Goal: Task Accomplishment & Management: Manage account settings

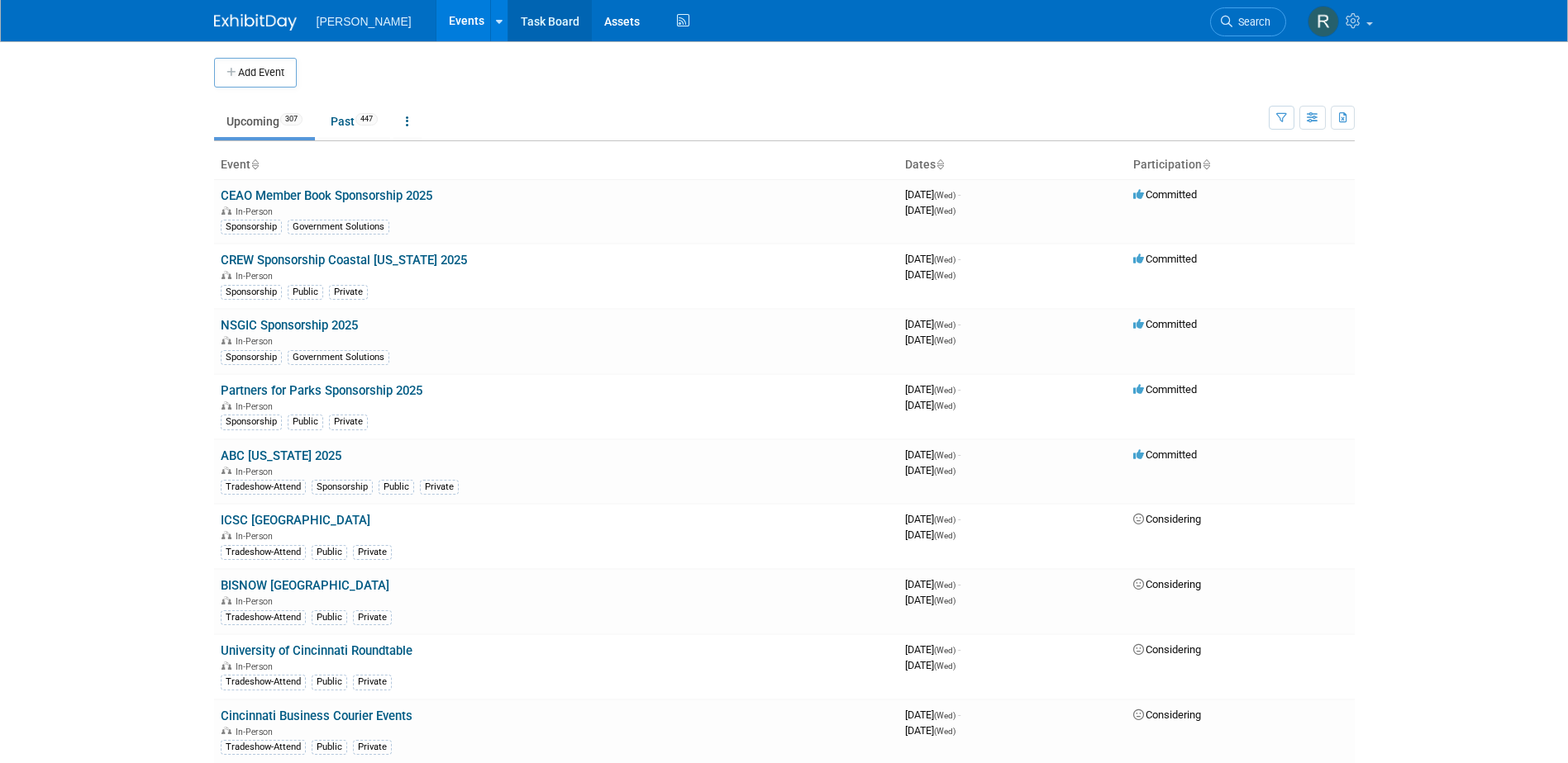
click at [508, 27] on link "Task Board" at bounding box center [549, 21] width 83 height 41
click at [1264, 25] on span "Search" at bounding box center [1251, 21] width 38 height 12
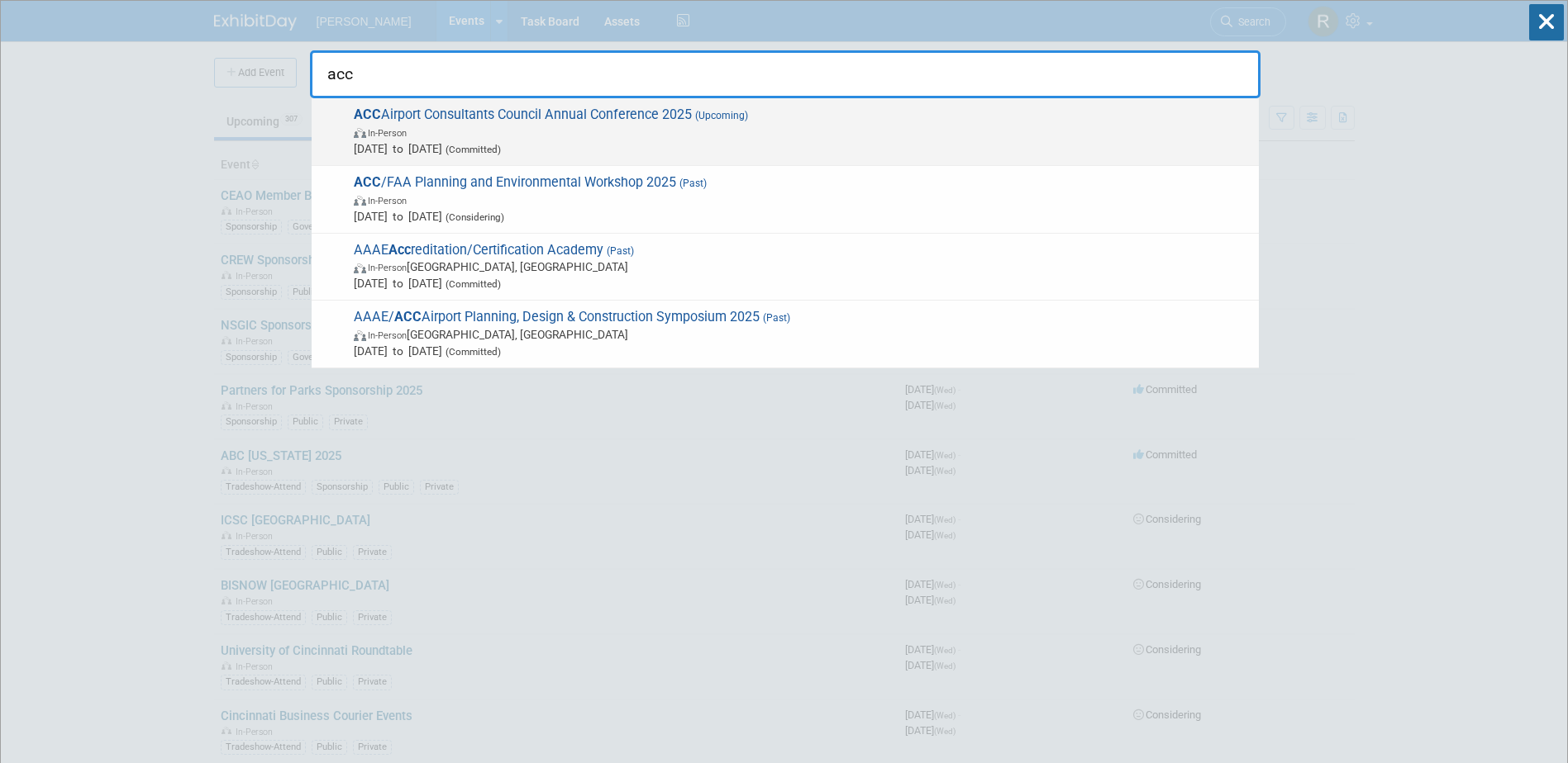
type input "acc"
click at [599, 109] on span "ACC Airport Consultants Council Annual Conference 2025 (Upcoming) In-Person Nov…" at bounding box center [799, 132] width 902 height 50
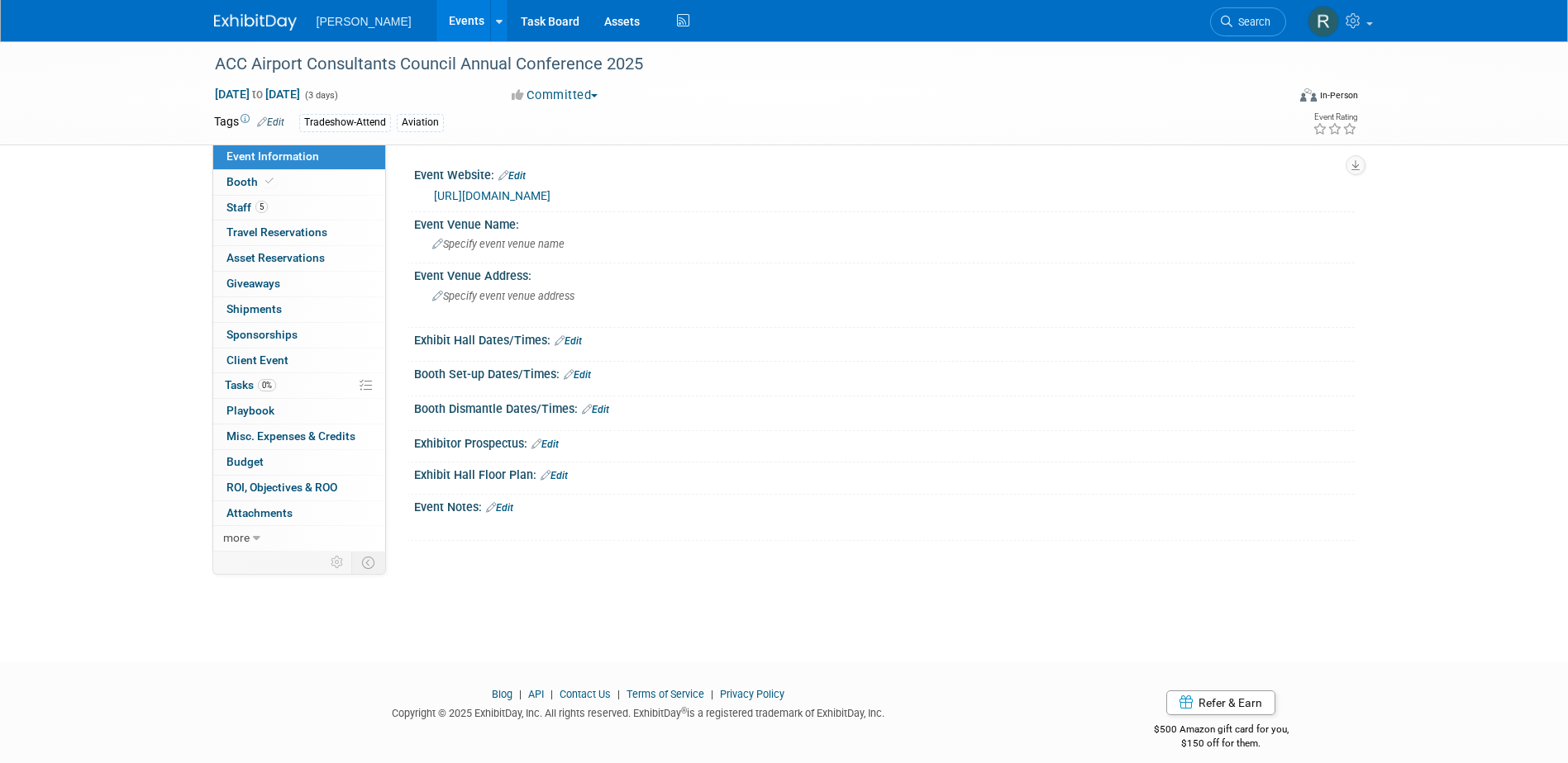
click at [478, 197] on link "https://acconline.org/47annual/" at bounding box center [492, 196] width 117 height 13
click at [549, 292] on span "Specify event venue address" at bounding box center [504, 296] width 142 height 12
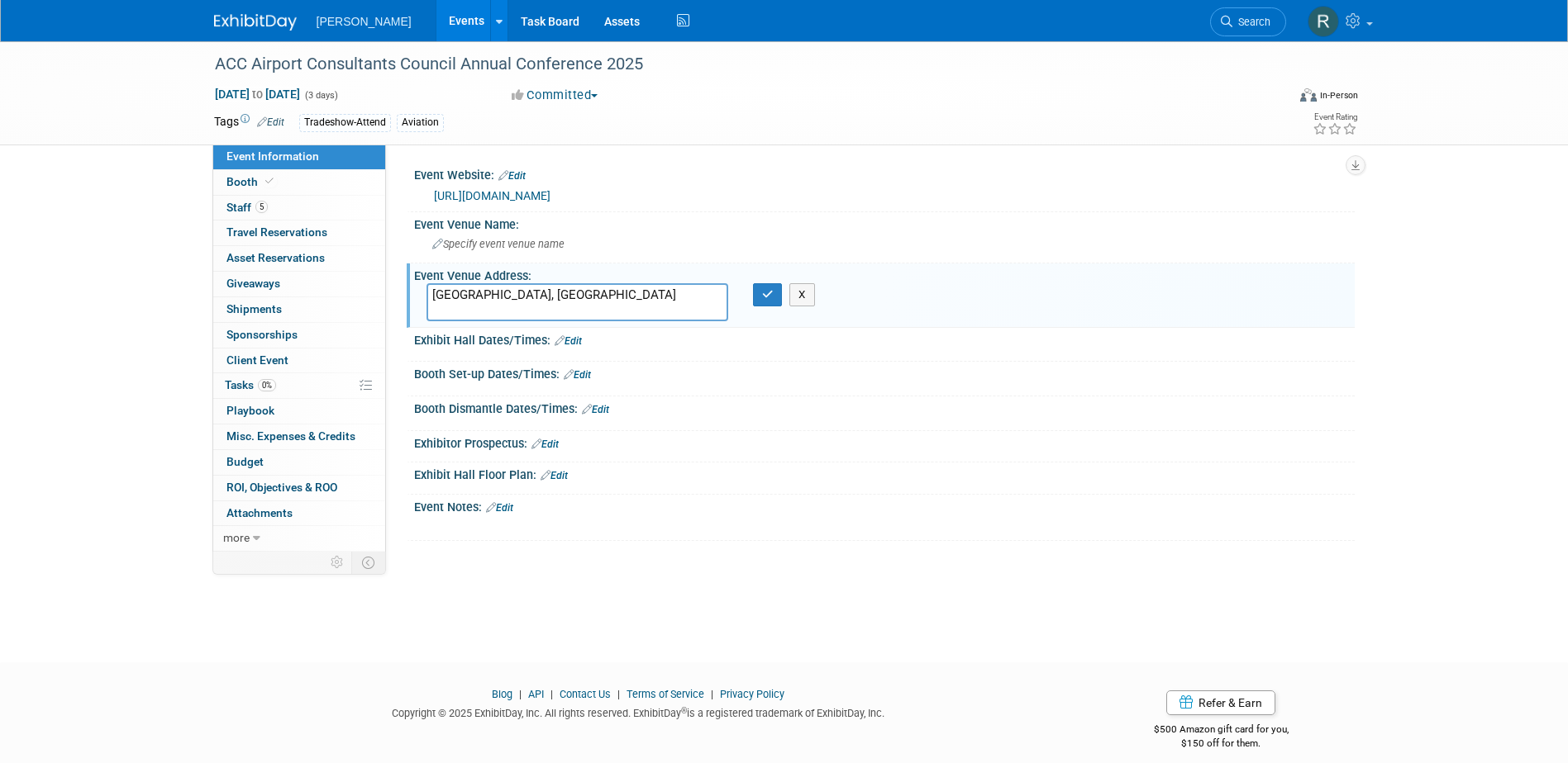
type textarea "[GEOGRAPHIC_DATA], [GEOGRAPHIC_DATA]"
click at [653, 51] on div "ACC Airport Consultants Council Annual Conference 2025" at bounding box center [735, 64] width 1052 height 30
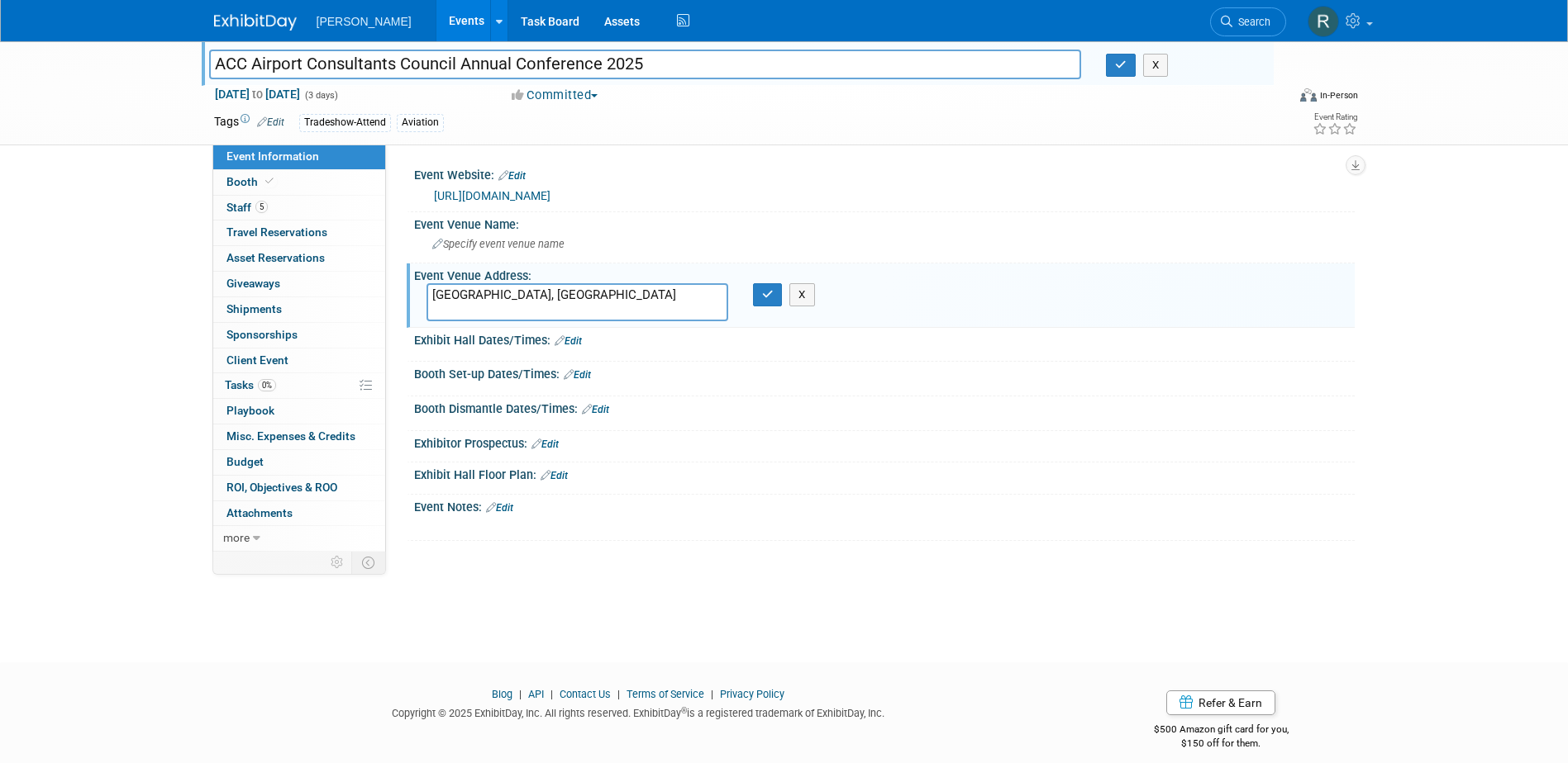
drag, startPoint x: 653, startPoint y: 51, endPoint x: 191, endPoint y: 70, distance: 462.4
click at [191, 70] on div "ACC Airport Consultants Council Annual Conference 2025 ACC Airport Consultants …" at bounding box center [784, 92] width 1568 height 104
drag, startPoint x: 293, startPoint y: 216, endPoint x: 324, endPoint y: 210, distance: 31.6
click at [293, 216] on link "5 Staff 5" at bounding box center [299, 208] width 172 height 25
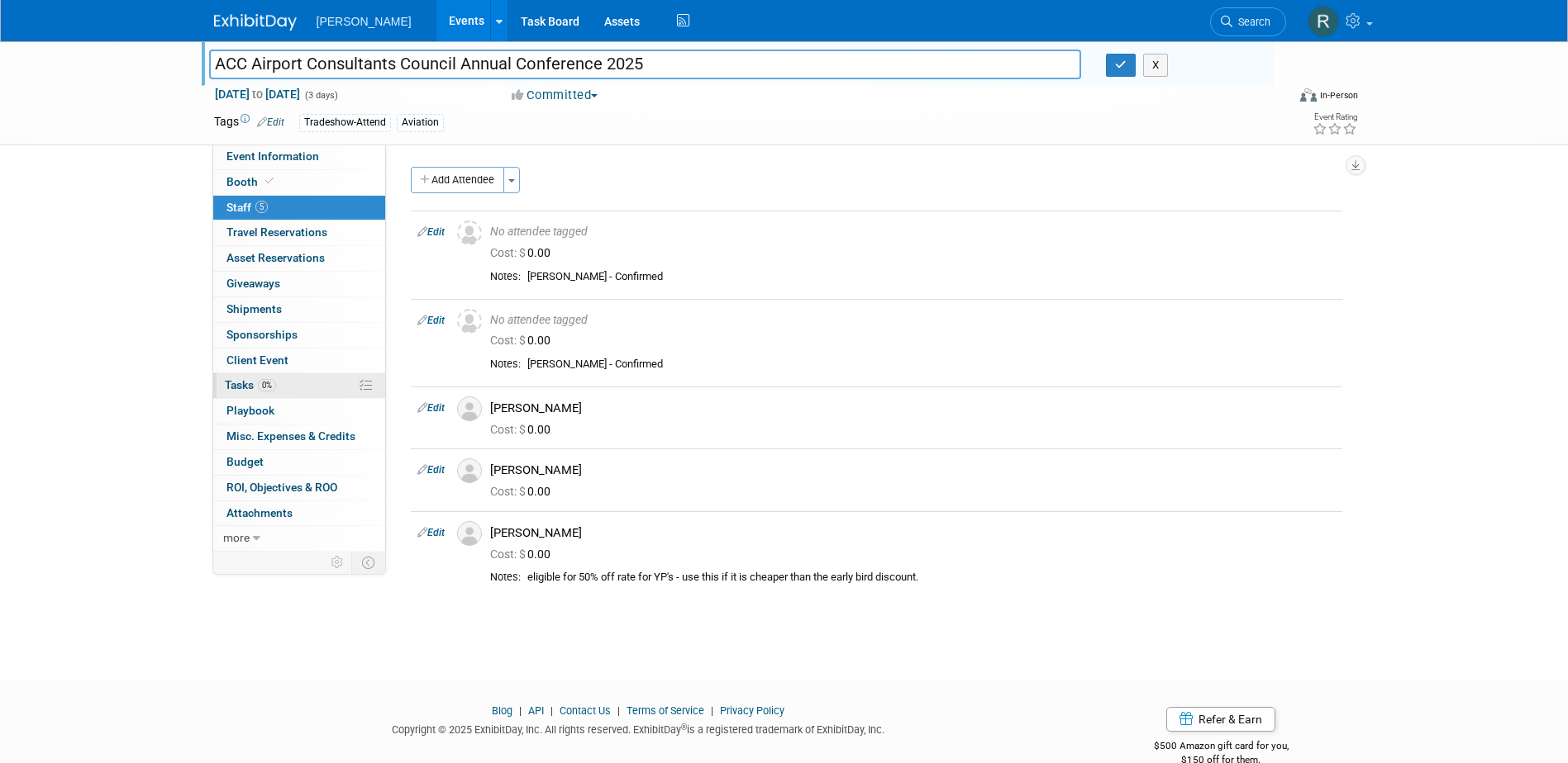
drag, startPoint x: 249, startPoint y: 383, endPoint x: 258, endPoint y: 378, distance: 10.3
click at [249, 383] on span "Tasks 0%" at bounding box center [250, 385] width 51 height 13
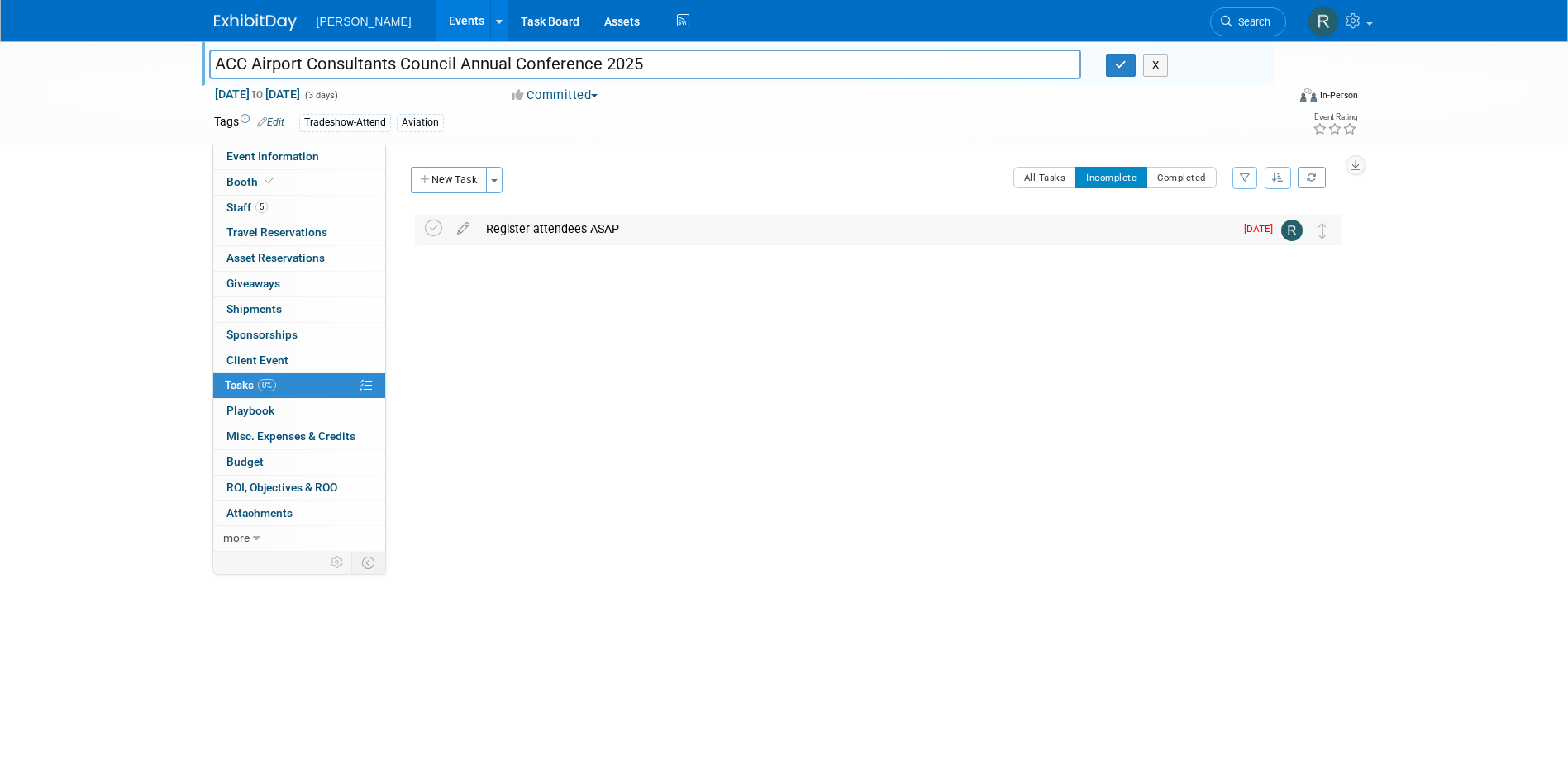
click at [589, 226] on div "Register attendees ASAP" at bounding box center [855, 229] width 756 height 28
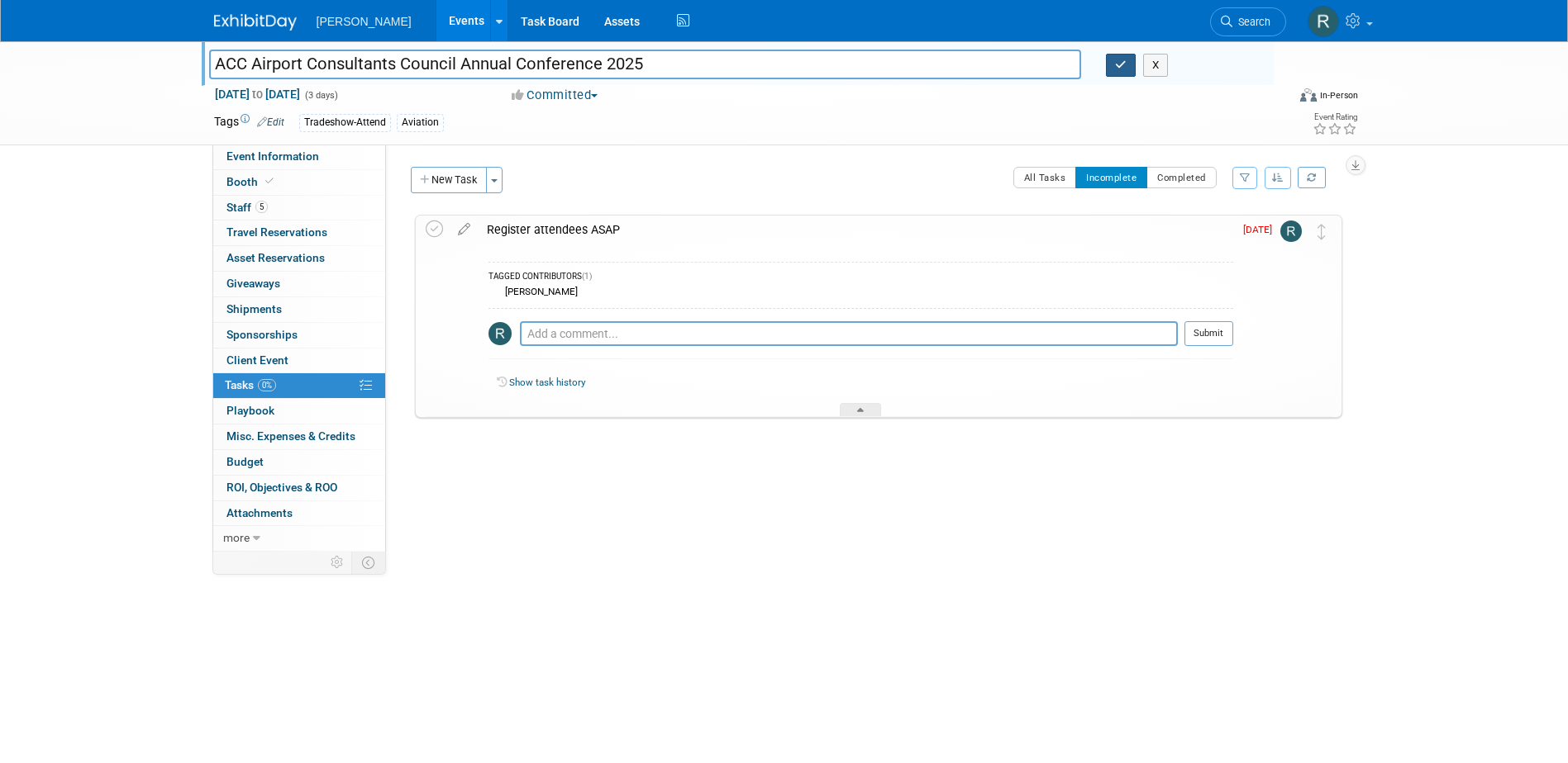
click at [1111, 64] on button "button" at bounding box center [1121, 65] width 30 height 23
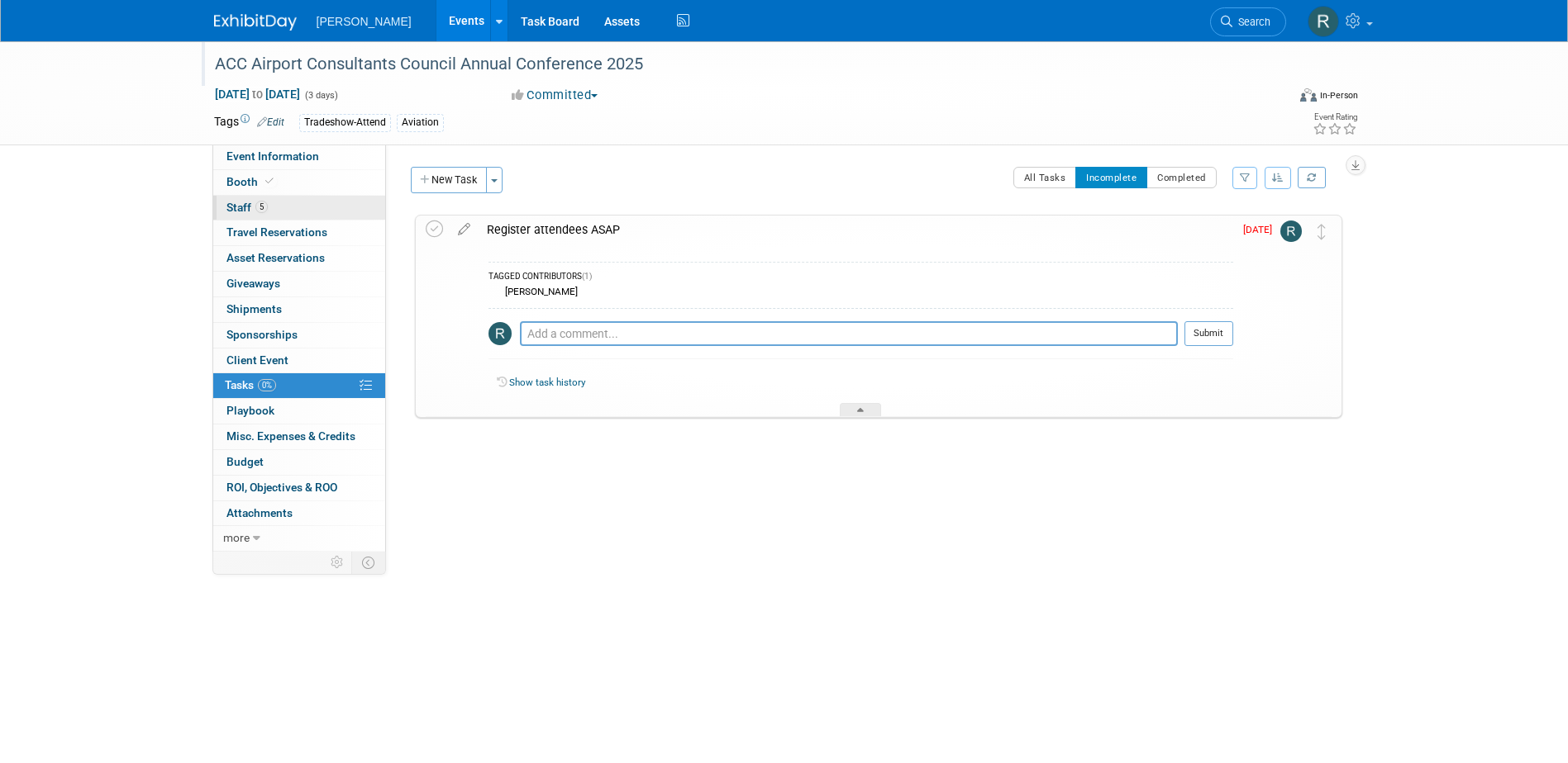
click at [243, 204] on span "Staff 5" at bounding box center [247, 207] width 41 height 13
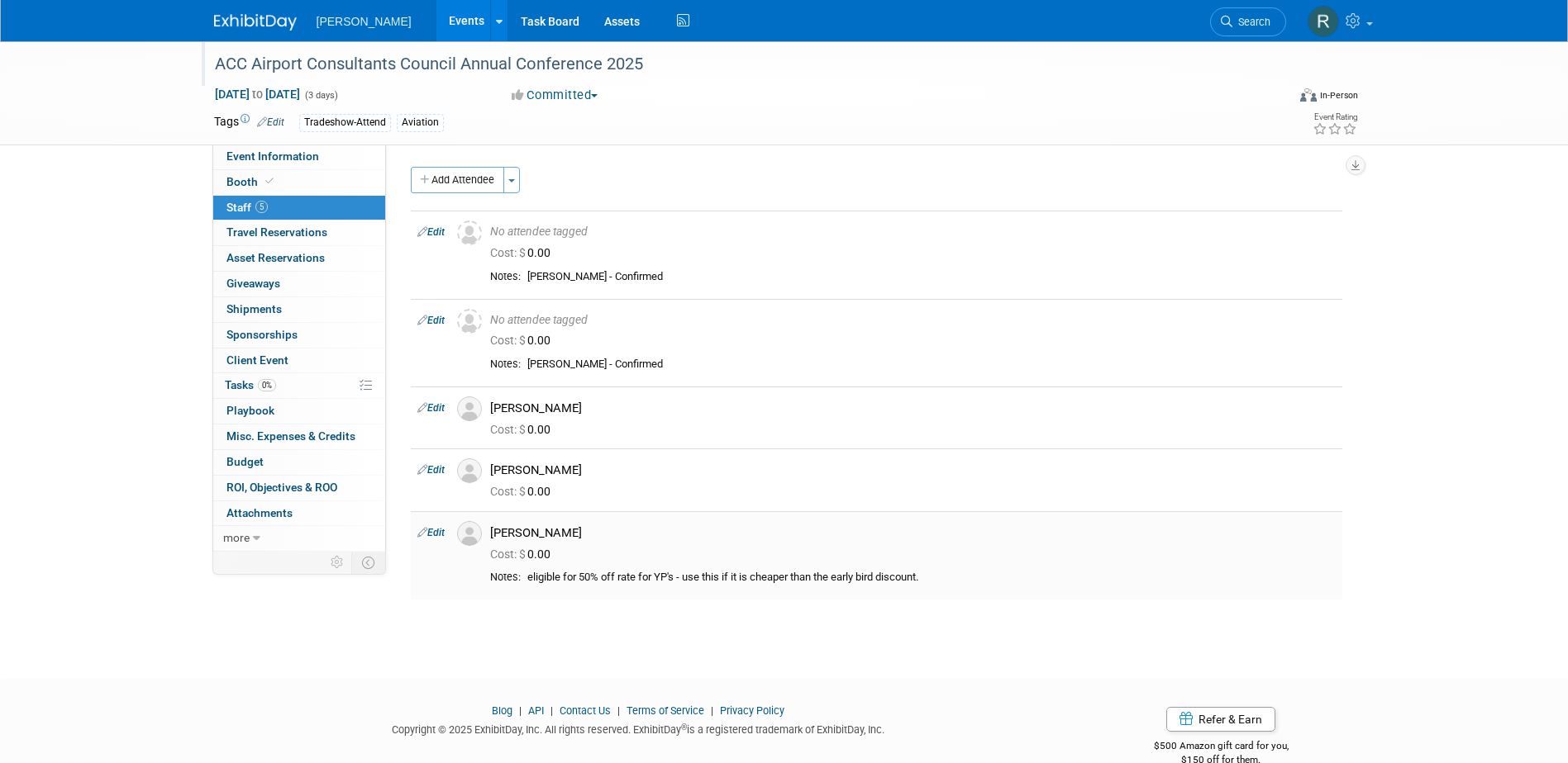
click at [442, 532] on link "Edit" at bounding box center [431, 532] width 27 height 11
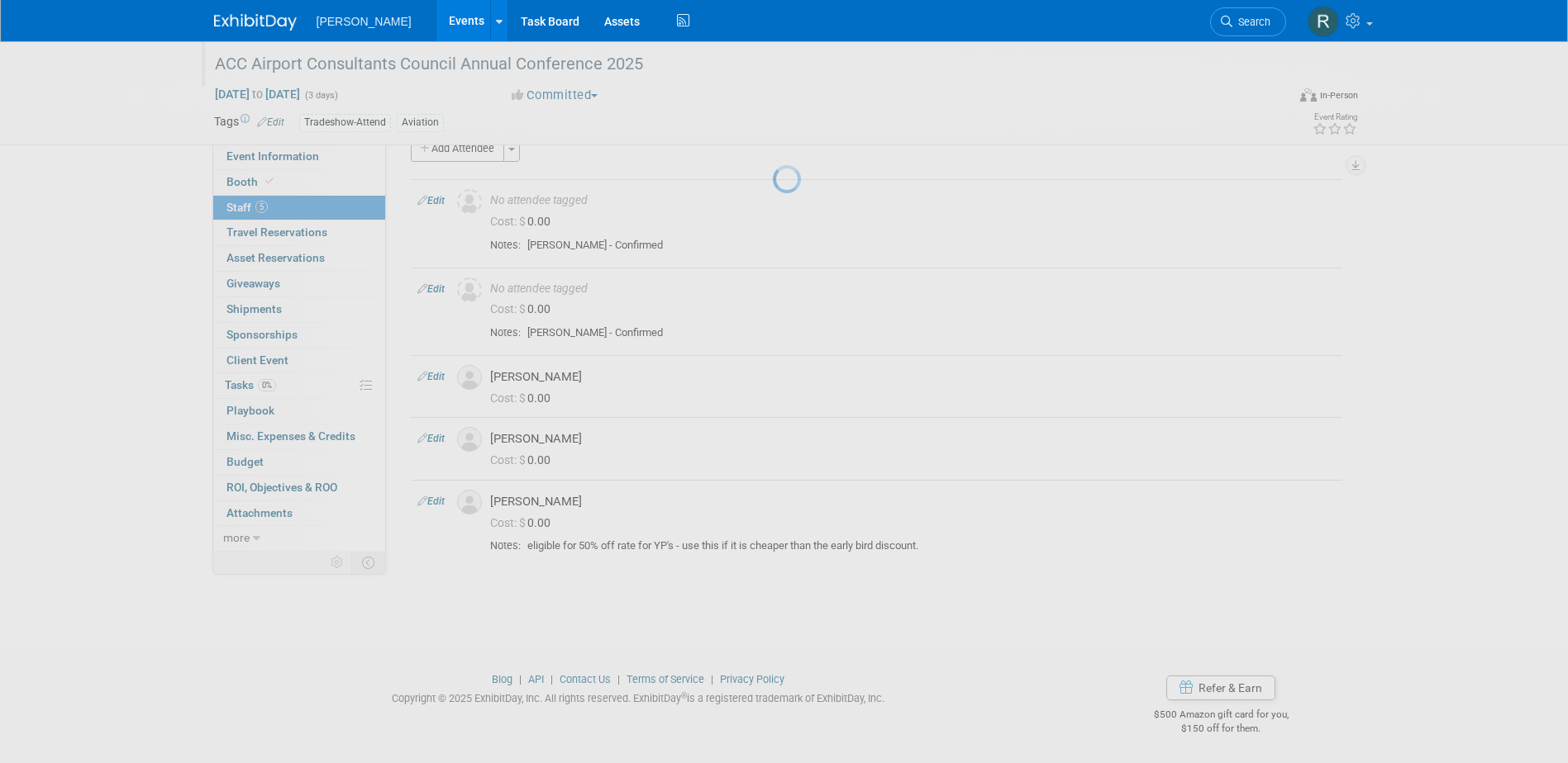
select select "366d8ca8-61e0-497f-a8c1-5cf87fa4b300"
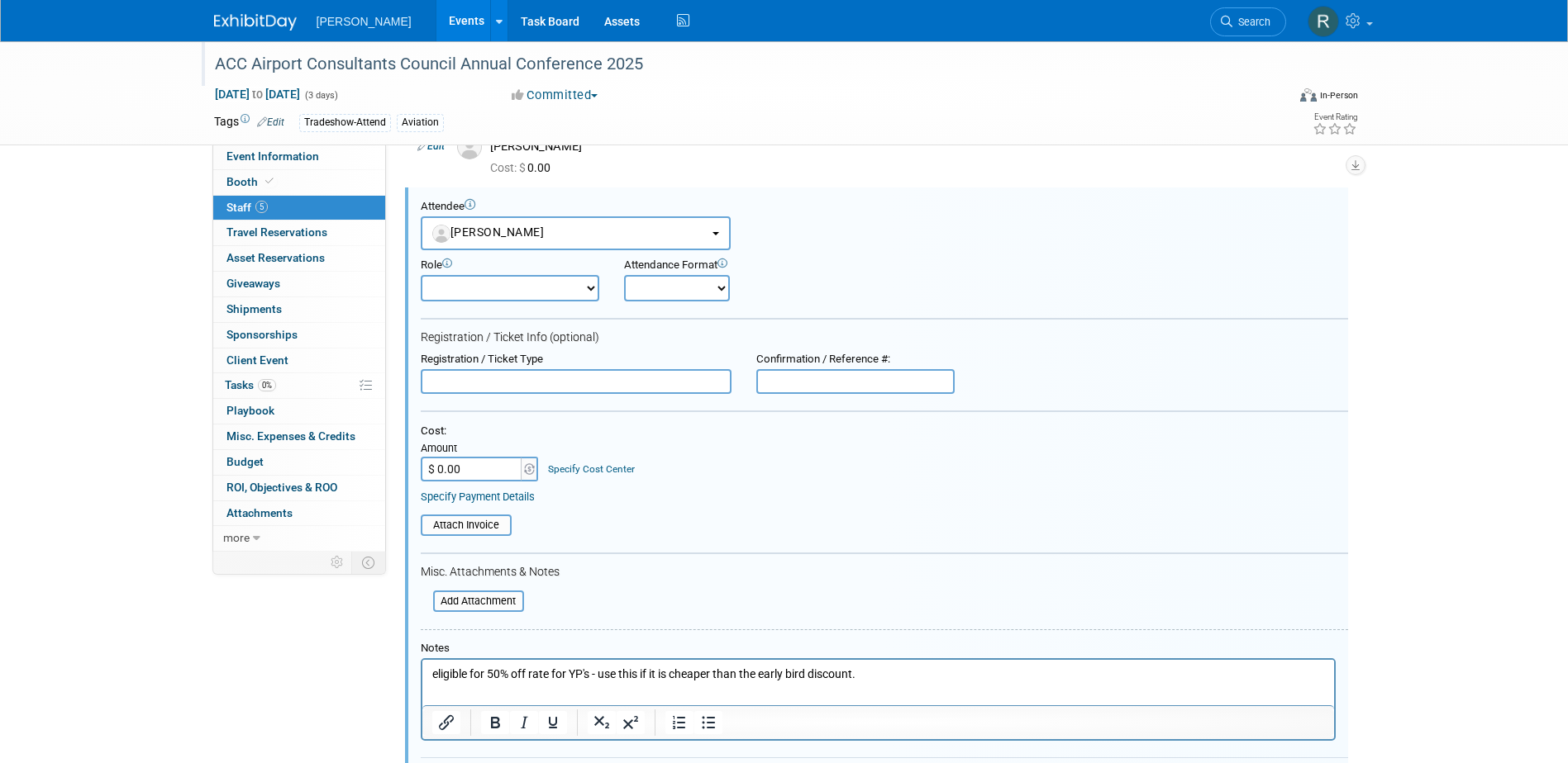
click at [871, 662] on html "eligible for 50% off rate for YP's - use this if it is cheaper than the early b…" at bounding box center [877, 671] width 912 height 23
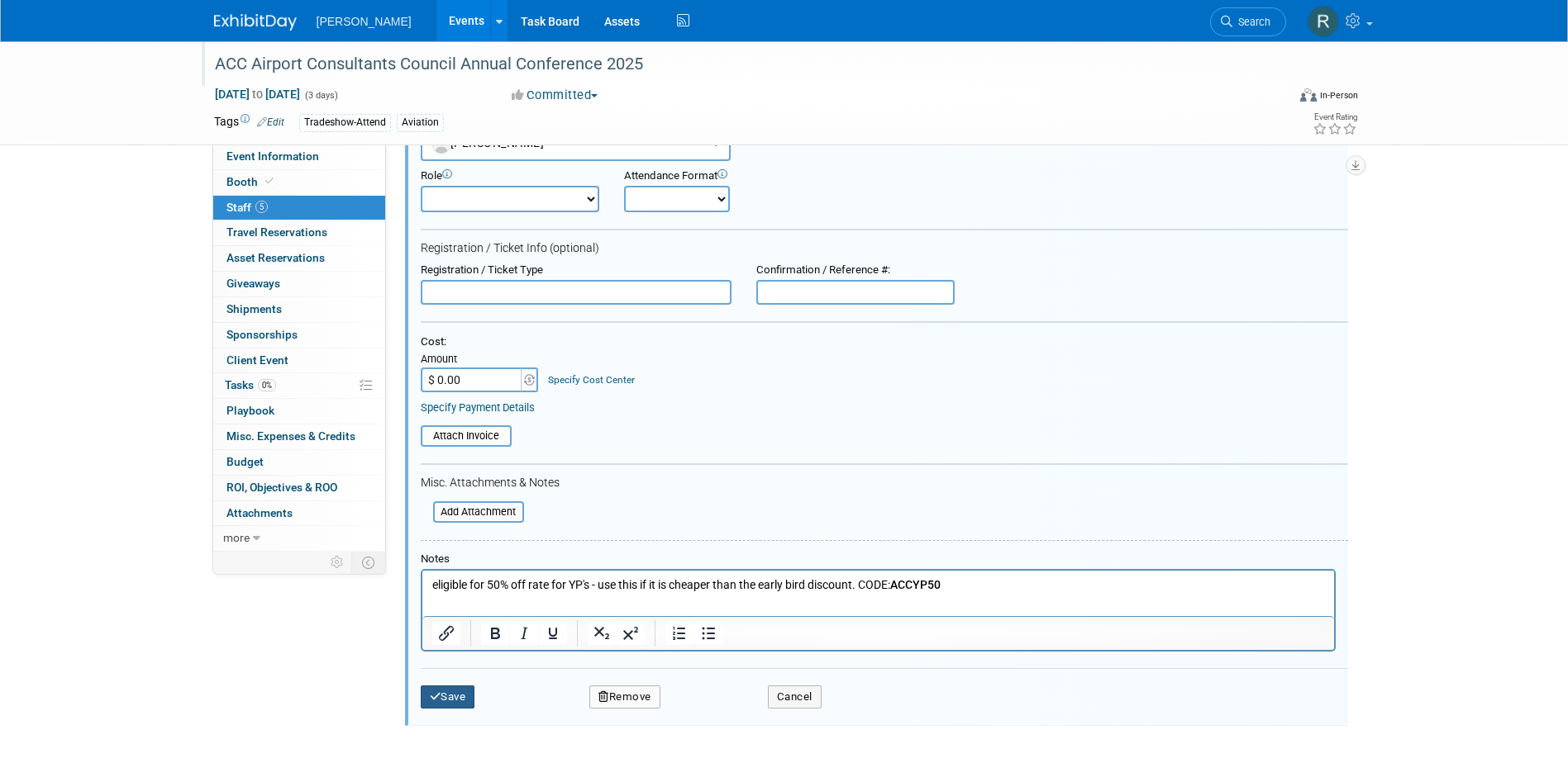
click at [449, 691] on button "Save" at bounding box center [448, 697] width 54 height 23
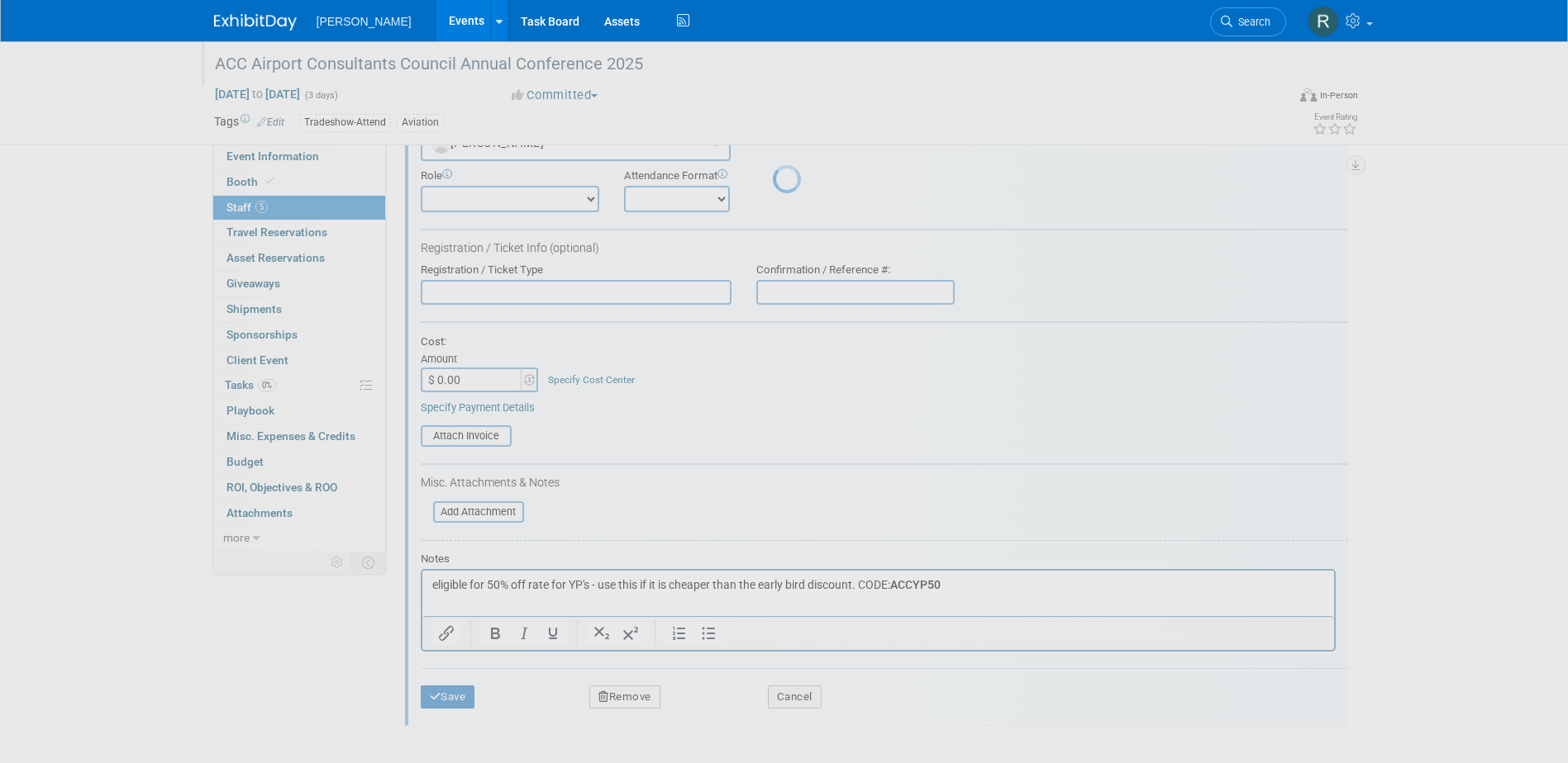
scroll to position [32, 0]
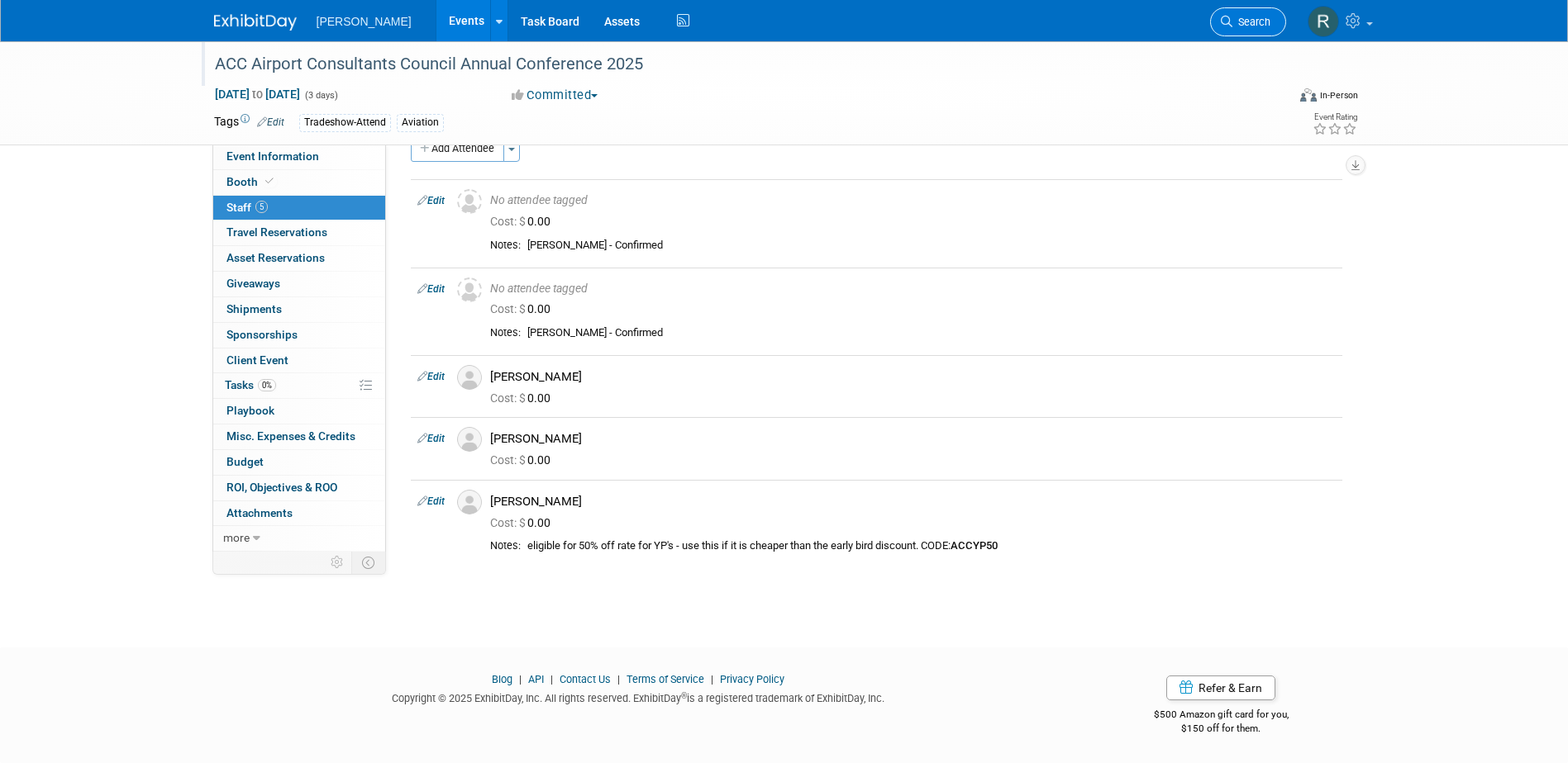
click at [1248, 20] on span "Search" at bounding box center [1251, 21] width 38 height 12
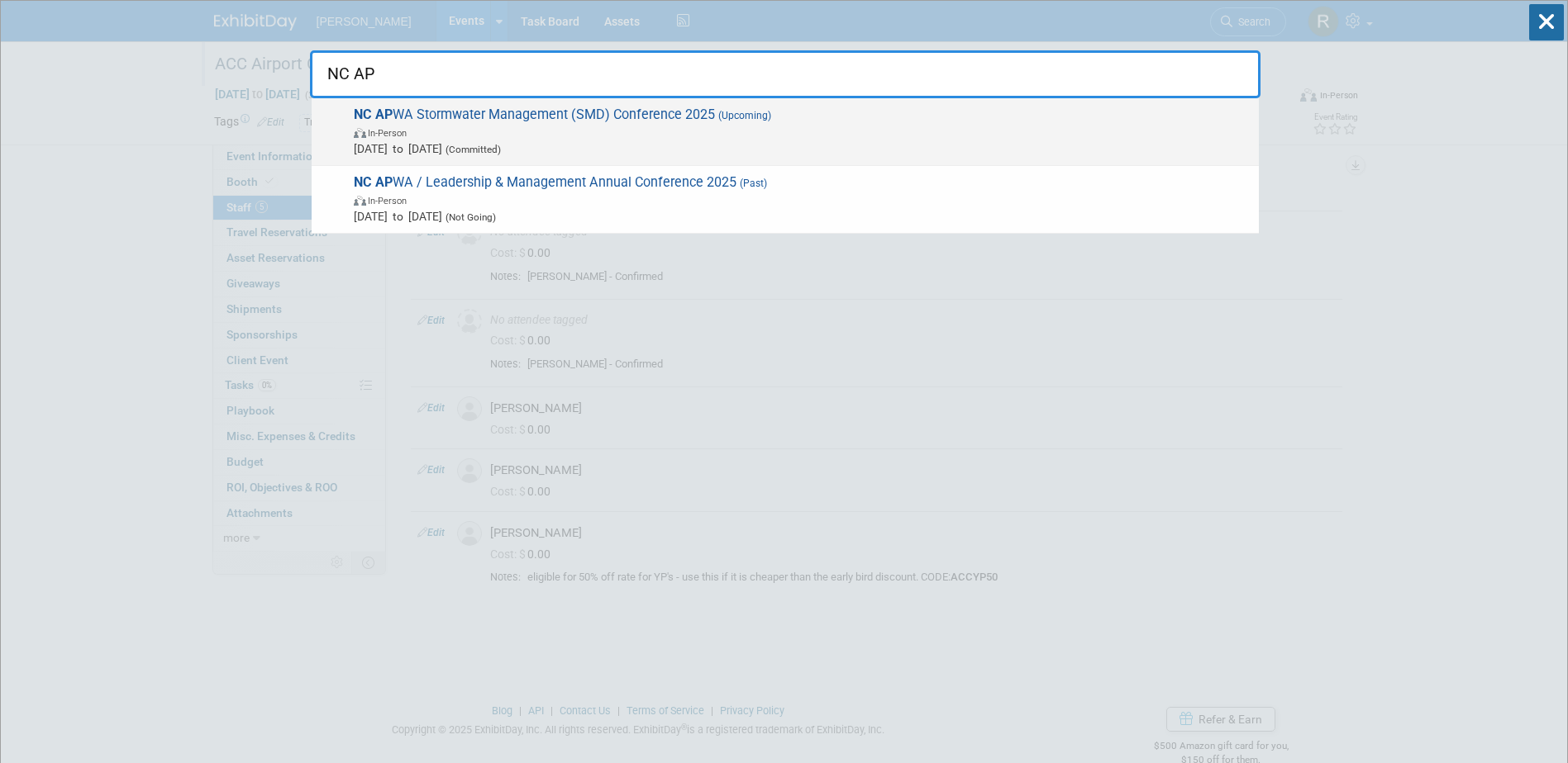
type input "NC AP"
click at [616, 116] on span "NC AP WA Stormwater Management (SMD) Conference 2025 (Upcoming) In-Person Sep 1…" at bounding box center [799, 132] width 902 height 50
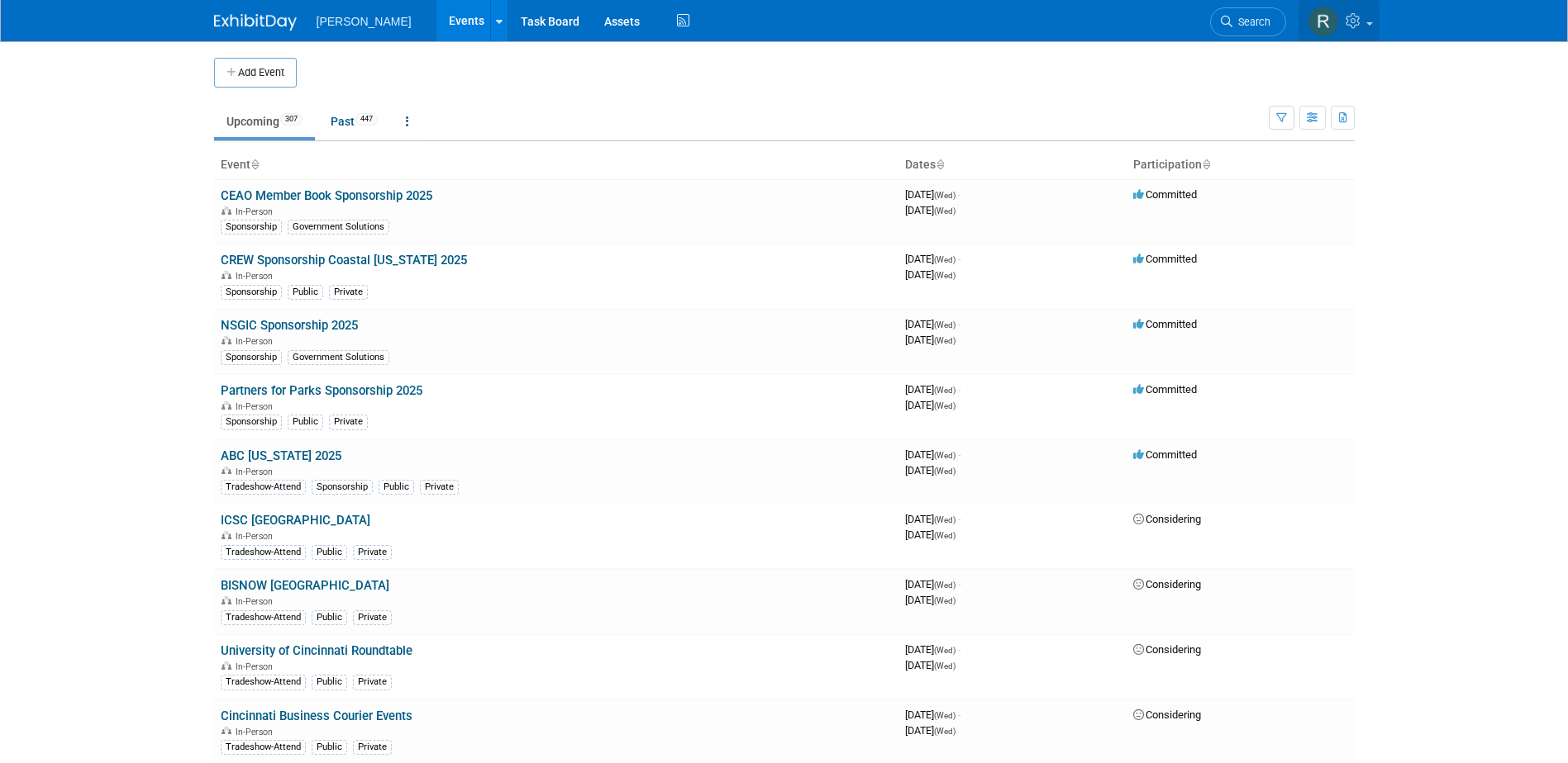
click at [1367, 23] on span at bounding box center [1369, 24] width 7 height 4
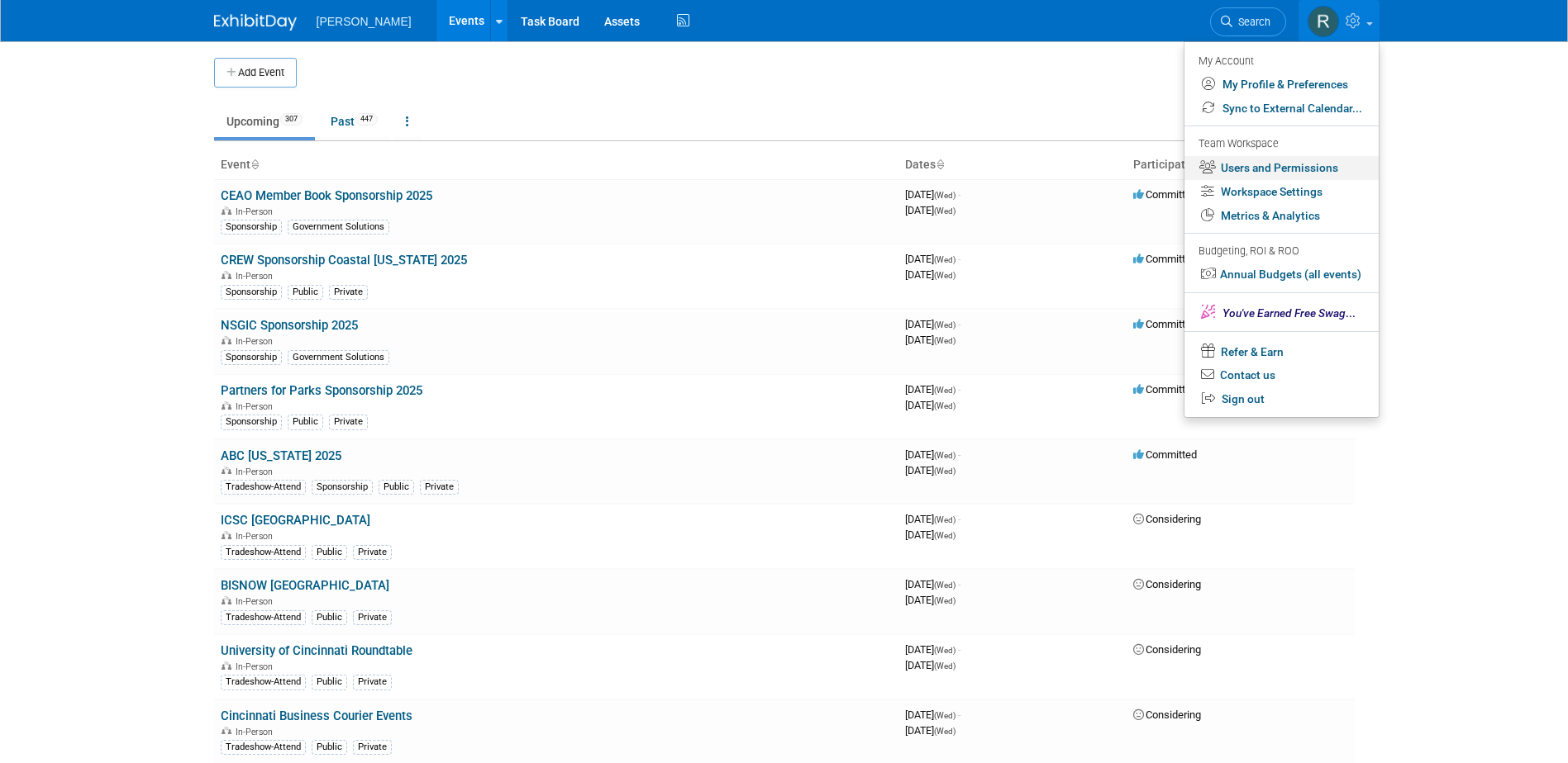
click at [1256, 167] on link "Users and Permissions" at bounding box center [1282, 168] width 194 height 24
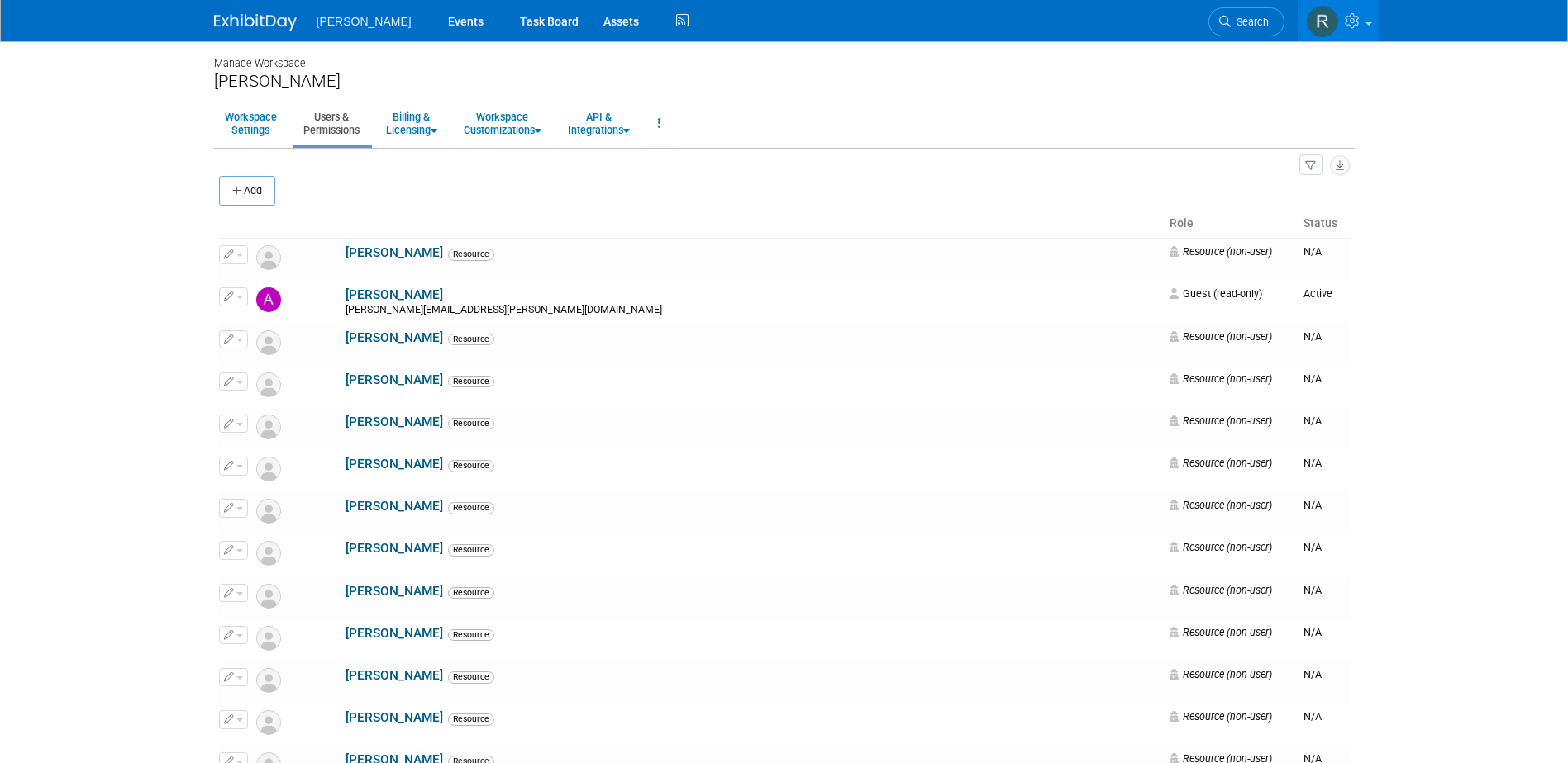
click at [263, 197] on button "Add" at bounding box center [247, 191] width 56 height 30
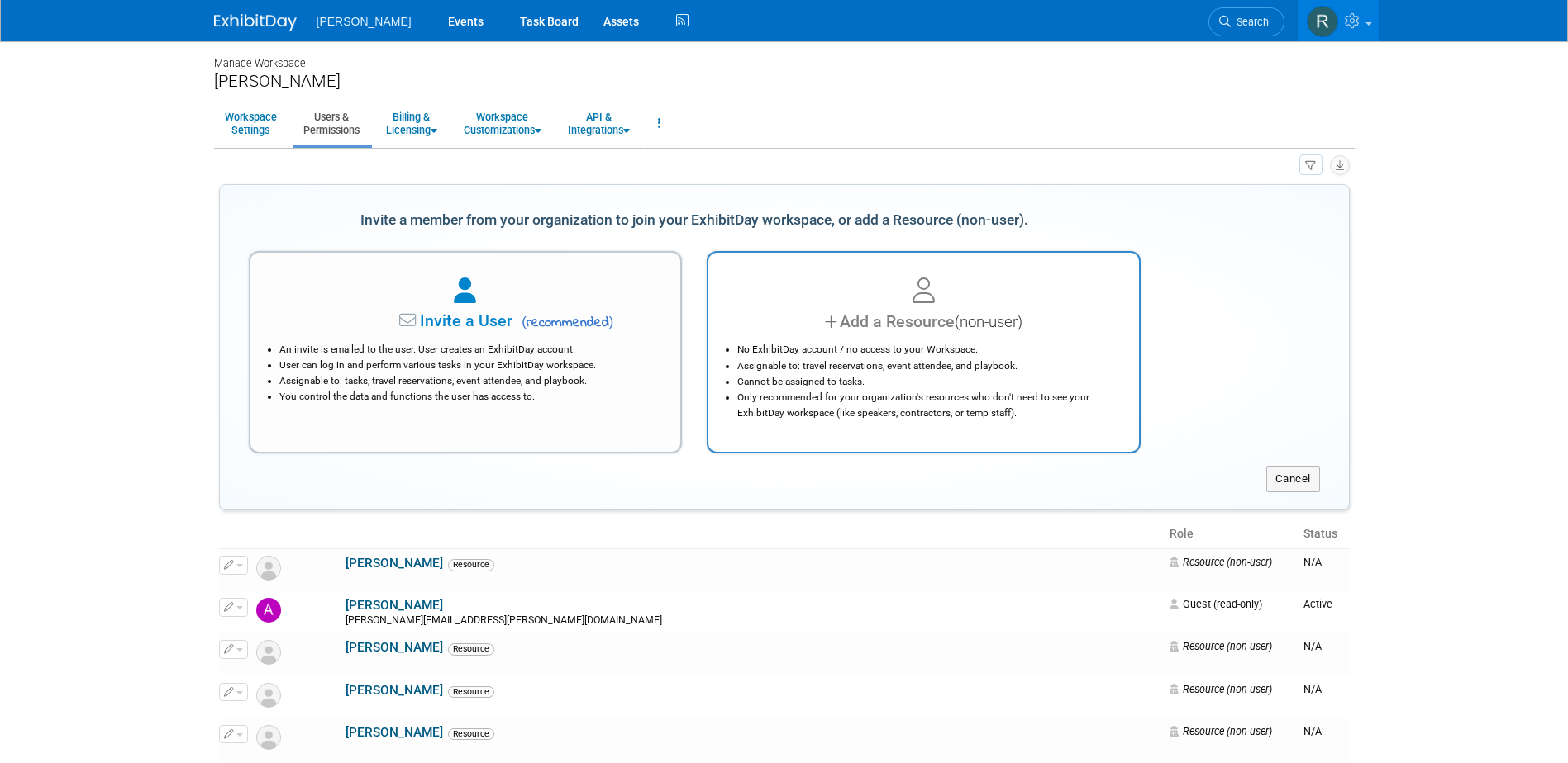
click at [868, 321] on div "Add a Resource (non-user)" at bounding box center [923, 322] width 390 height 24
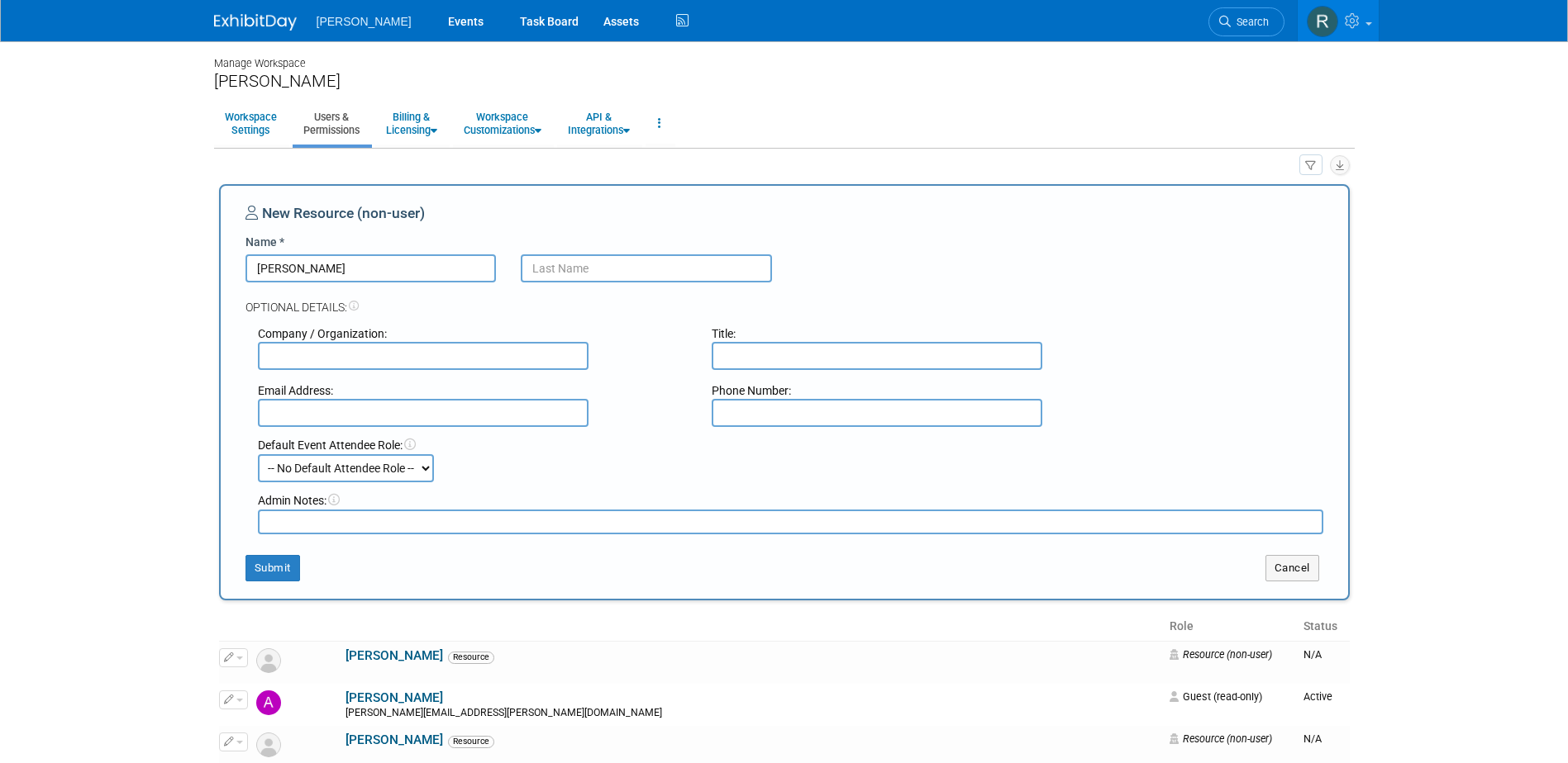
type input "Rebecca"
type input "d"
type input "Didio"
click at [274, 571] on button "Submit" at bounding box center [273, 569] width 54 height 26
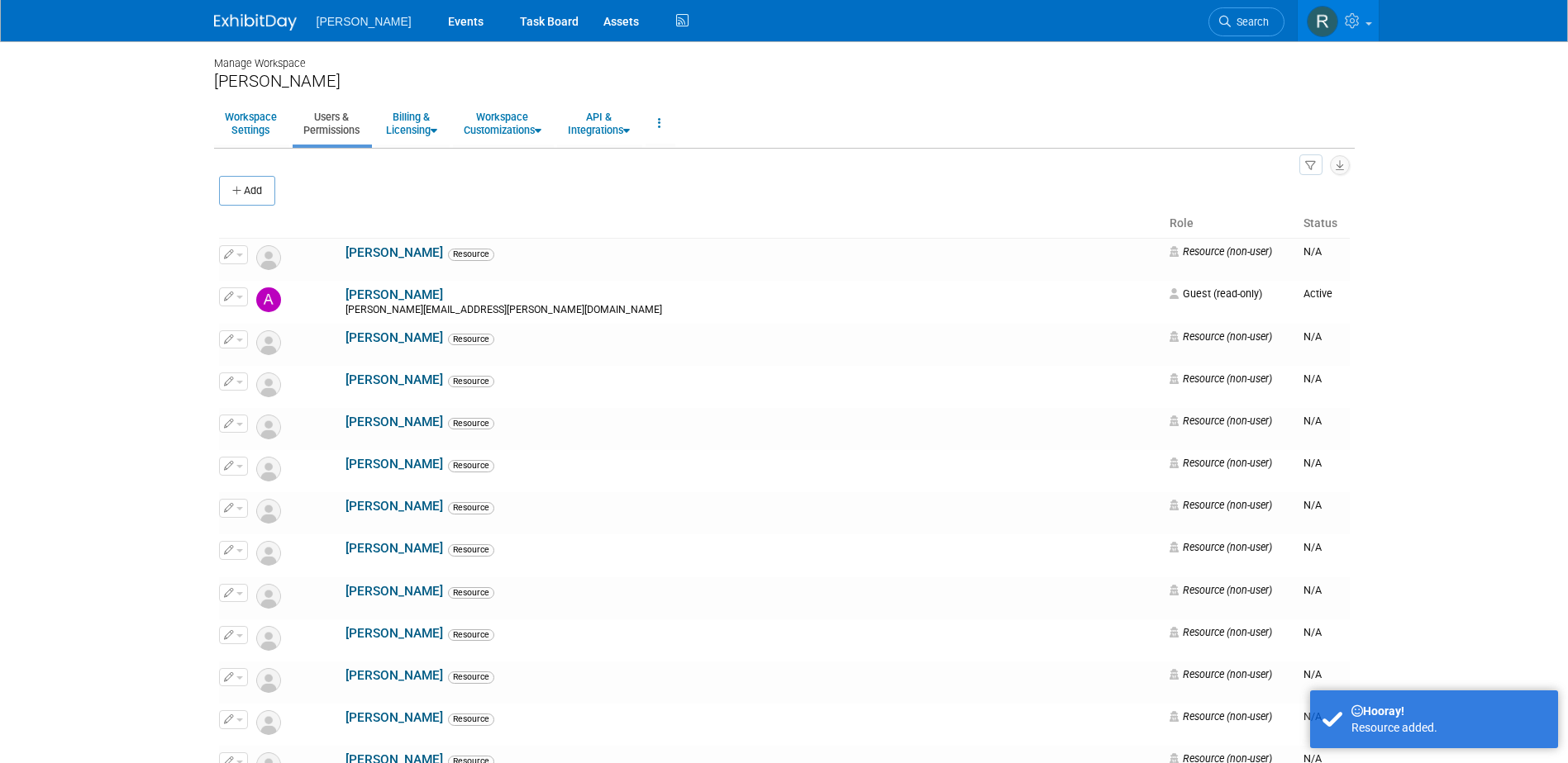
click at [255, 192] on button "Add" at bounding box center [247, 191] width 56 height 30
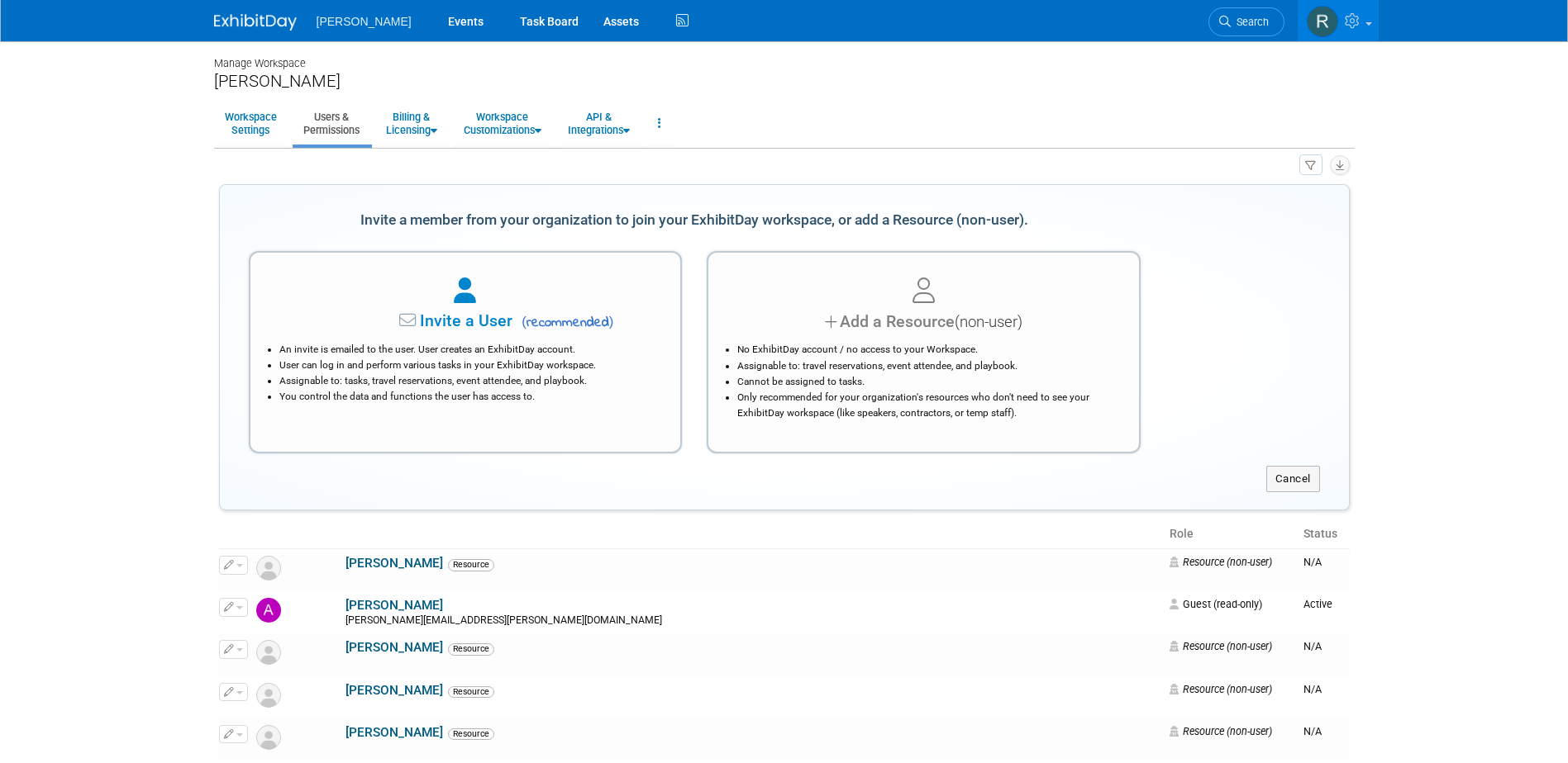
drag, startPoint x: 906, startPoint y: 312, endPoint x: 903, endPoint y: 321, distance: 9.5
click at [905, 312] on div "Add a Resource (non-user)" at bounding box center [923, 322] width 390 height 24
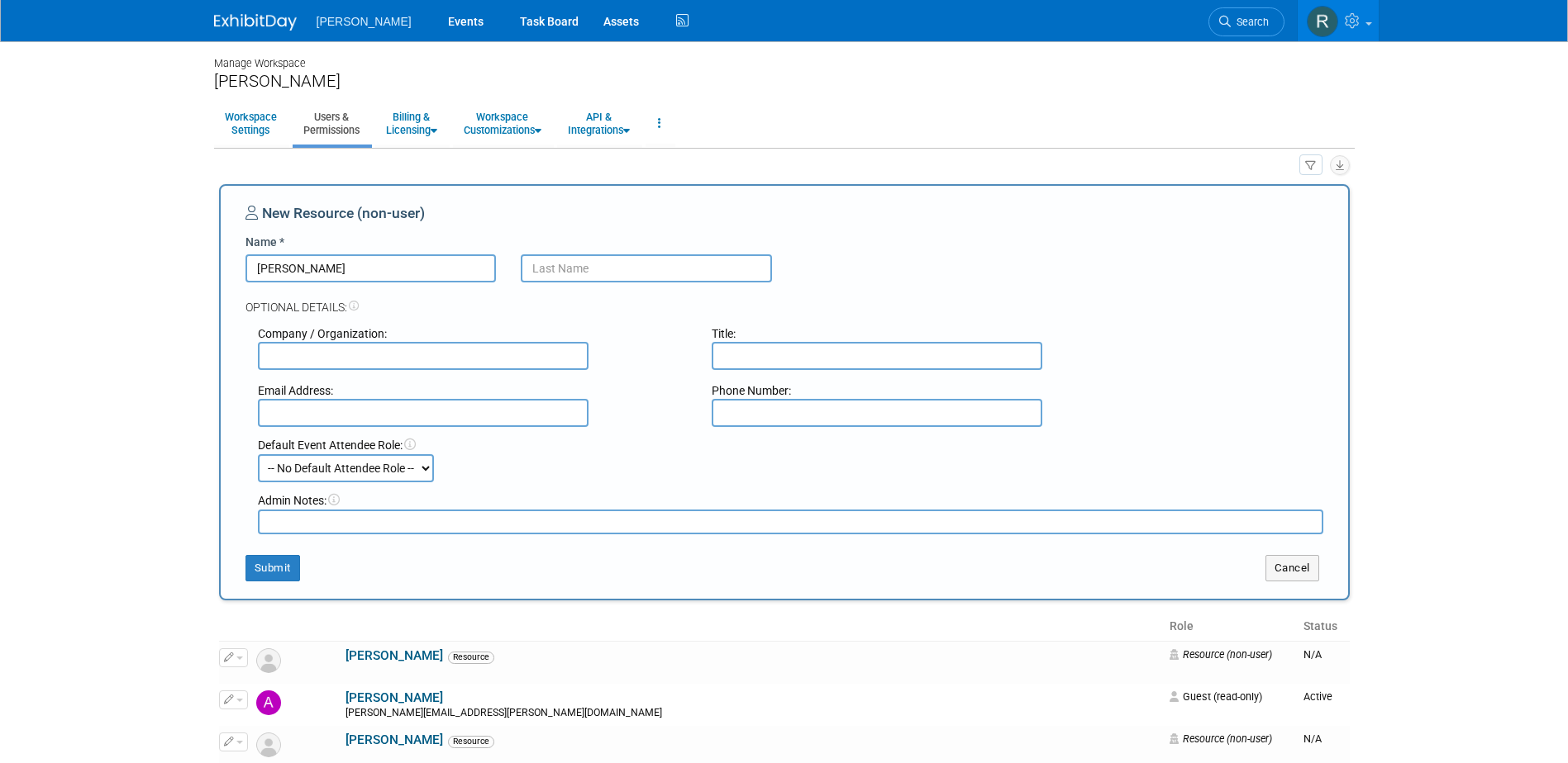
type input "[PERSON_NAME]"
type input "Mochty"
click at [258, 577] on button "Submit" at bounding box center [273, 569] width 54 height 26
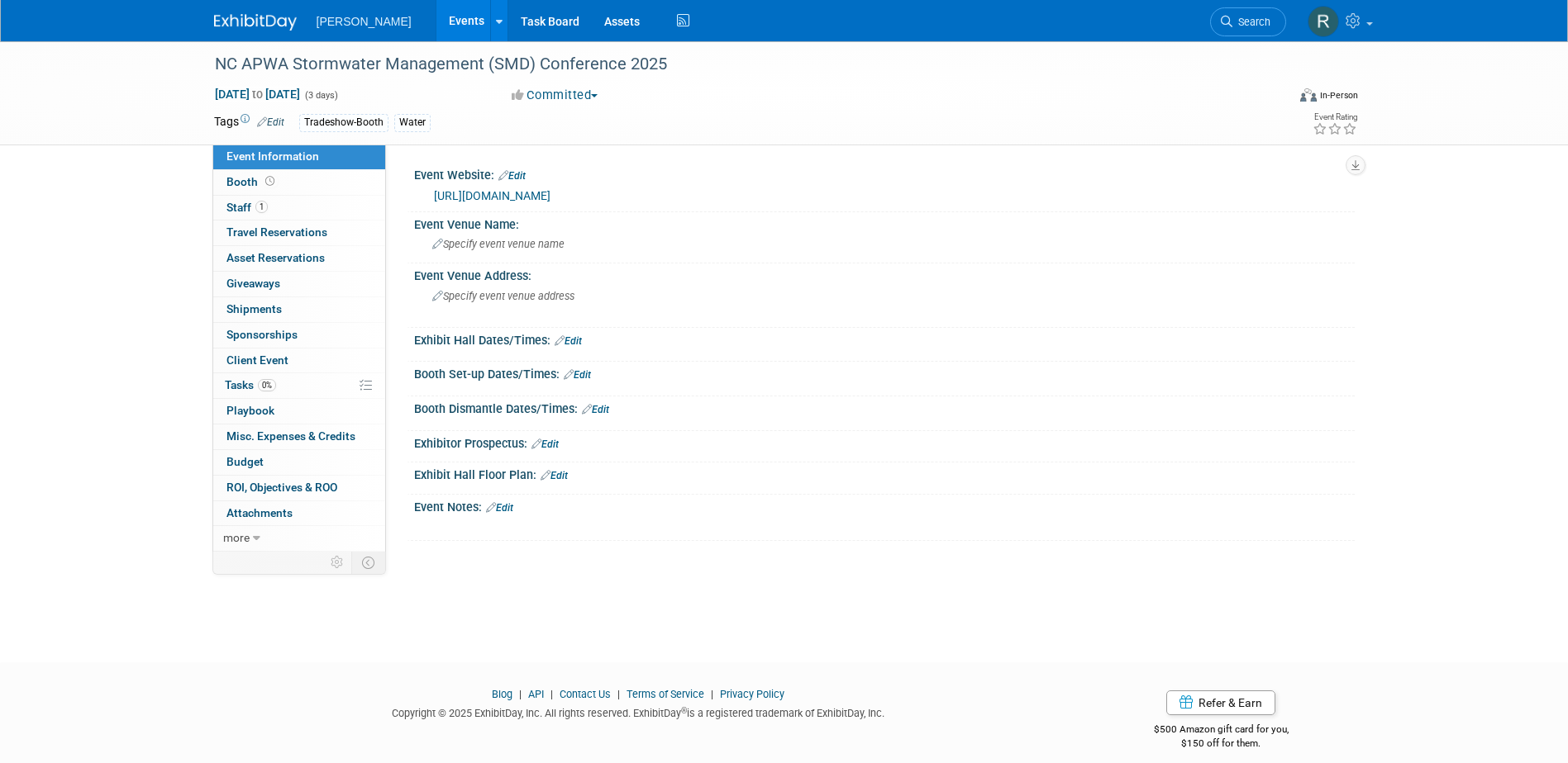
click at [548, 195] on link "[URL][DOMAIN_NAME]" at bounding box center [492, 196] width 117 height 13
click at [235, 205] on span "Staff 1" at bounding box center [247, 207] width 41 height 13
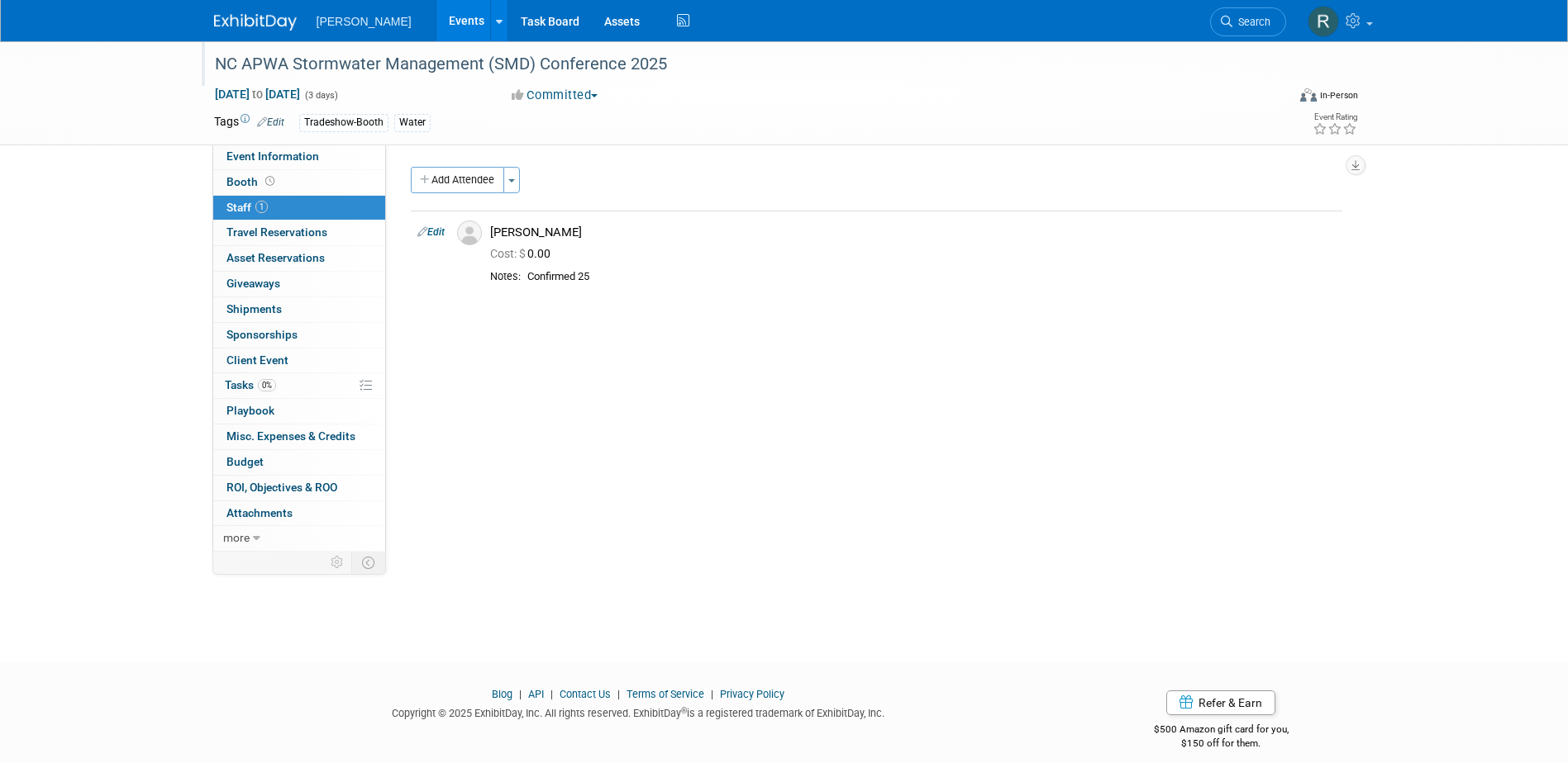
click at [665, 75] on div "NC APWA Stormwater Management (SMD) Conference 2025" at bounding box center [735, 64] width 1052 height 30
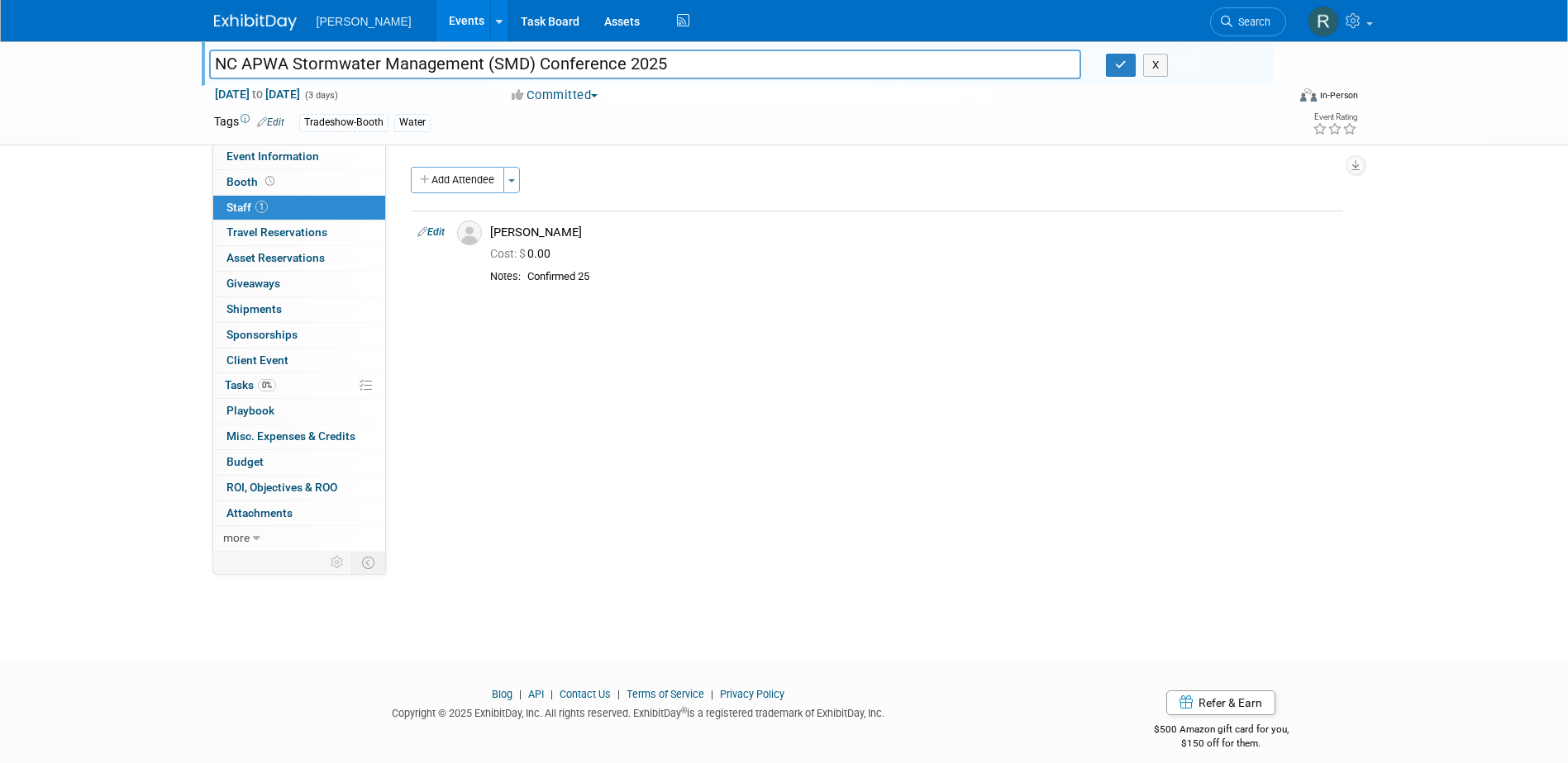
drag, startPoint x: 689, startPoint y: 63, endPoint x: 162, endPoint y: 64, distance: 527.0
click at [162, 64] on div "NC APWA Stormwater Management (SMD) Conference 2025 NC APWA Stormwater Manageme…" at bounding box center [784, 92] width 1568 height 104
click at [1119, 63] on icon "button" at bounding box center [1120, 65] width 11 height 11
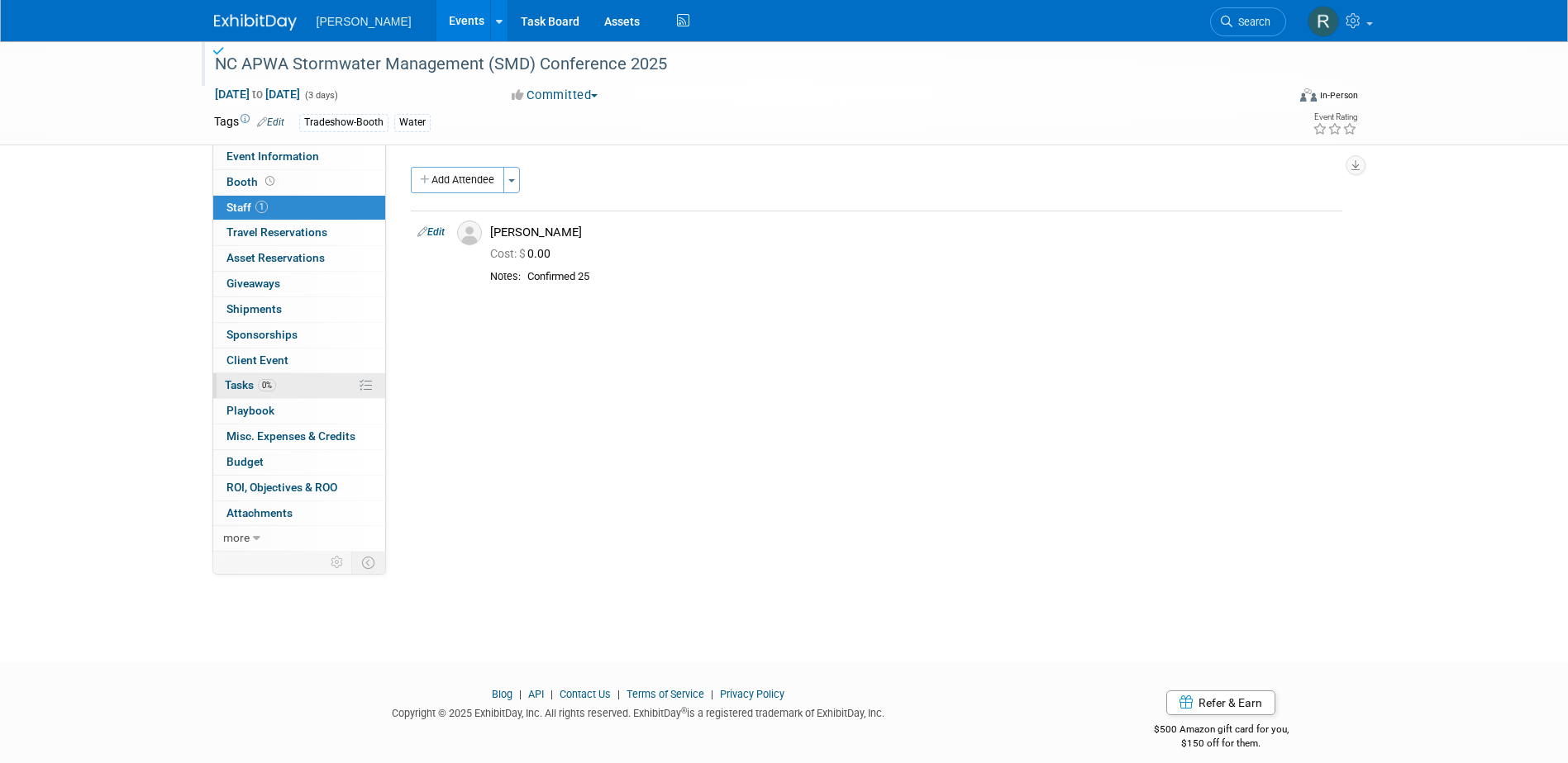
click at [247, 390] on span "Tasks 0%" at bounding box center [250, 385] width 51 height 13
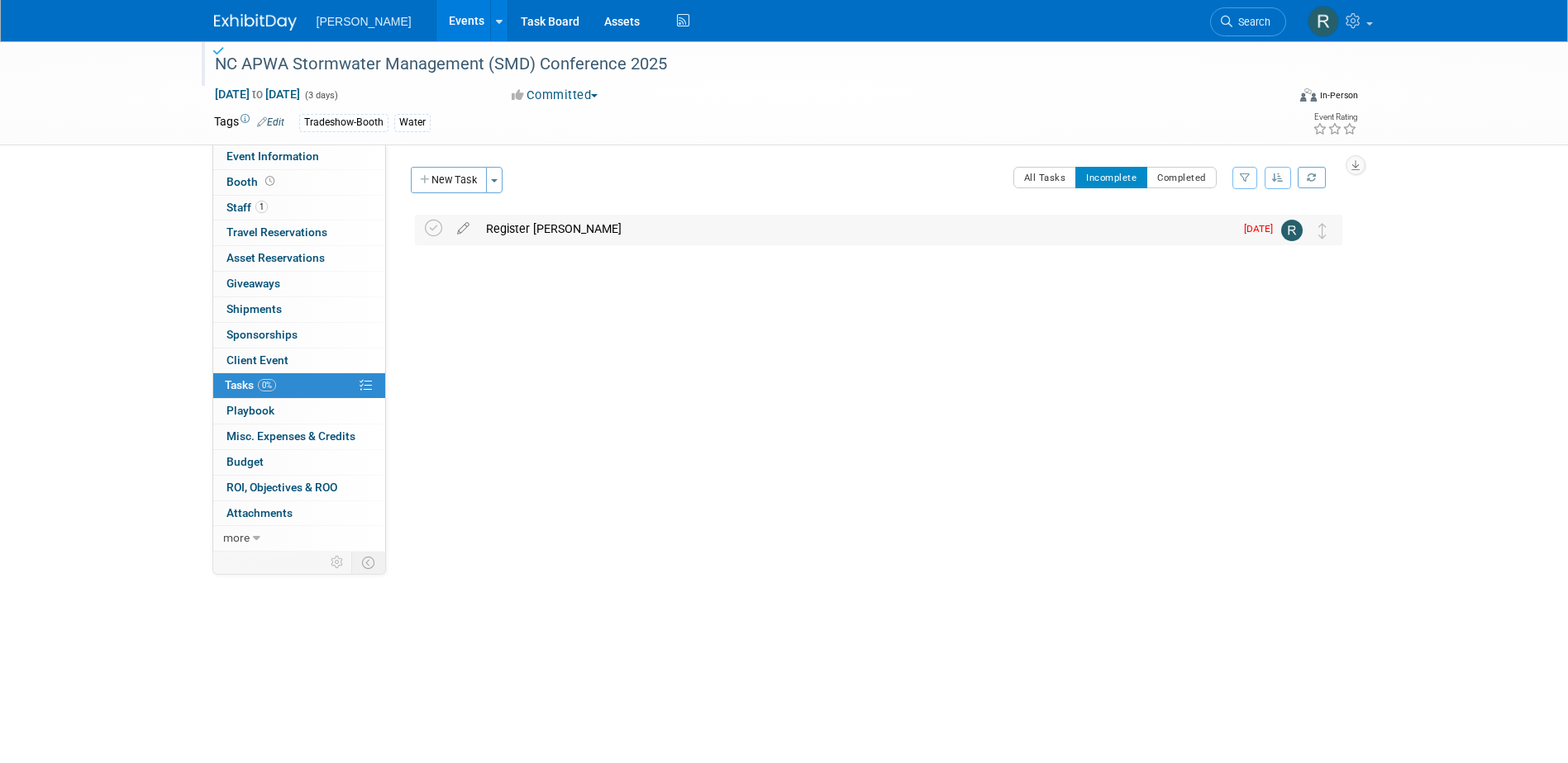
click at [507, 226] on div "Register Paul Smith" at bounding box center [855, 229] width 756 height 28
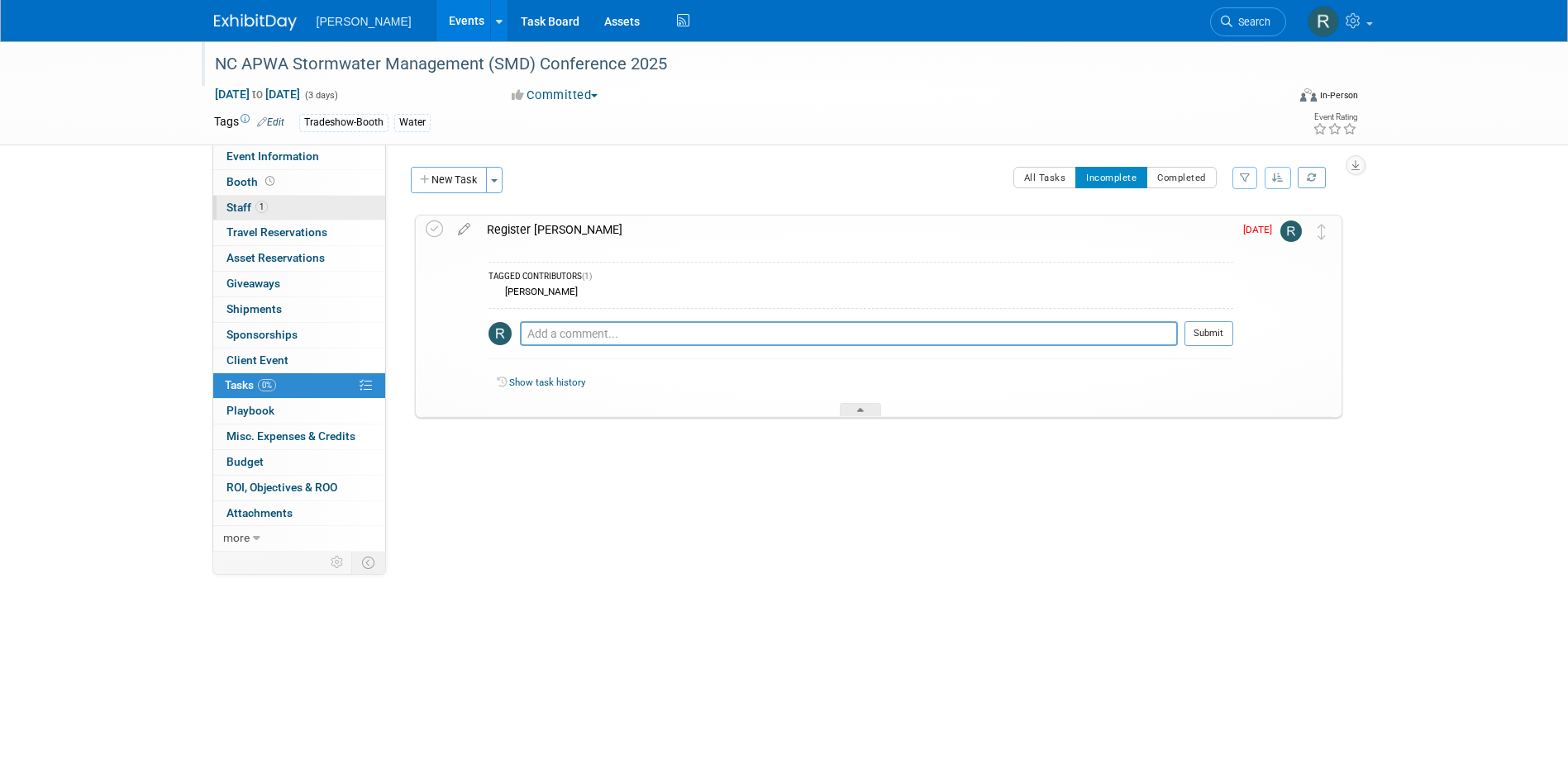
click at [269, 199] on link "1 Staff 1" at bounding box center [299, 208] width 172 height 25
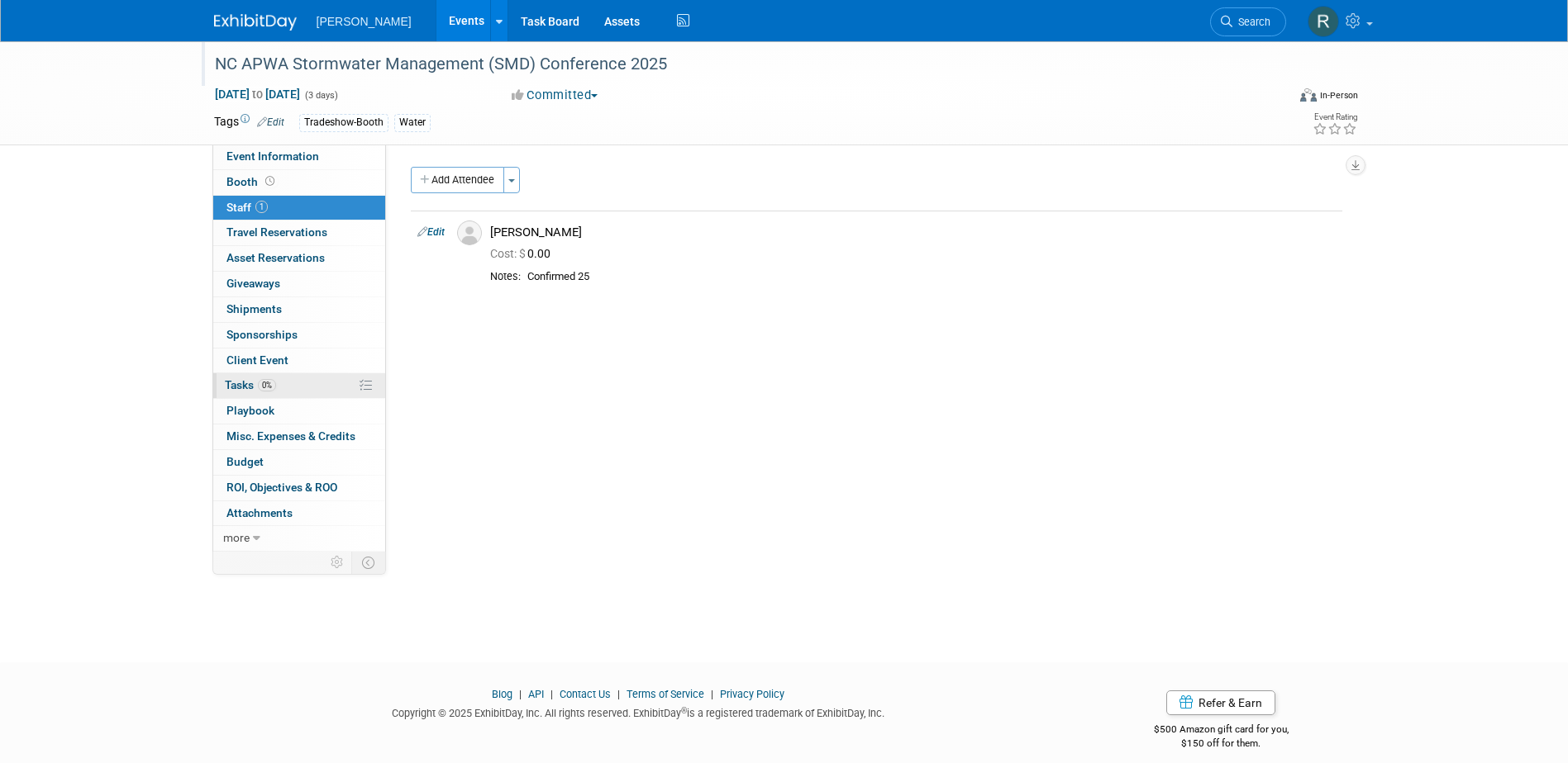
click at [233, 383] on span "Tasks 0%" at bounding box center [250, 385] width 51 height 13
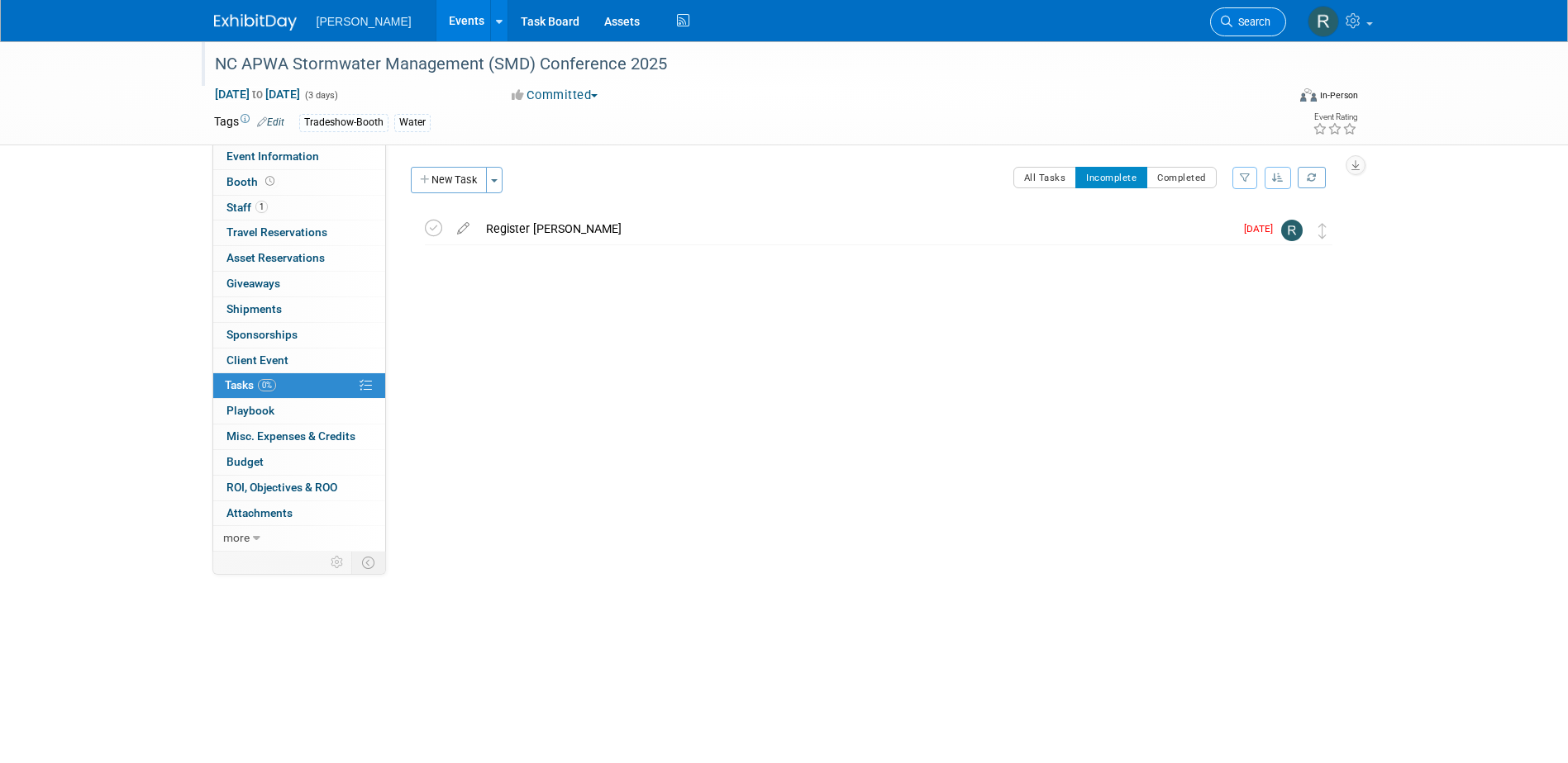
click at [1221, 23] on icon at bounding box center [1227, 21] width 11 height 11
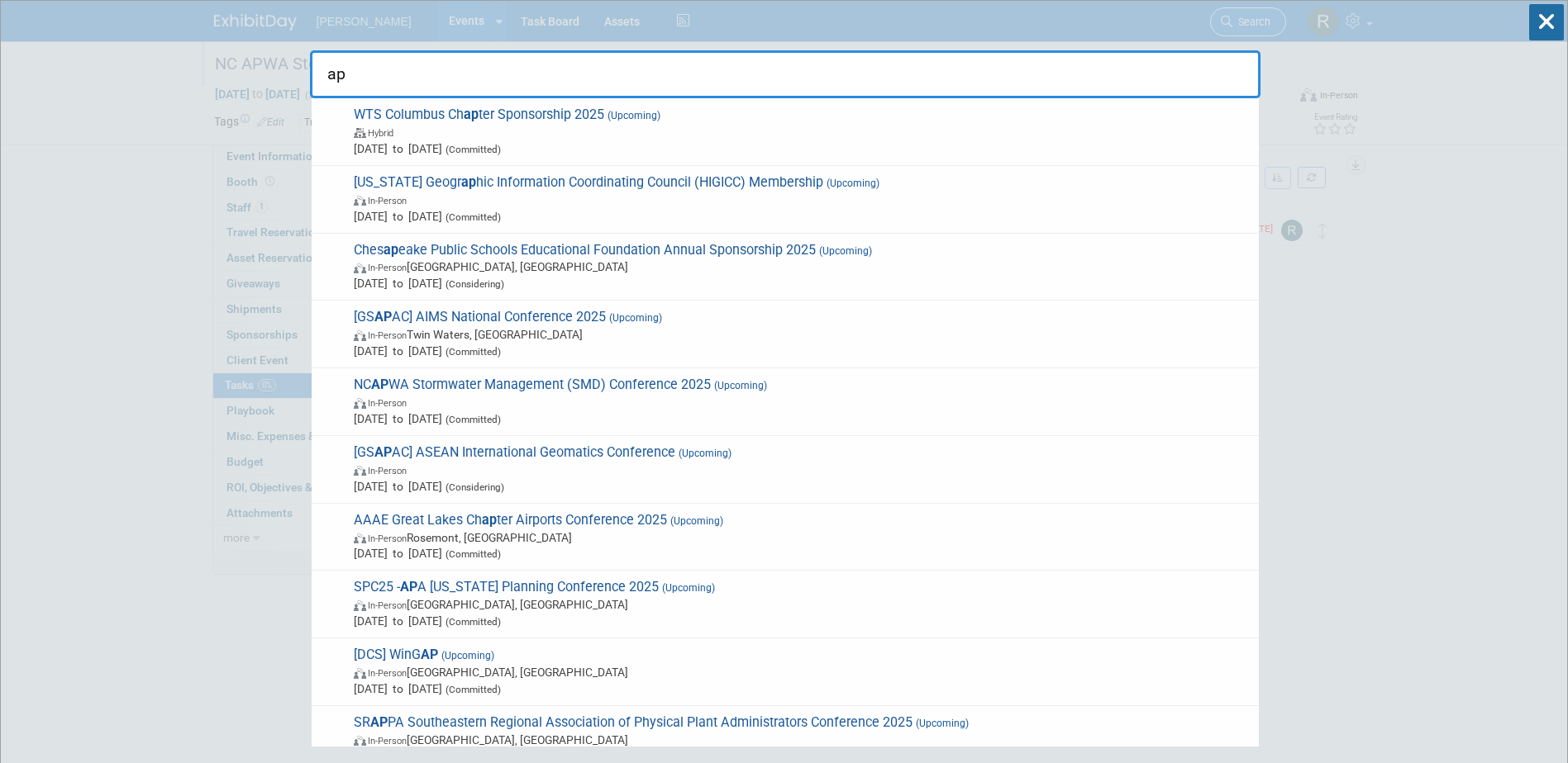
type input "apc"
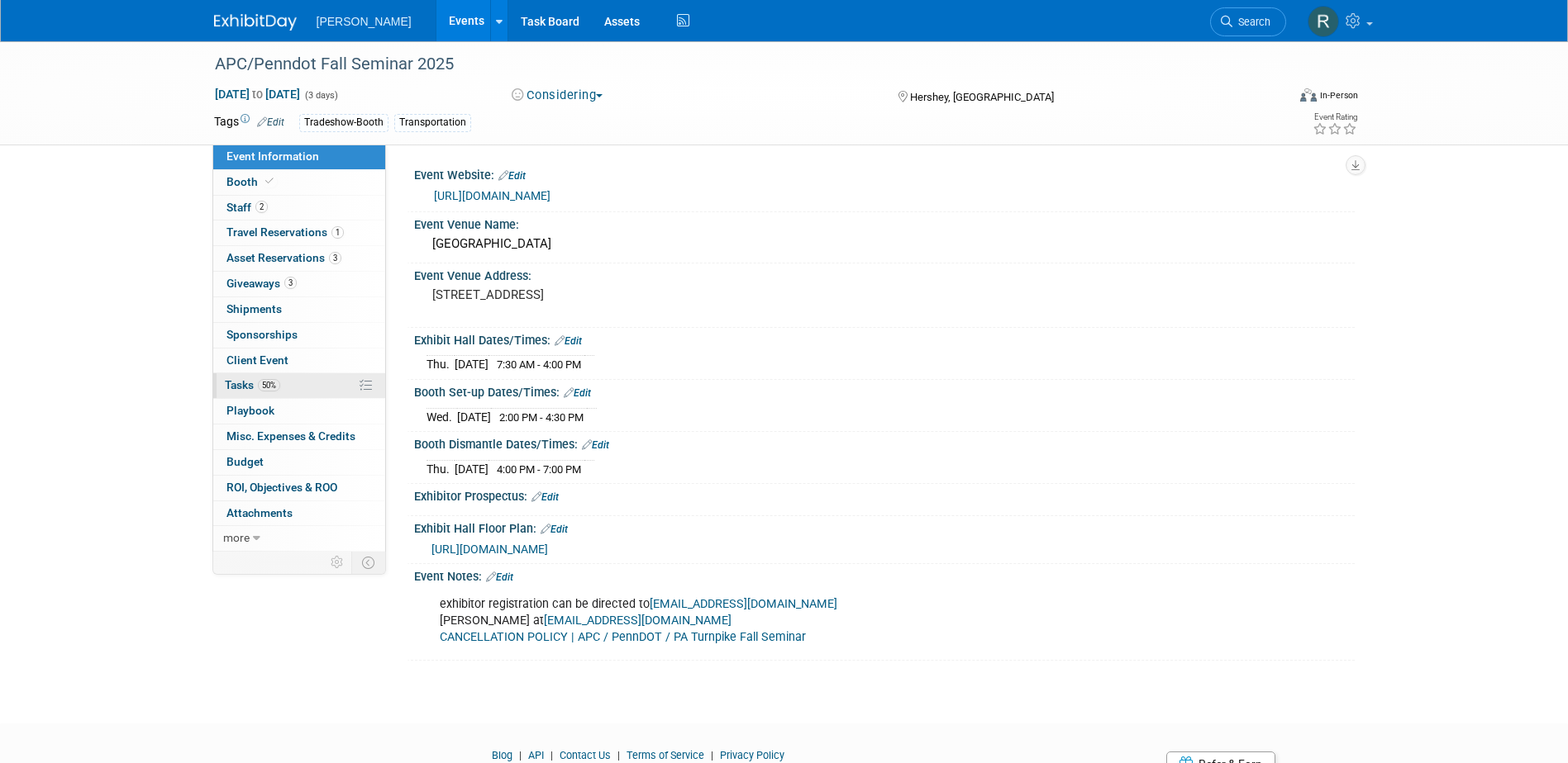
click at [262, 383] on span "50%" at bounding box center [269, 385] width 22 height 12
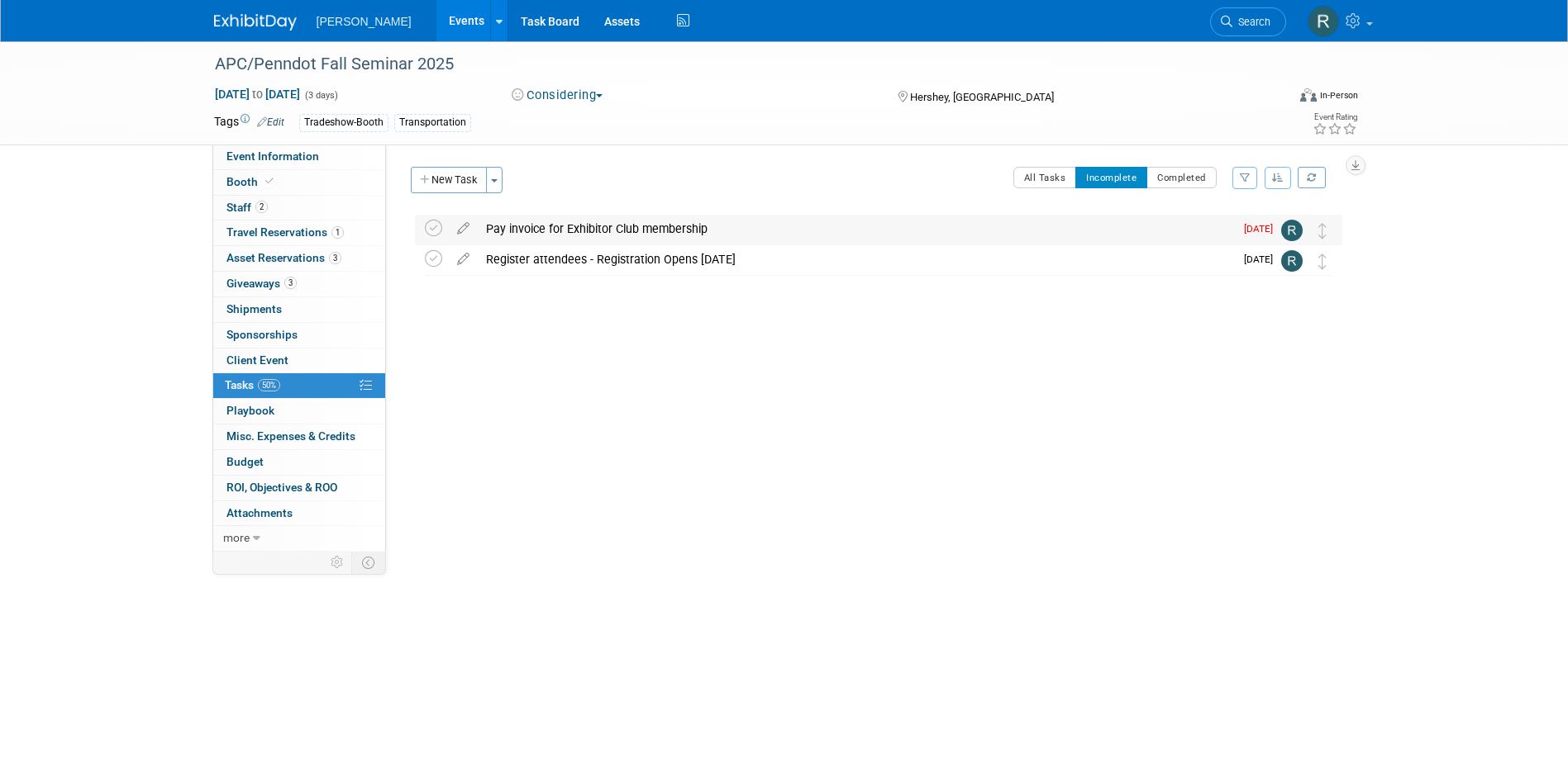
click at [619, 233] on div "Pay invoice for Exhibitor Club membership" at bounding box center [855, 229] width 756 height 28
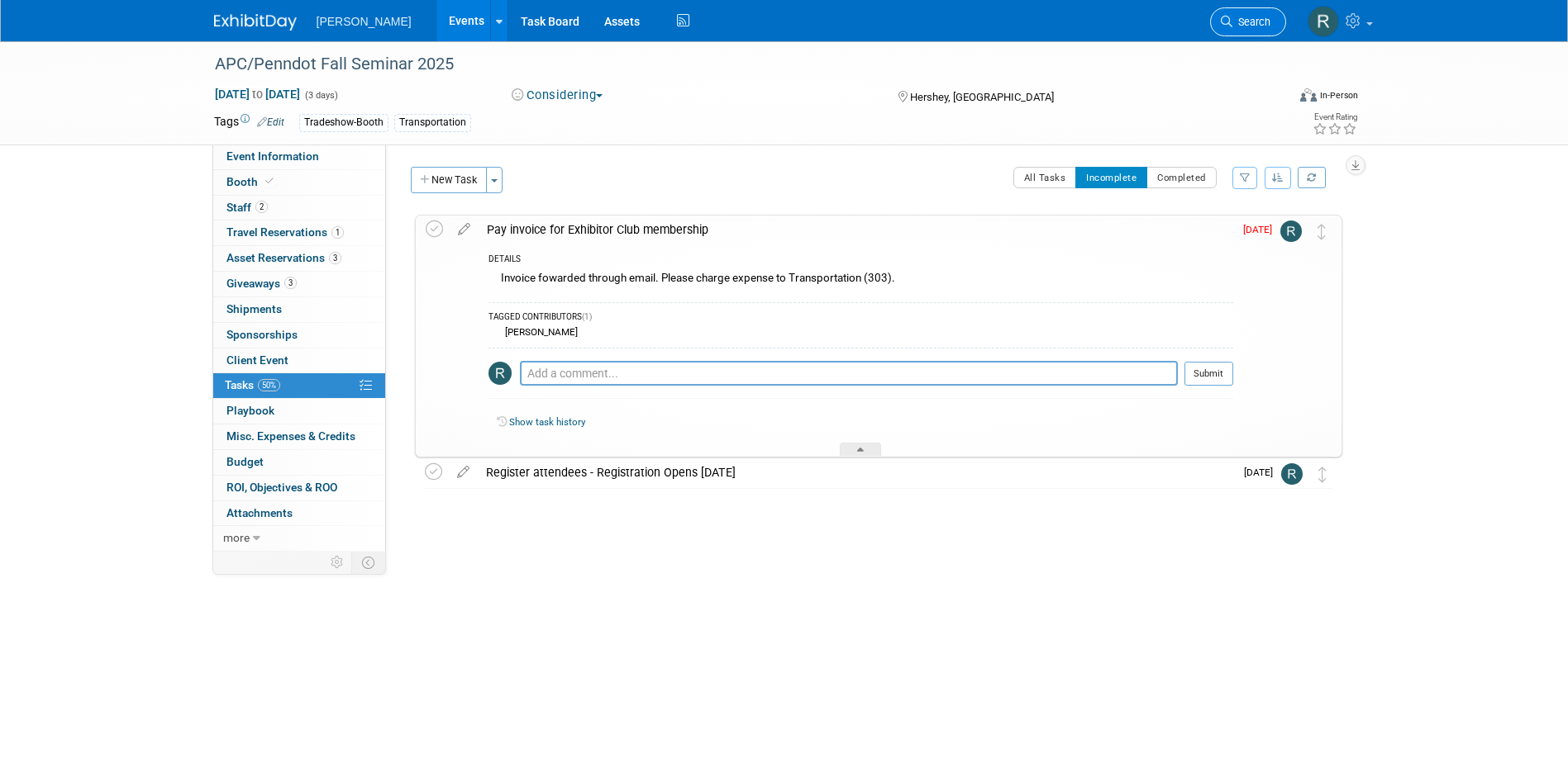
click at [1231, 18] on icon at bounding box center [1227, 21] width 11 height 11
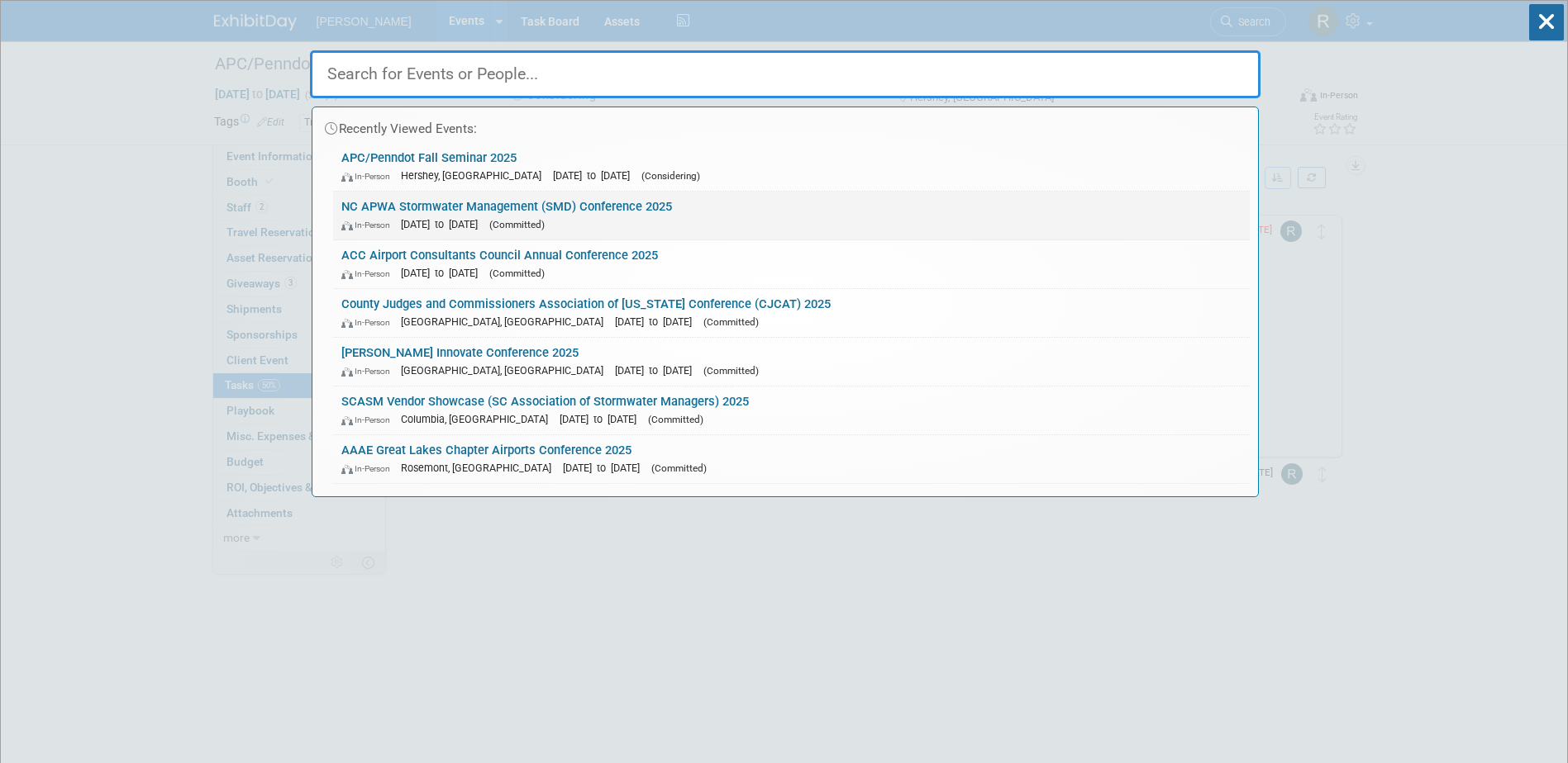
click at [487, 205] on link "NC APWA Stormwater Management (SMD) Conference 2025 In-Person Sep 17, 2025 to S…" at bounding box center [791, 215] width 917 height 48
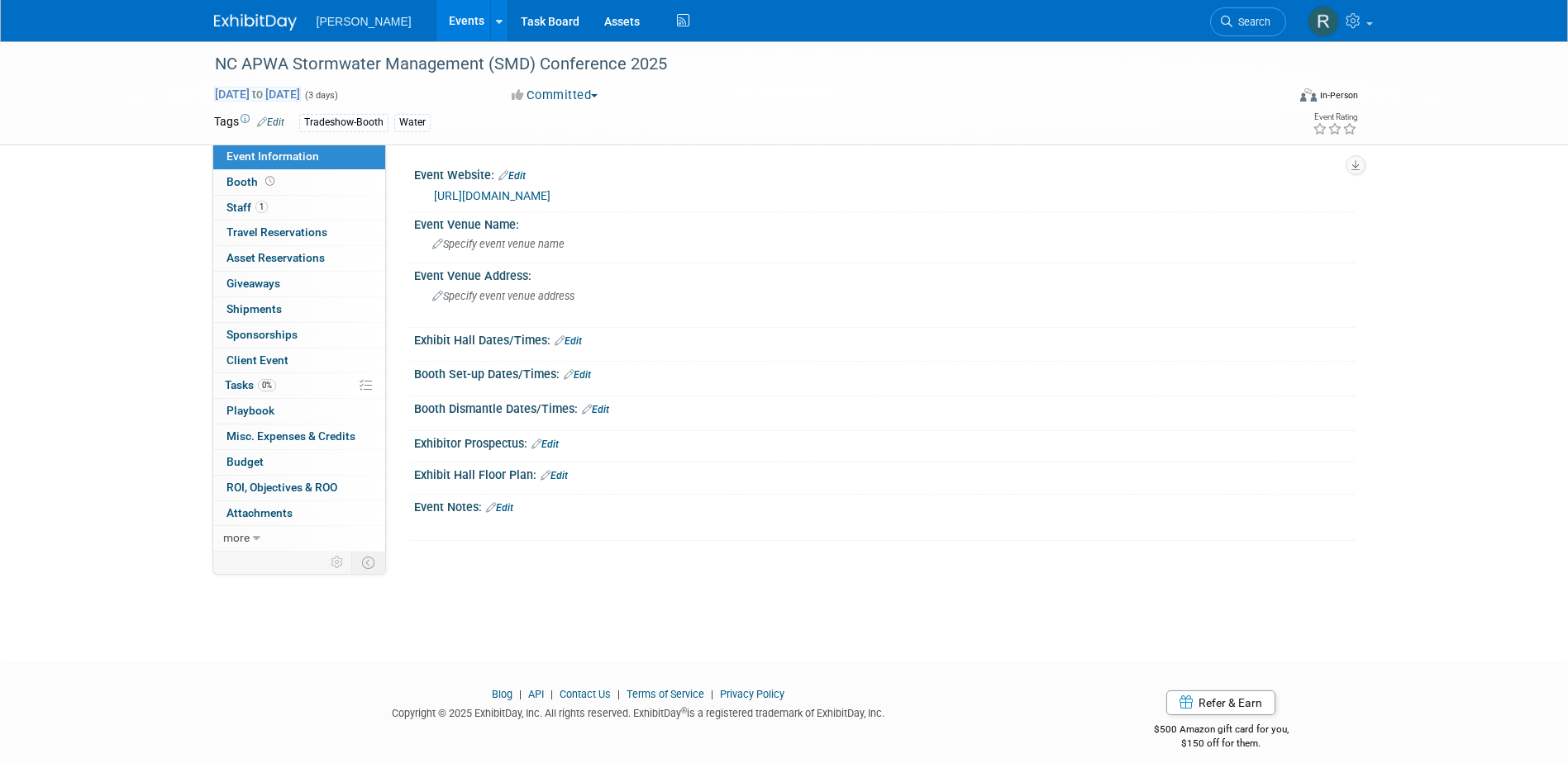
click at [301, 94] on span "[DATE] to [DATE]" at bounding box center [257, 94] width 87 height 15
select select "8"
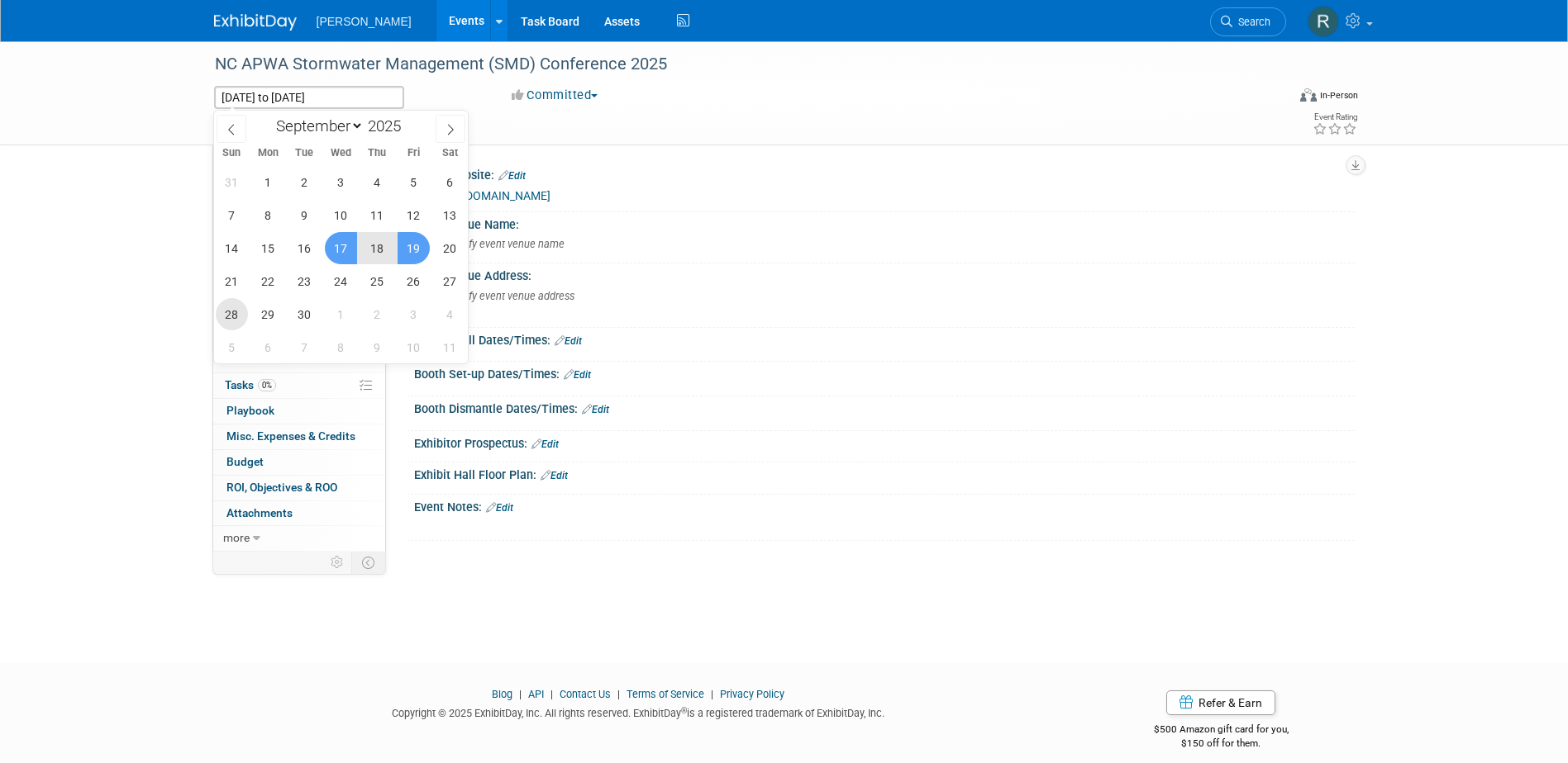
click at [229, 317] on span "28" at bounding box center [232, 314] width 33 height 33
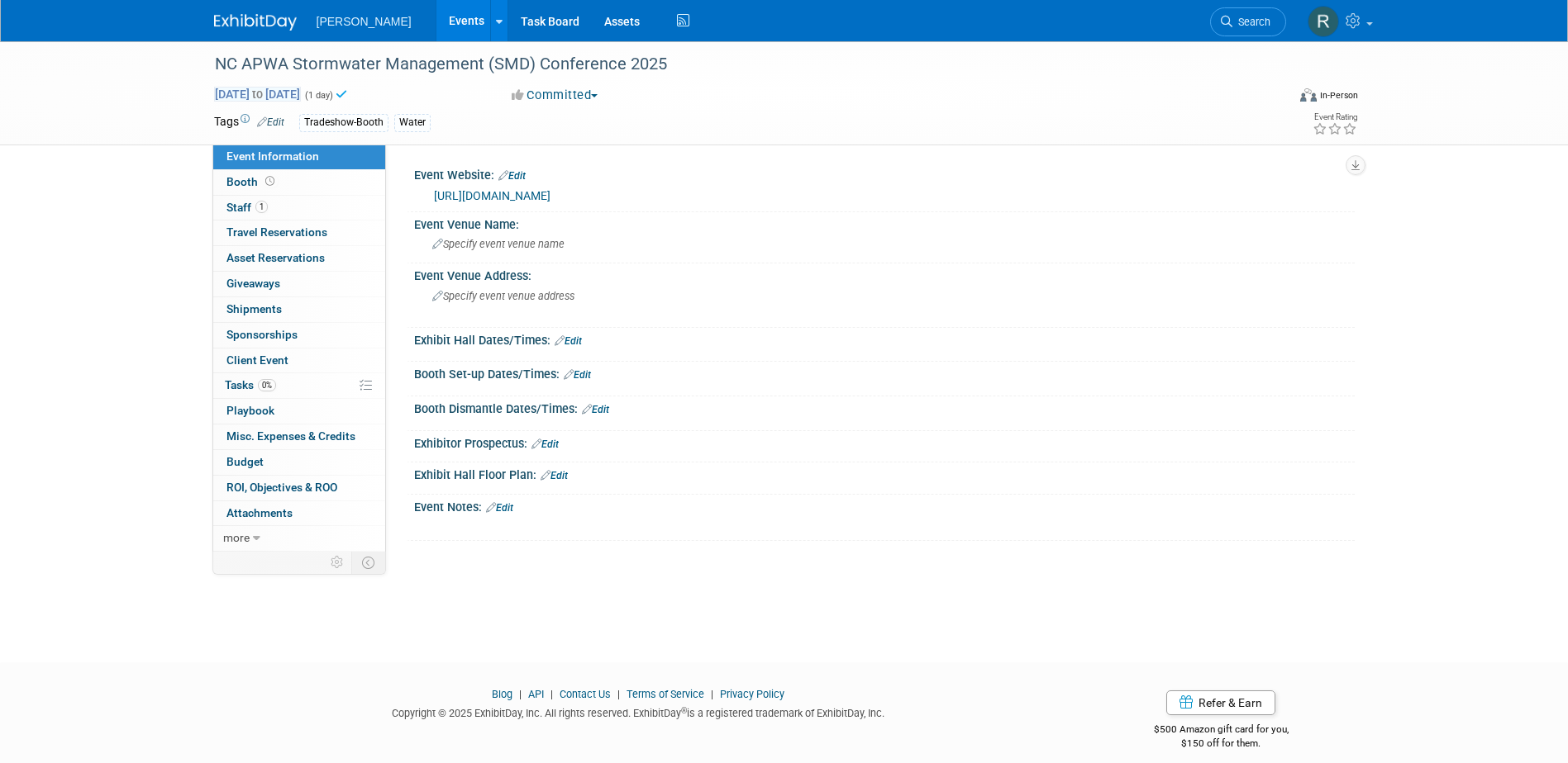
click at [301, 94] on span "[DATE] to [DATE]" at bounding box center [257, 94] width 87 height 15
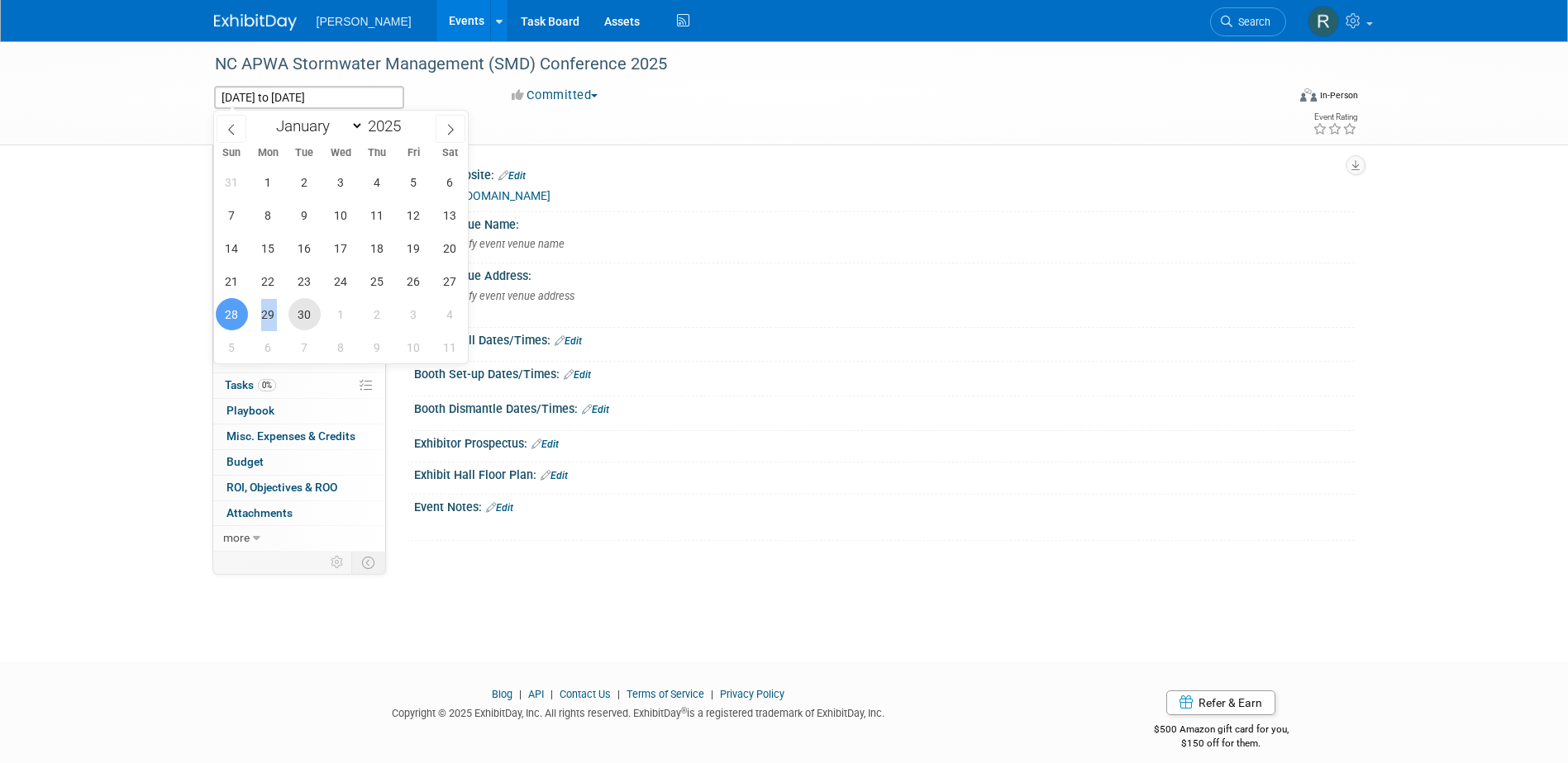
drag, startPoint x: 237, startPoint y: 313, endPoint x: 299, endPoint y: 318, distance: 62.2
click at [299, 318] on div "31 1 2 3 4 5 6 7 8 9 10 11 12 13 14 15 16 17 18 19 20 21 22 23 24 25 26 27 28 2…" at bounding box center [341, 264] width 254 height 198
drag, startPoint x: 299, startPoint y: 318, endPoint x: 221, endPoint y: 312, distance: 78.2
click at [221, 312] on span "28" at bounding box center [232, 314] width 33 height 33
type input "Sep 28, 2025"
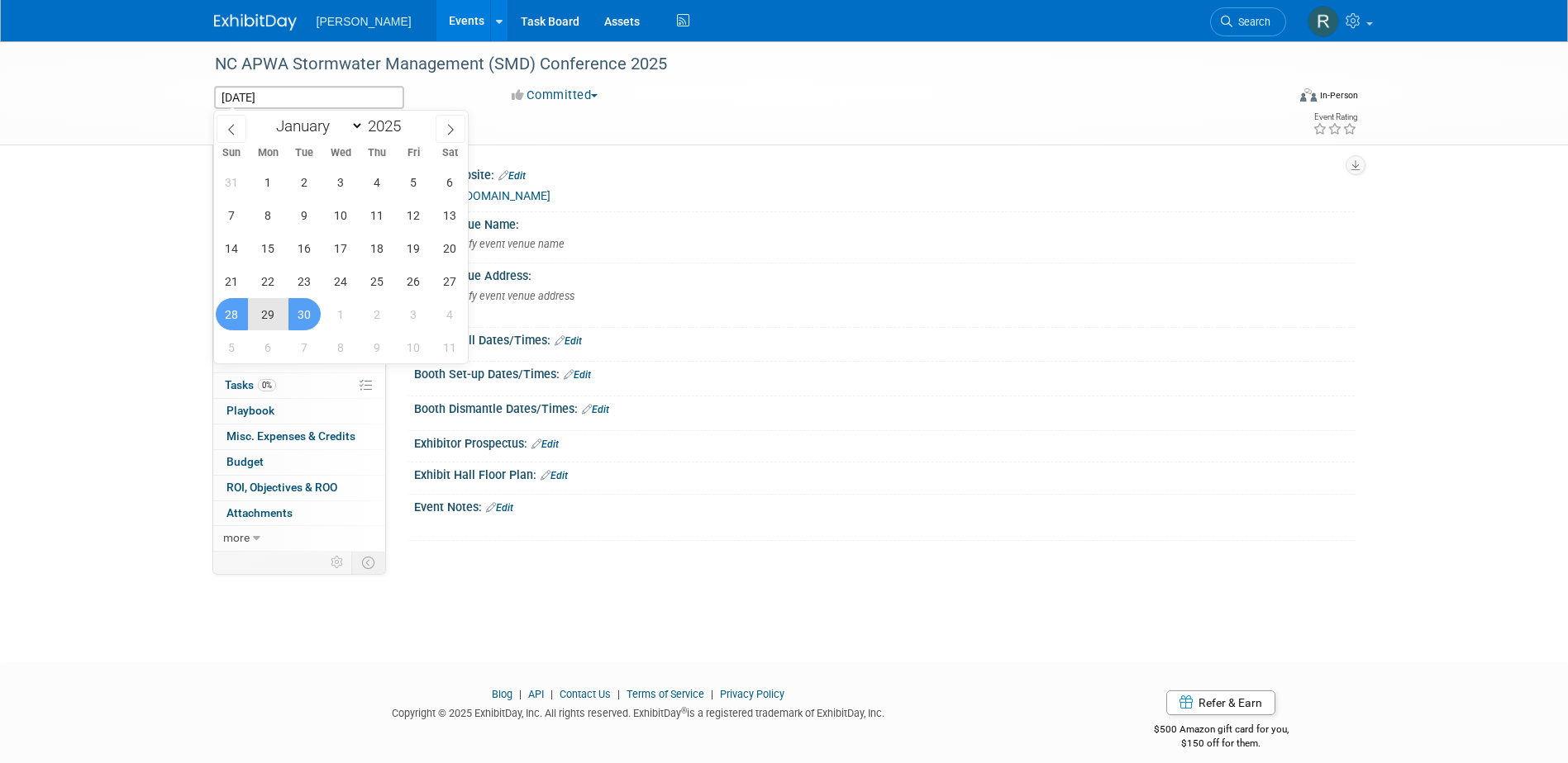
click at [297, 318] on span "30" at bounding box center [305, 314] width 33 height 33
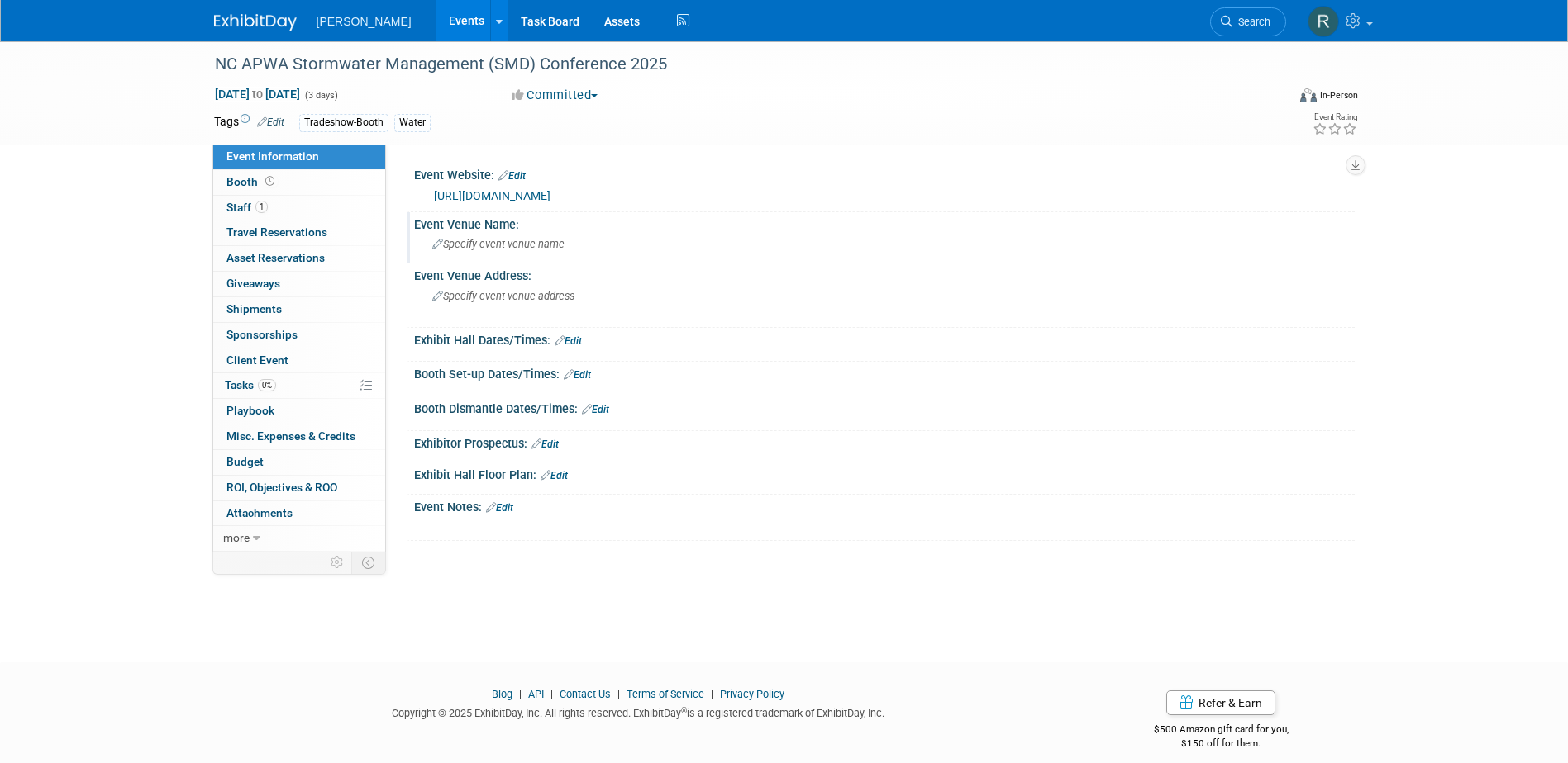
click at [673, 249] on div "Specify event venue name" at bounding box center [884, 244] width 916 height 25
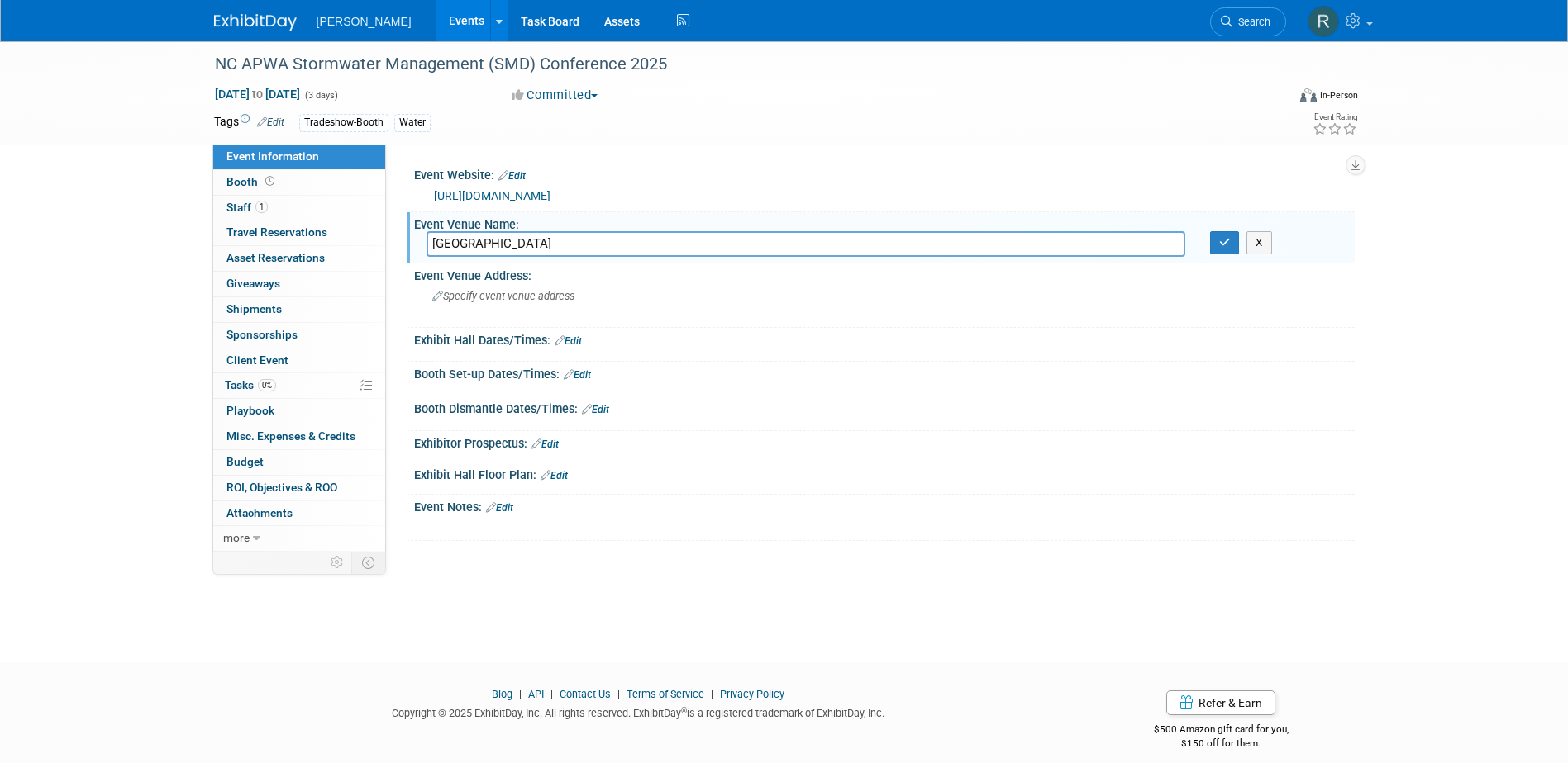
type input "Crowne Plaza Asheville"
click at [1210, 232] on button "button" at bounding box center [1225, 243] width 30 height 23
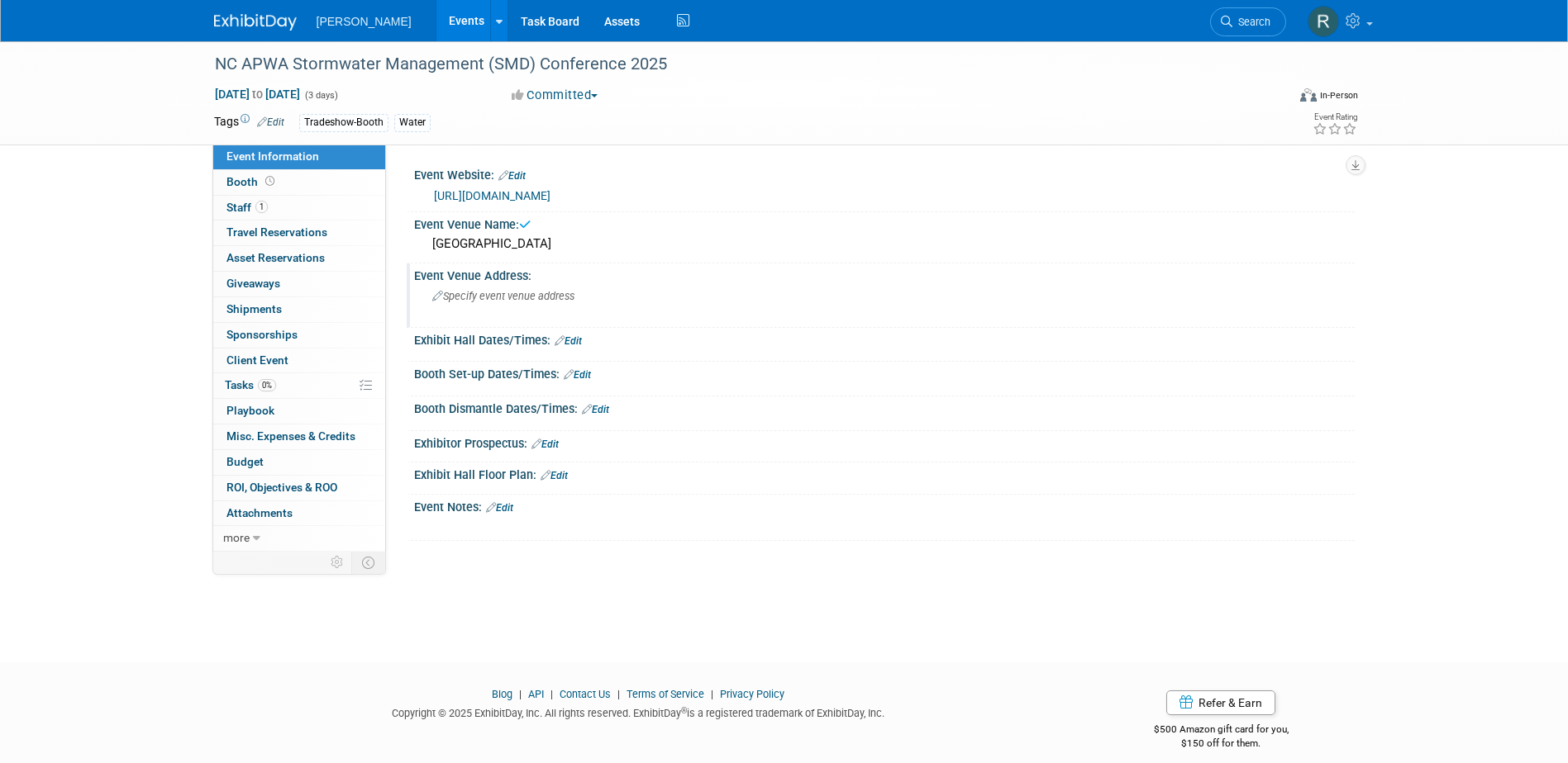
click at [840, 304] on div "Event Venue Address: Specify event venue address" at bounding box center [880, 295] width 948 height 64
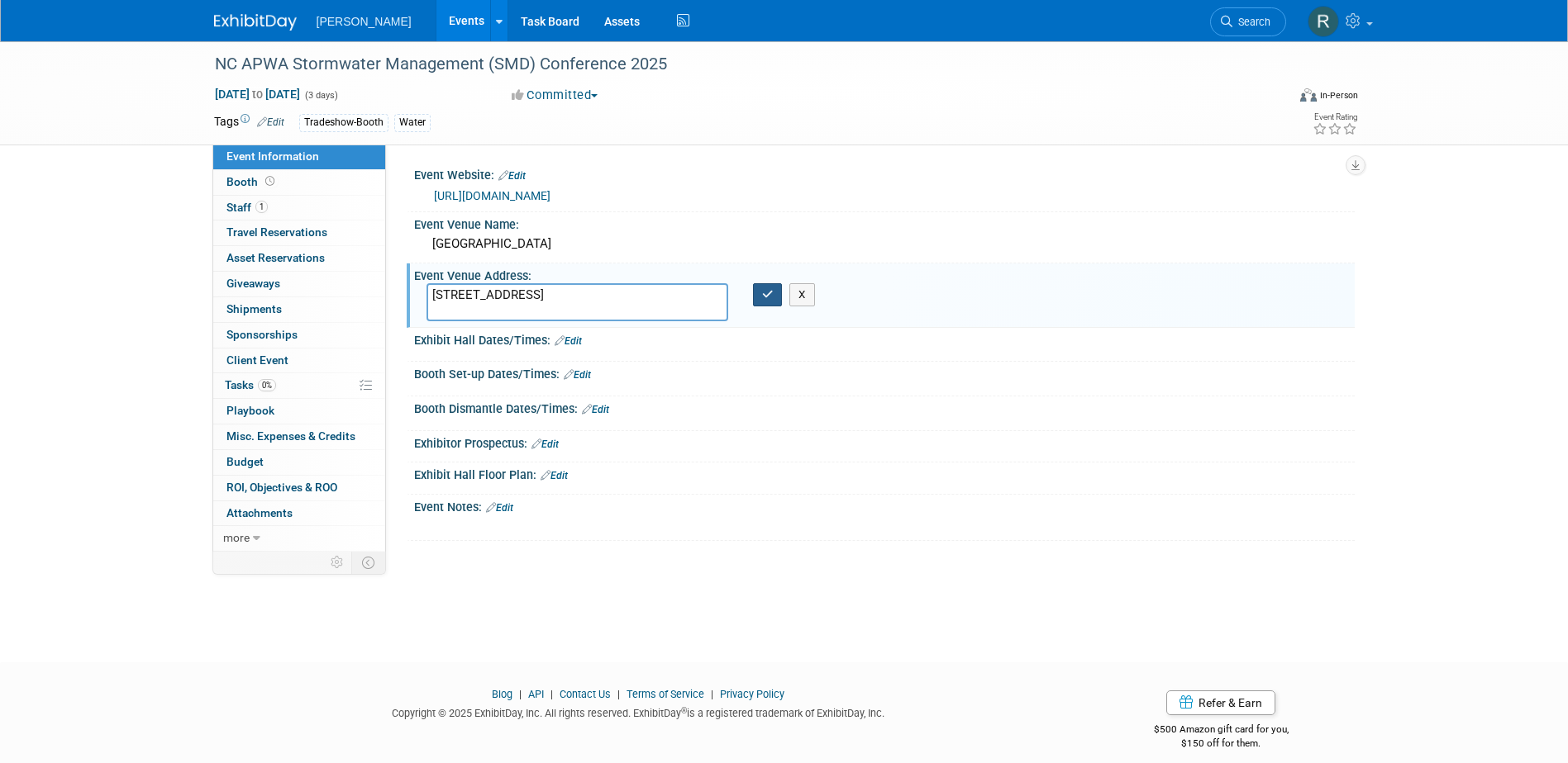
type textarea "1 Resort Drive Asheville, NC"
click at [771, 296] on icon "button" at bounding box center [768, 295] width 11 height 11
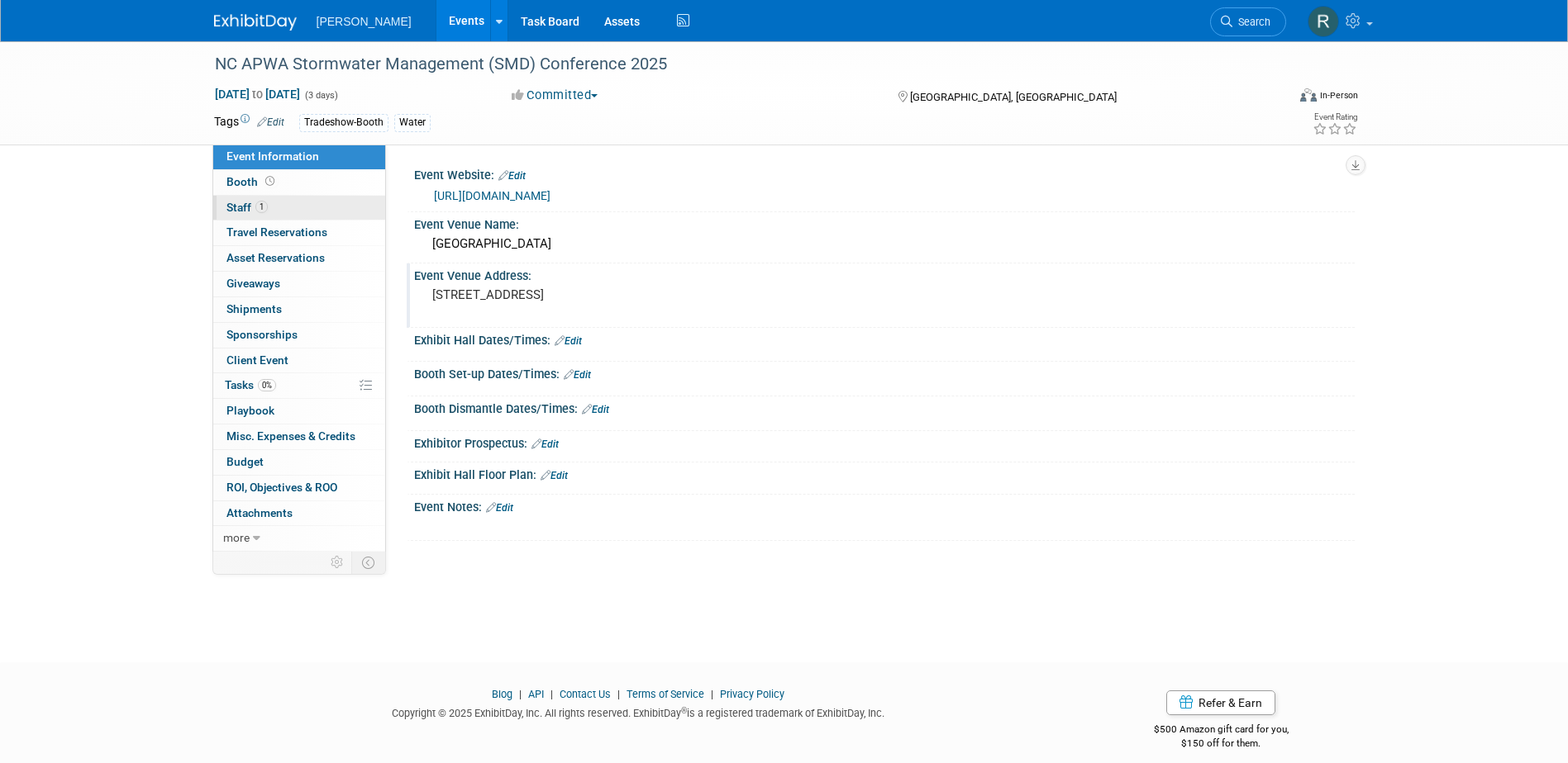
click at [298, 208] on link "1 Staff 1" at bounding box center [299, 208] width 172 height 25
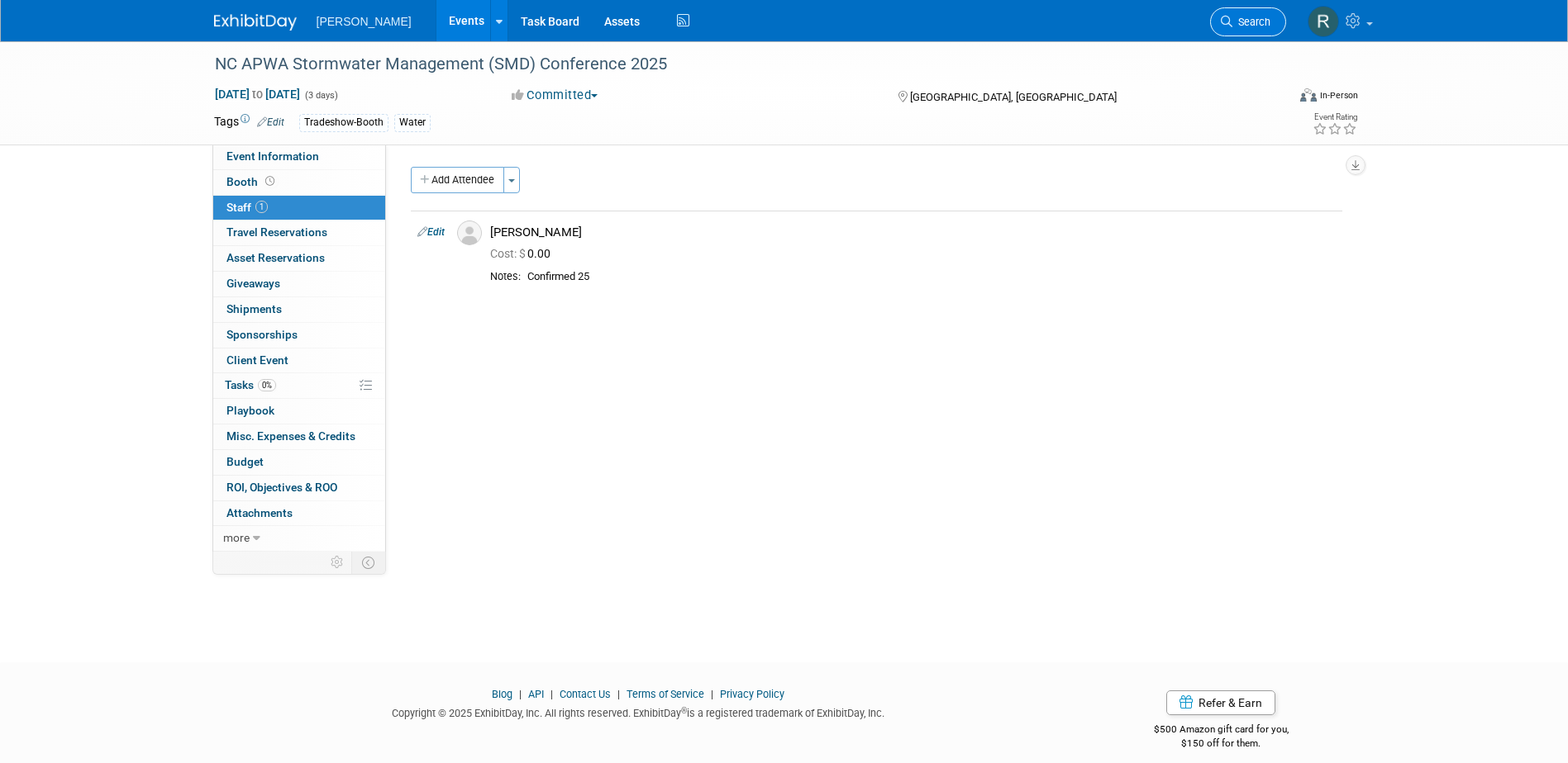
click at [1230, 24] on icon at bounding box center [1227, 21] width 11 height 11
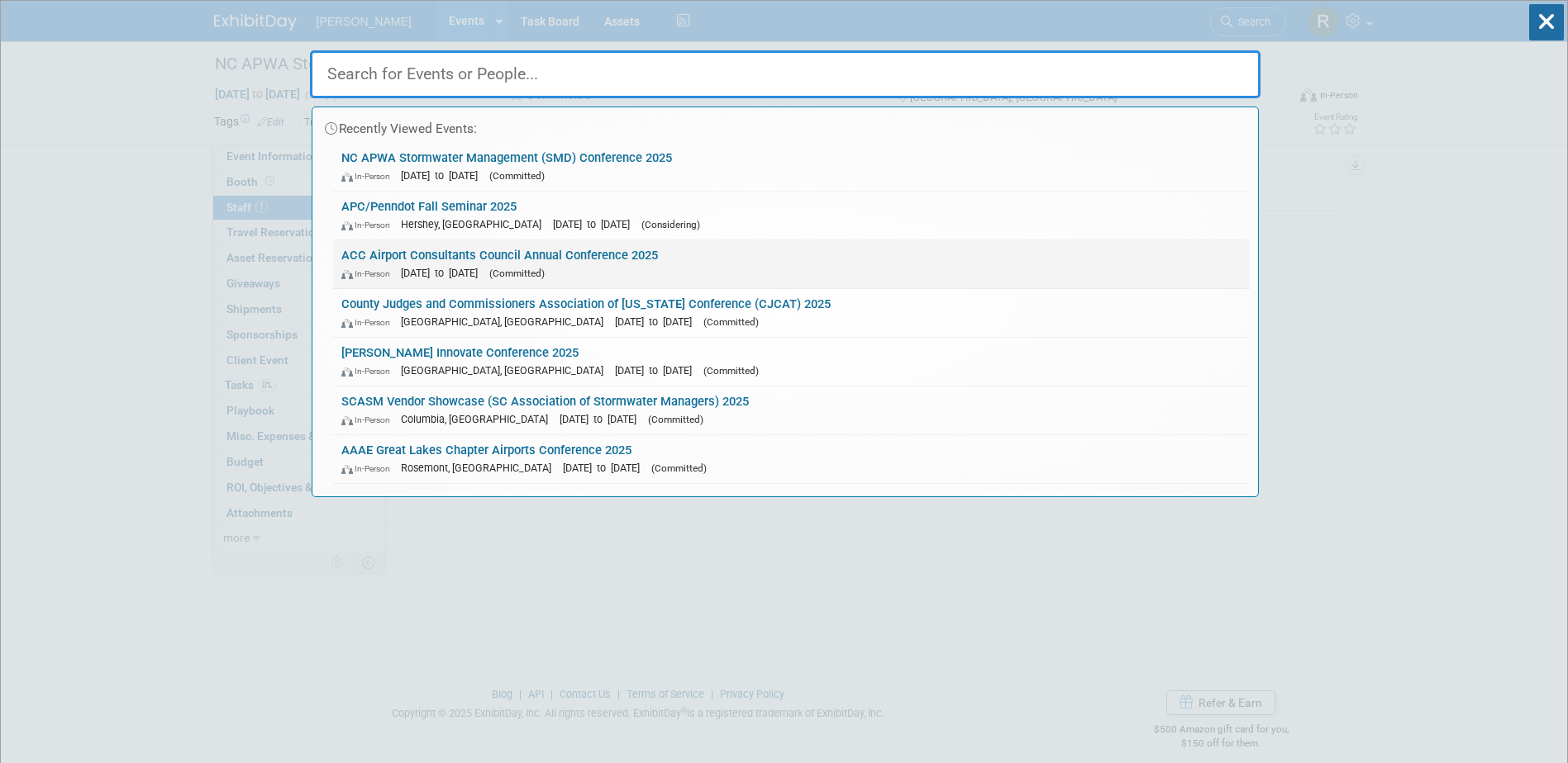
click at [488, 261] on link "ACC Airport Consultants Council Annual Conference 2025 In-Person Nov 5, 2025 to…" at bounding box center [791, 263] width 917 height 48
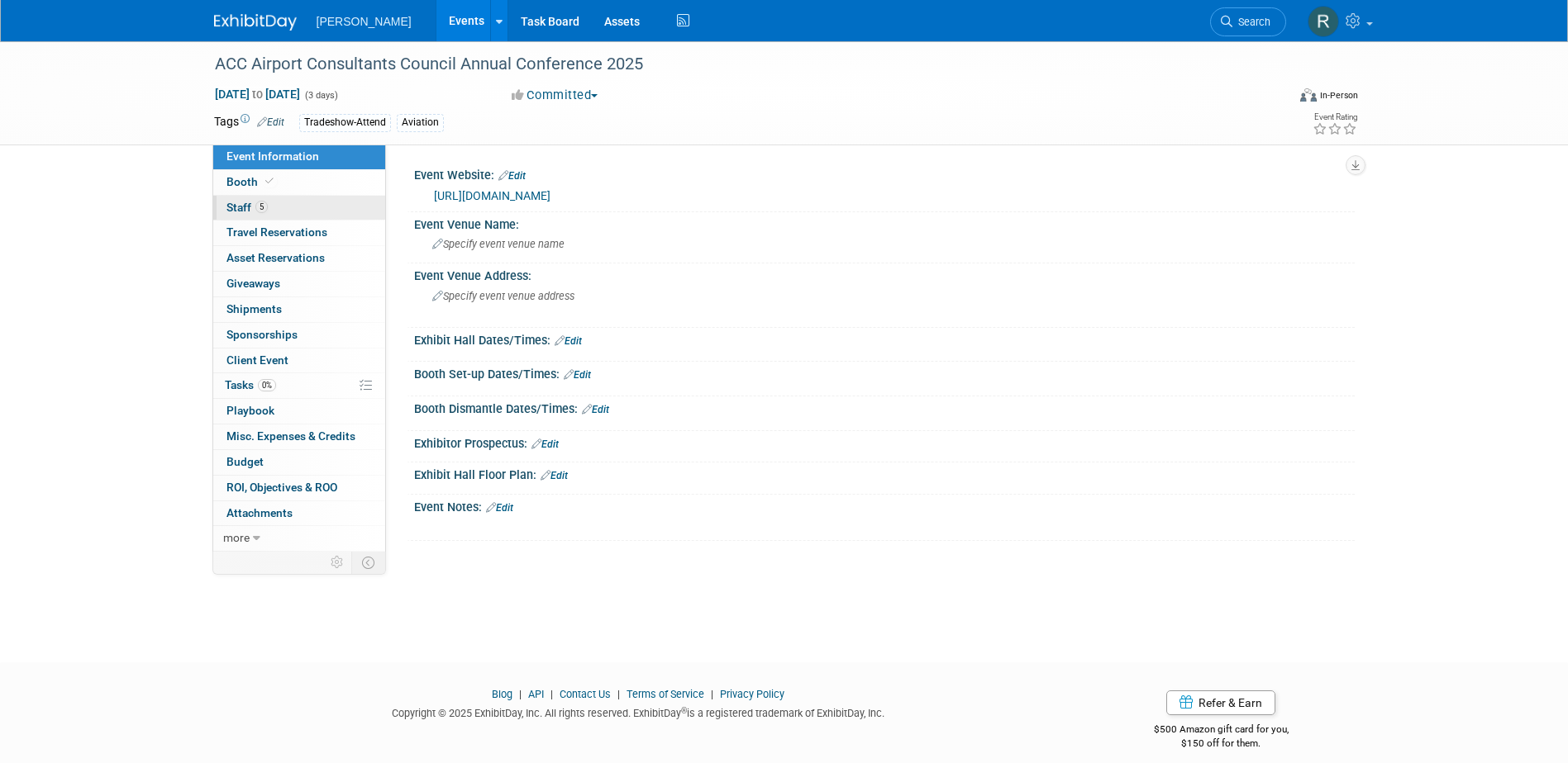
click at [283, 205] on link "5 Staff 5" at bounding box center [299, 208] width 172 height 25
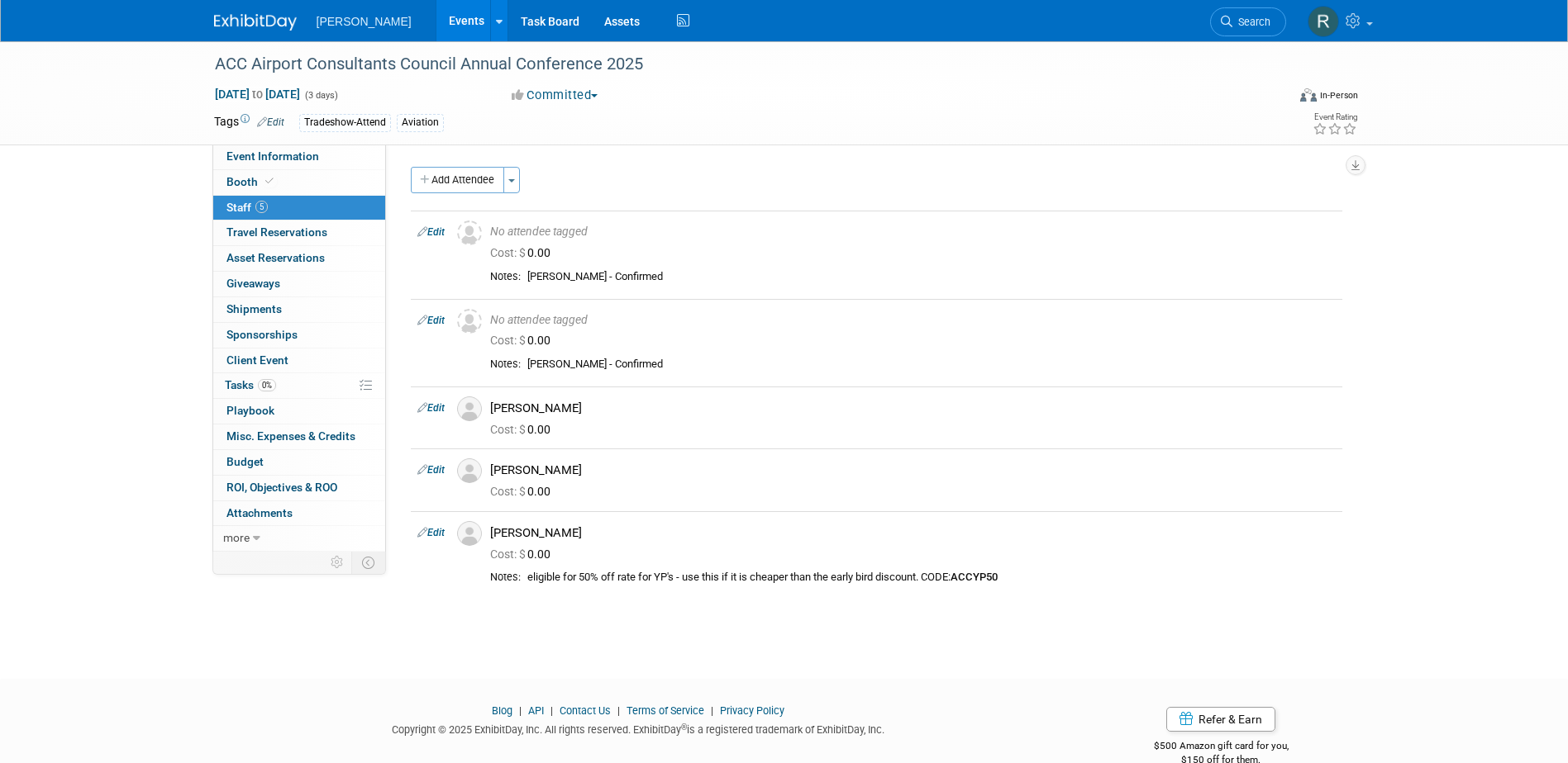
click at [440, 534] on link "Edit" at bounding box center [431, 532] width 27 height 11
select select "366d8ca8-61e0-497f-a8c1-5cf87fa4b300"
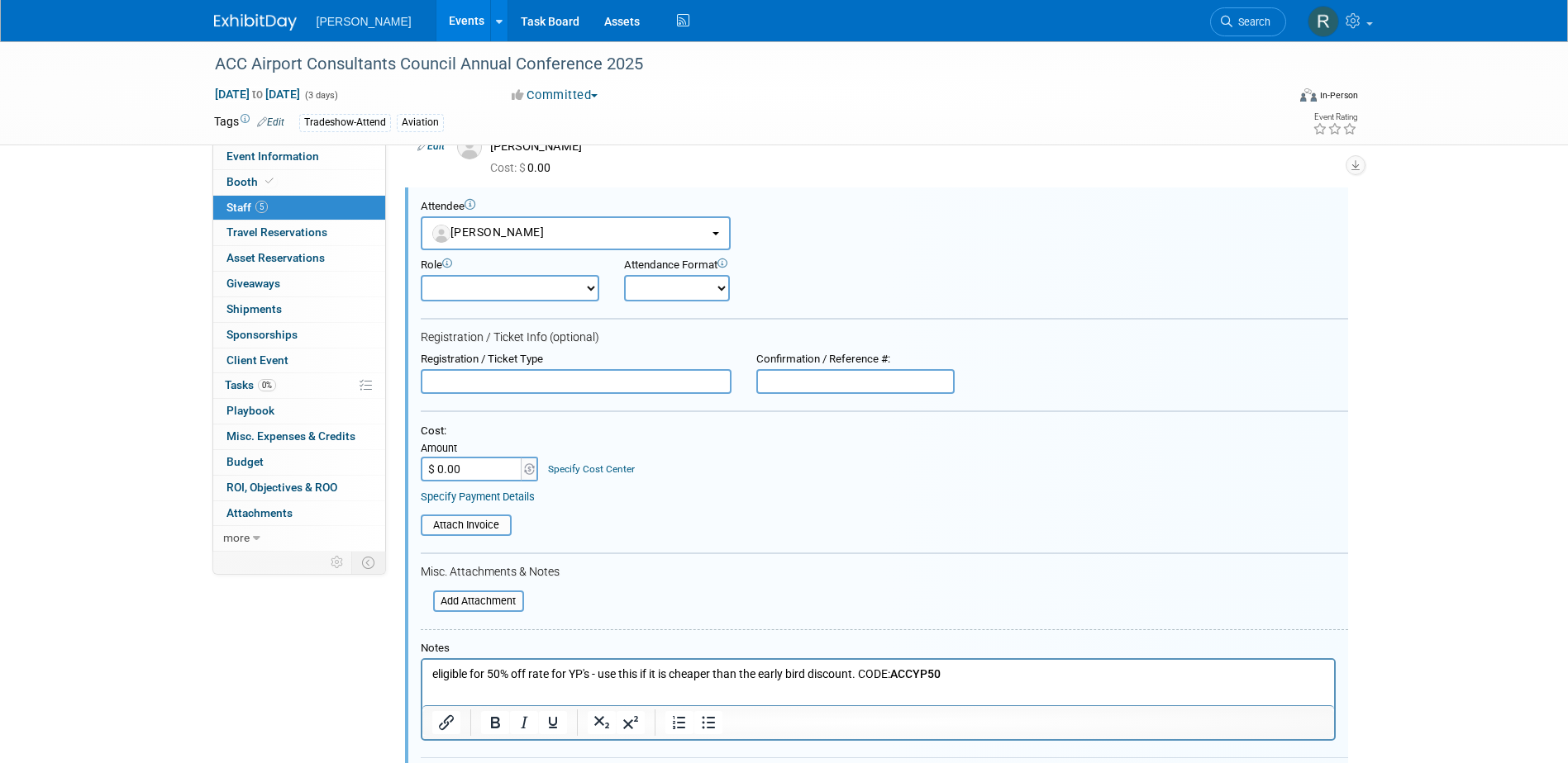
click at [481, 468] on input "$ 0.00" at bounding box center [472, 469] width 104 height 25
type input "$ 647.50"
click at [608, 469] on link "Specify Cost Center" at bounding box center [592, 469] width 87 height 11
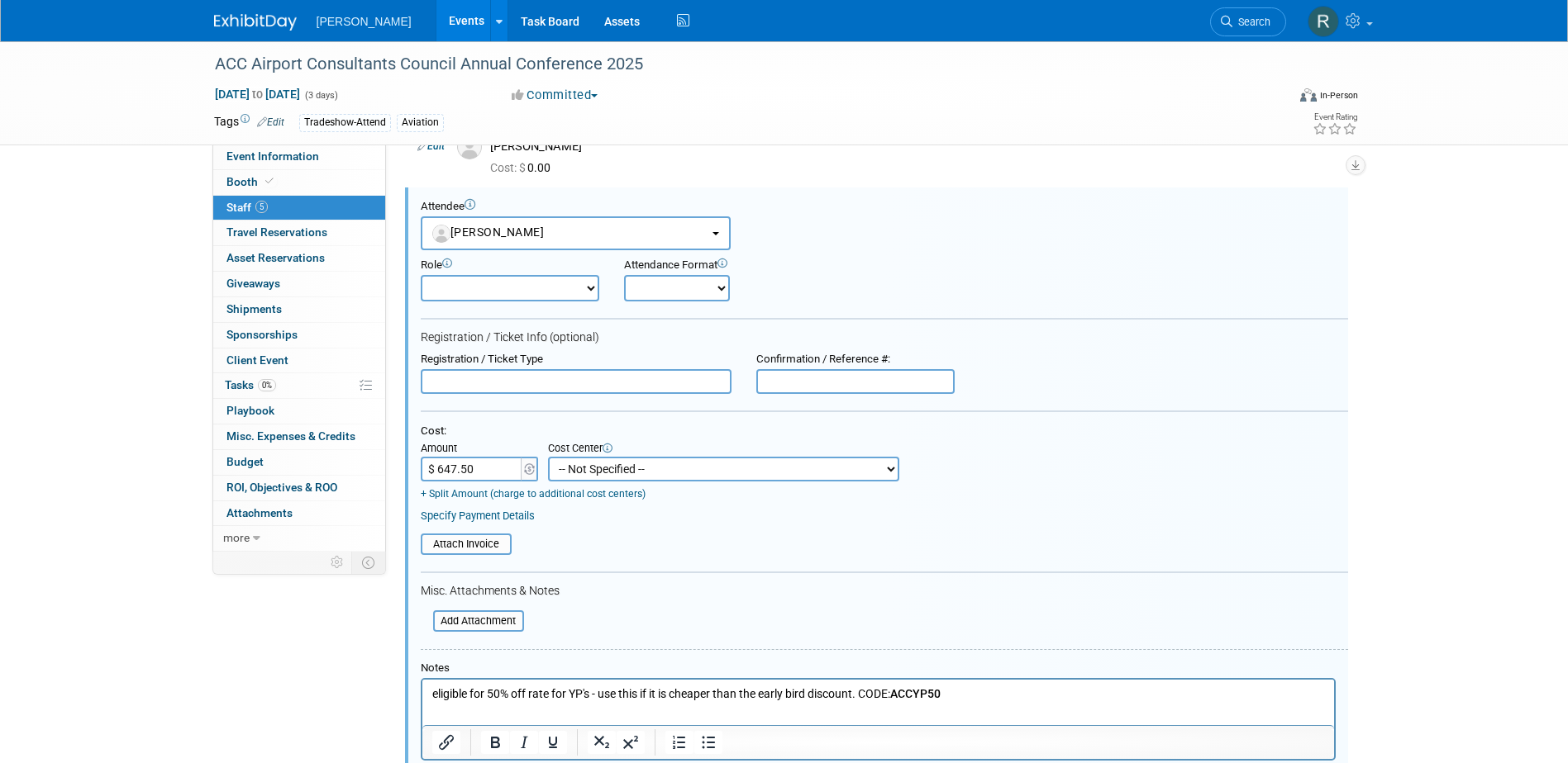
click at [617, 470] on select "-- Not Specified -- Advisory Services - Expenses_1001.502 Aerial Acquisition - …" at bounding box center [724, 469] width 351 height 25
select select "18966233"
click at [549, 457] on select "-- Not Specified -- Advisory Services - Expenses_1001.502 Aerial Acquisition - …" at bounding box center [724, 469] width 351 height 25
click at [492, 519] on link "Specify Payment Details" at bounding box center [478, 516] width 114 height 12
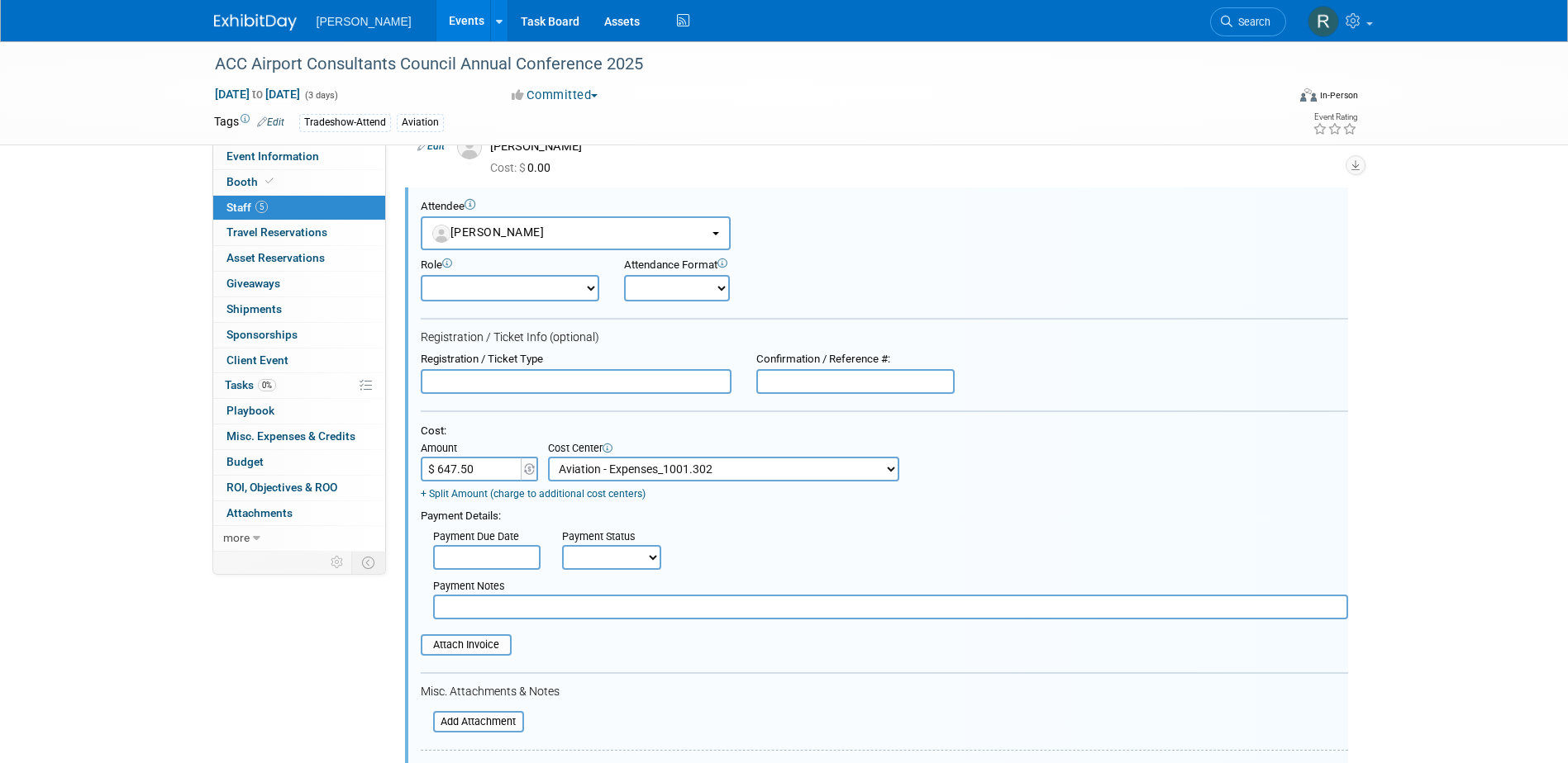
drag, startPoint x: 493, startPoint y: 554, endPoint x: 496, endPoint y: 563, distance: 9.5
click at [493, 554] on input "text" at bounding box center [487, 558] width 107 height 25
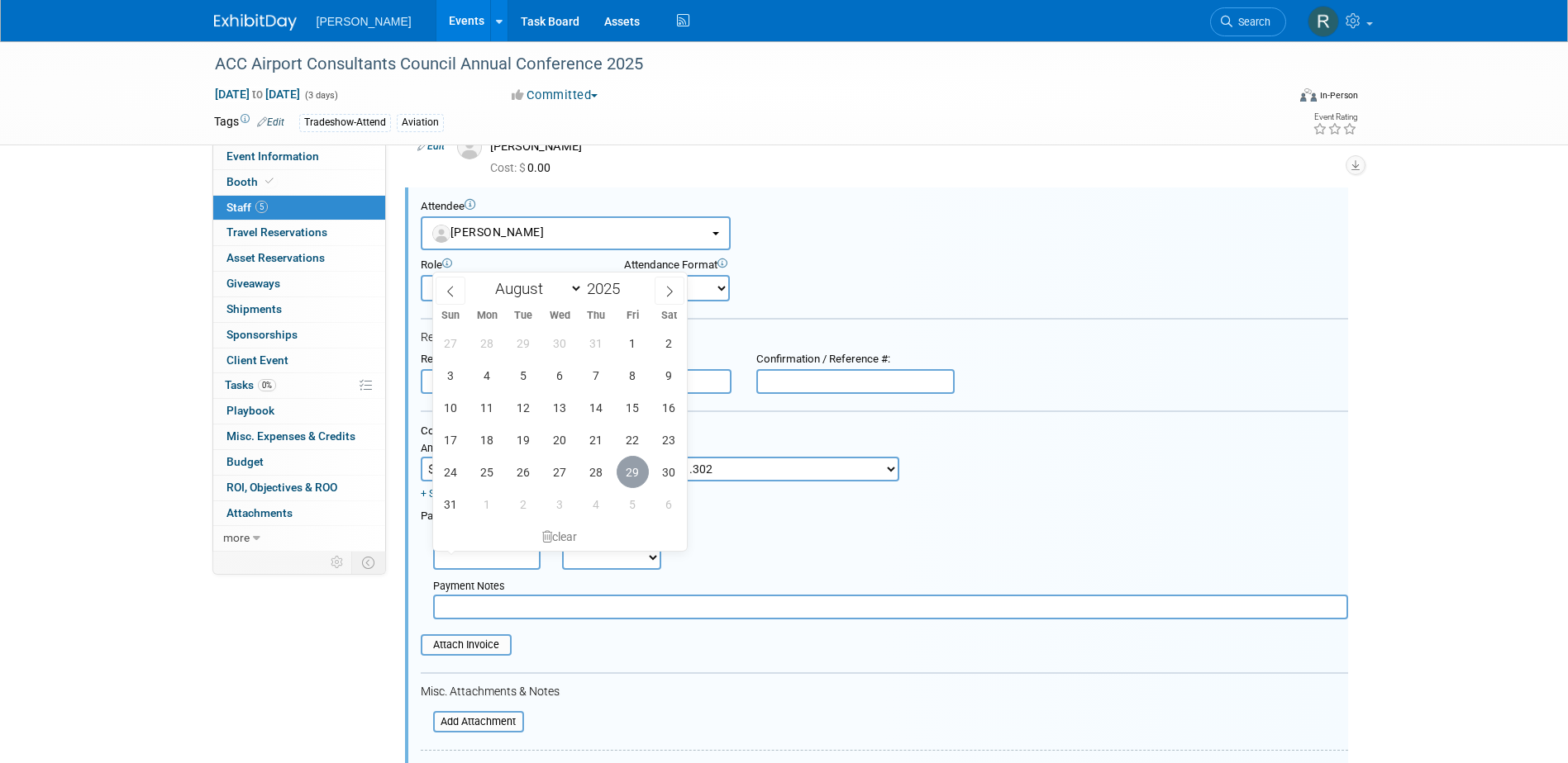
click at [628, 476] on span "29" at bounding box center [633, 472] width 33 height 33
type input "[DATE]"
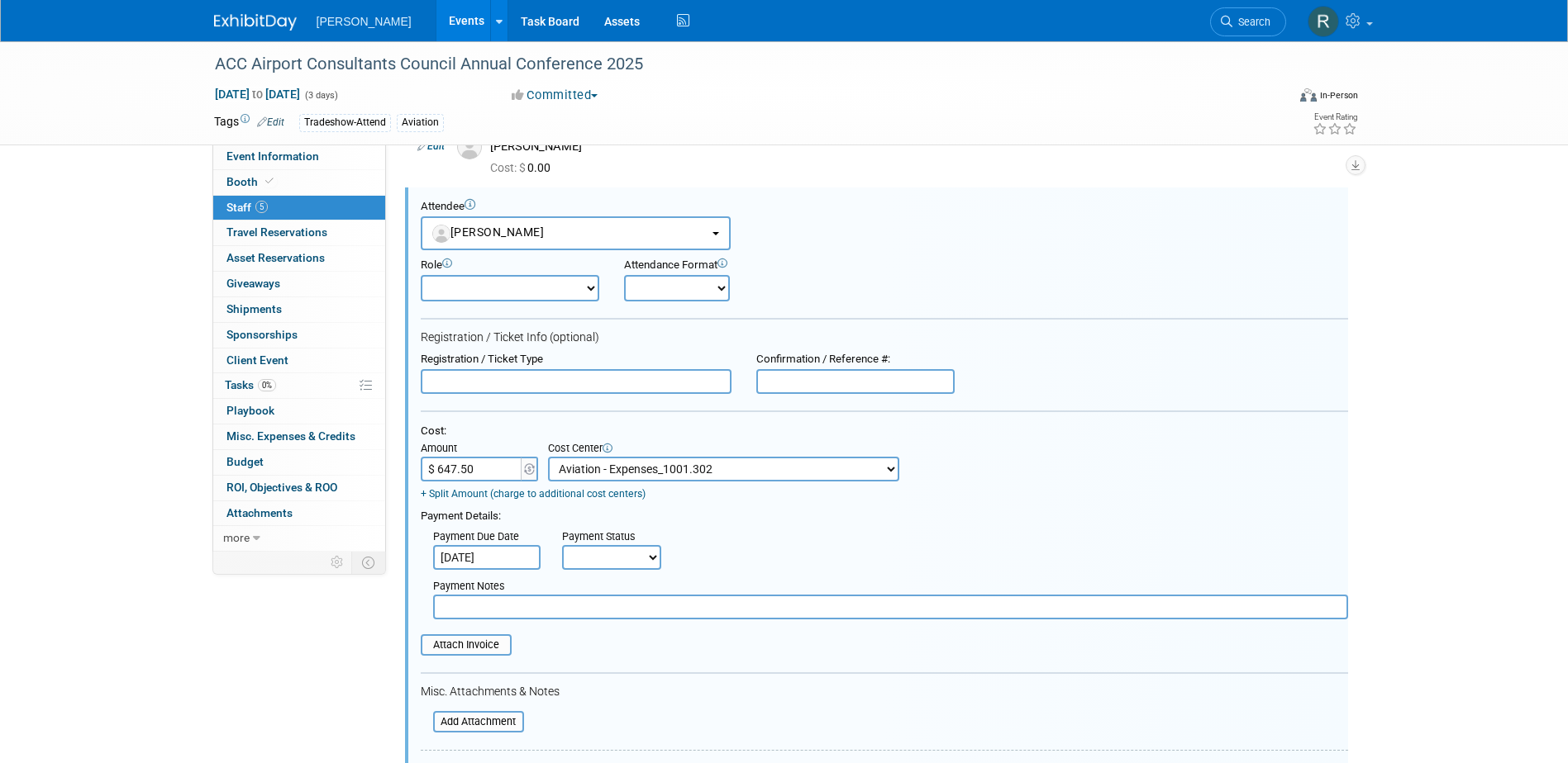
drag, startPoint x: 597, startPoint y: 556, endPoint x: 600, endPoint y: 572, distance: 16.3
click at [597, 556] on select "Not Paid Yet Partially Paid Paid in Full" at bounding box center [612, 558] width 99 height 25
select select "1"
click at [563, 547] on select "Not Paid Yet Partially Paid Paid in Full" at bounding box center [612, 558] width 99 height 25
click at [603, 620] on input "text" at bounding box center [891, 607] width 915 height 25
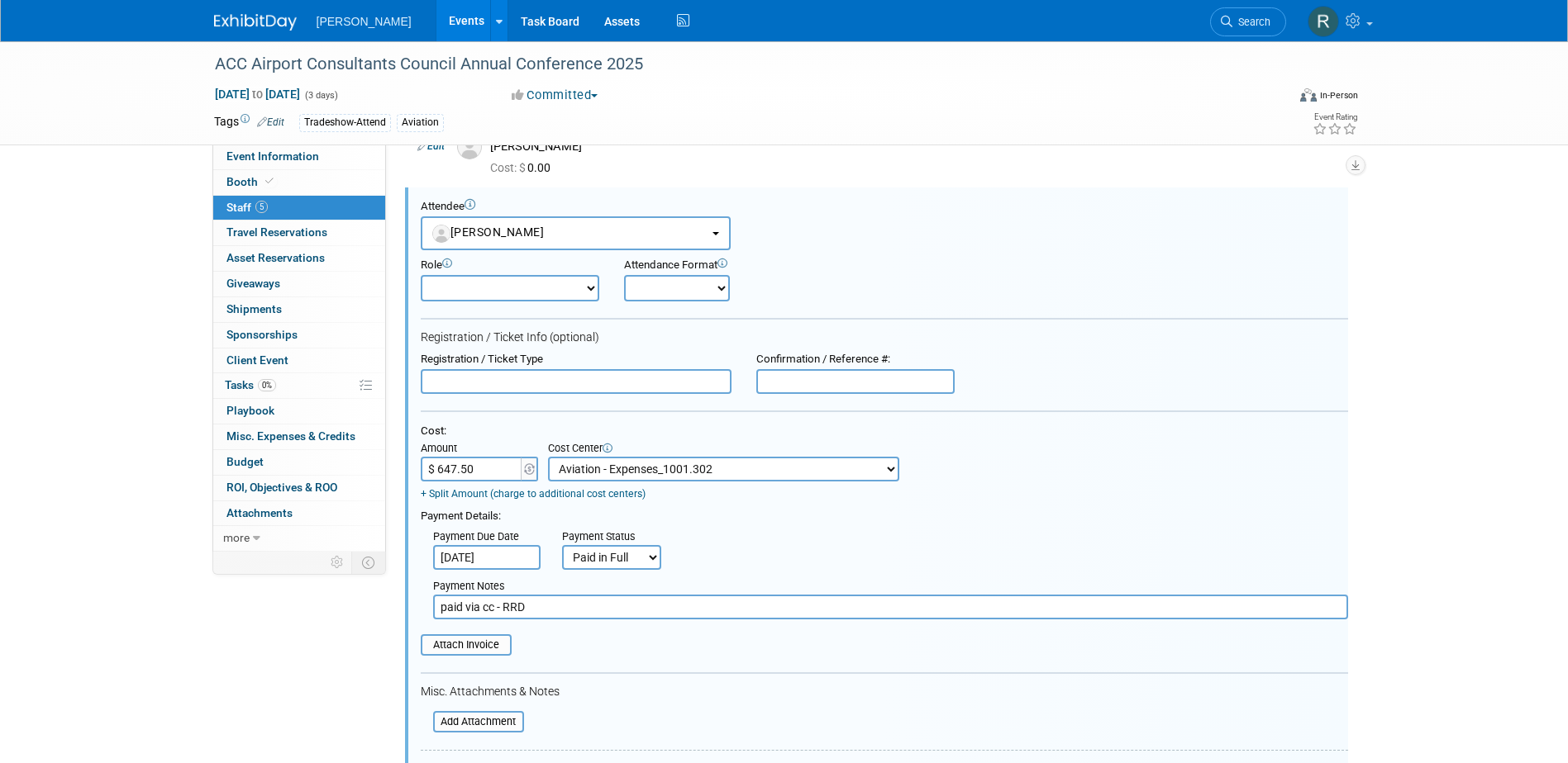
type input "paid via cc - RRD"
click at [834, 384] on input "text" at bounding box center [855, 381] width 198 height 25
type input "36531"
click at [599, 387] on input "text" at bounding box center [576, 381] width 311 height 25
type input "Full Conference"
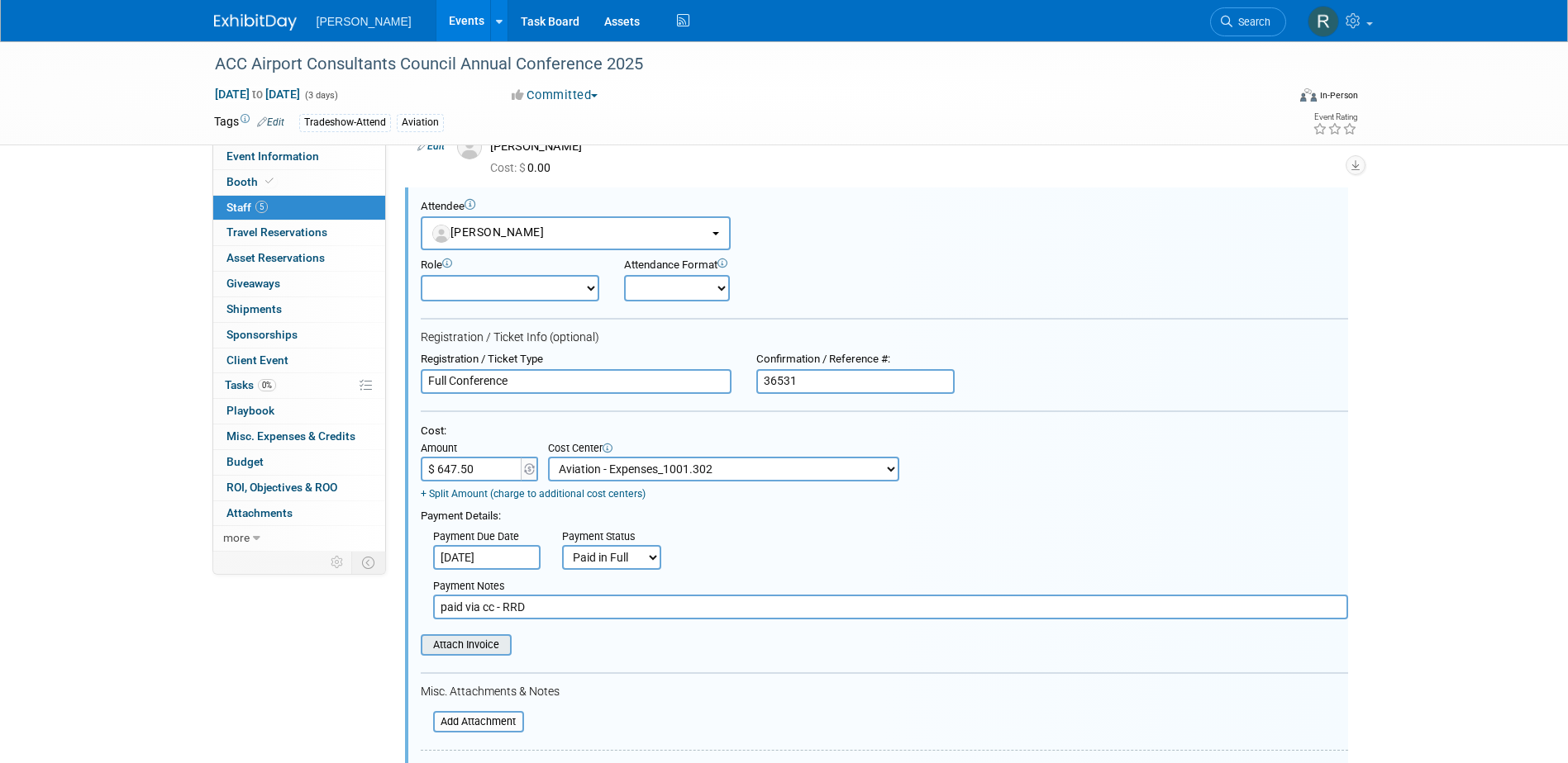
click at [503, 646] on input "file" at bounding box center [411, 644] width 197 height 18
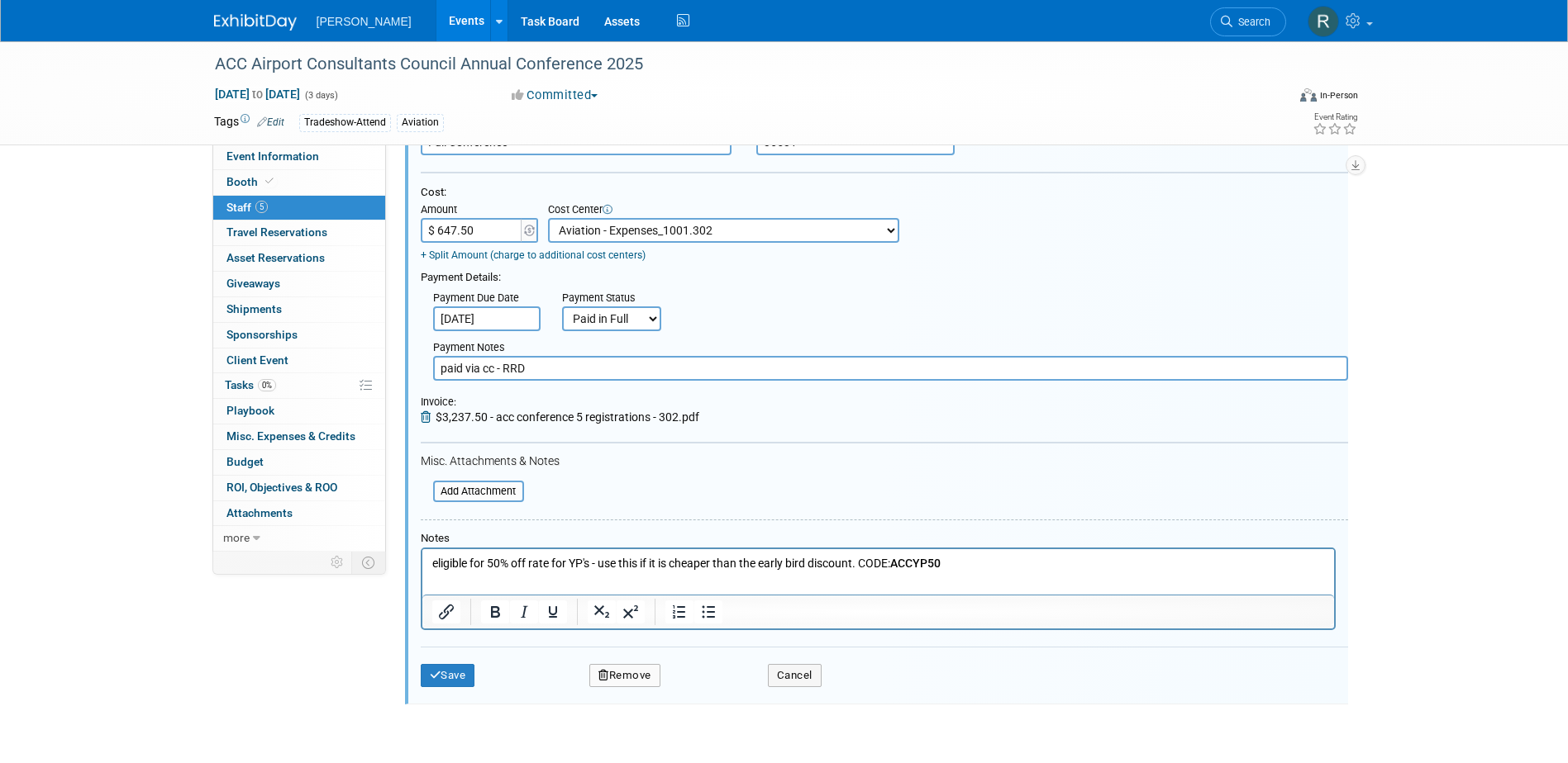
scroll to position [572, 0]
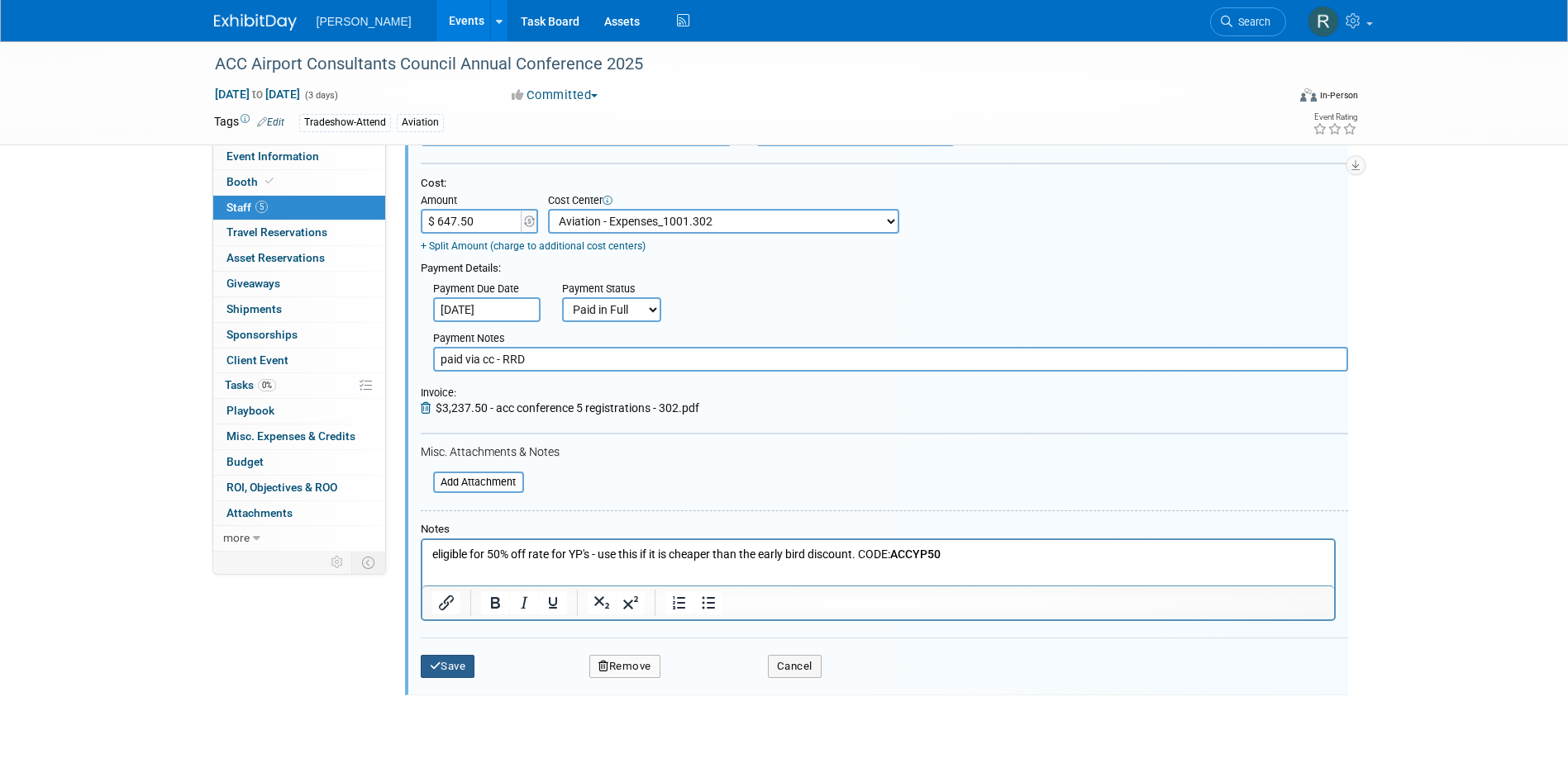
click at [456, 669] on button "Save" at bounding box center [448, 667] width 54 height 23
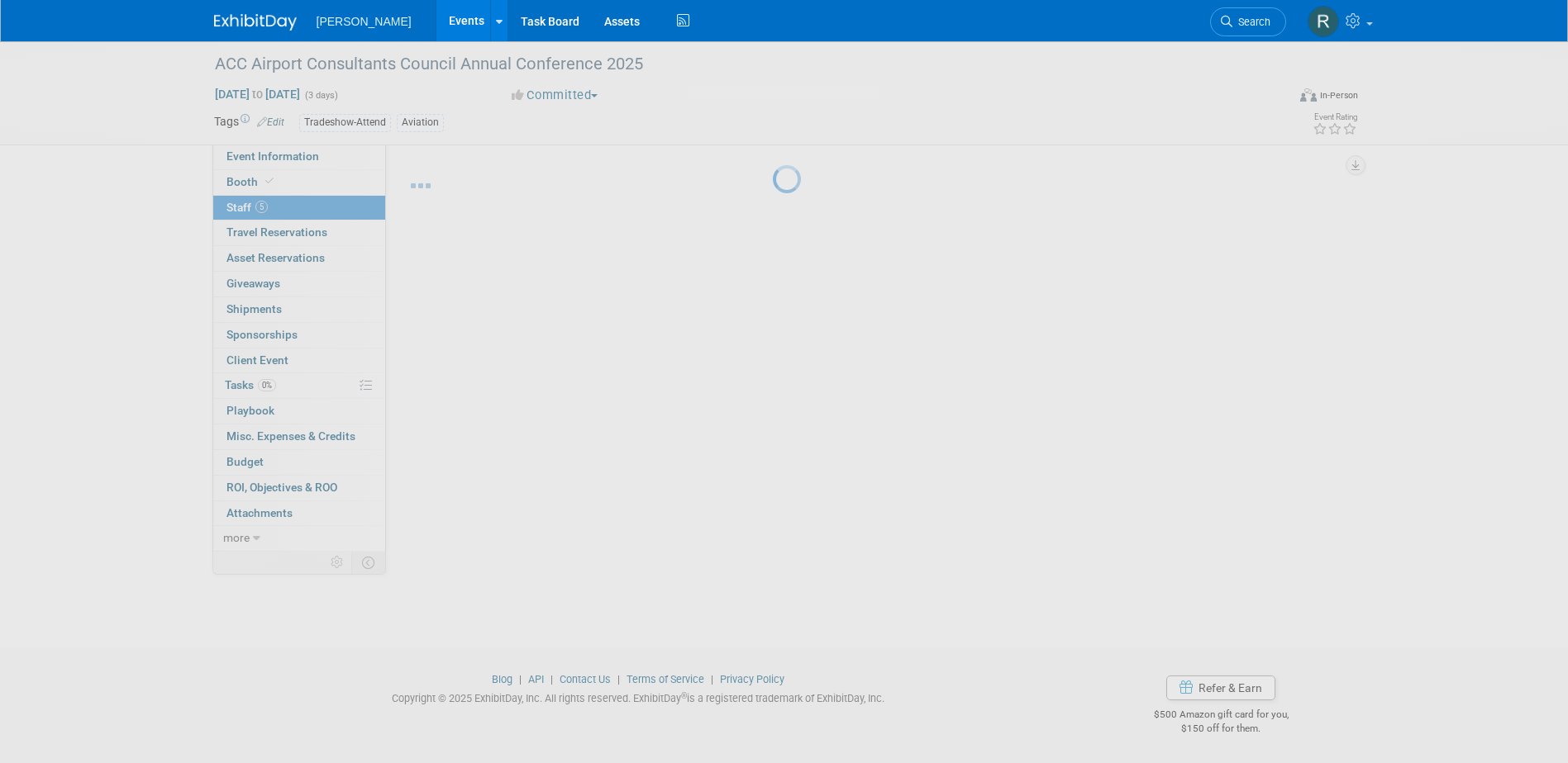
scroll to position [119, 0]
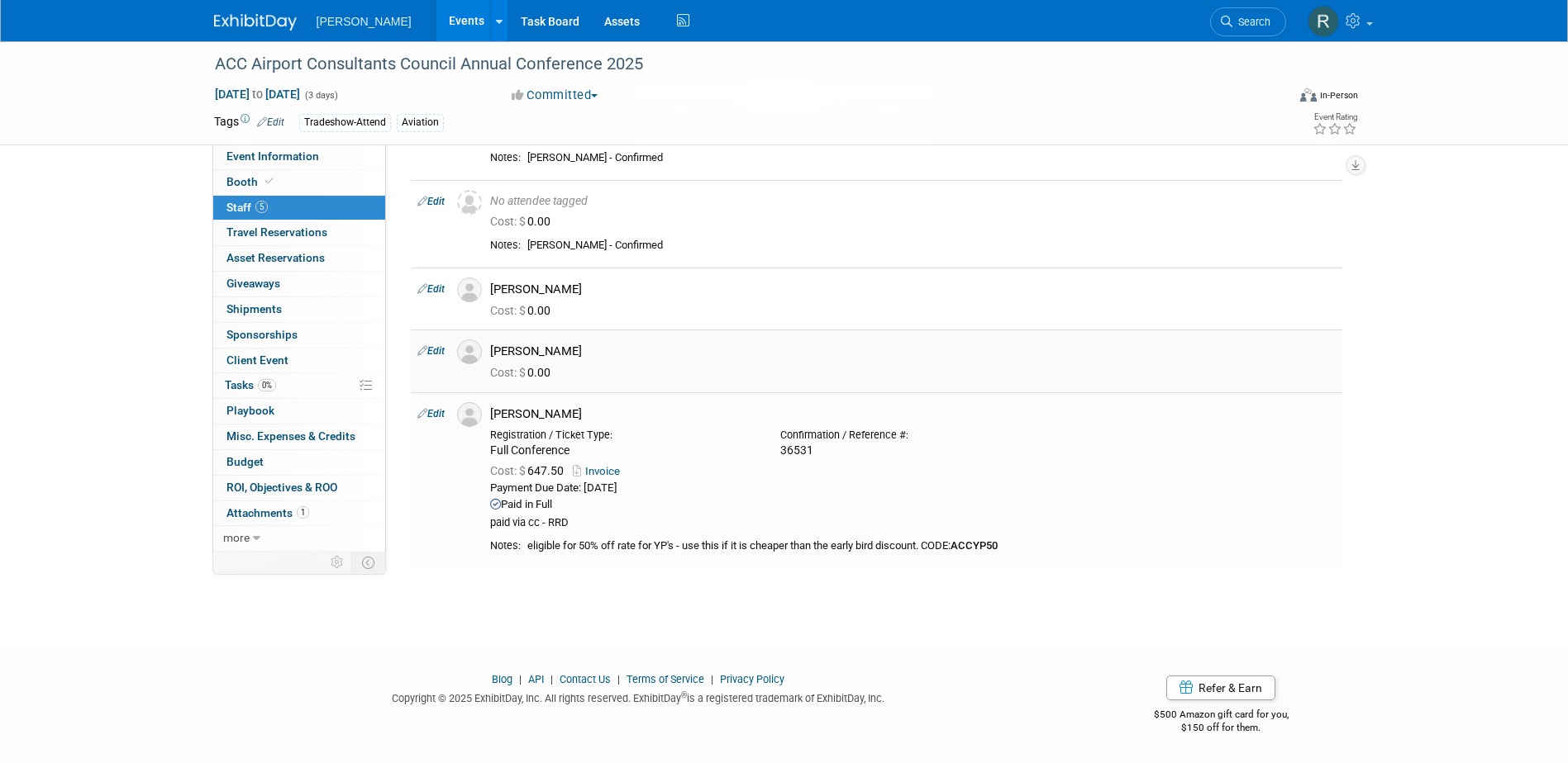
click at [439, 348] on link "Edit" at bounding box center [431, 351] width 27 height 11
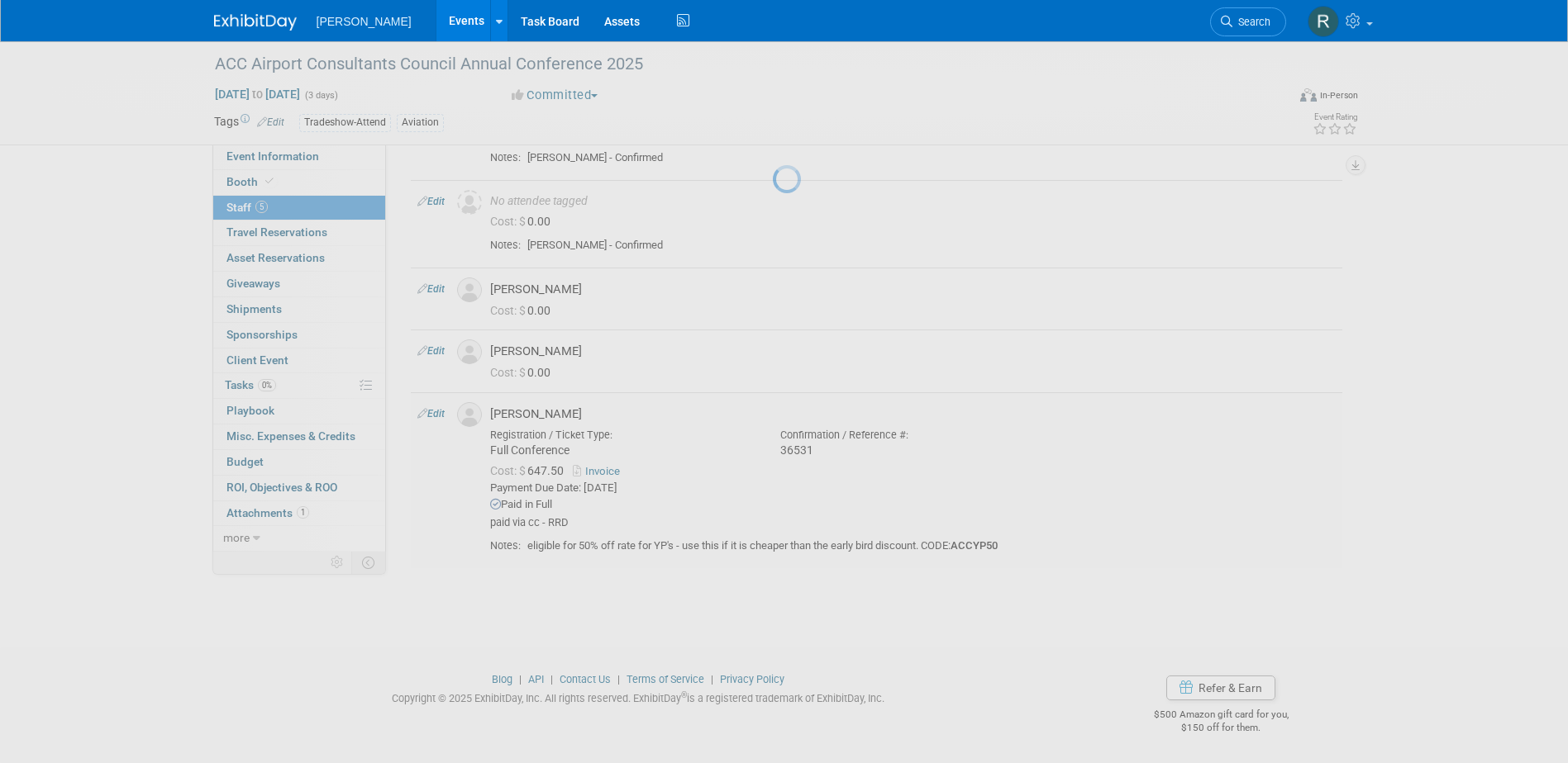
select select "103e74a9-f886-4f0a-803f-c359b5d4b6a7"
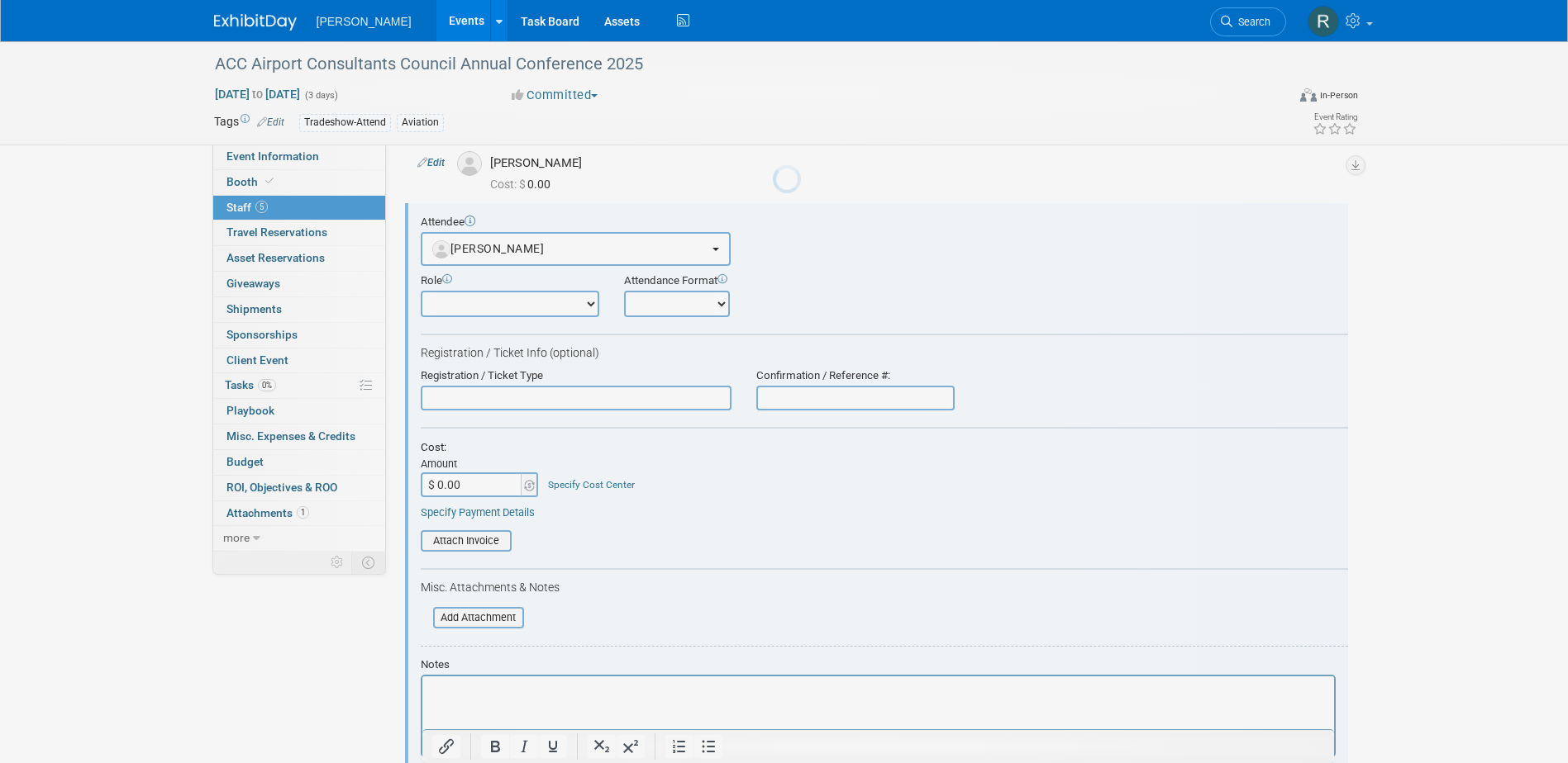
scroll to position [261, 0]
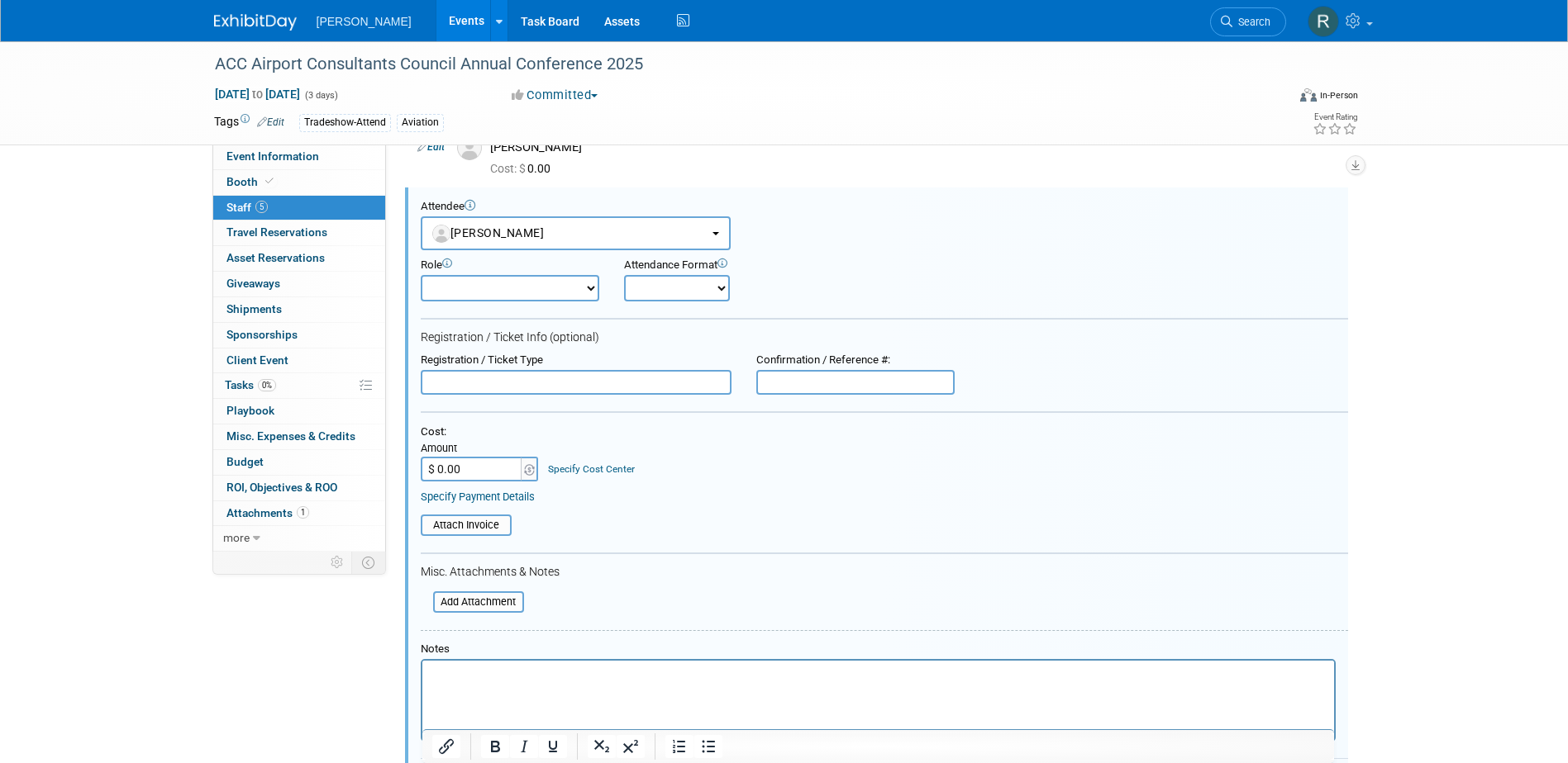
click at [558, 381] on input "text" at bounding box center [576, 382] width 311 height 25
type input "Full Conference"
type input "36531"
type input "$ 647.50"
drag, startPoint x: 560, startPoint y: 459, endPoint x: 562, endPoint y: 472, distance: 13.2
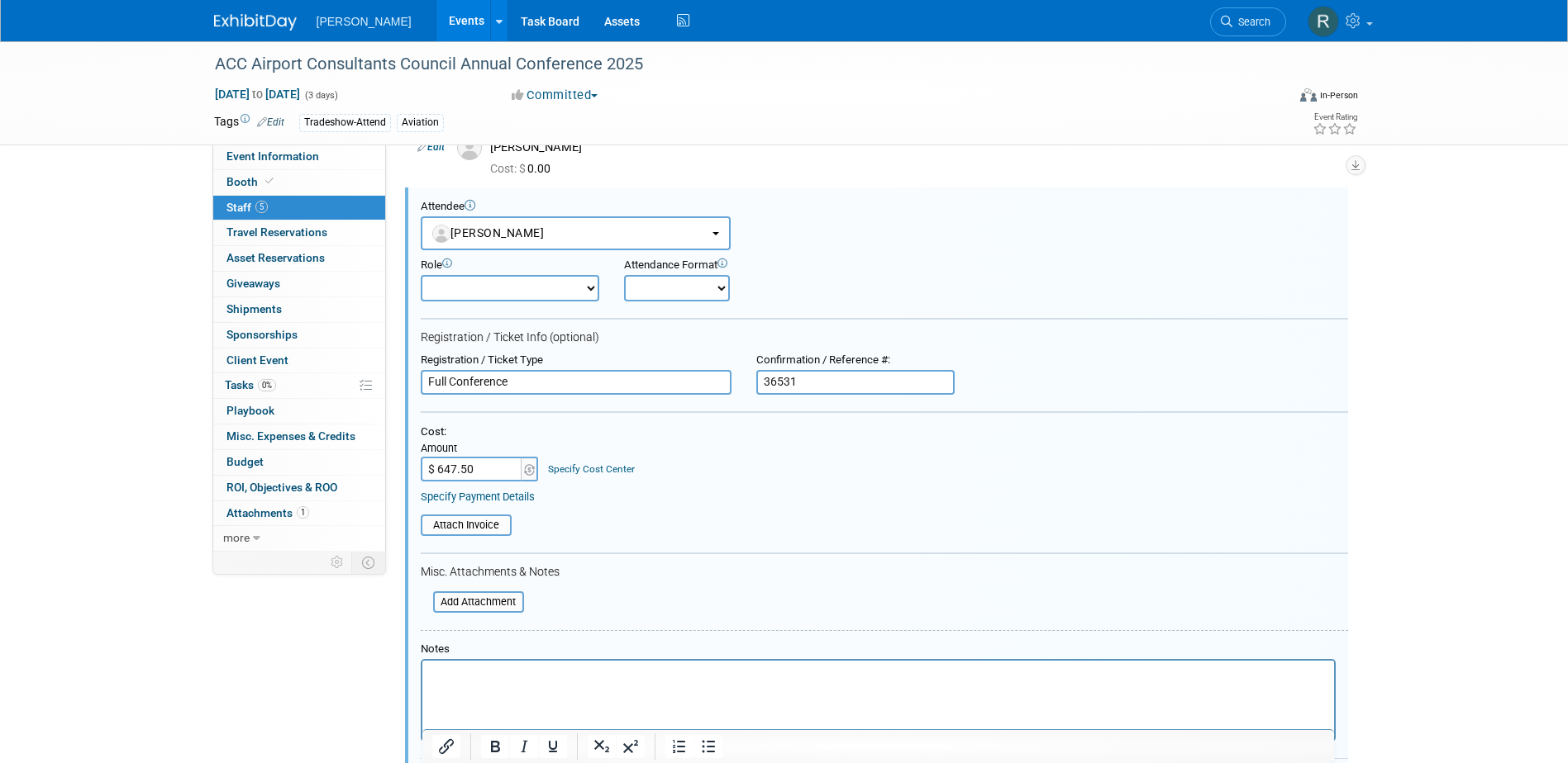
click at [562, 468] on div "Specify Cost Center" at bounding box center [592, 461] width 87 height 29
click at [562, 472] on link "Specify Cost Center" at bounding box center [592, 469] width 87 height 11
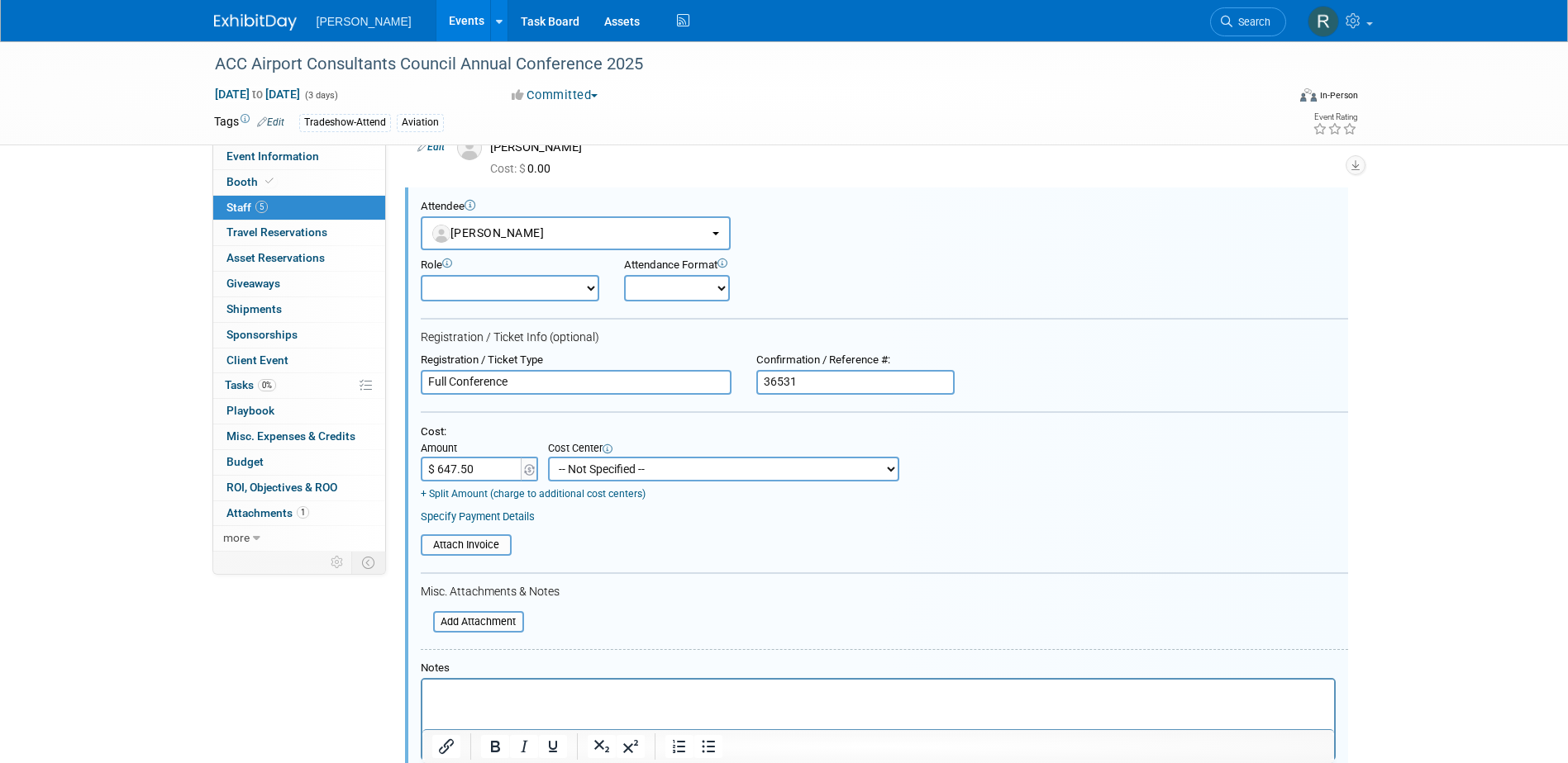
click at [562, 472] on select "-- Not Specified -- Advisory Services - Expenses_1001.502 Aerial Acquisition - …" at bounding box center [724, 469] width 351 height 25
select select "18966233"
click at [549, 458] on select "-- Not Specified -- Advisory Services - Expenses_1001.502 Aerial Acquisition - …" at bounding box center [724, 469] width 351 height 25
click at [496, 517] on link "Specify Payment Details" at bounding box center [478, 516] width 114 height 12
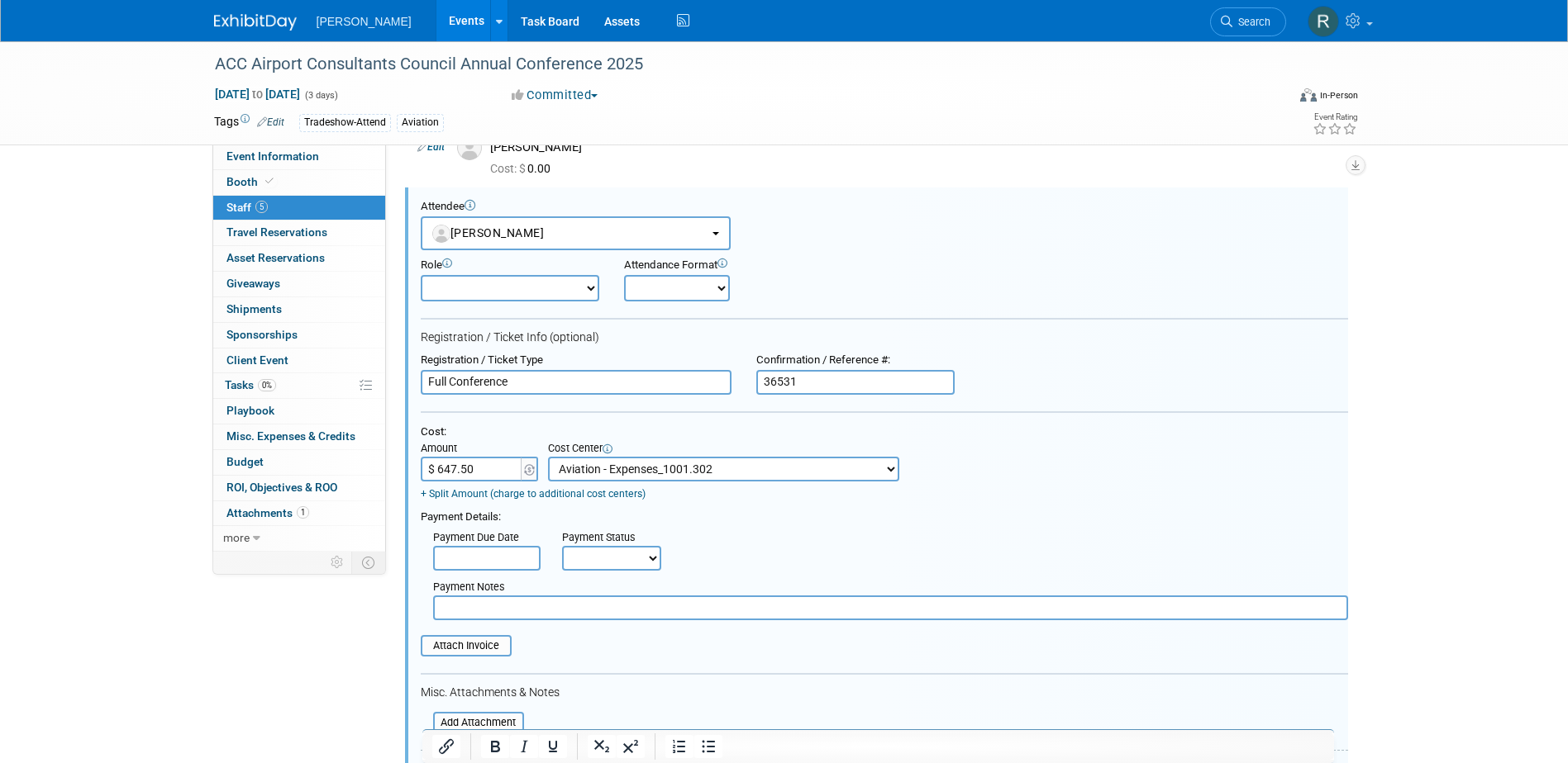
click at [493, 571] on input "text" at bounding box center [487, 558] width 107 height 25
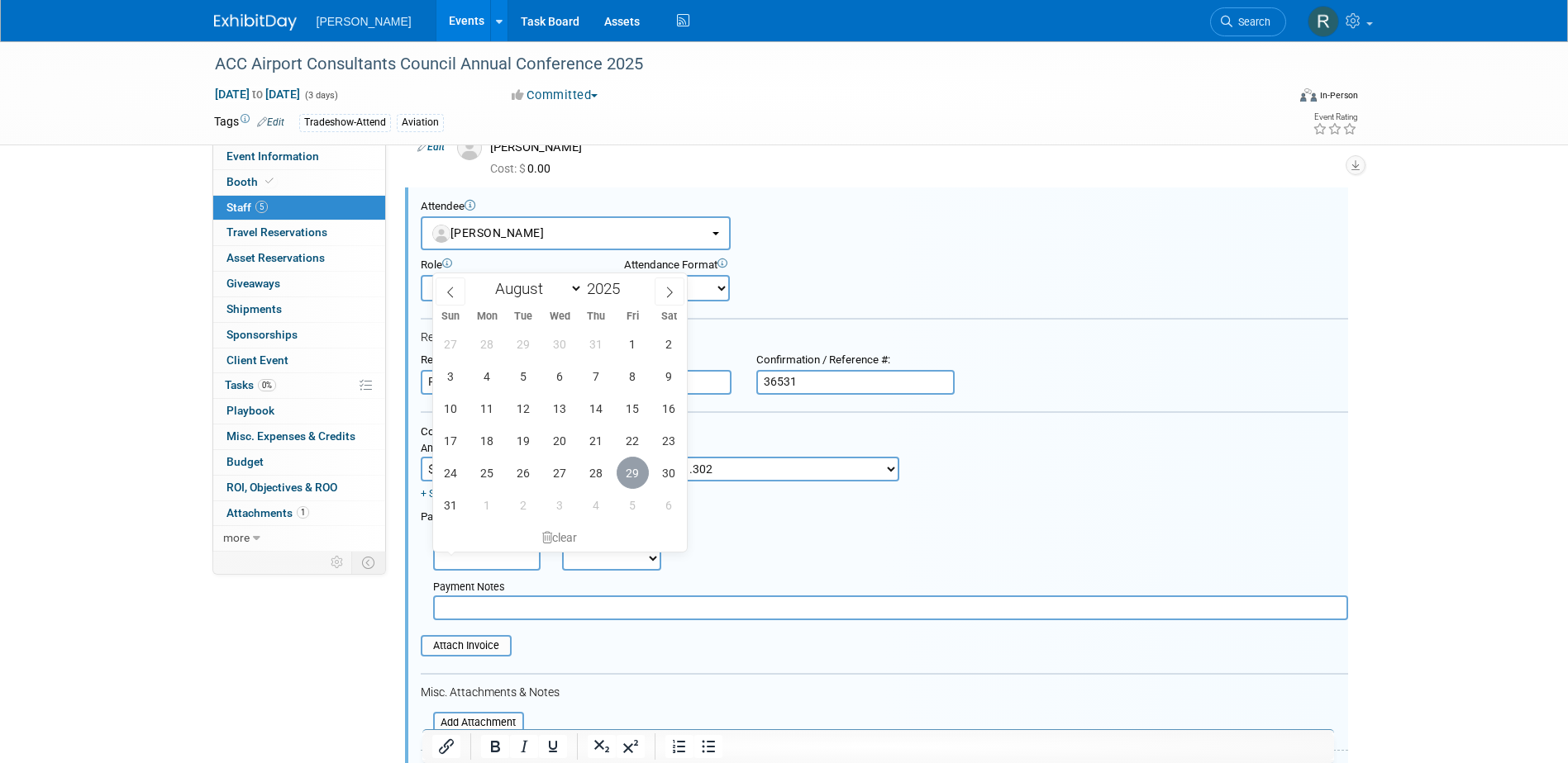
click at [631, 469] on span "29" at bounding box center [633, 473] width 33 height 33
type input "Aug 29, 2025"
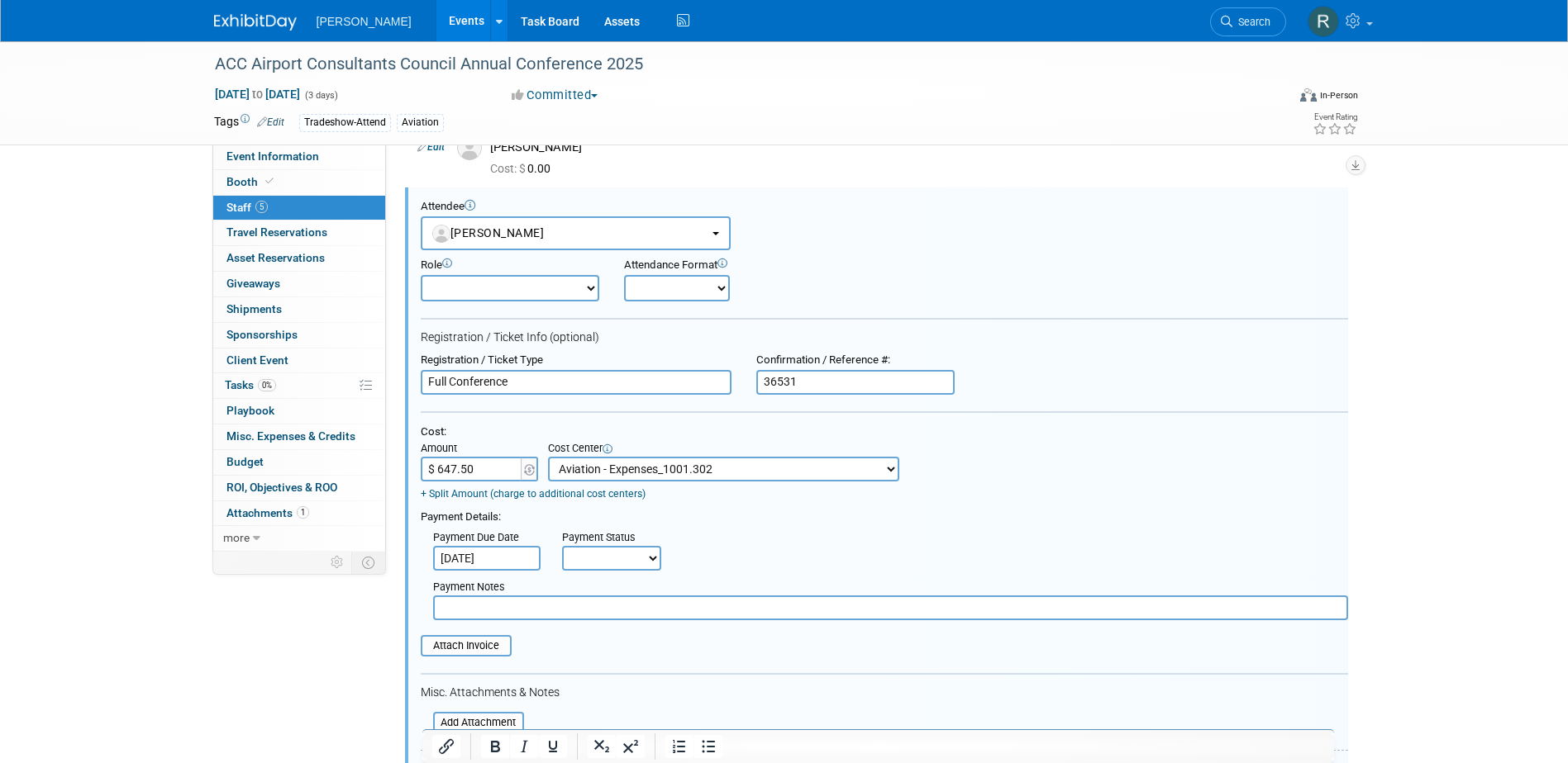
drag, startPoint x: 606, startPoint y: 559, endPoint x: 607, endPoint y: 575, distance: 16.0
click at [606, 559] on select "Not Paid Yet Partially Paid Paid in Full" at bounding box center [612, 558] width 99 height 25
select select "1"
click at [563, 547] on select "Not Paid Yet Partially Paid Paid in Full" at bounding box center [612, 558] width 99 height 25
click at [615, 613] on input "text" at bounding box center [891, 608] width 915 height 25
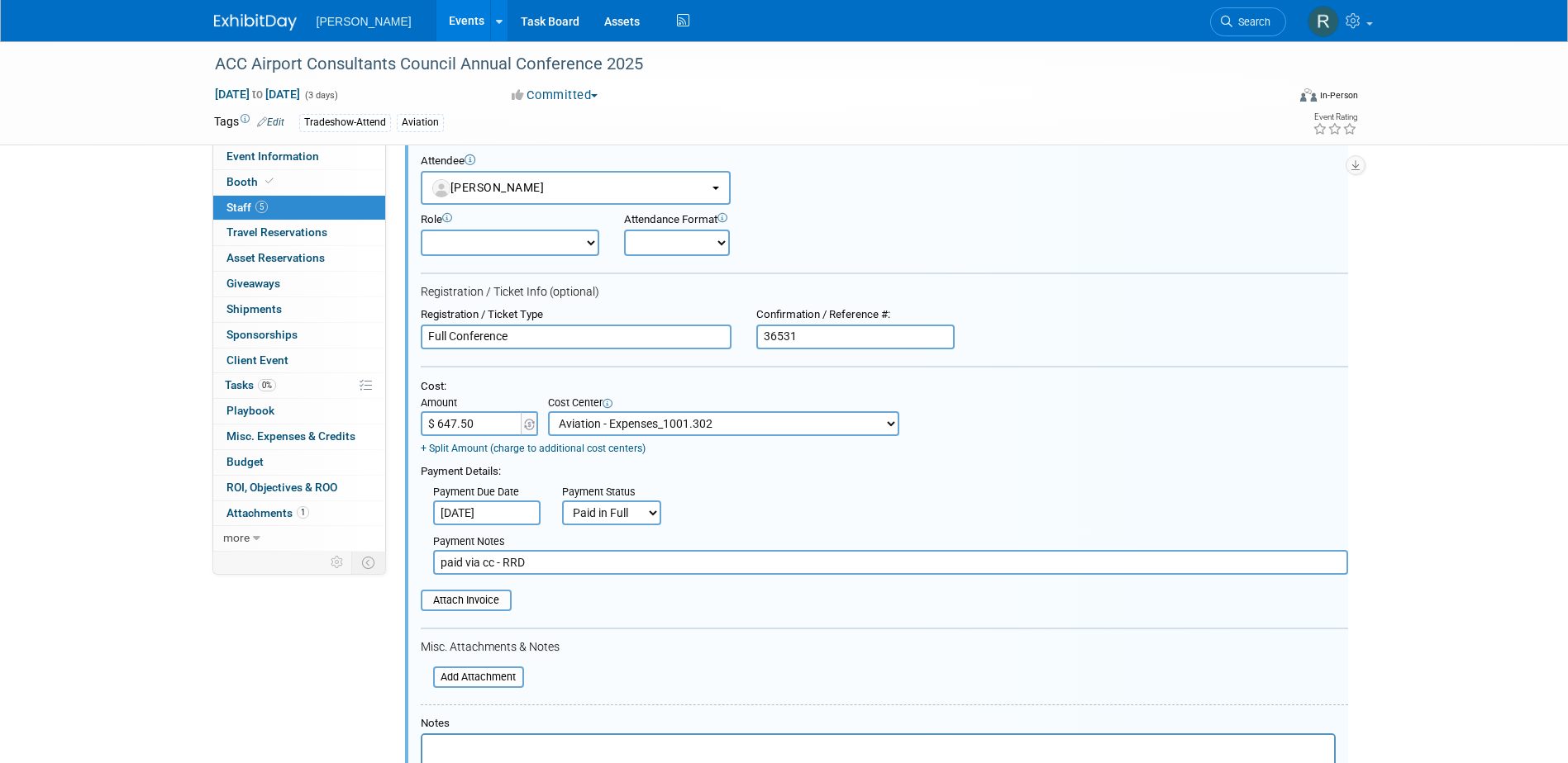
scroll to position [426, 0]
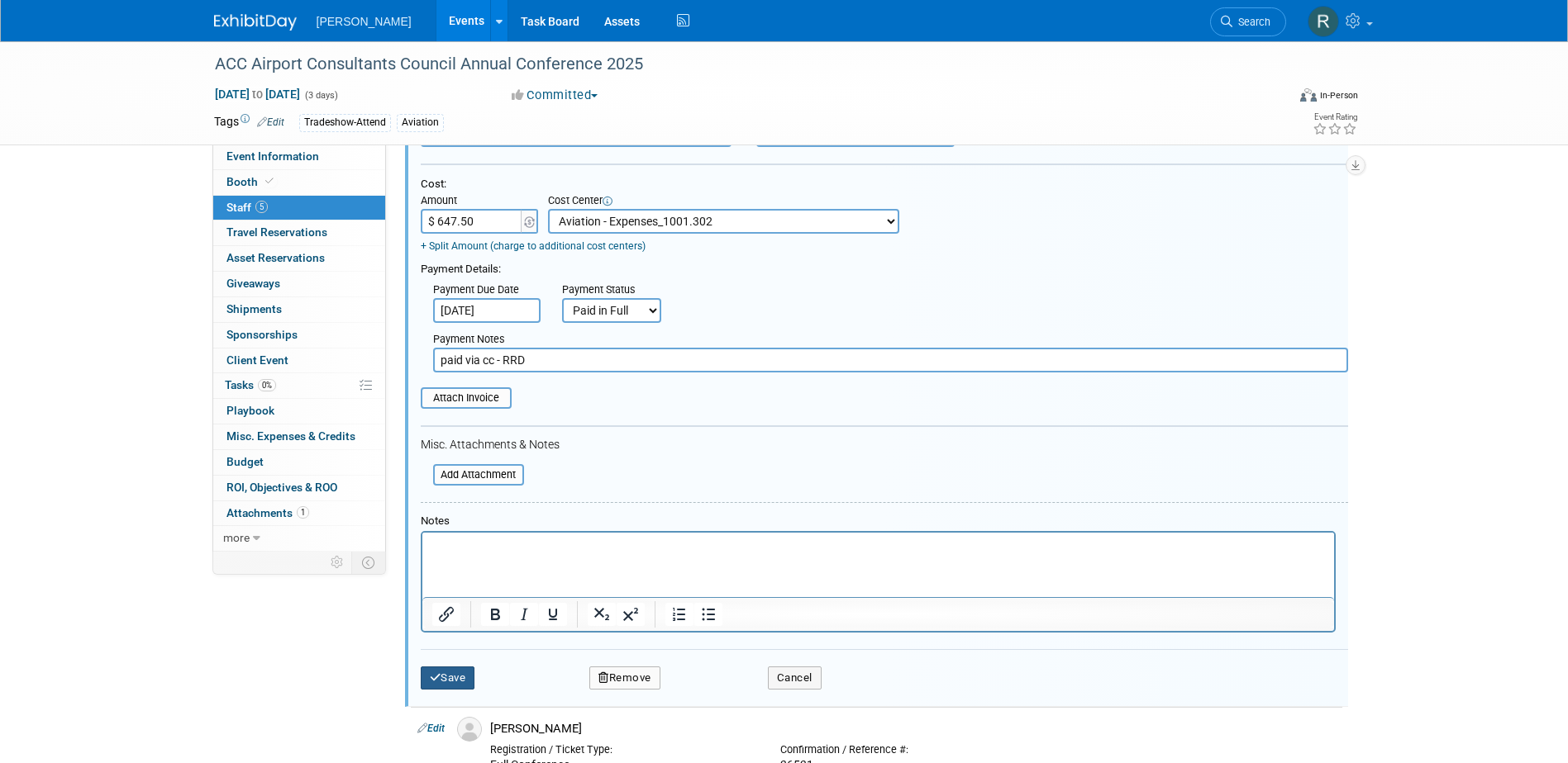
type input "paid via cc - RRD"
click at [463, 680] on button "Save" at bounding box center [448, 678] width 54 height 23
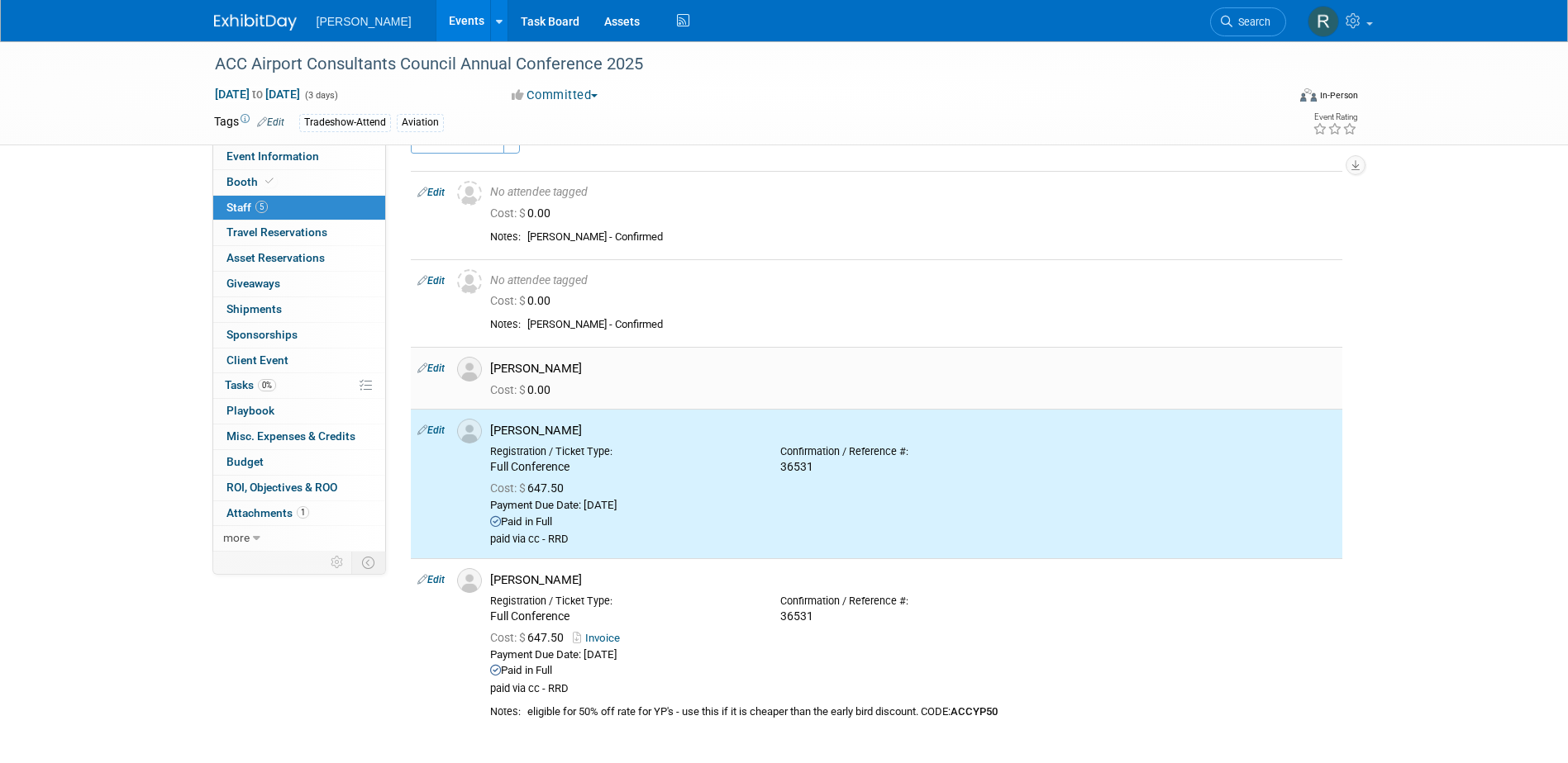
scroll to position [0, 0]
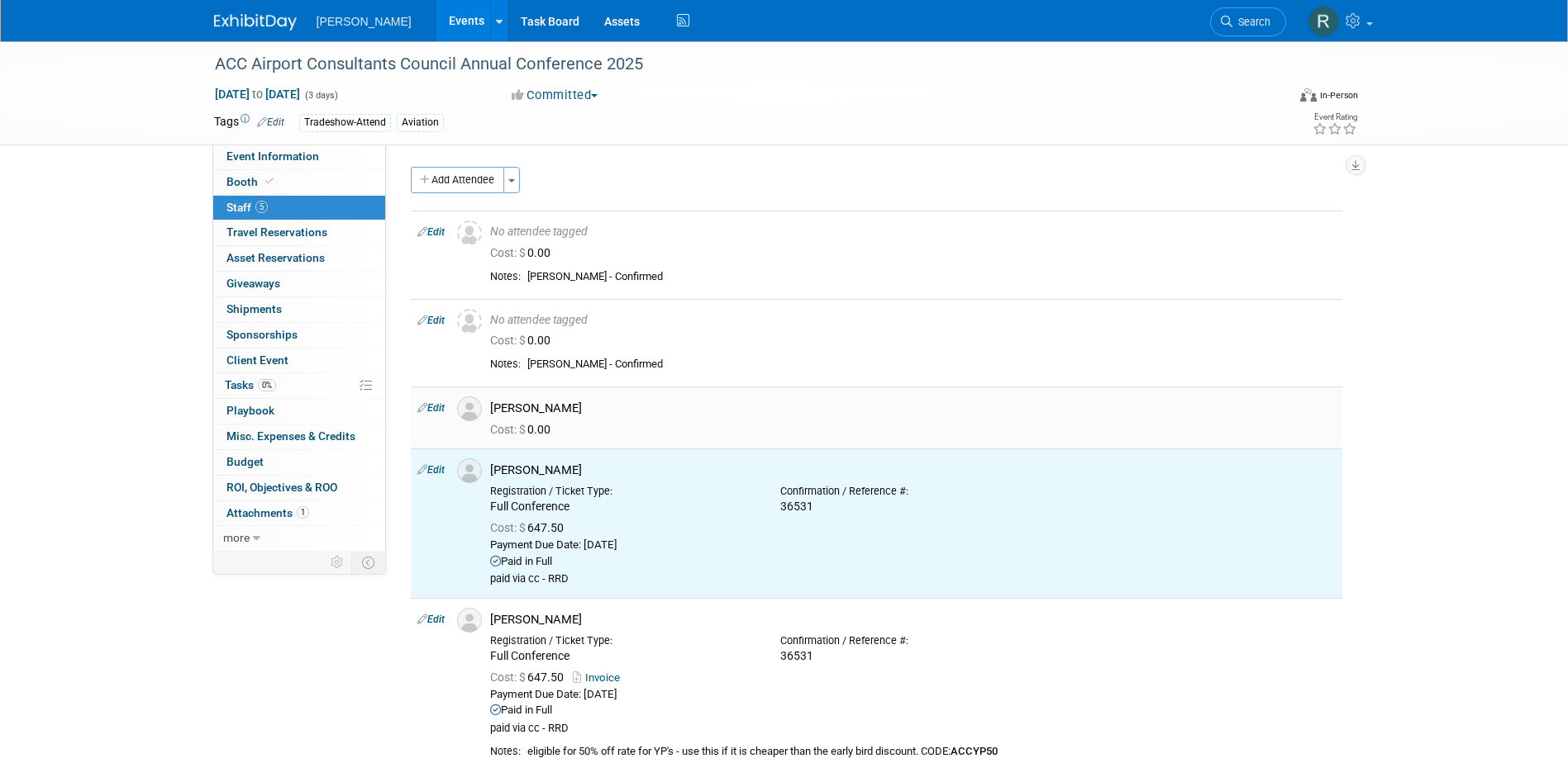
click at [441, 404] on link "Edit" at bounding box center [431, 408] width 27 height 11
select select "69f156f9-035c-4cbd-aed3-d8dc8bbc80fa"
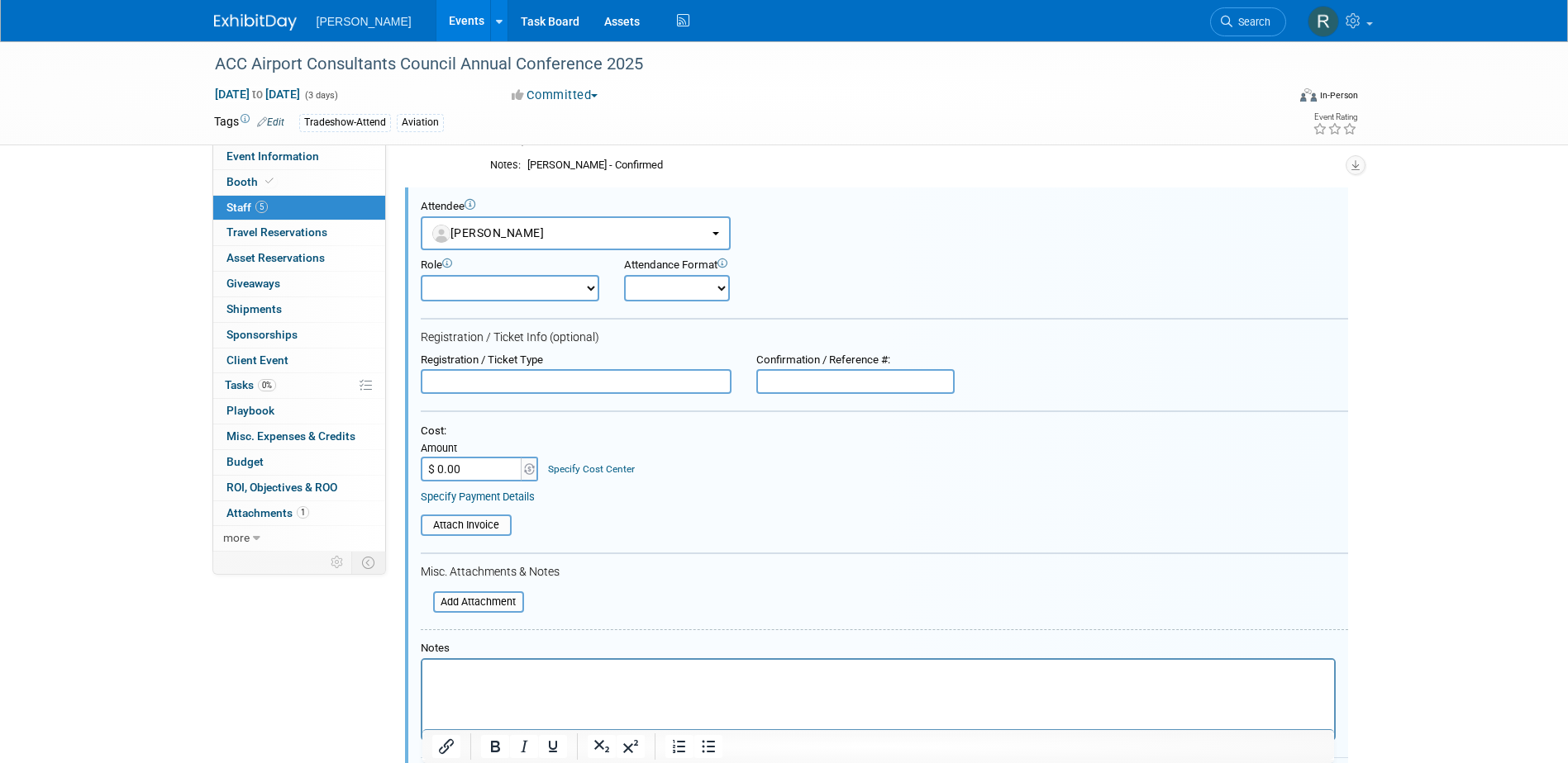
click at [535, 369] on div "Registration / Ticket Type" at bounding box center [576, 374] width 335 height 41
click at [575, 376] on input "text" at bounding box center [576, 381] width 311 height 25
type input "Full Conference"
type input "36531"
click at [494, 468] on input "$ 0.00" at bounding box center [472, 469] width 104 height 25
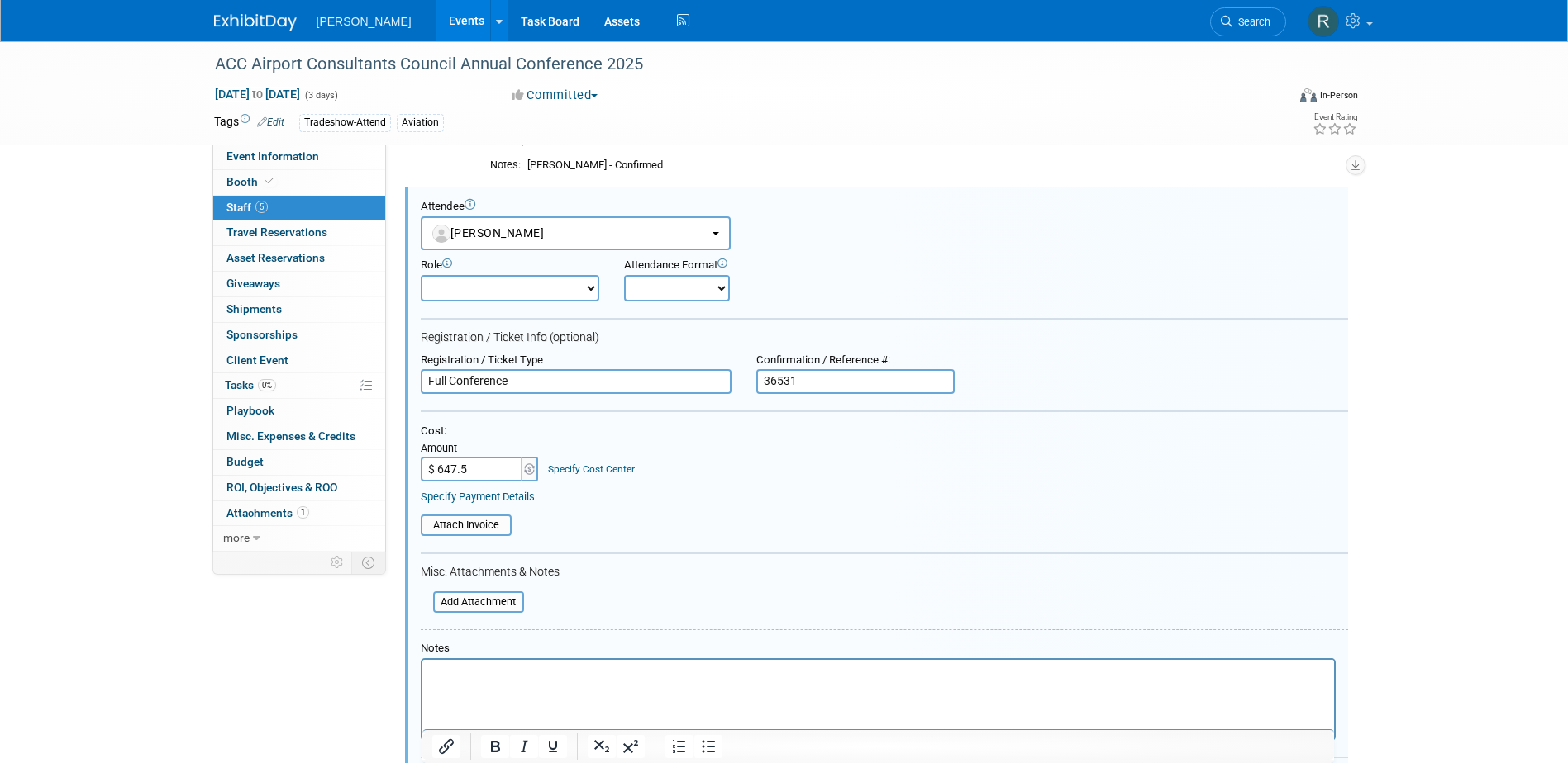
type input "$ 647.50"
click at [557, 469] on link "Specify Cost Center" at bounding box center [592, 469] width 87 height 11
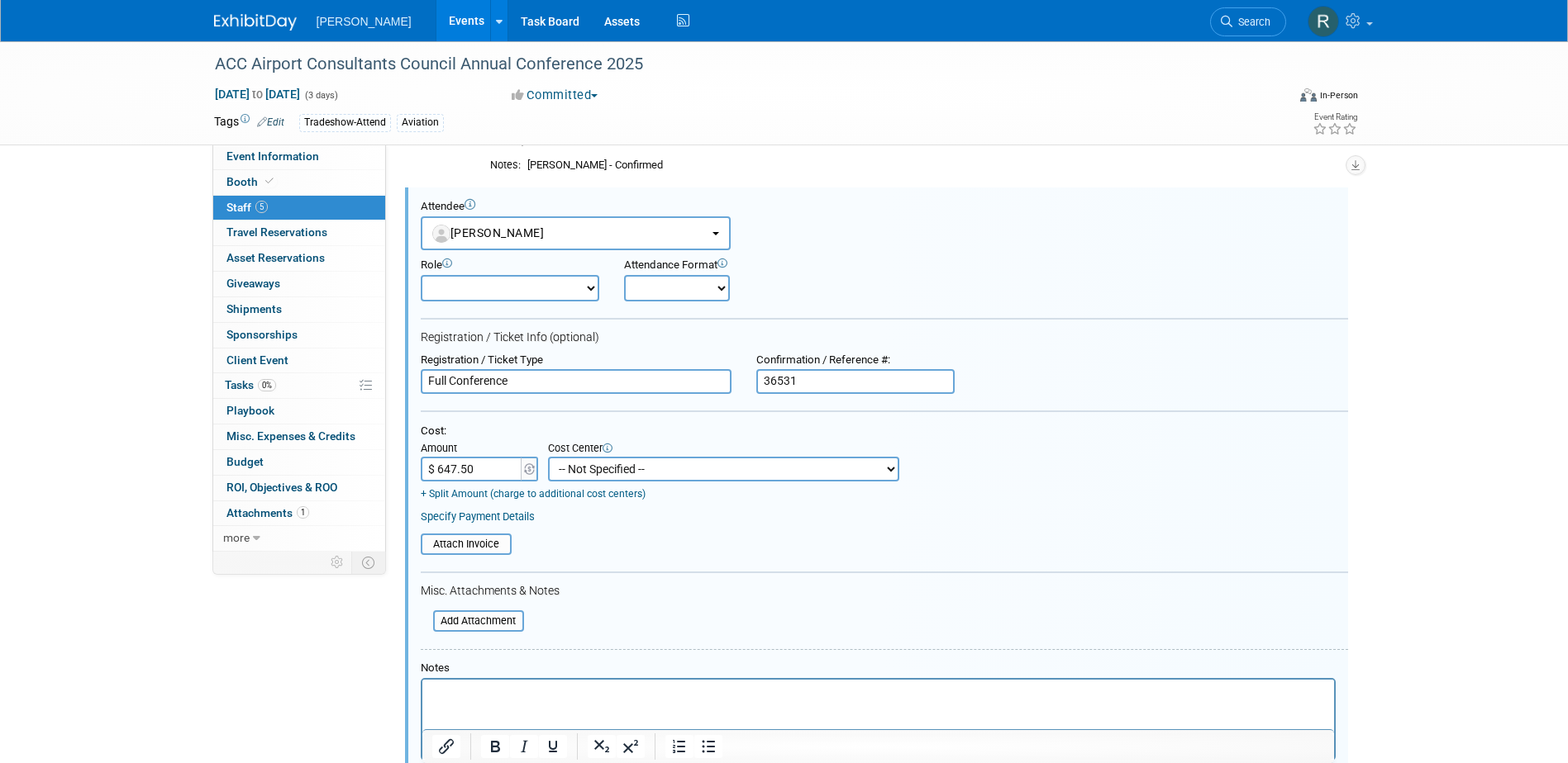
click at [561, 469] on select "-- Not Specified -- Advisory Services - Expenses_1001.502 Aerial Acquisition - …" at bounding box center [724, 469] width 351 height 25
select select "18966233"
click at [549, 458] on select "-- Not Specified -- Advisory Services - Expenses_1001.502 Aerial Acquisition - …" at bounding box center [724, 469] width 351 height 25
click at [480, 515] on link "Specify Payment Details" at bounding box center [478, 516] width 114 height 12
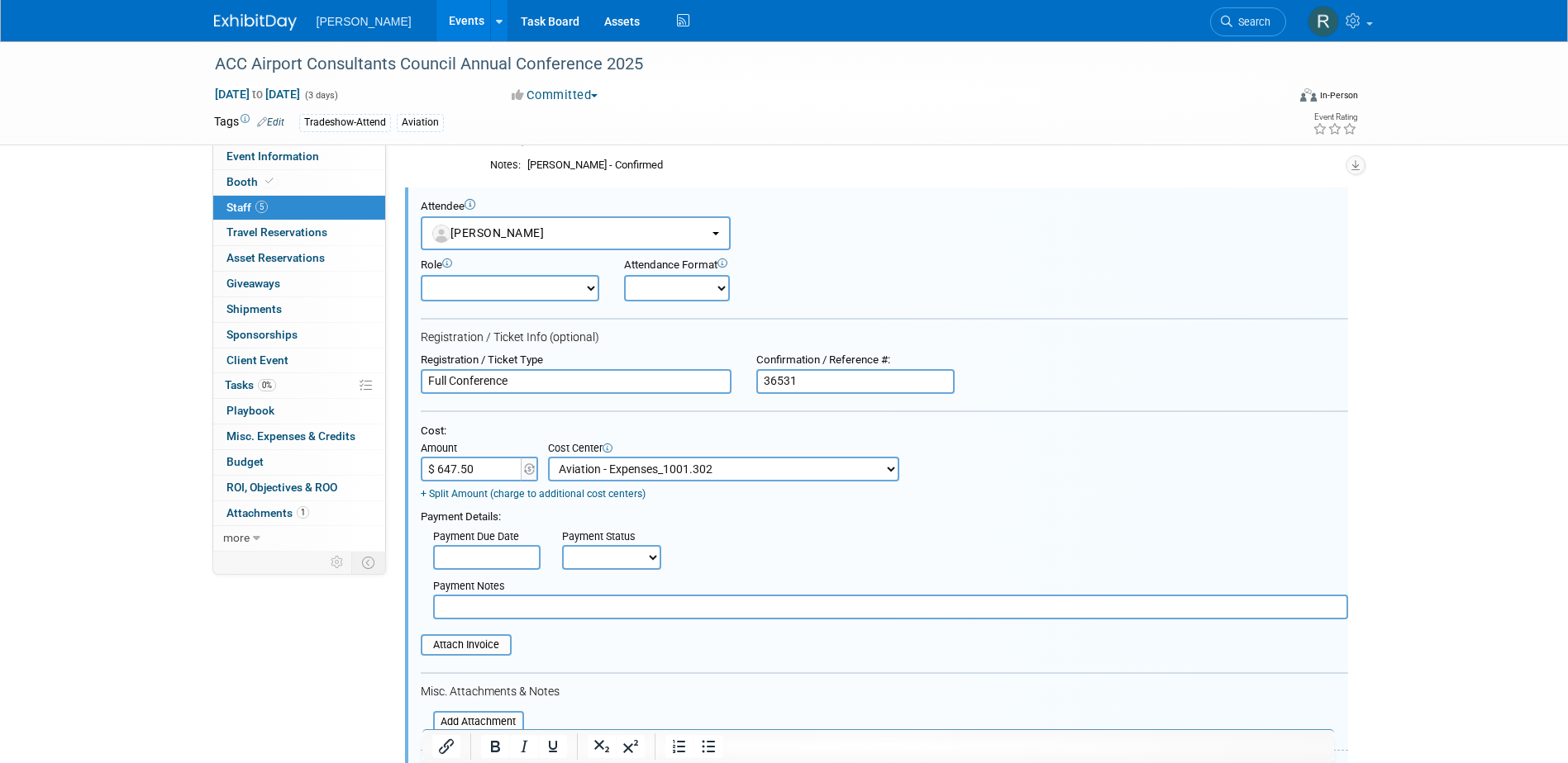
click at [487, 553] on input "text" at bounding box center [487, 558] width 107 height 25
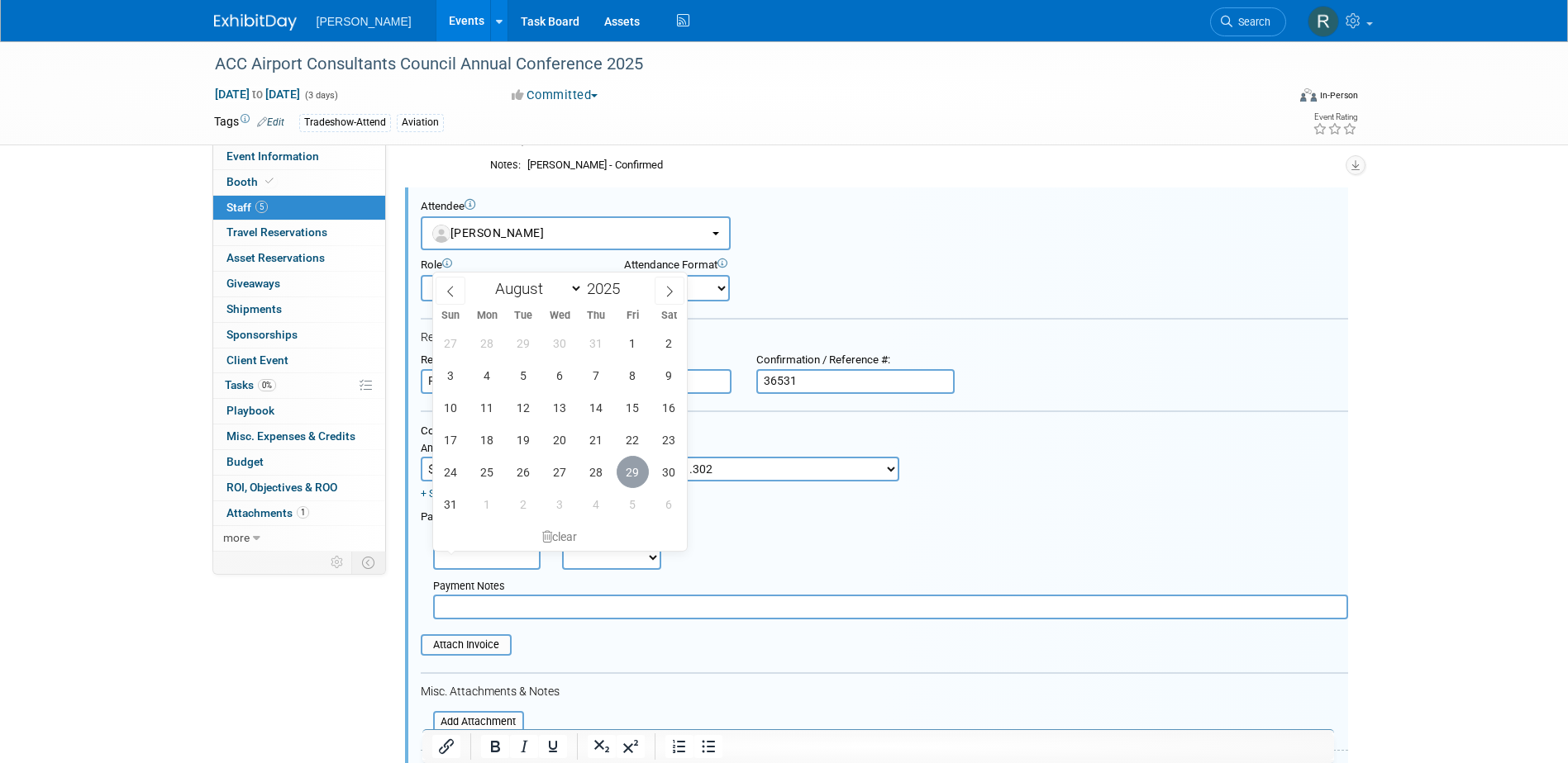
click at [639, 472] on span "29" at bounding box center [633, 472] width 33 height 33
type input "Aug 29, 2025"
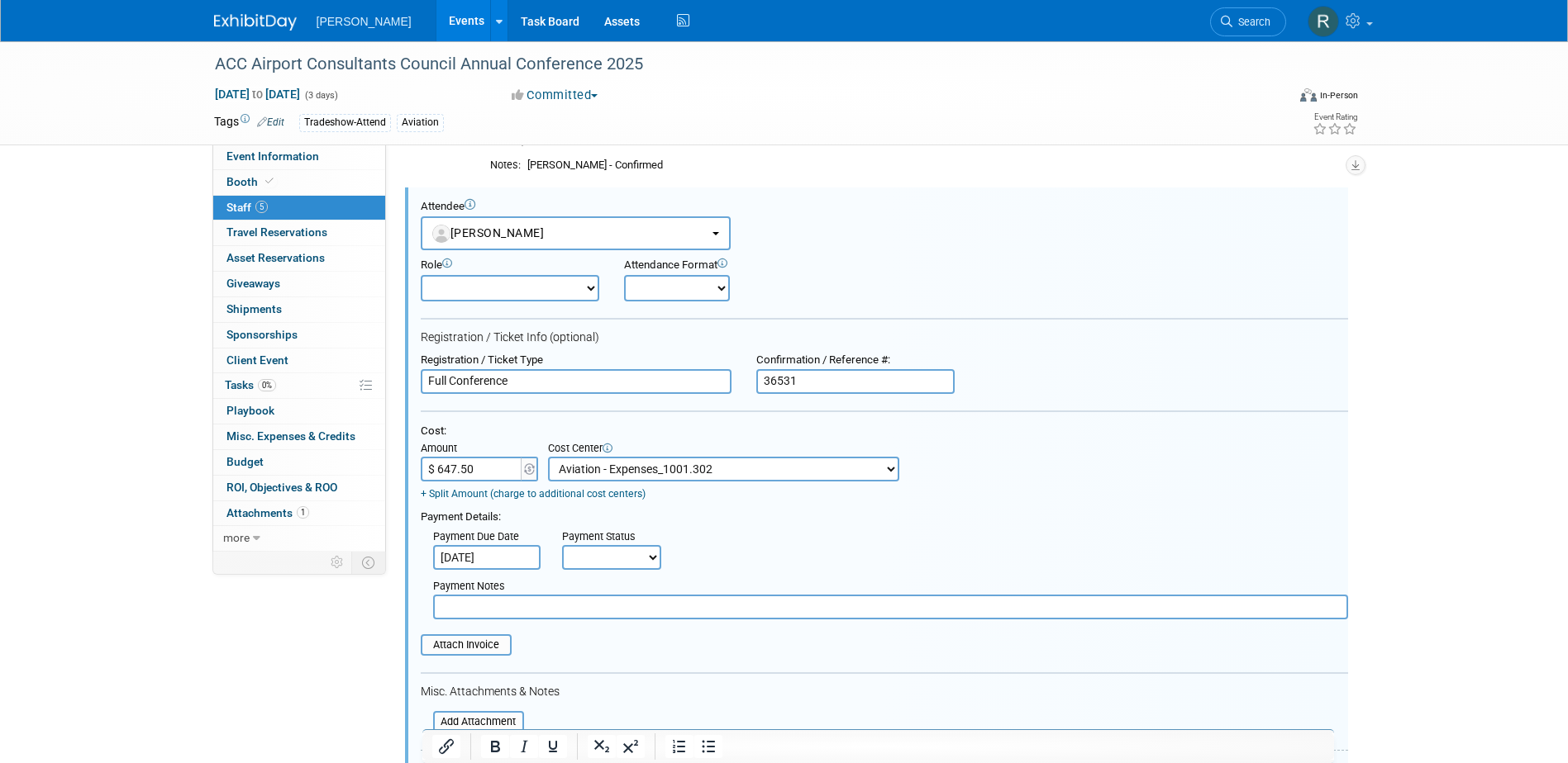
click at [613, 569] on select "Not Paid Yet Partially Paid Paid in Full" at bounding box center [612, 558] width 99 height 25
select select "1"
click at [563, 547] on select "Not Paid Yet Partially Paid Paid in Full" at bounding box center [612, 558] width 99 height 25
click at [607, 607] on input "text" at bounding box center [891, 607] width 915 height 25
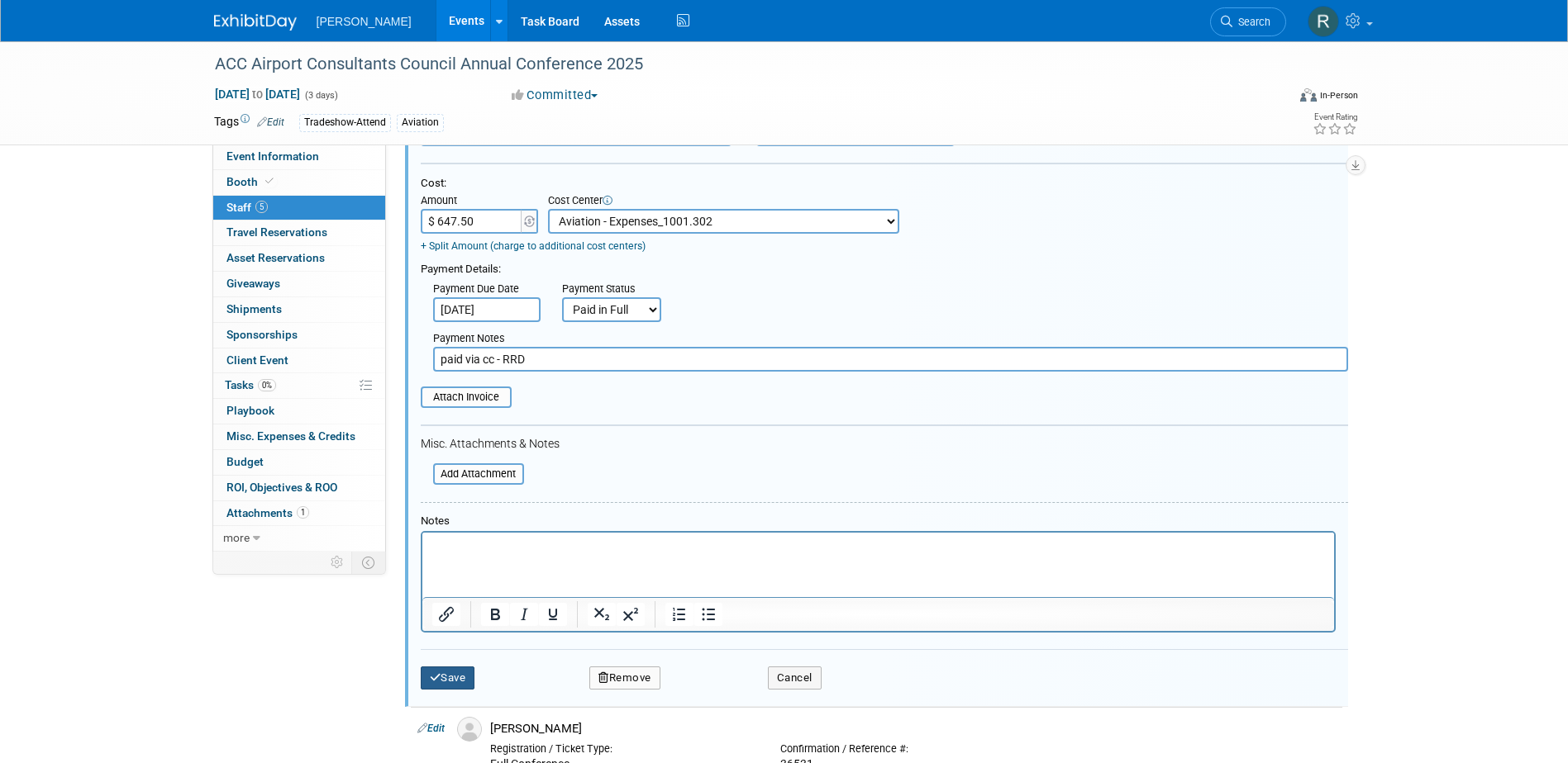
type input "paid via cc - RRD"
click at [455, 686] on button "Save" at bounding box center [448, 678] width 54 height 23
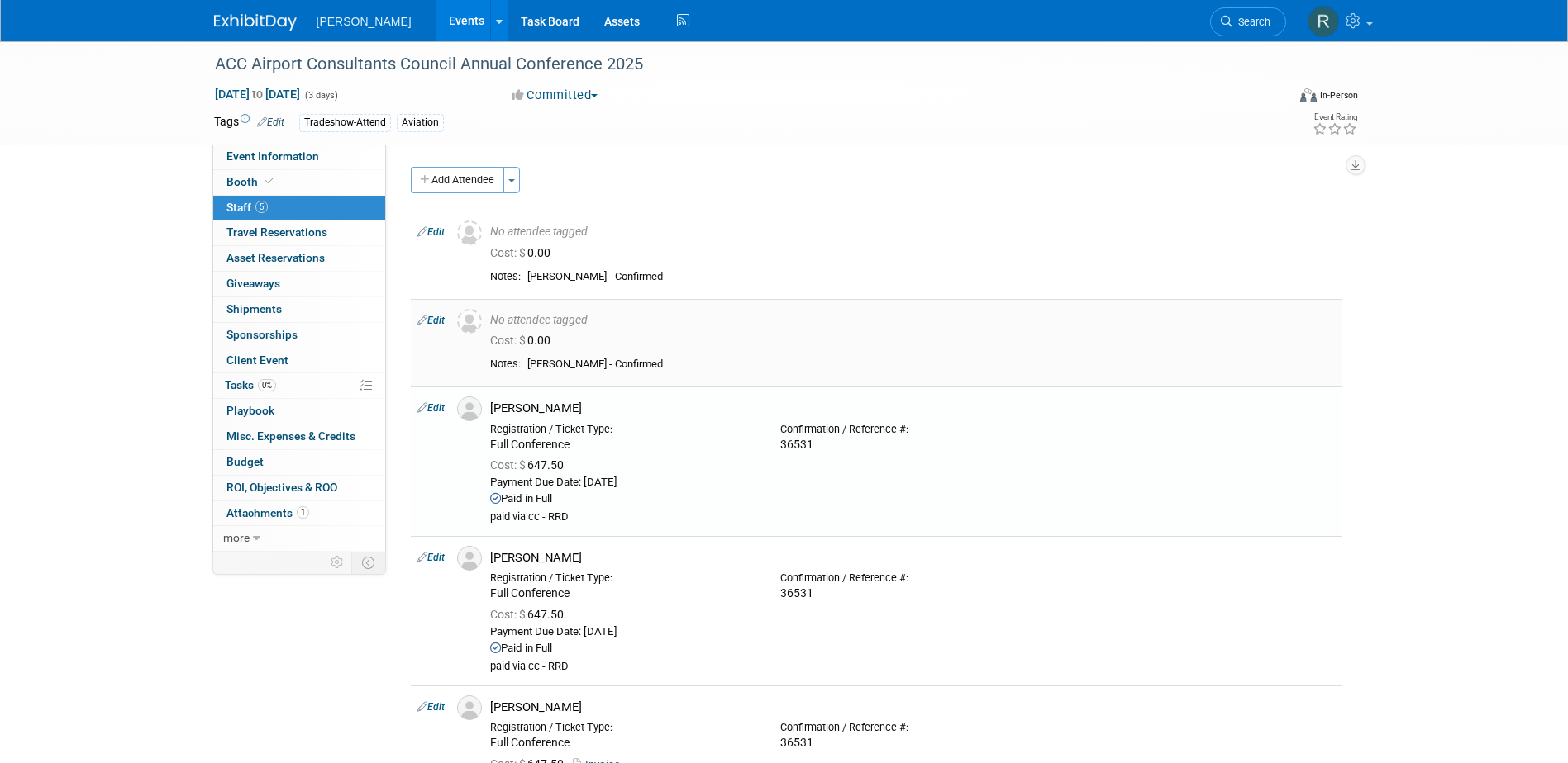
click at [441, 318] on link "Edit" at bounding box center [431, 320] width 27 height 11
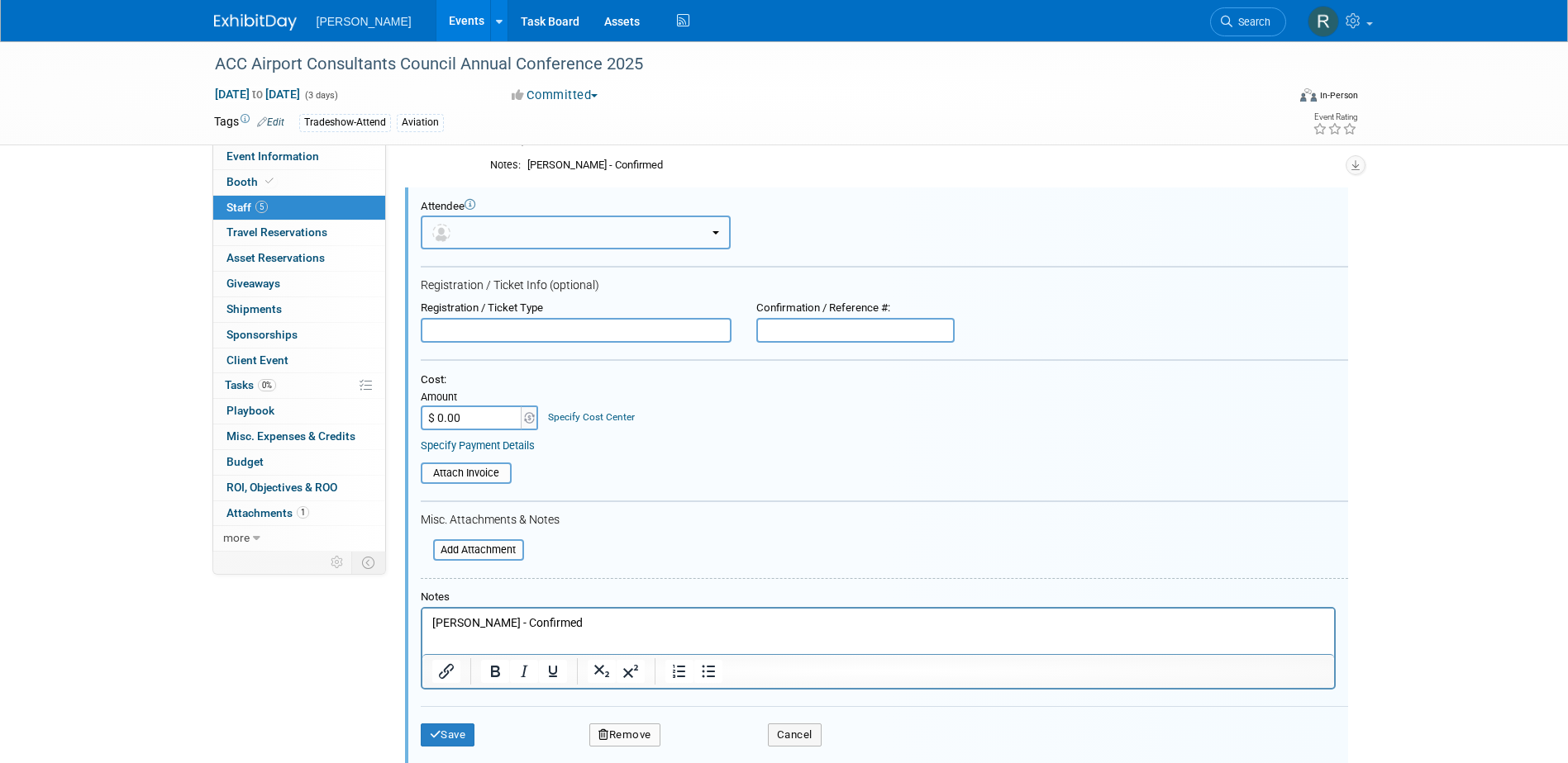
click at [565, 241] on button "button" at bounding box center [576, 233] width 310 height 34
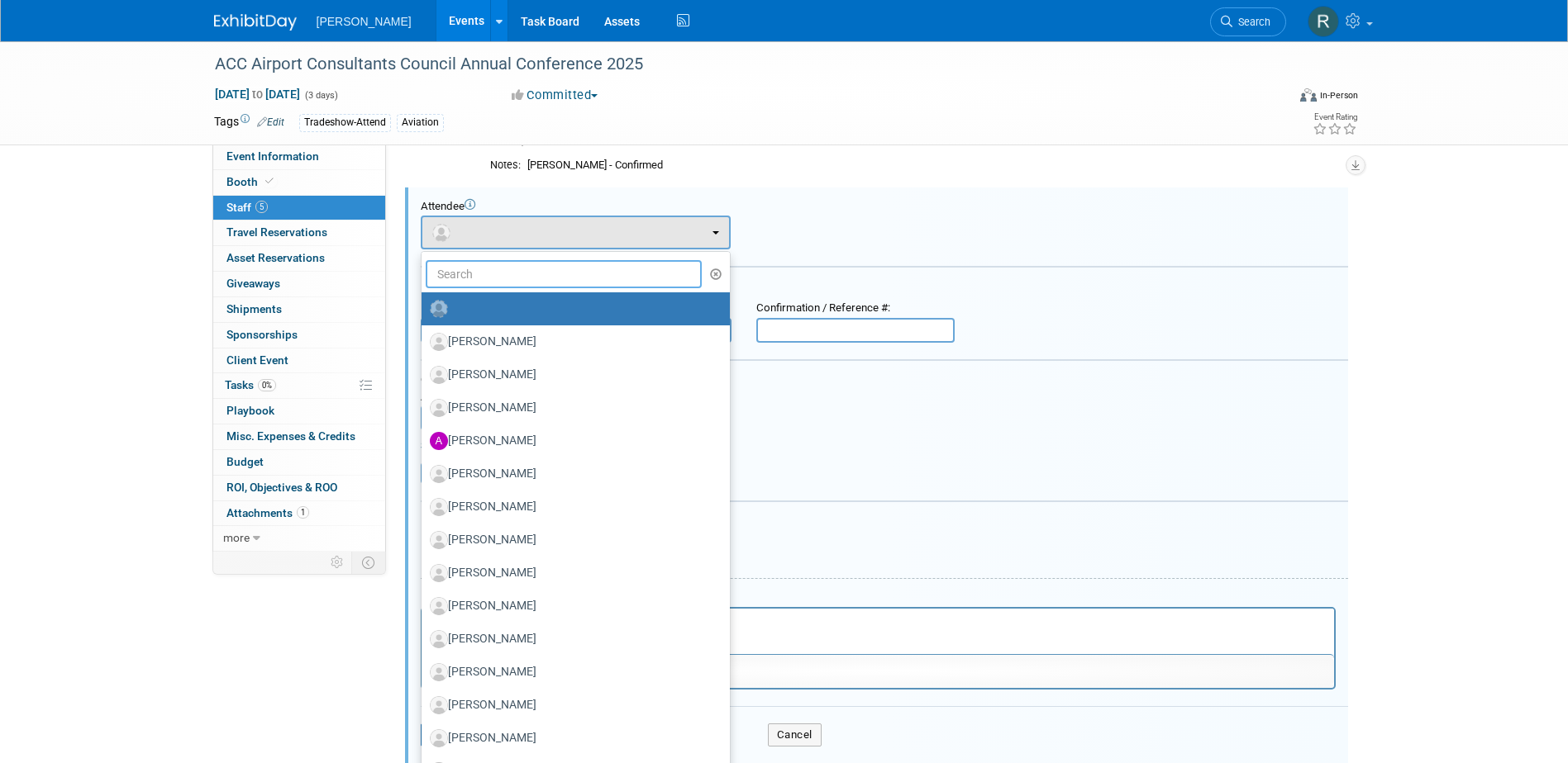
click at [562, 268] on input "text" at bounding box center [564, 275] width 277 height 28
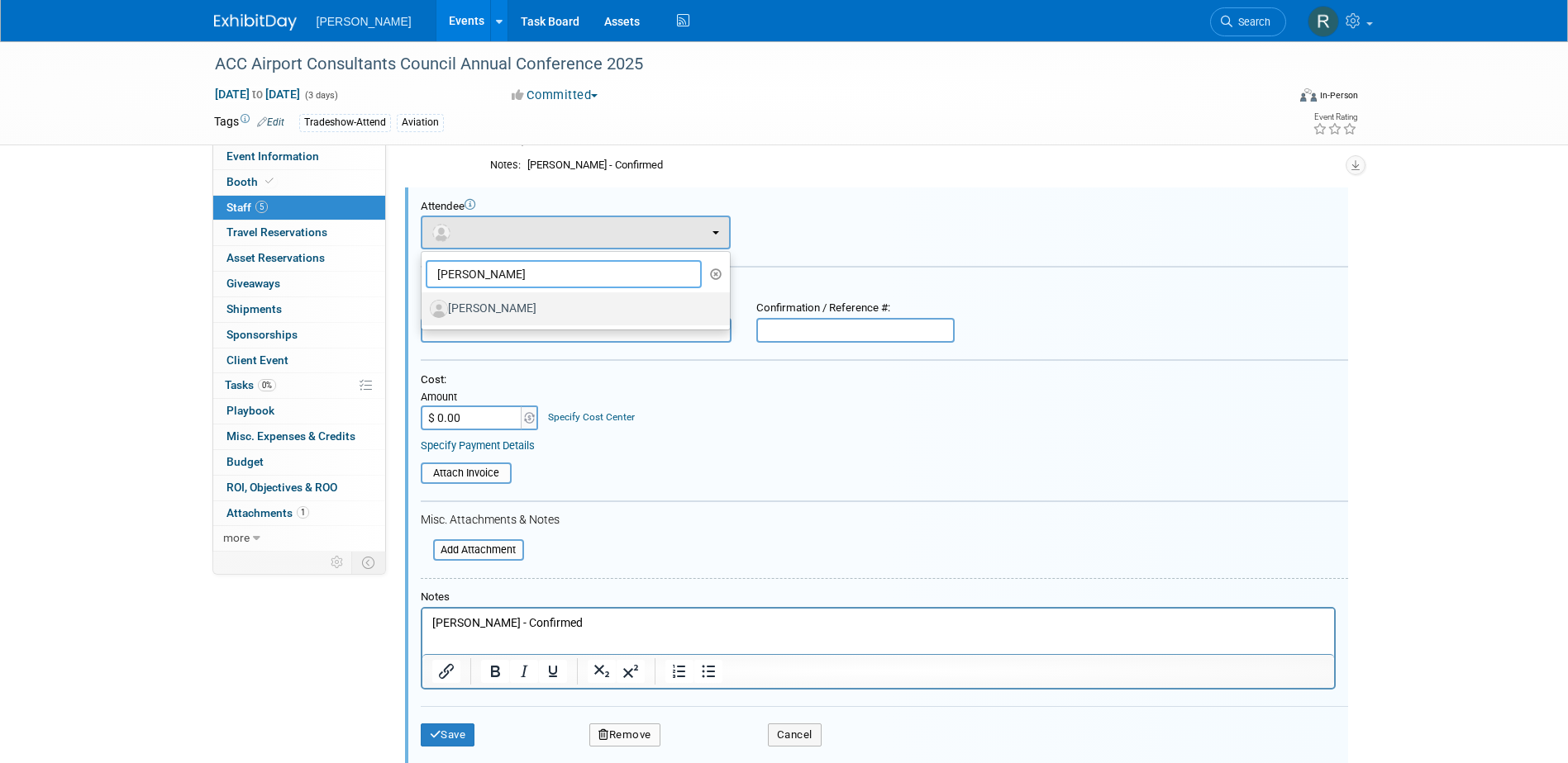
type input "Tom Mo"
drag, startPoint x: 547, startPoint y: 301, endPoint x: 538, endPoint y: 323, distance: 23.8
click at [546, 301] on label "[PERSON_NAME]" at bounding box center [571, 309] width 283 height 26
click at [424, 302] on input "[PERSON_NAME]" at bounding box center [419, 307] width 11 height 11
select select "9ba627a5-bbac-4654-a20a-c3494f762119"
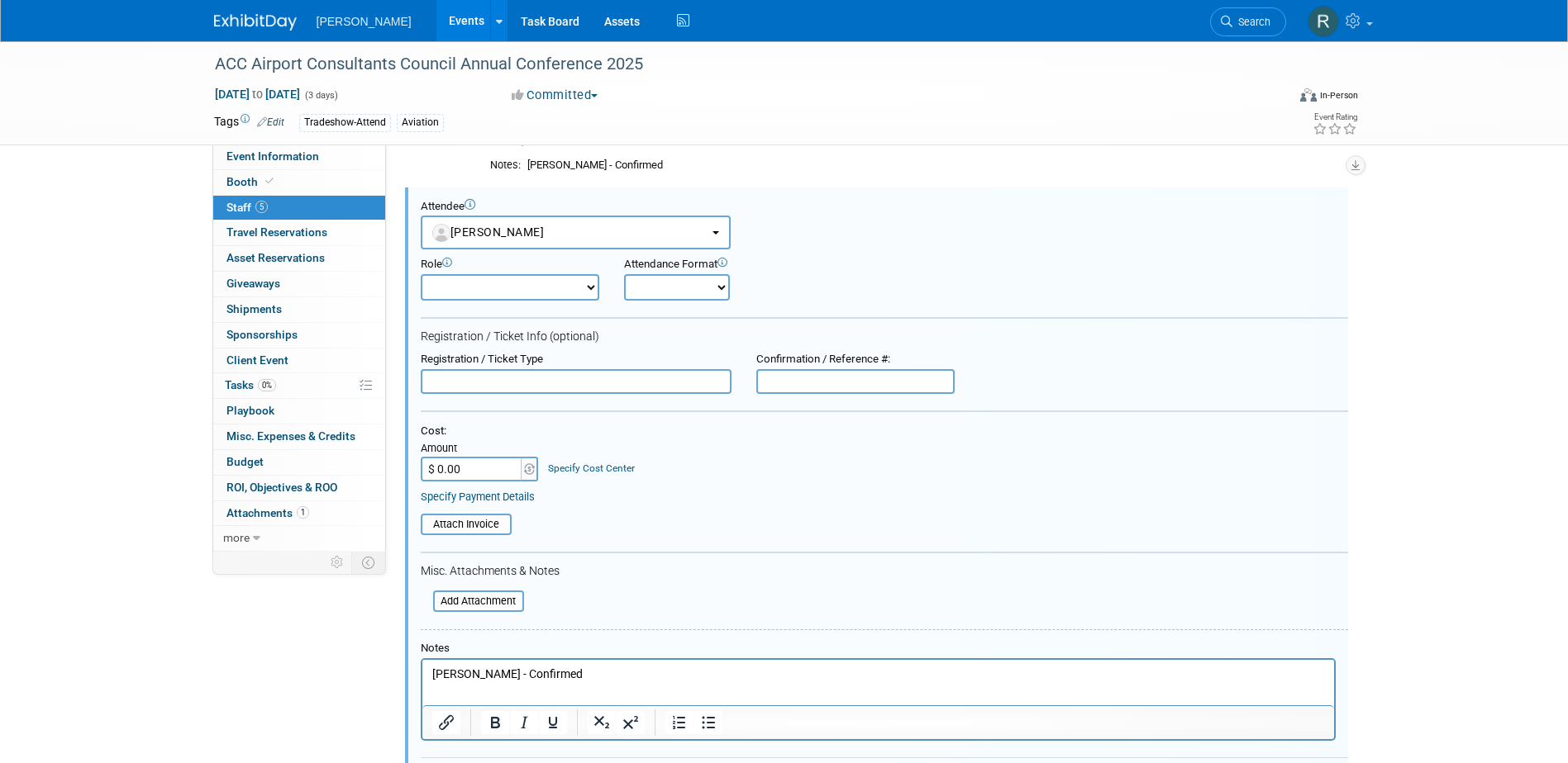
drag, startPoint x: 523, startPoint y: 362, endPoint x: 521, endPoint y: 374, distance: 12.2
click at [523, 366] on div "Registration / Ticket Type" at bounding box center [576, 360] width 311 height 14
click at [520, 377] on input "text" at bounding box center [576, 381] width 311 height 25
type input "Full Conference"
type input "6"
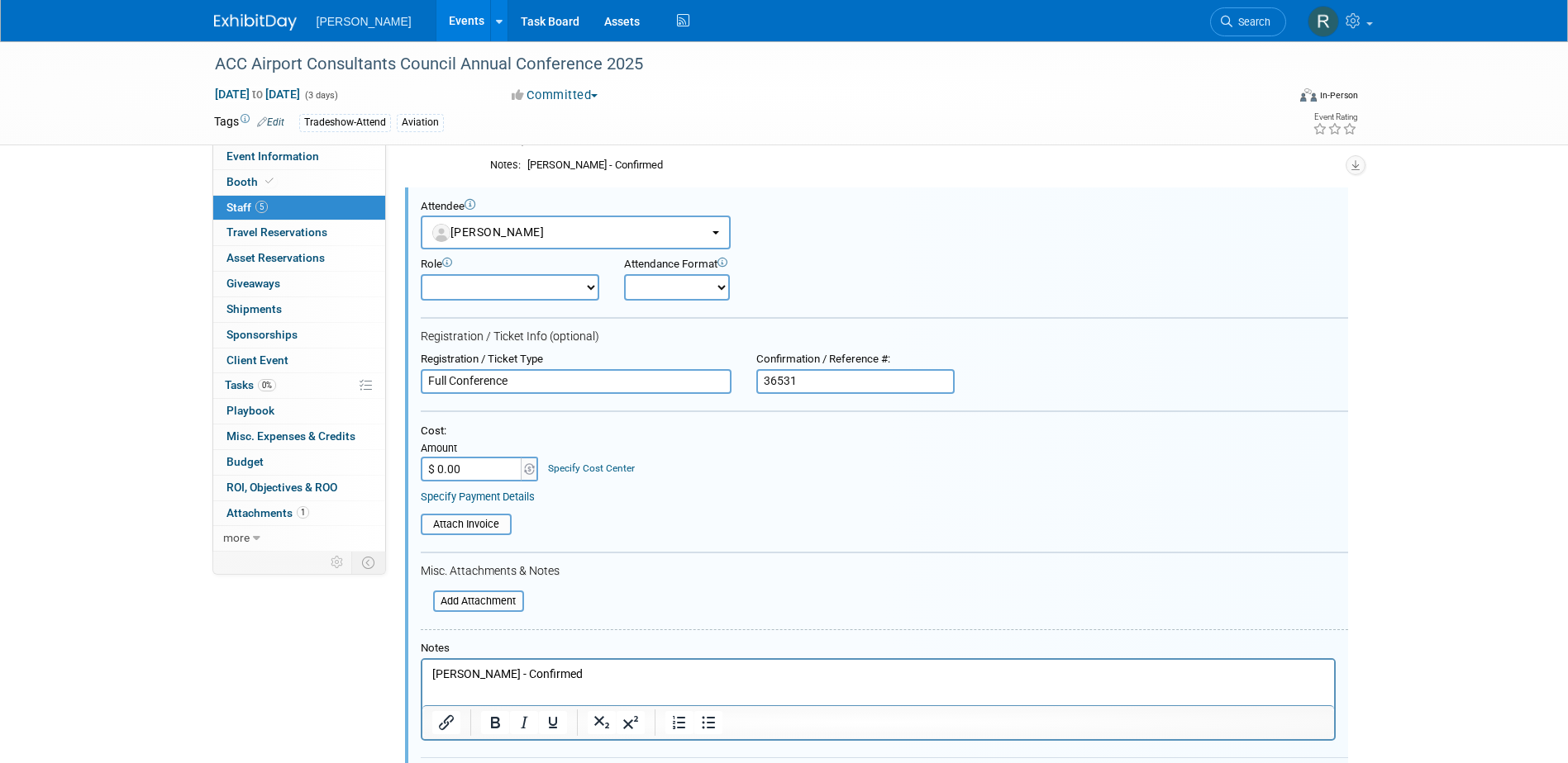
type input "36531"
type input "$ 647.50"
click at [586, 469] on link "Specify Cost Center" at bounding box center [592, 468] width 87 height 11
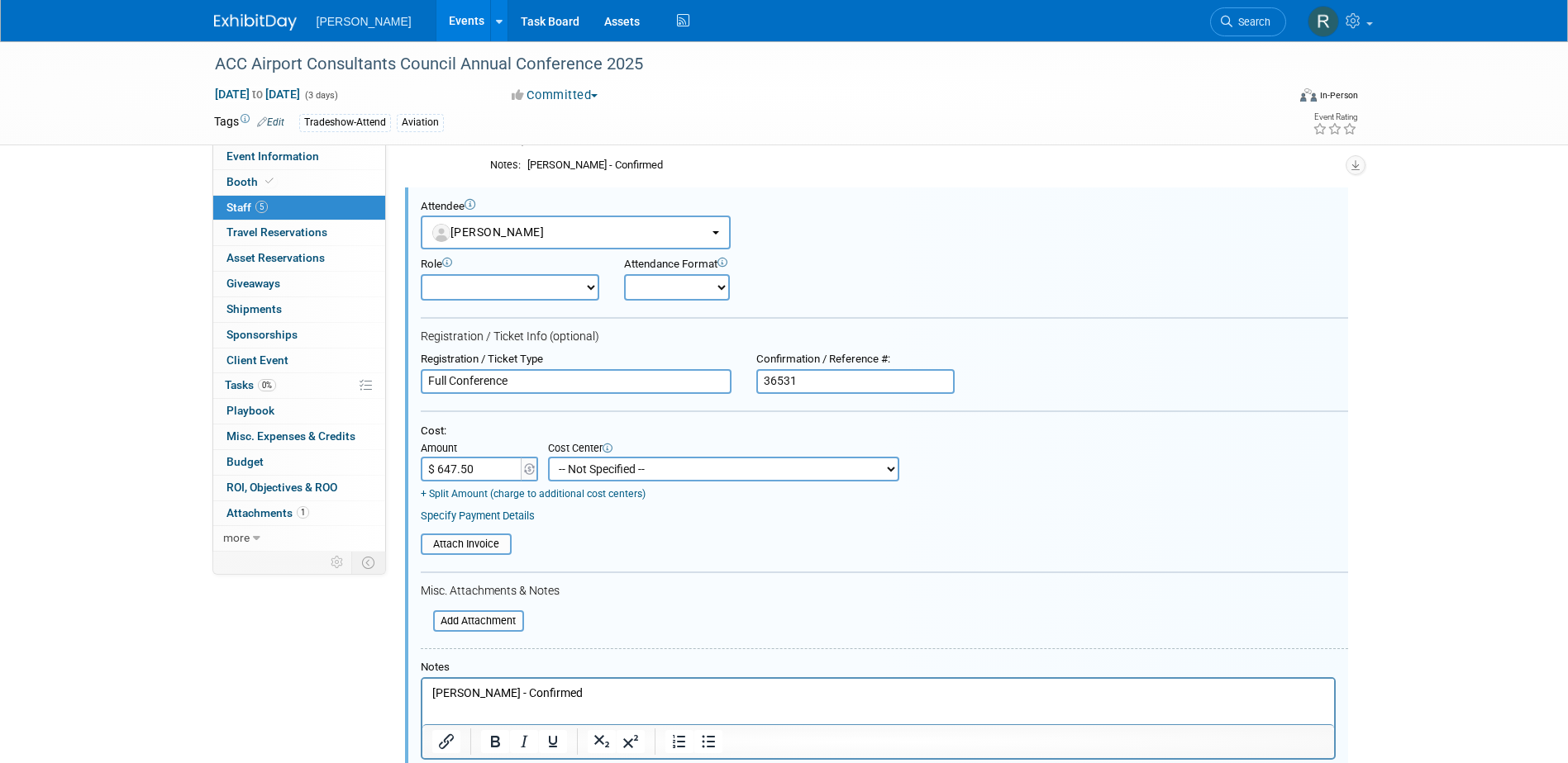
click at [586, 469] on select "-- Not Specified -- Advisory Services - Expenses_1001.502 Aerial Acquisition - …" at bounding box center [724, 469] width 351 height 25
select select "18966233"
click at [549, 457] on select "-- Not Specified -- Advisory Services - Expenses_1001.502 Aerial Acquisition - …" at bounding box center [724, 469] width 351 height 25
click at [506, 517] on link "Specify Payment Details" at bounding box center [478, 516] width 114 height 12
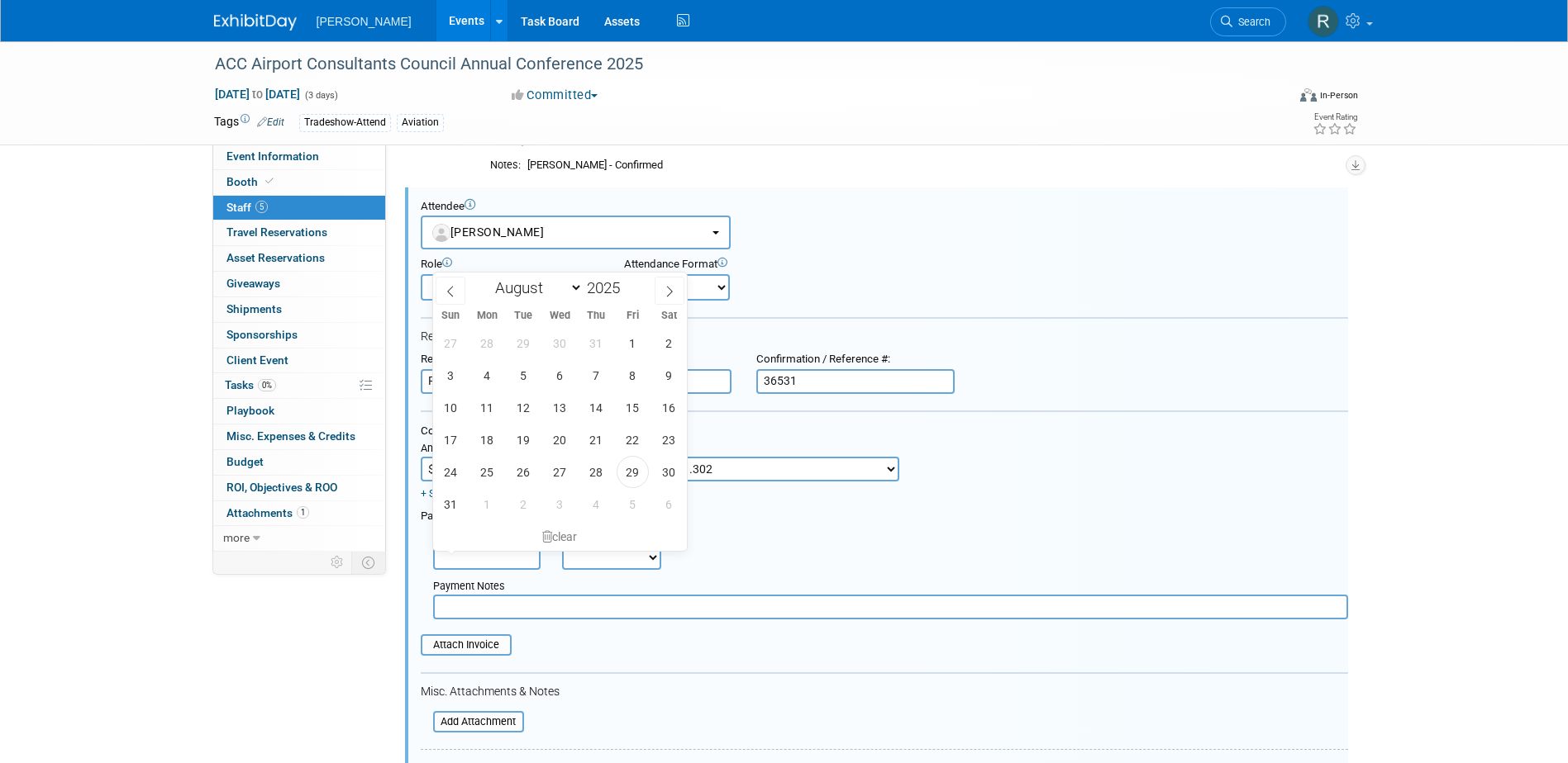
click at [511, 562] on input "text" at bounding box center [487, 558] width 107 height 25
click at [635, 463] on span "29" at bounding box center [633, 472] width 33 height 33
type input "Aug 29, 2025"
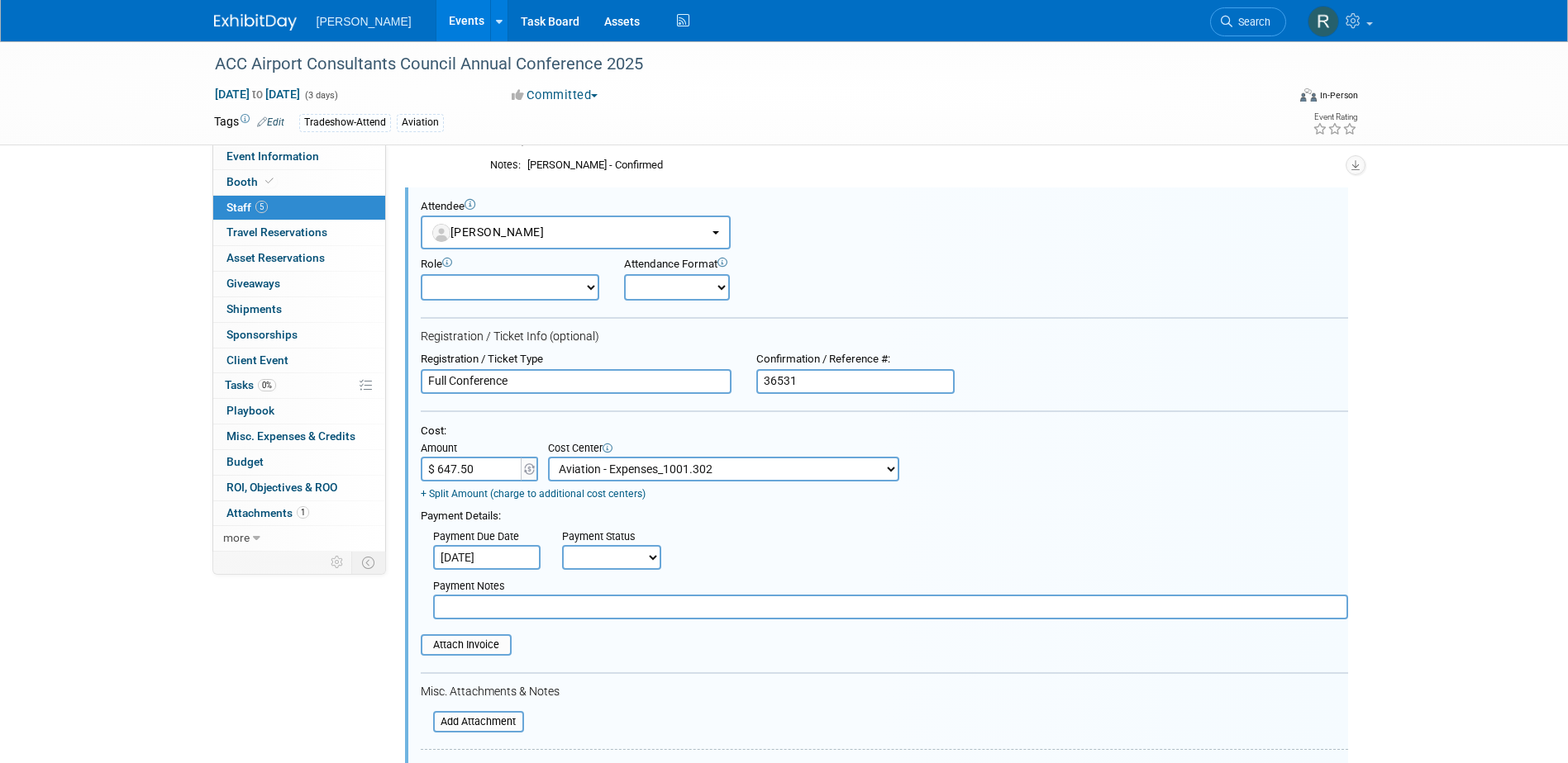
drag, startPoint x: 615, startPoint y: 547, endPoint x: 613, endPoint y: 572, distance: 25.1
click at [615, 547] on select "Not Paid Yet Partially Paid Paid in Full" at bounding box center [612, 558] width 99 height 25
select select "1"
click at [563, 546] on select "Not Paid Yet Partially Paid Paid in Full" at bounding box center [612, 558] width 99 height 25
click at [604, 615] on input "text" at bounding box center [891, 607] width 915 height 25
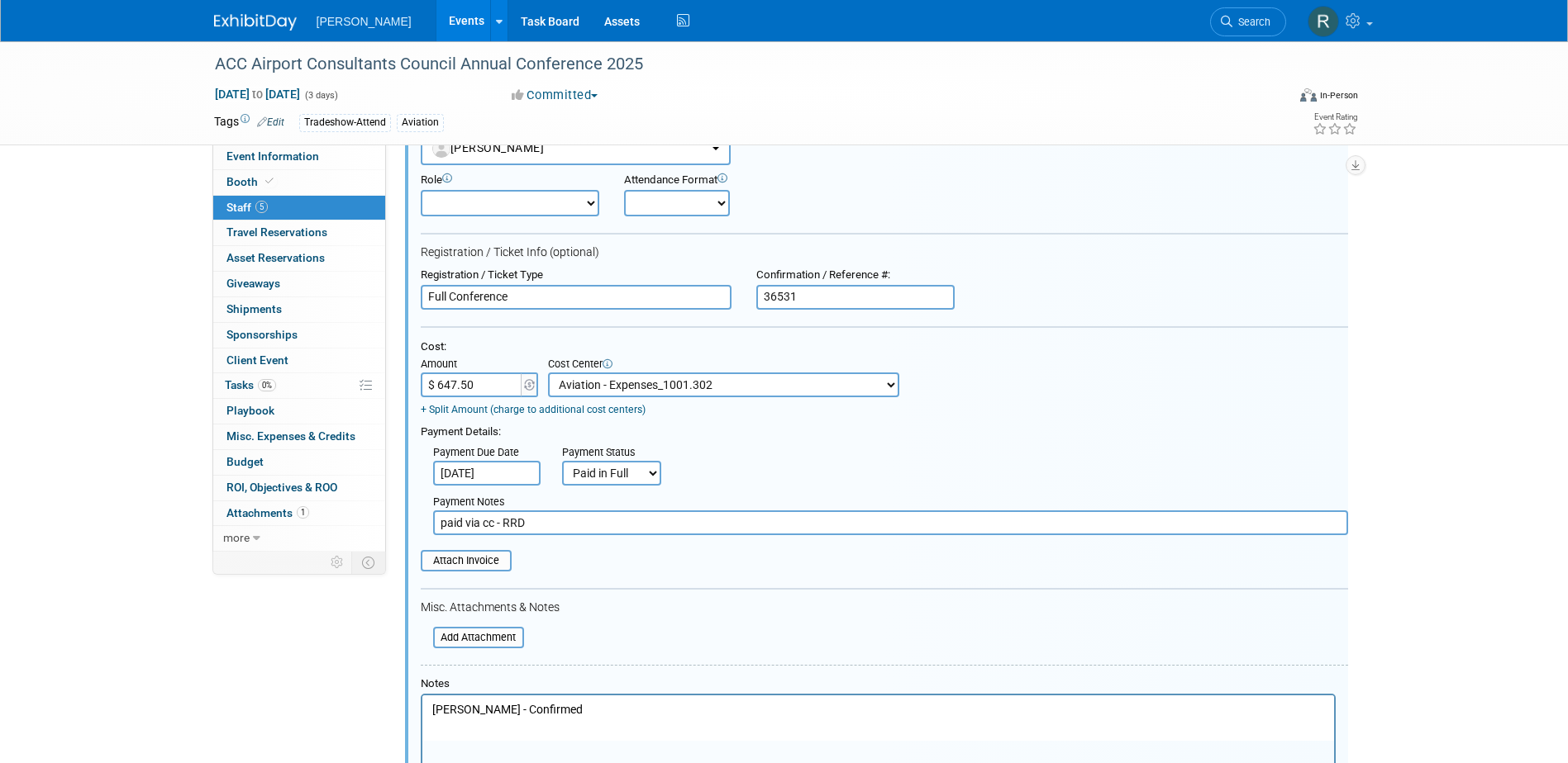
scroll to position [276, 0]
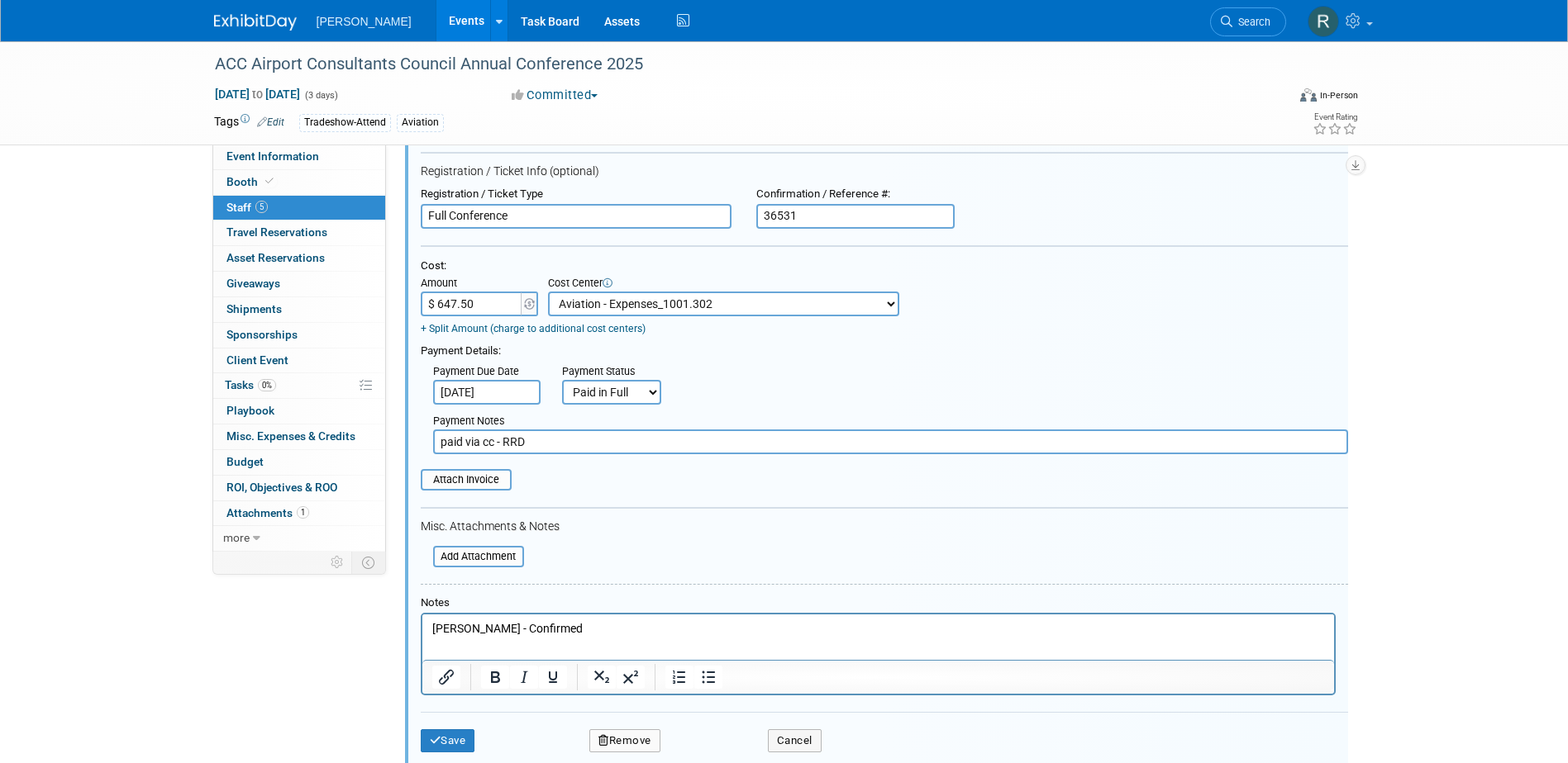
type input "paid via cc - RRD"
drag, startPoint x: 569, startPoint y: 634, endPoint x: 348, endPoint y: 640, distance: 221.1
click at [421, 638] on html "Mochty, Tom - Confirmed" at bounding box center [877, 626] width 912 height 23
click at [459, 737] on button "Save" at bounding box center [448, 741] width 54 height 23
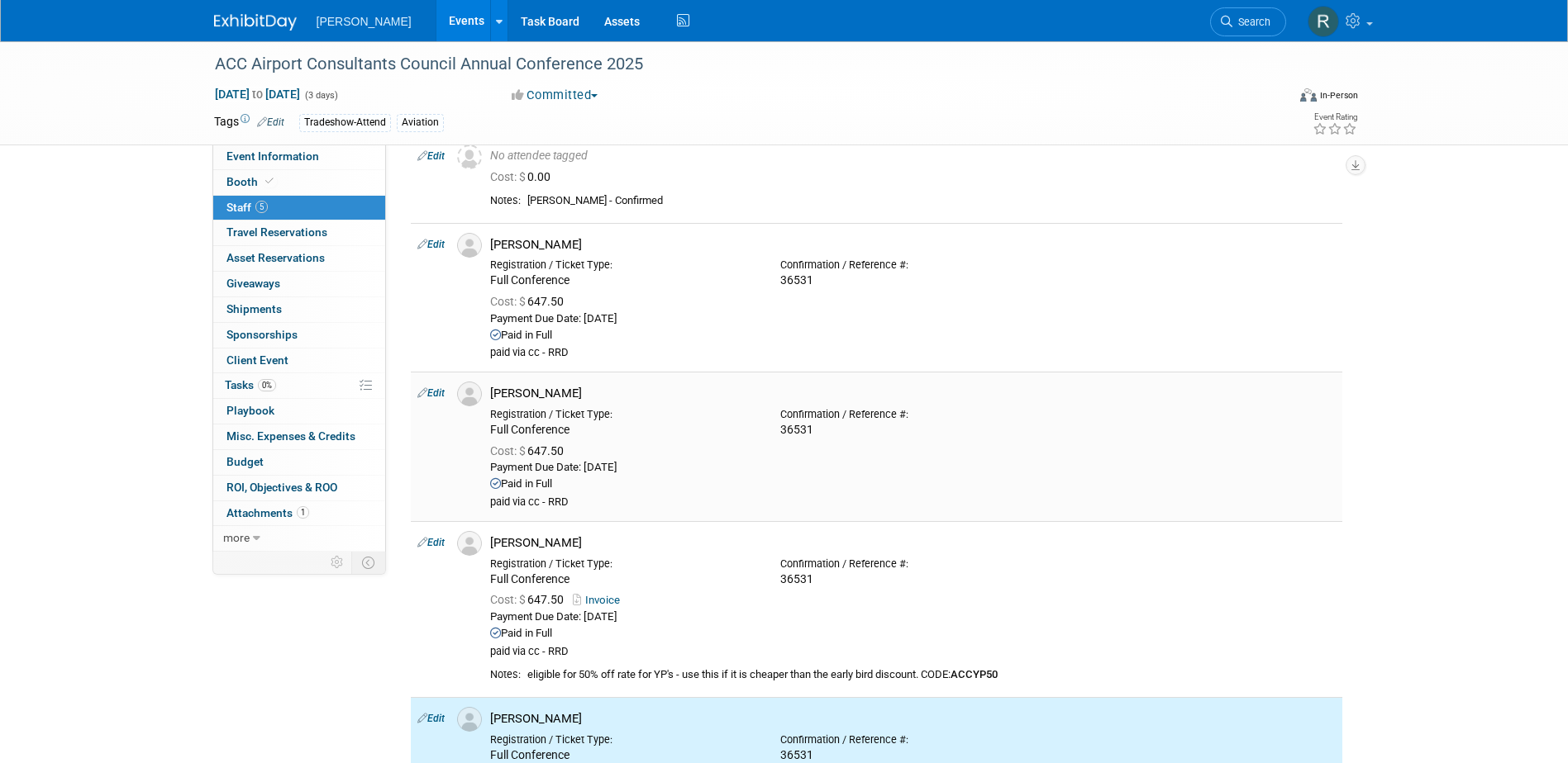
scroll to position [0, 0]
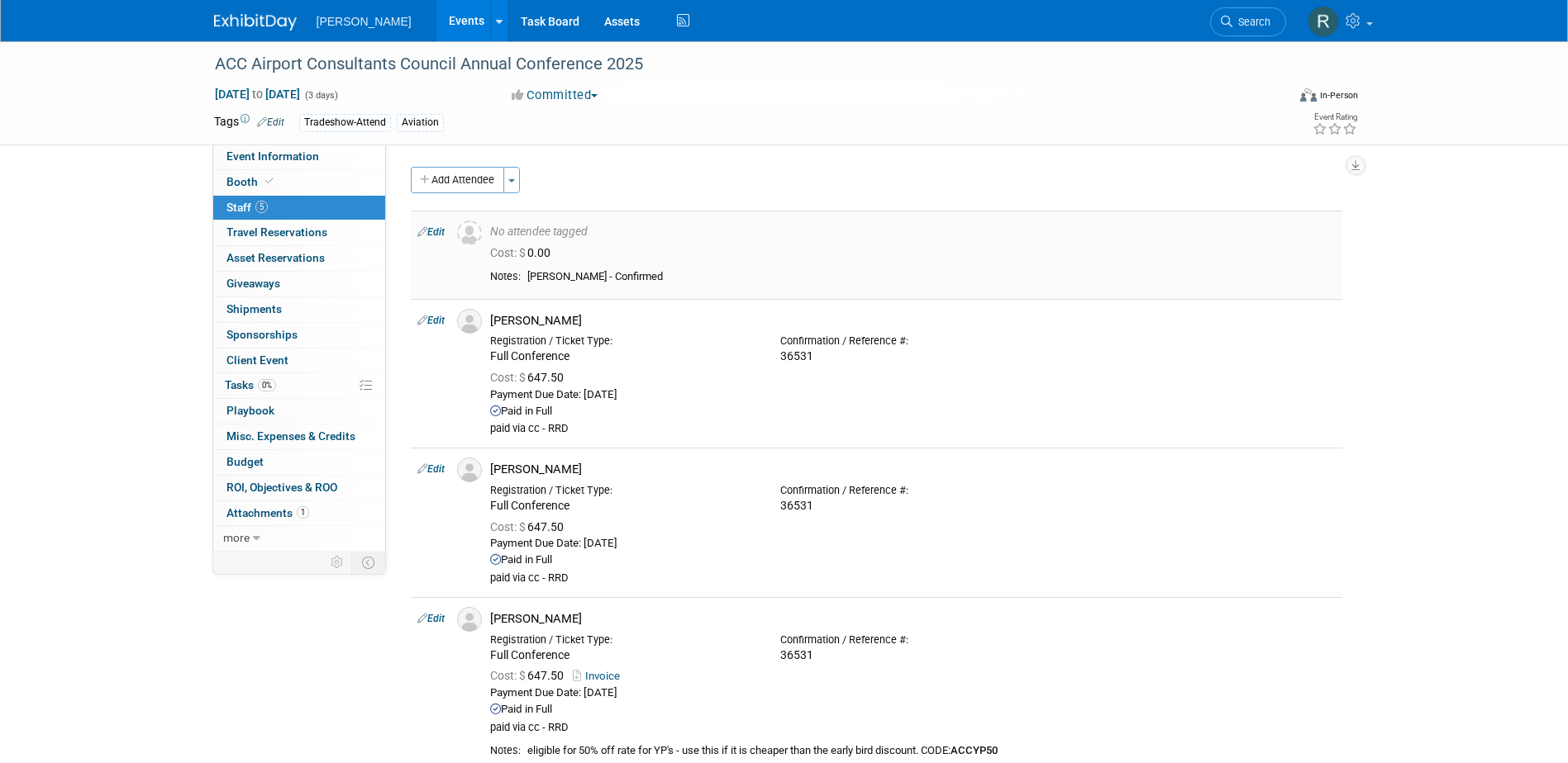
click at [434, 233] on link "Edit" at bounding box center [431, 232] width 27 height 11
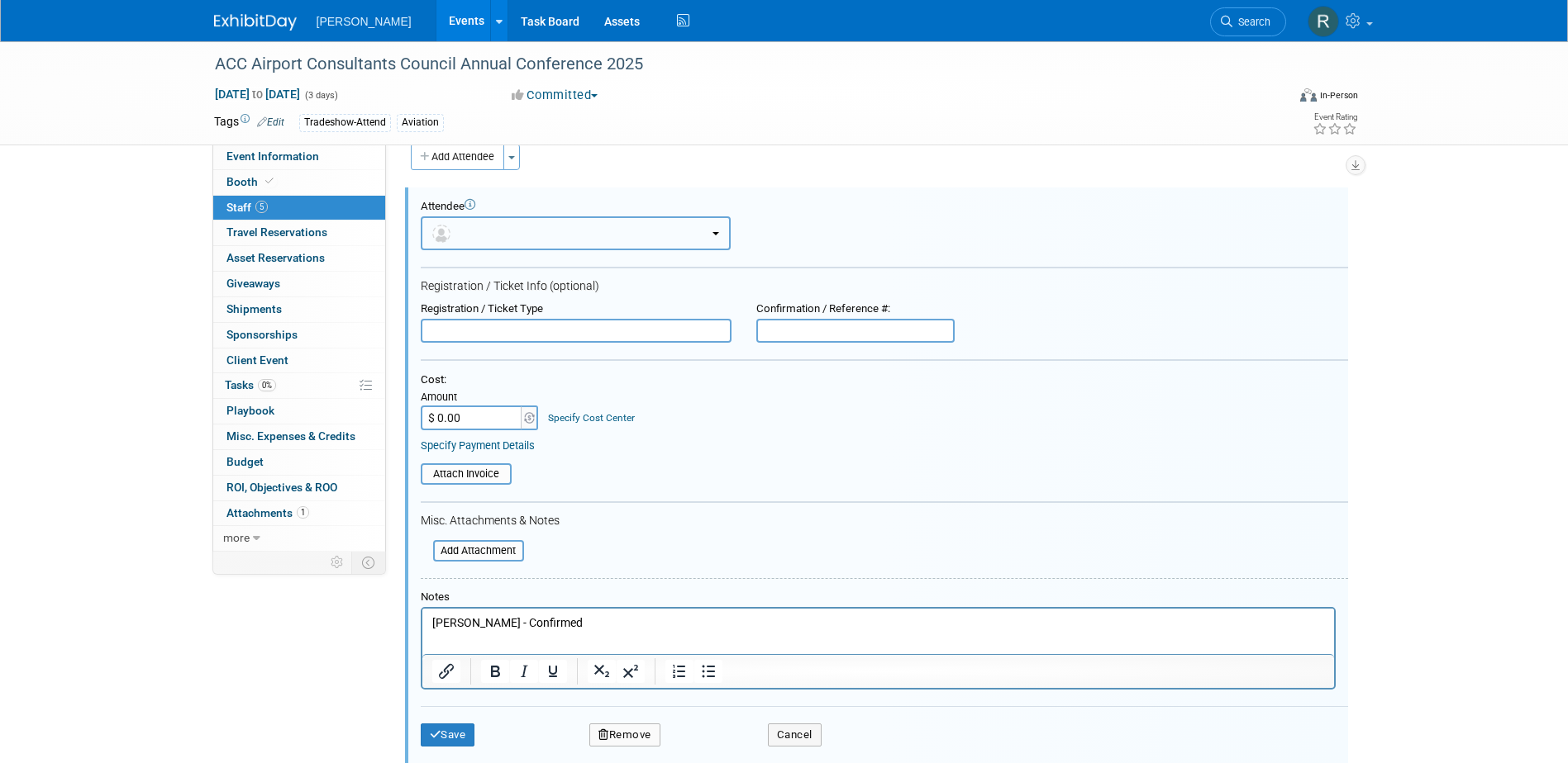
click at [560, 234] on button "button" at bounding box center [576, 233] width 310 height 34
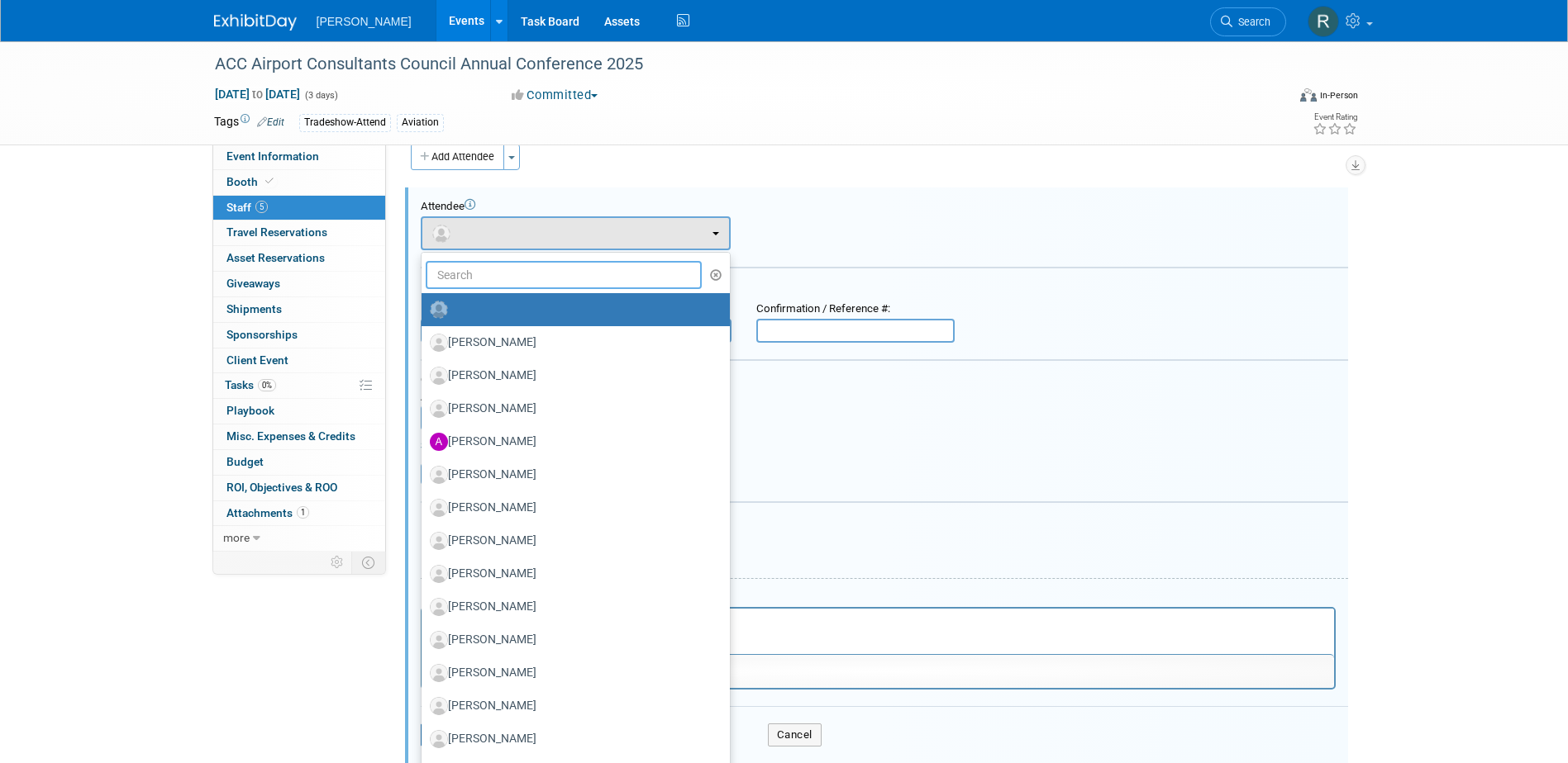
click at [556, 264] on input "text" at bounding box center [564, 276] width 277 height 28
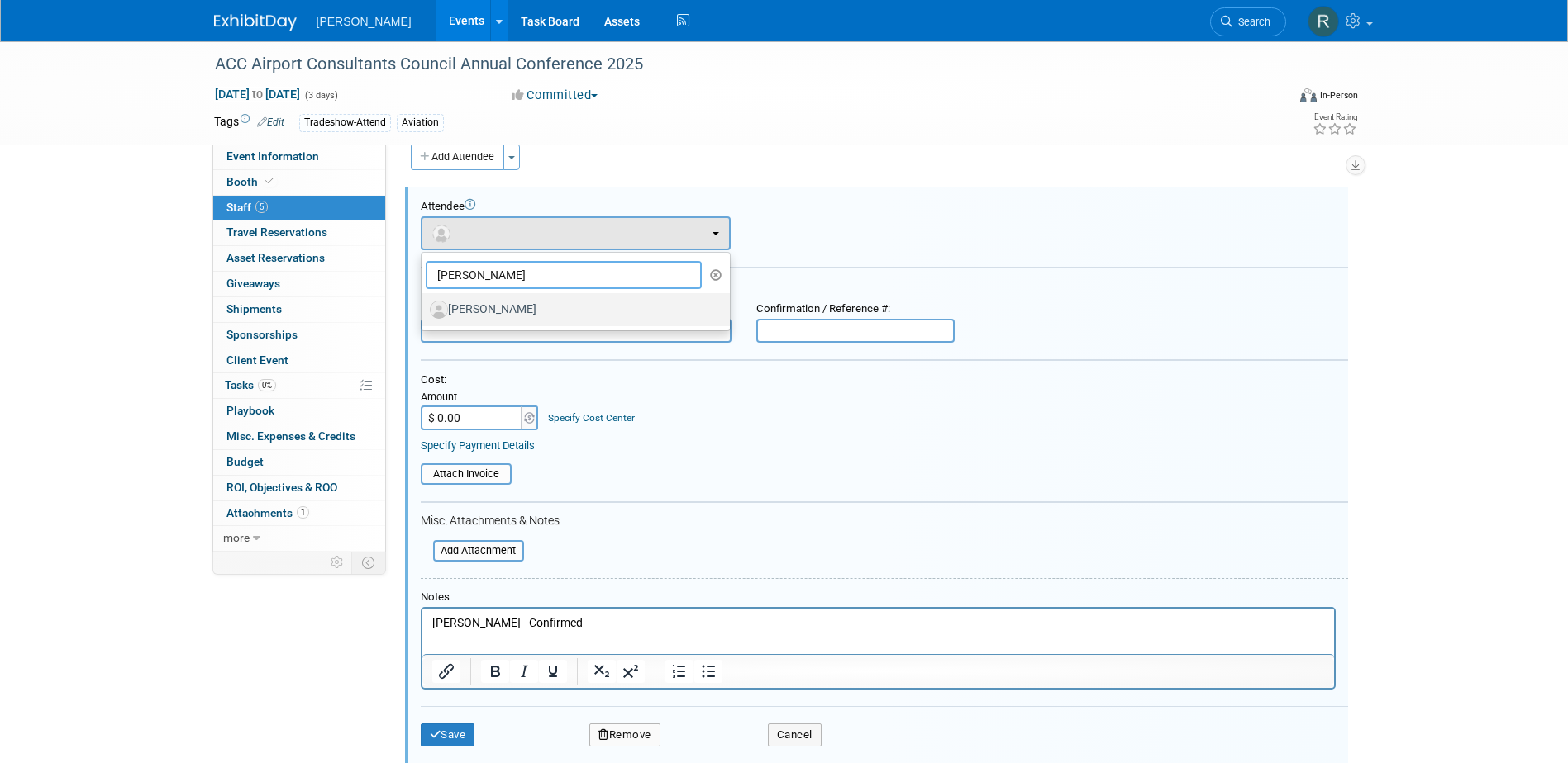
type input "Rebecca Di"
click at [527, 306] on label "[PERSON_NAME]" at bounding box center [571, 310] width 283 height 26
click at [424, 306] on input "[PERSON_NAME]" at bounding box center [419, 308] width 11 height 11
select select "210db87d-d76e-44a1-bd04-1b30a82da852"
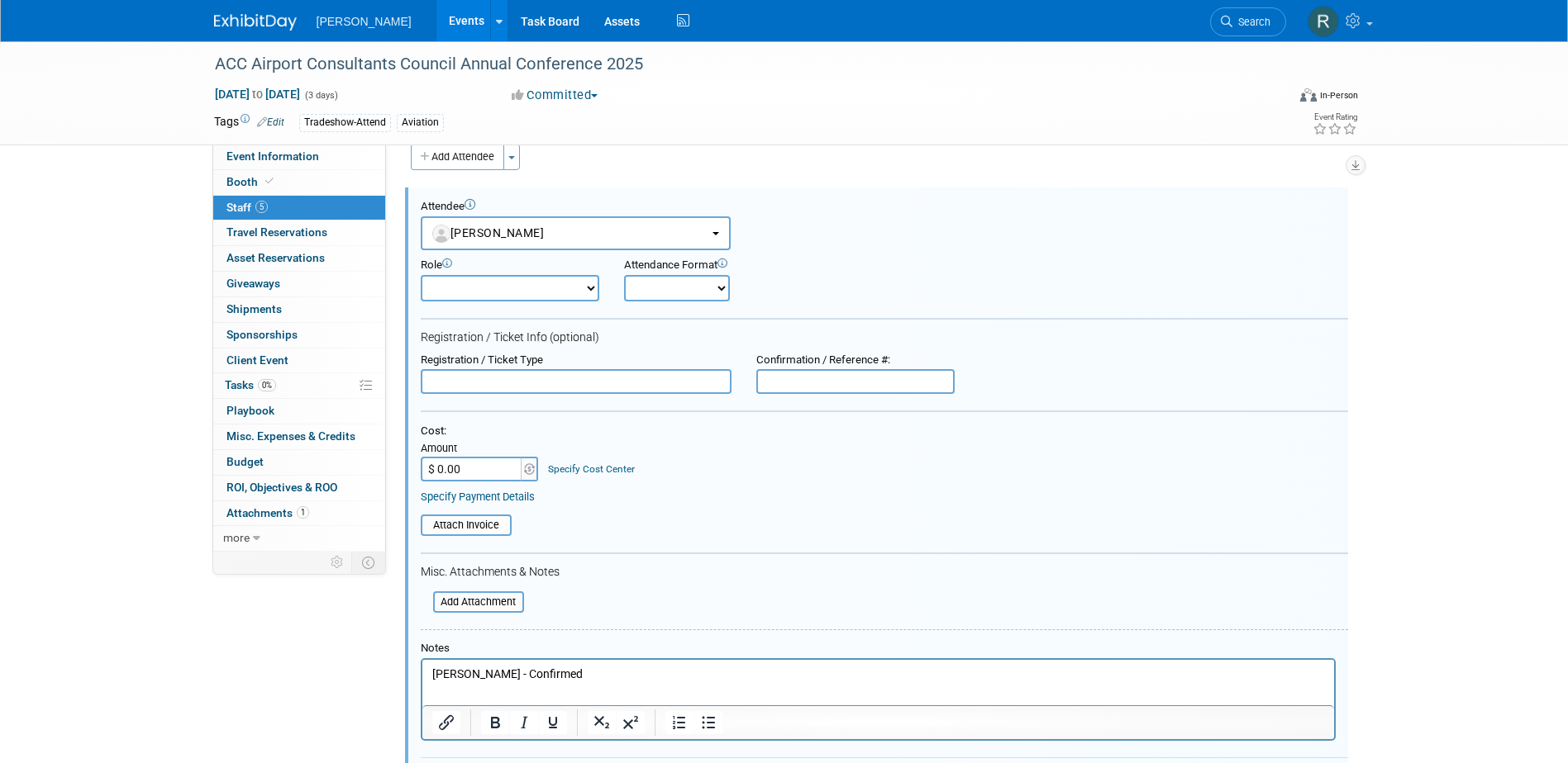
click at [536, 376] on input "text" at bounding box center [576, 381] width 311 height 25
type input "Full Conference"
type input "36531"
type input "$ 647.50"
click at [582, 474] on link "Specify Cost Center" at bounding box center [592, 469] width 87 height 11
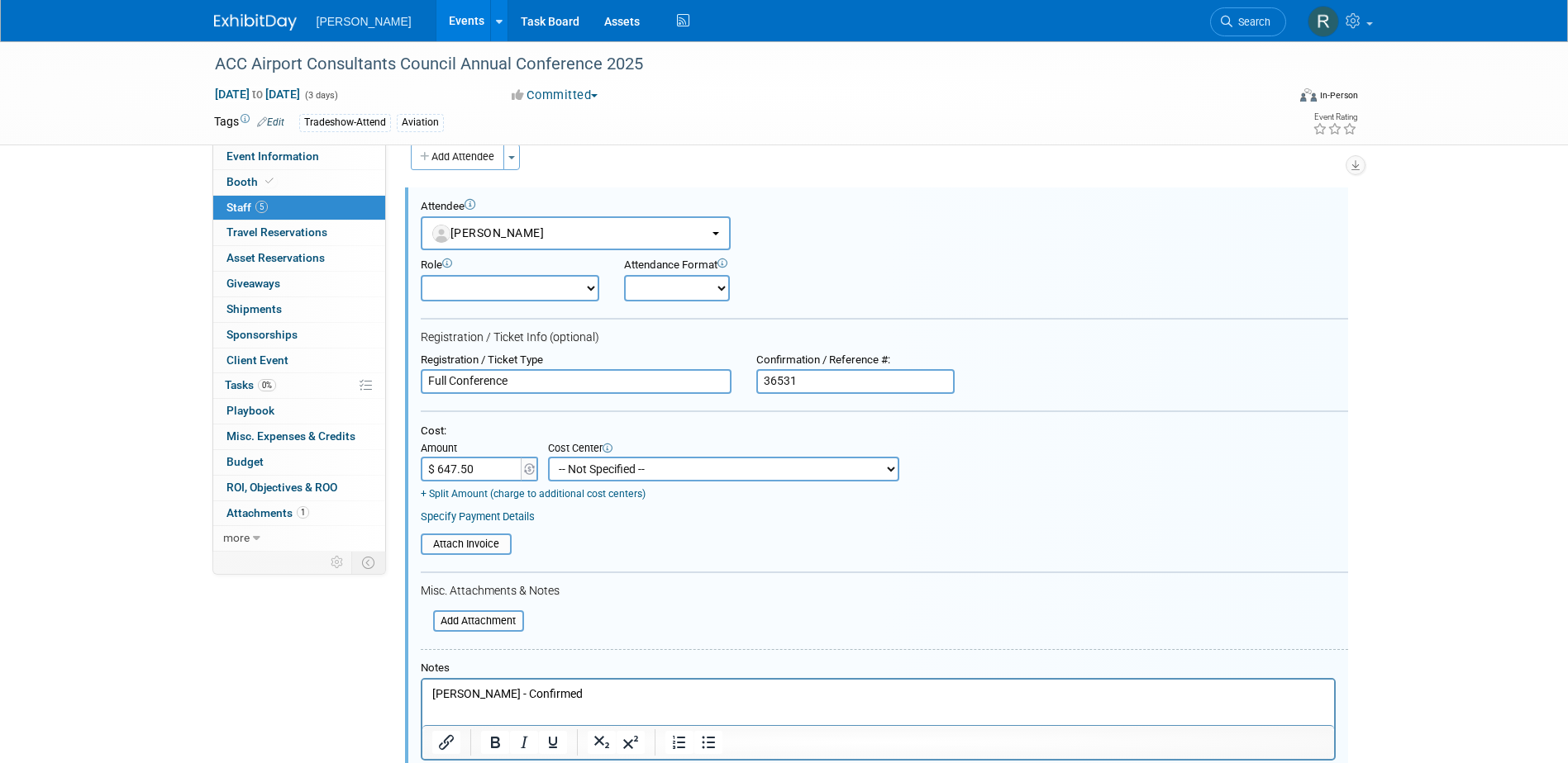
click at [592, 473] on select "-- Not Specified -- Advisory Services - Expenses_1001.502 Aerial Acquisition - …" at bounding box center [724, 469] width 351 height 25
select select "18966233"
click at [549, 458] on select "-- Not Specified -- Advisory Services - Expenses_1001.502 Aerial Acquisition - …" at bounding box center [724, 469] width 351 height 25
click at [474, 517] on link "Specify Payment Details" at bounding box center [478, 516] width 114 height 12
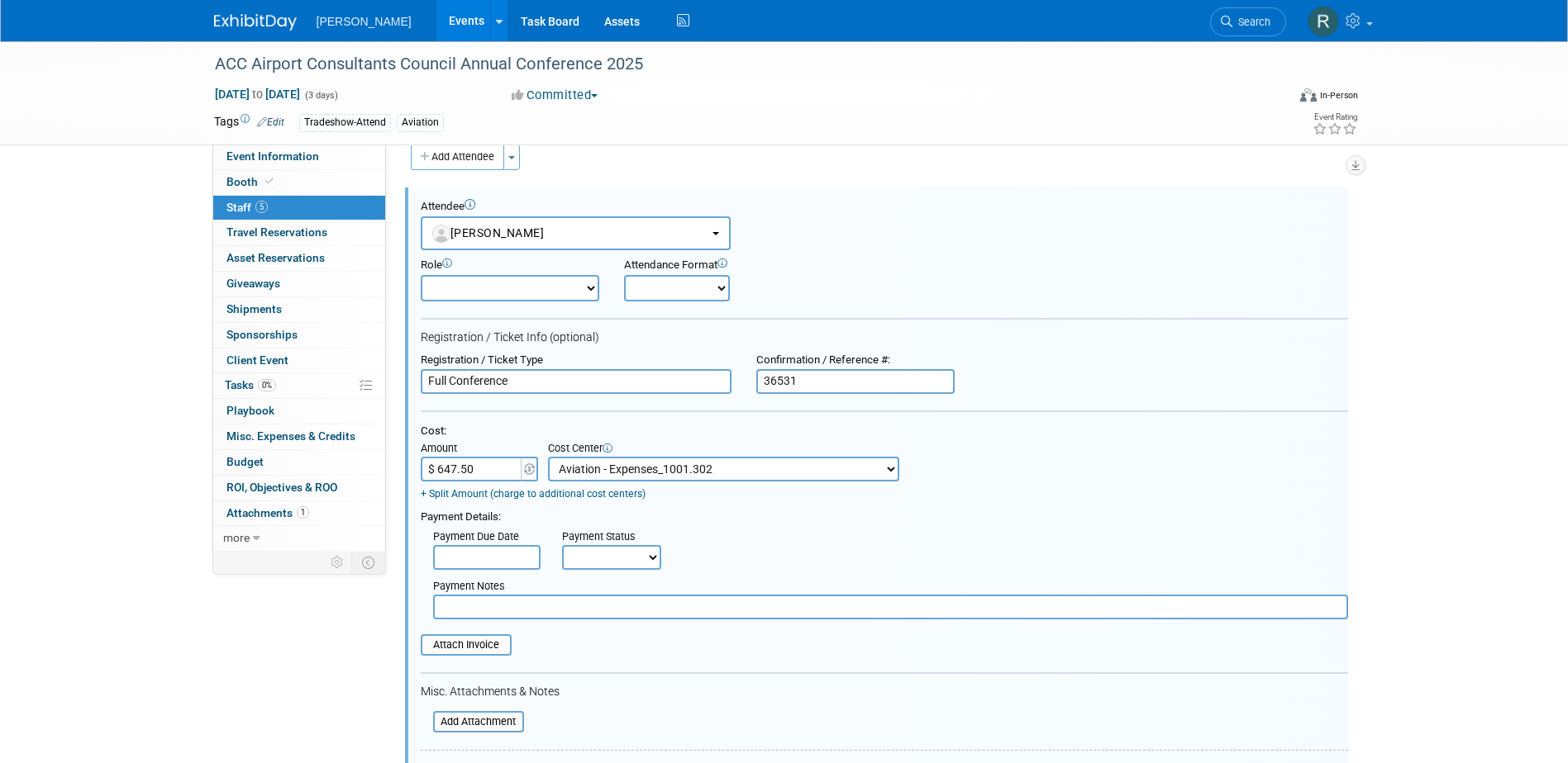
drag, startPoint x: 484, startPoint y: 561, endPoint x: 492, endPoint y: 572, distance: 13.6
click at [485, 562] on input "text" at bounding box center [487, 558] width 107 height 25
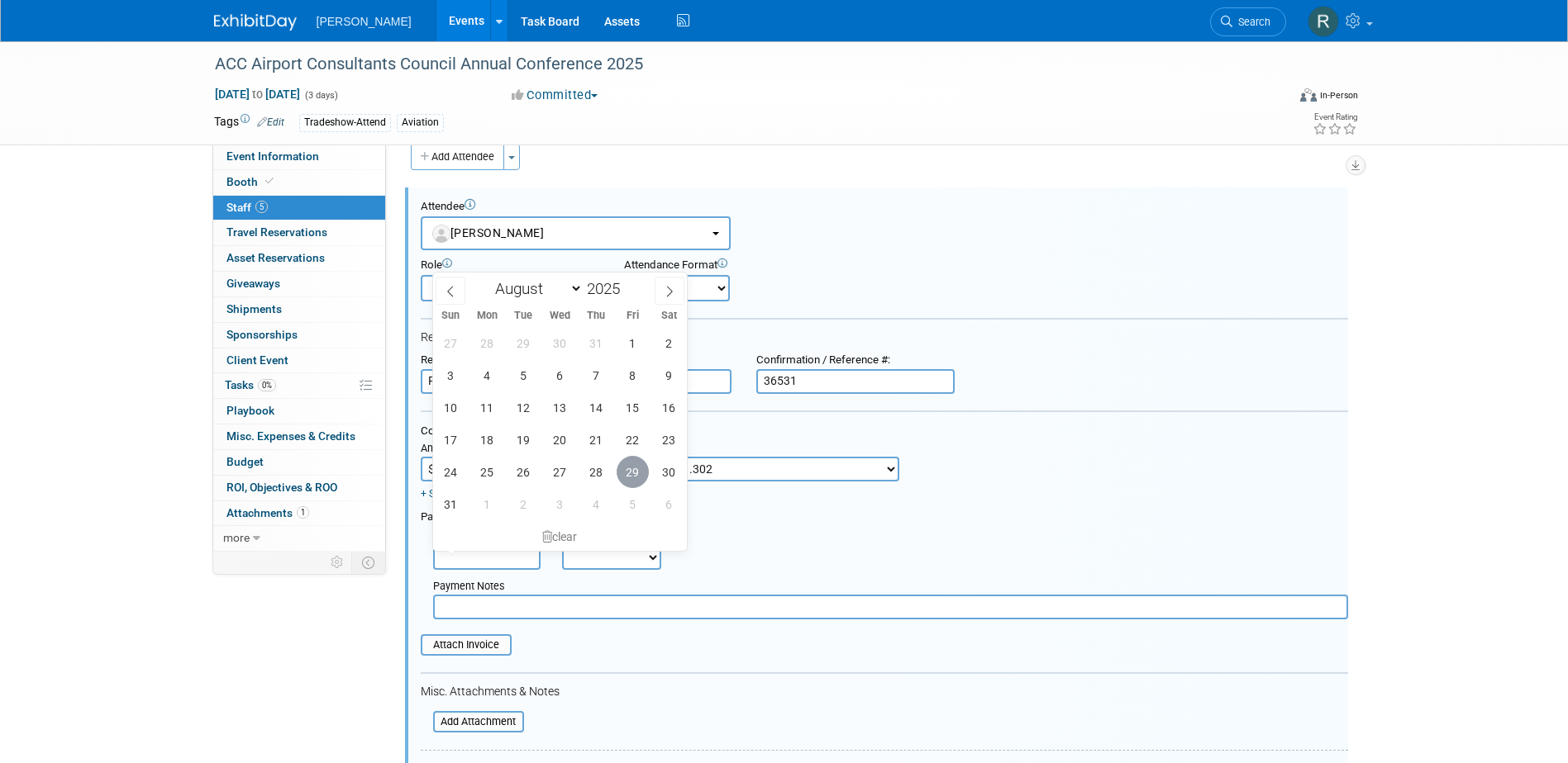
drag, startPoint x: 627, startPoint y: 476, endPoint x: 602, endPoint y: 562, distance: 89.6
click at [627, 478] on span "29" at bounding box center [633, 472] width 33 height 33
type input "Aug 29, 2025"
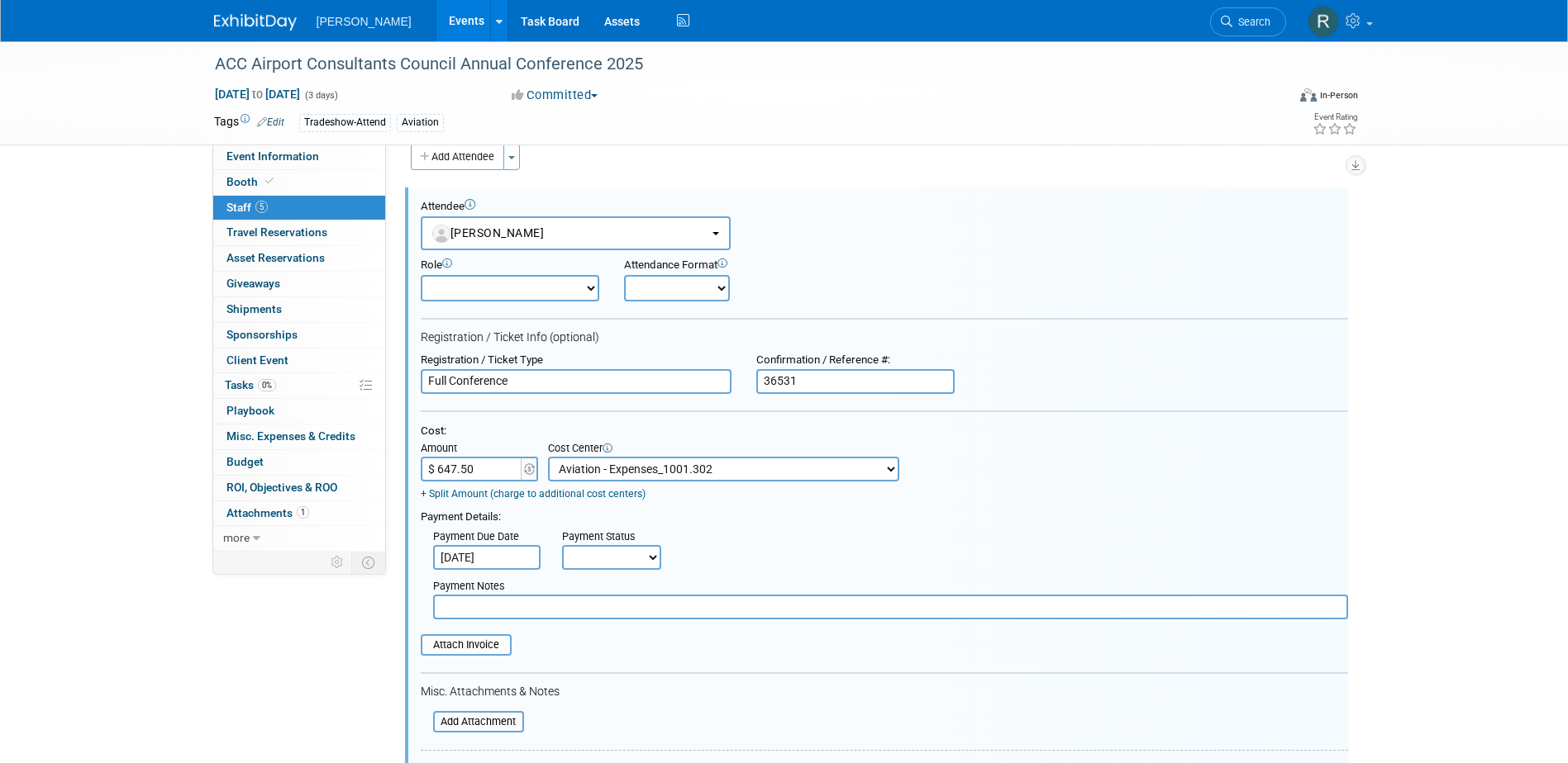
click at [602, 562] on select "Not Paid Yet Partially Paid Paid in Full" at bounding box center [612, 558] width 99 height 25
select select "1"
click at [563, 547] on select "Not Paid Yet Partially Paid Paid in Full" at bounding box center [612, 558] width 99 height 25
click at [604, 605] on input "text" at bounding box center [891, 607] width 915 height 25
type input "F"
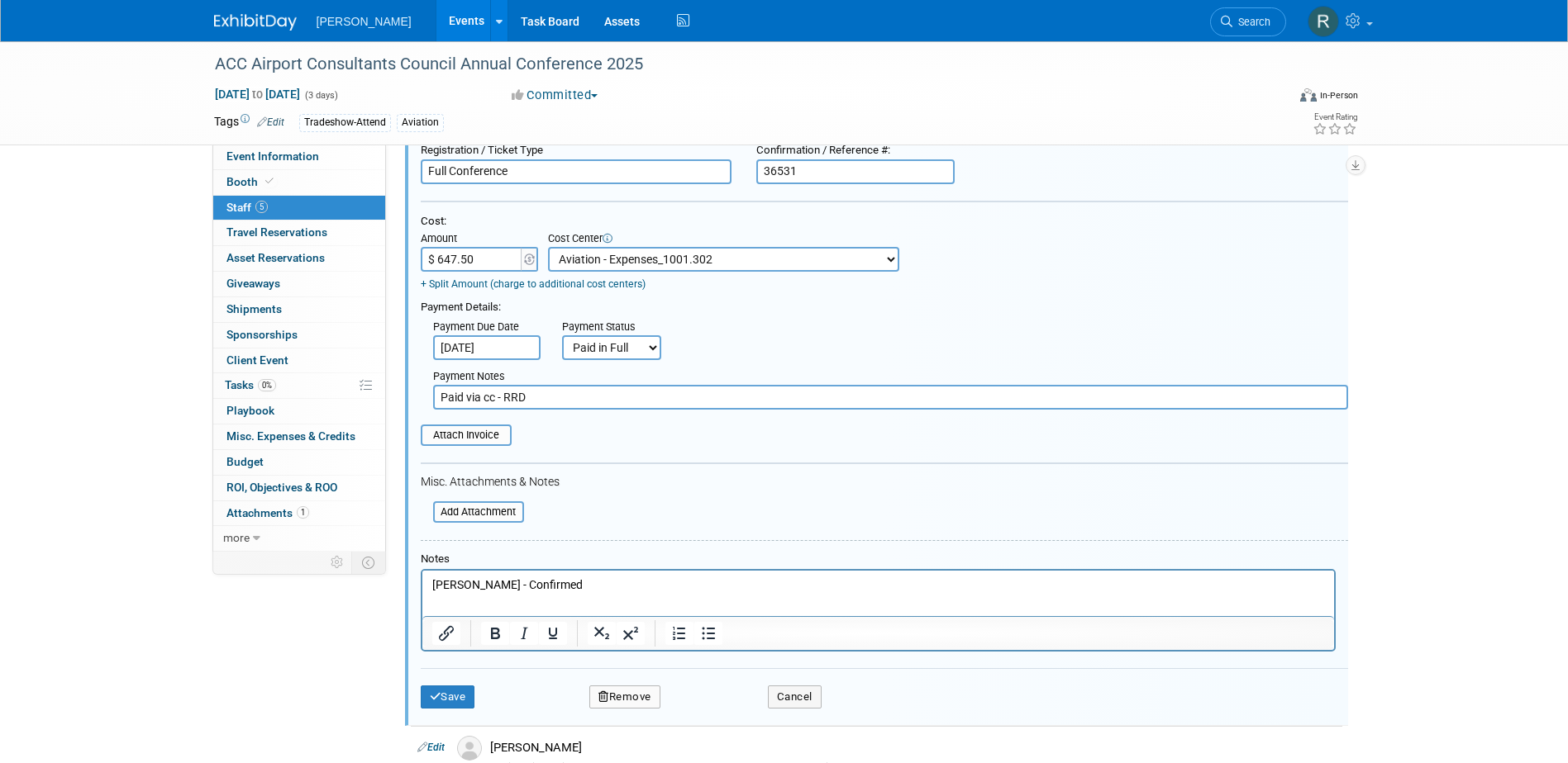
scroll to position [271, 0]
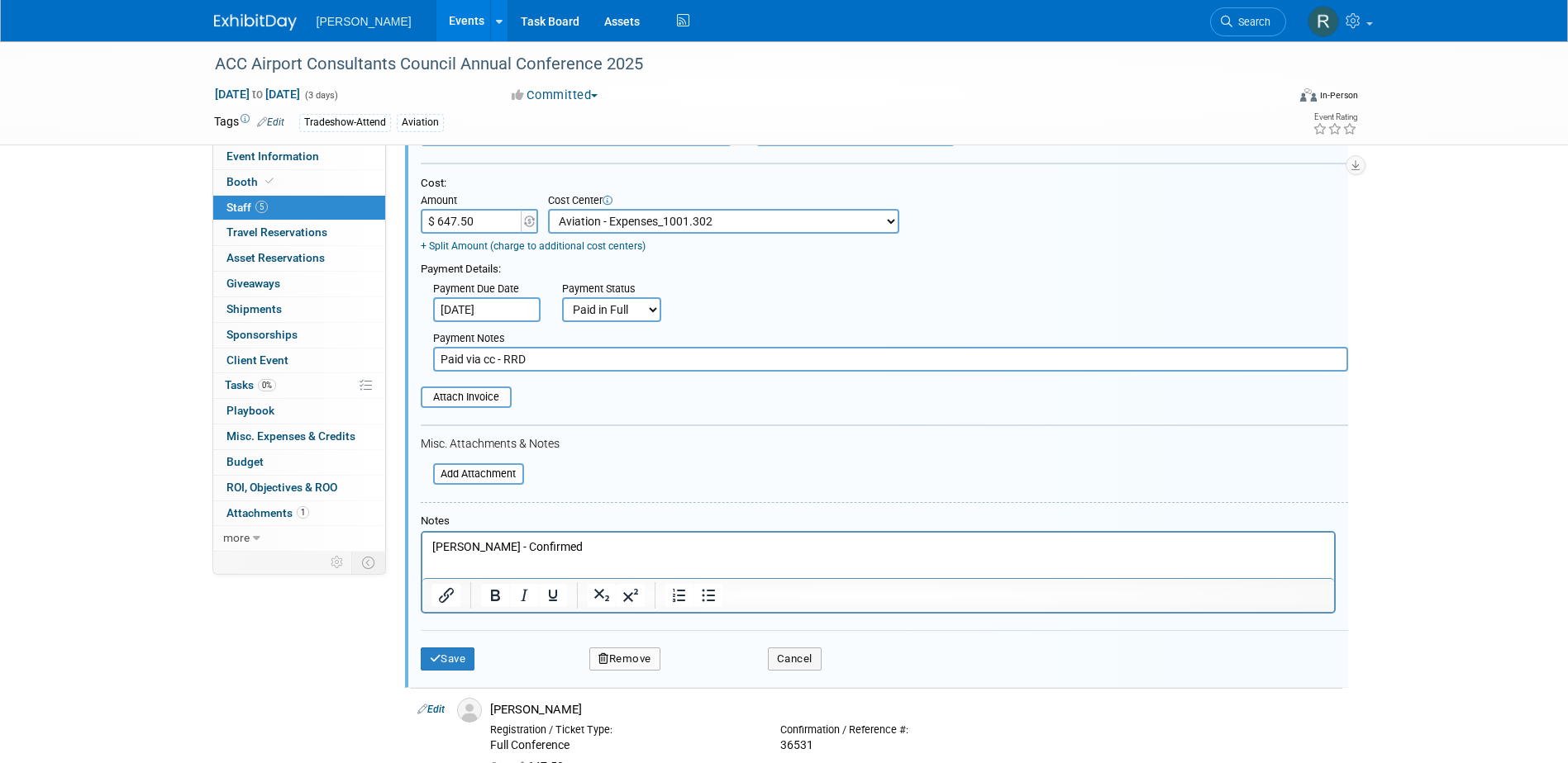
type input "Paid via cc - RRD"
drag, startPoint x: 583, startPoint y: 552, endPoint x: 352, endPoint y: 540, distance: 231.3
click at [421, 540] on html "Didio, Rebecca - Confirmed" at bounding box center [877, 544] width 912 height 23
click at [439, 663] on icon "submit" at bounding box center [435, 659] width 11 height 11
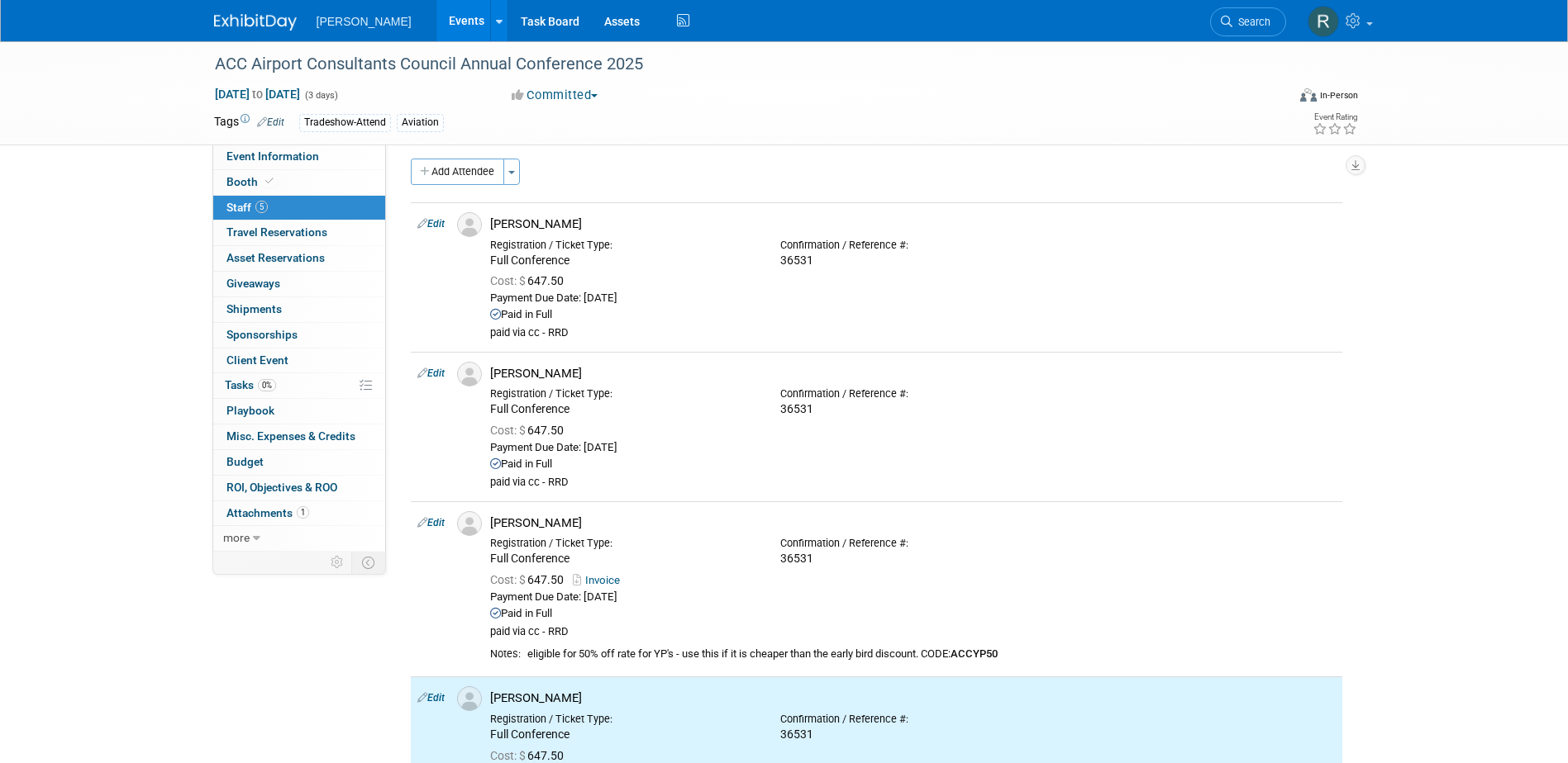
scroll to position [0, 0]
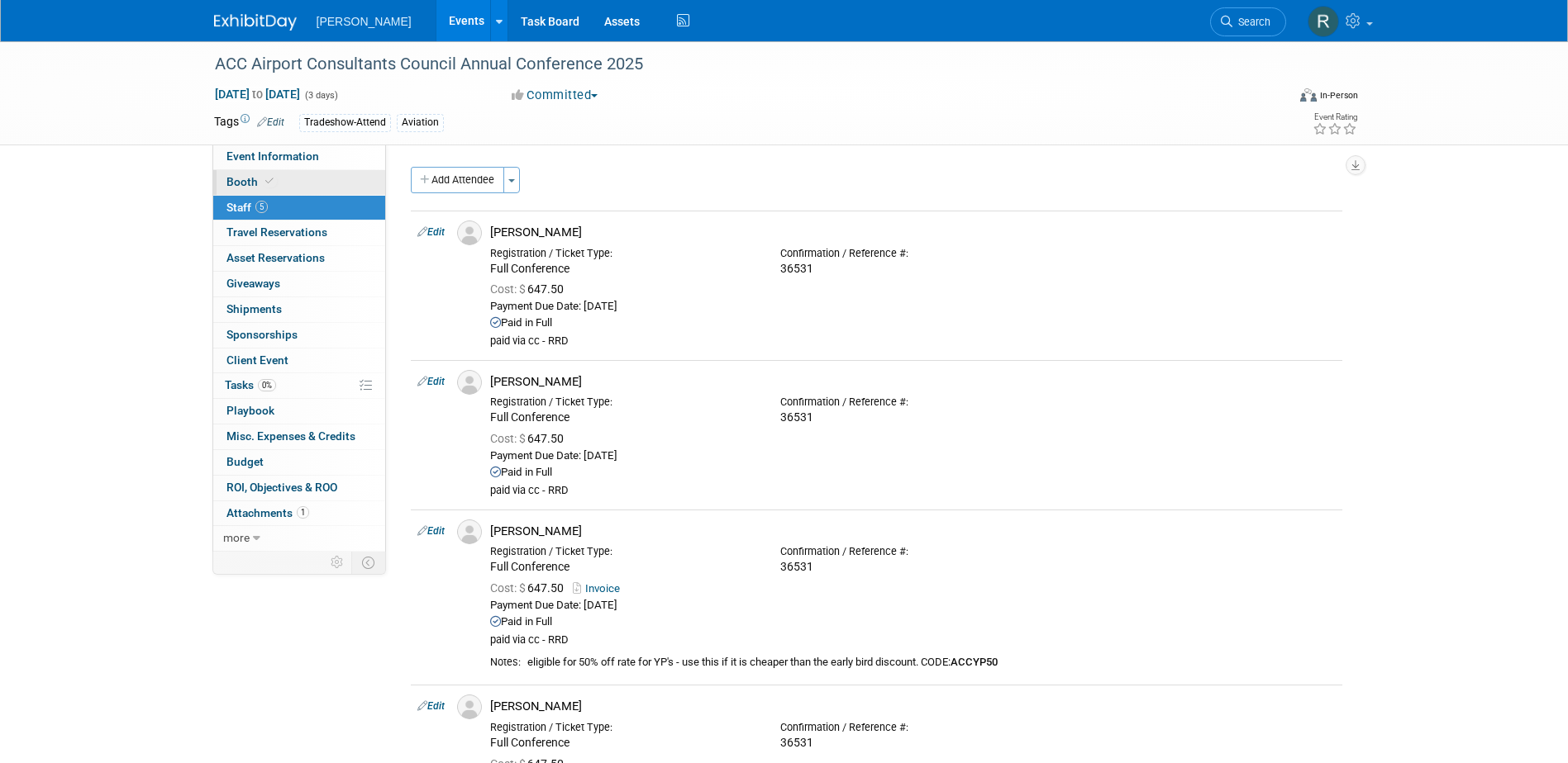
drag, startPoint x: 290, startPoint y: 153, endPoint x: 369, endPoint y: 191, distance: 87.7
click at [291, 153] on span "Event Information" at bounding box center [272, 156] width 93 height 13
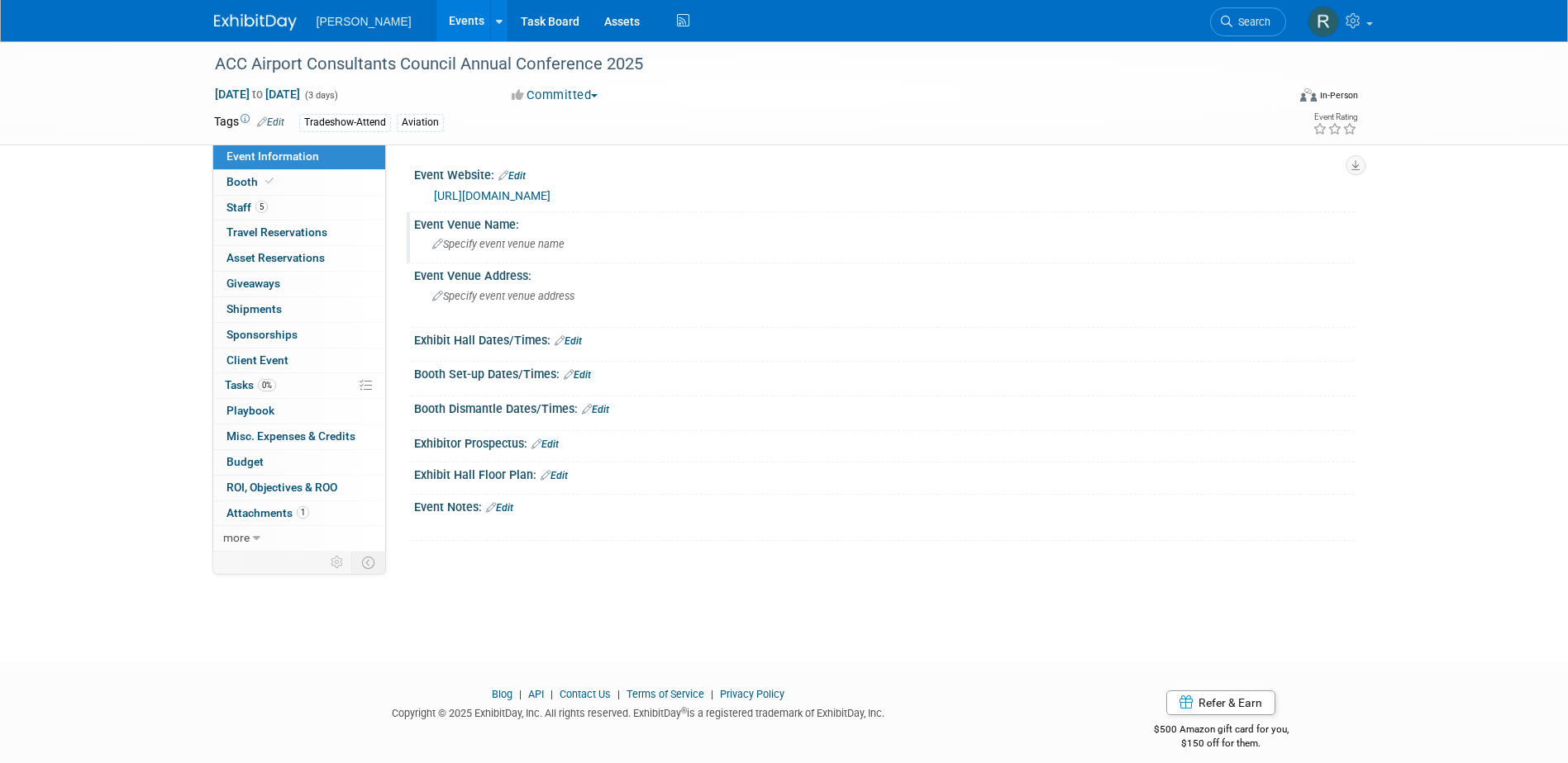
click at [566, 241] on div "Specify event venue name" at bounding box center [884, 244] width 916 height 25
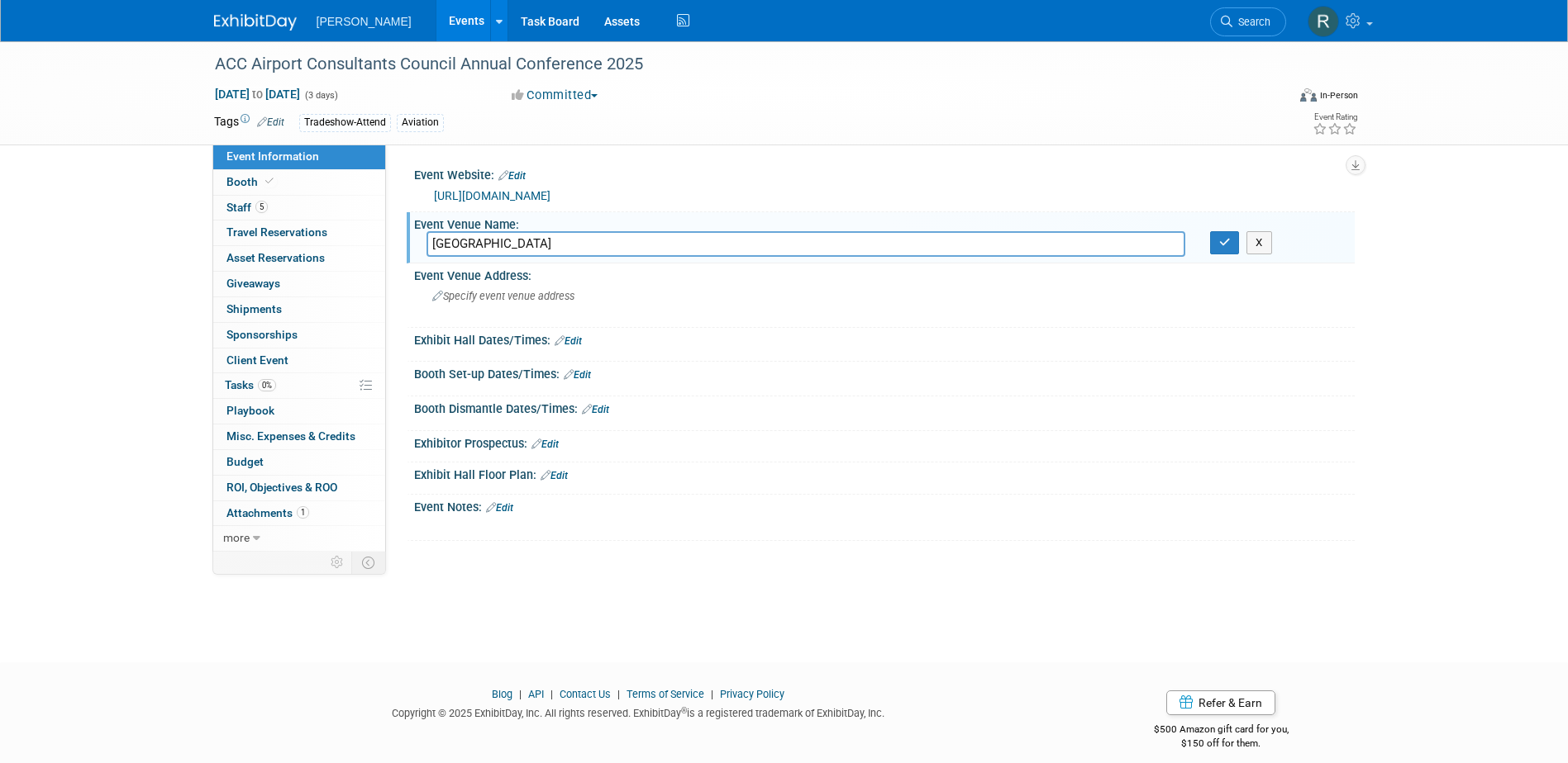
type input "Philadelphia Marriott Downtown"
click at [1210, 232] on button "button" at bounding box center [1225, 243] width 30 height 23
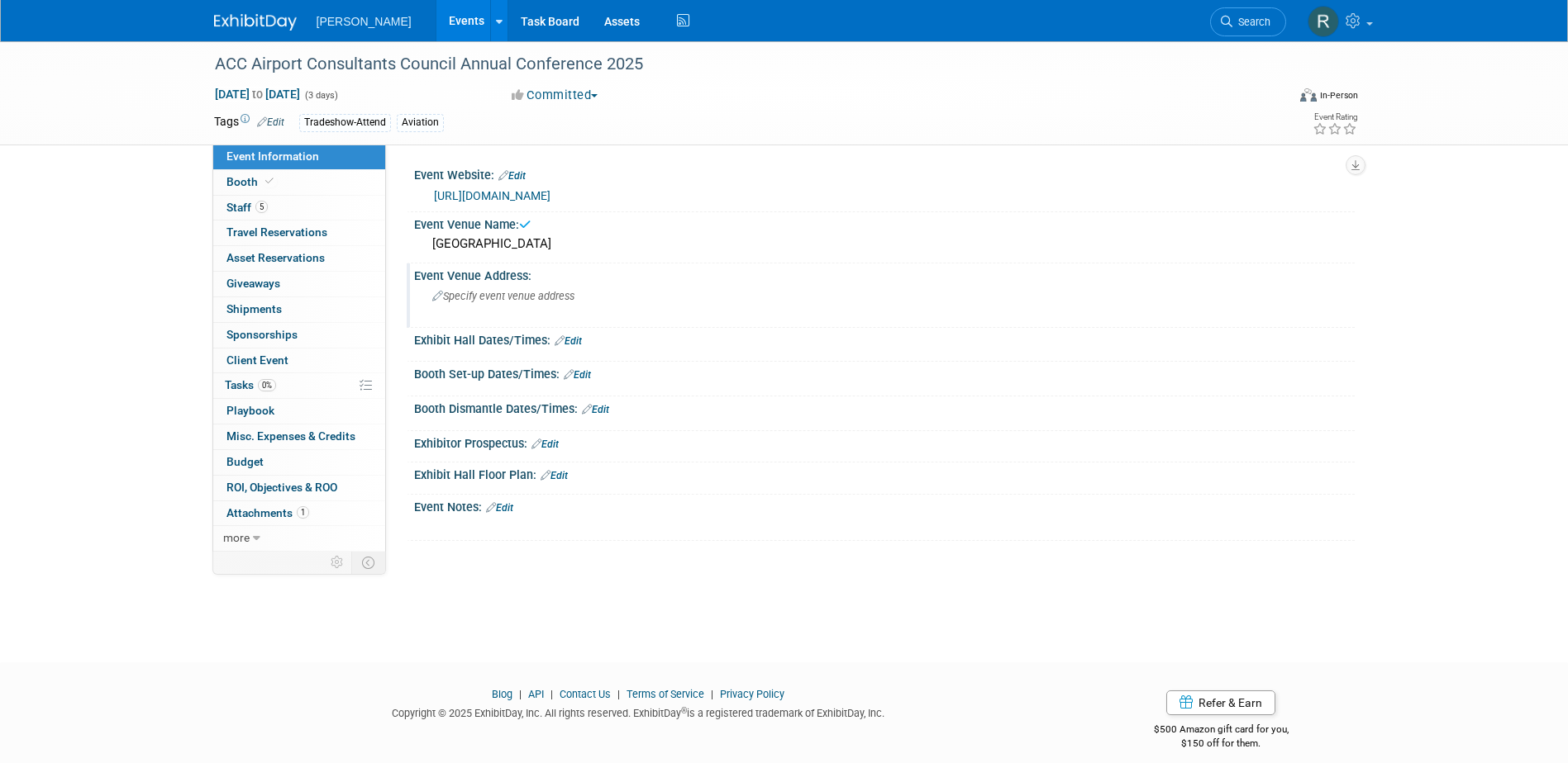
click at [513, 310] on div "Specify event venue address" at bounding box center [609, 302] width 367 height 38
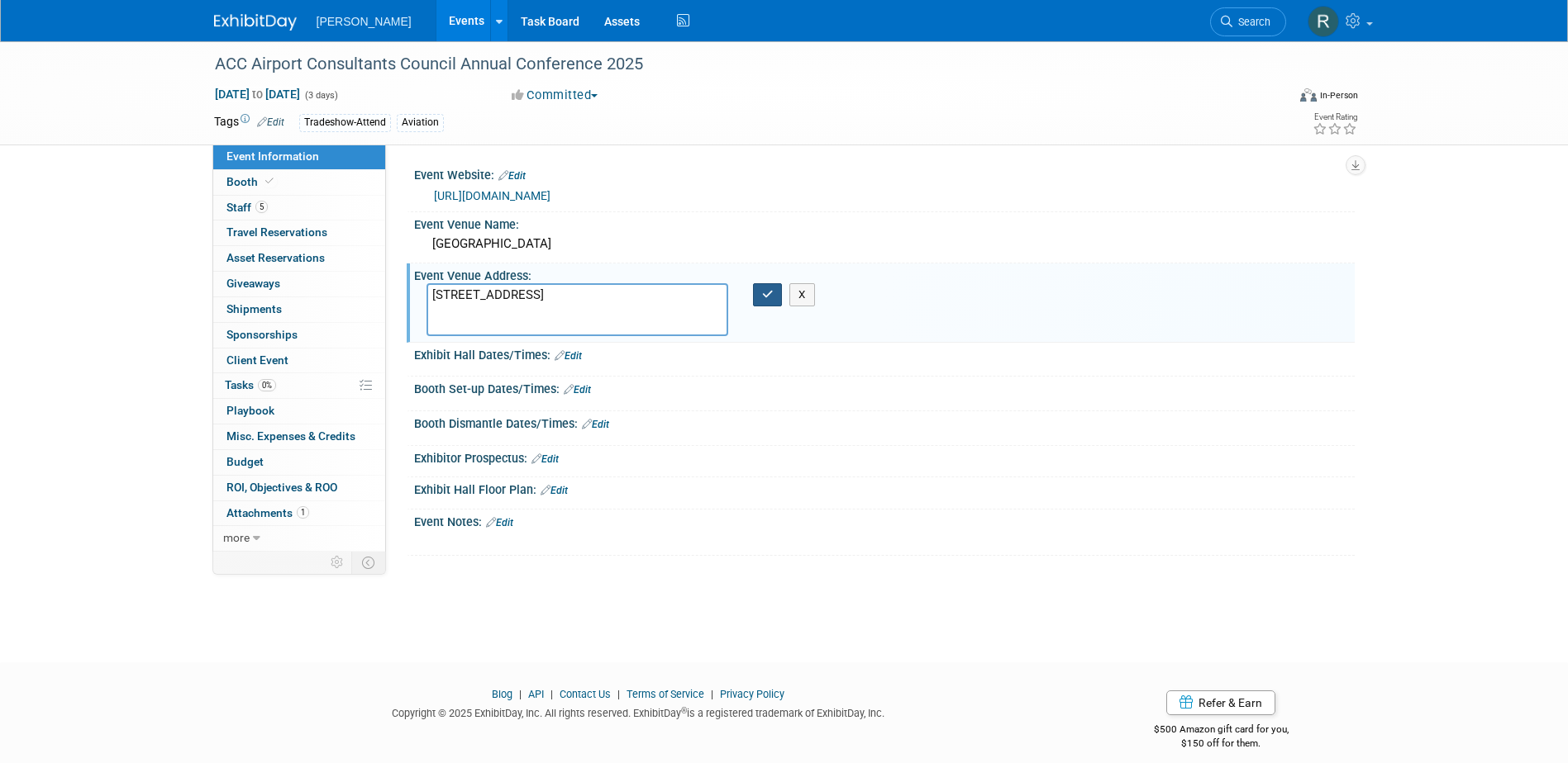
type textarea "1201 Market St. 1200 Filbert St. Philadelphia, PA 19107"
click at [771, 301] on button "button" at bounding box center [768, 294] width 30 height 23
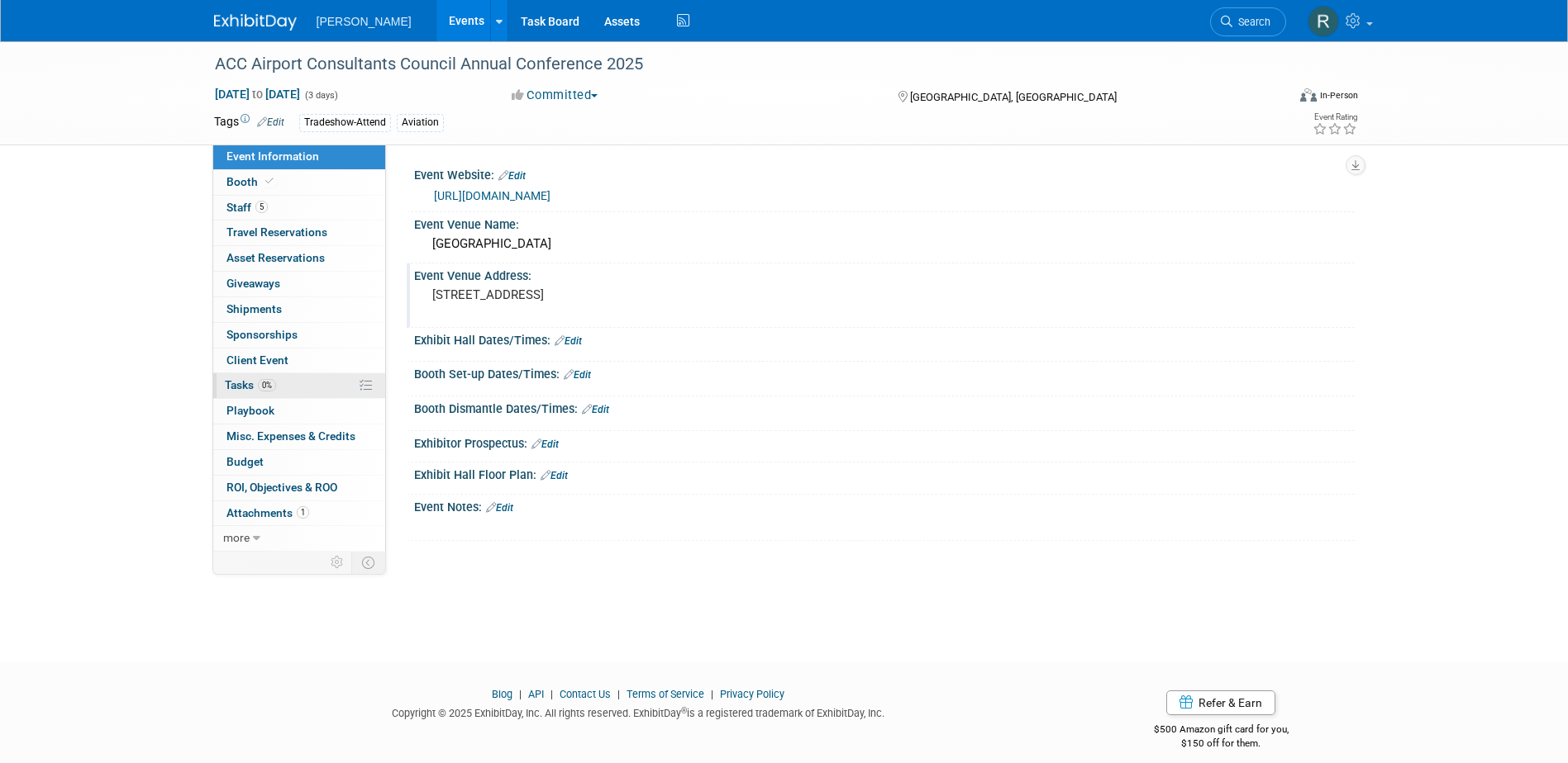
click at [244, 385] on span "Tasks 0%" at bounding box center [250, 385] width 51 height 13
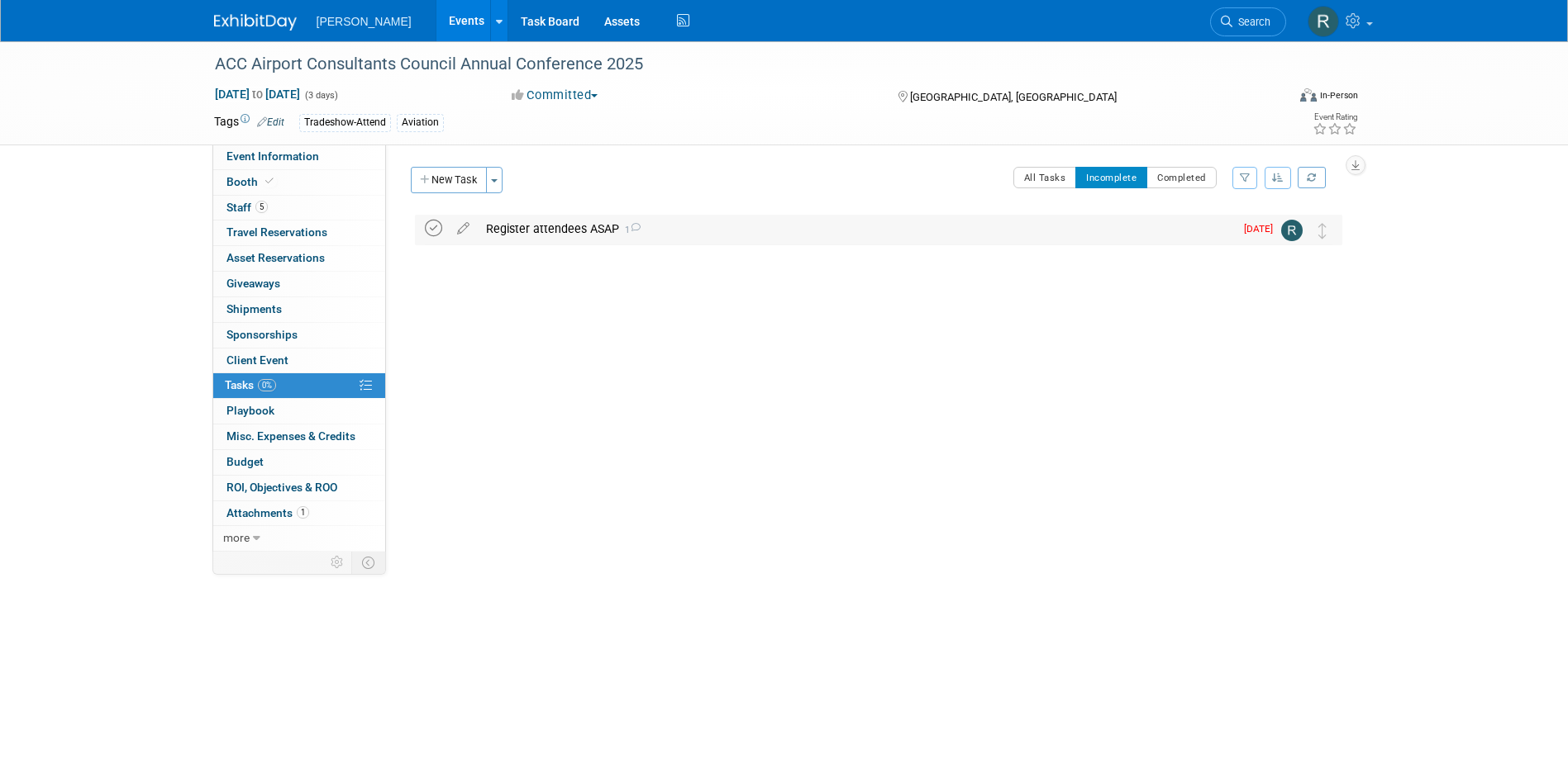
click at [434, 230] on icon at bounding box center [434, 228] width 18 height 18
drag, startPoint x: 1264, startPoint y: 18, endPoint x: 1247, endPoint y: 23, distance: 17.7
click at [1264, 18] on span "Search" at bounding box center [1251, 21] width 38 height 12
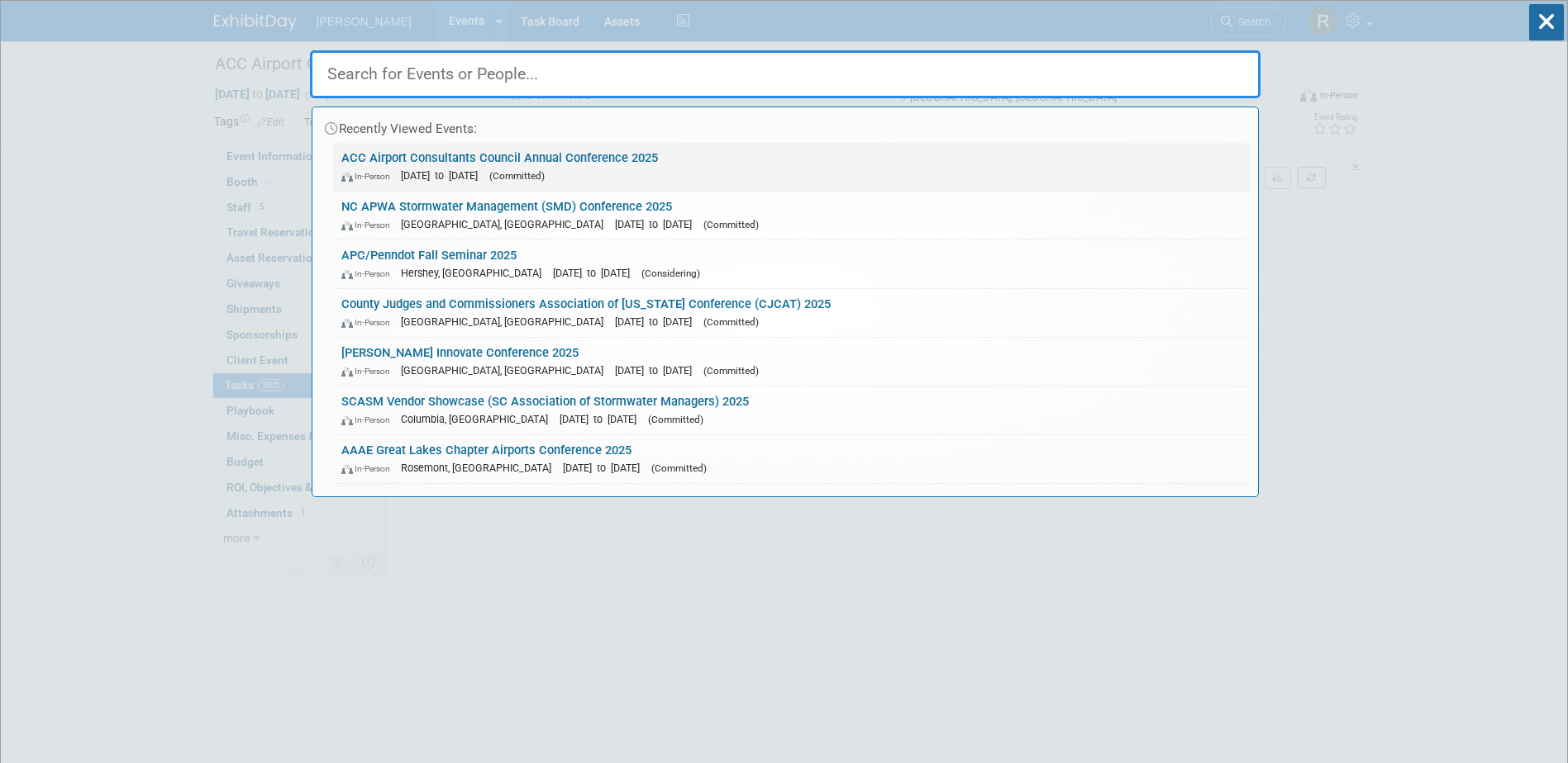
click at [485, 167] on div "In-Person Nov 5, 2025 to Nov 7, 2025 (Committed)" at bounding box center [791, 176] width 900 height 18
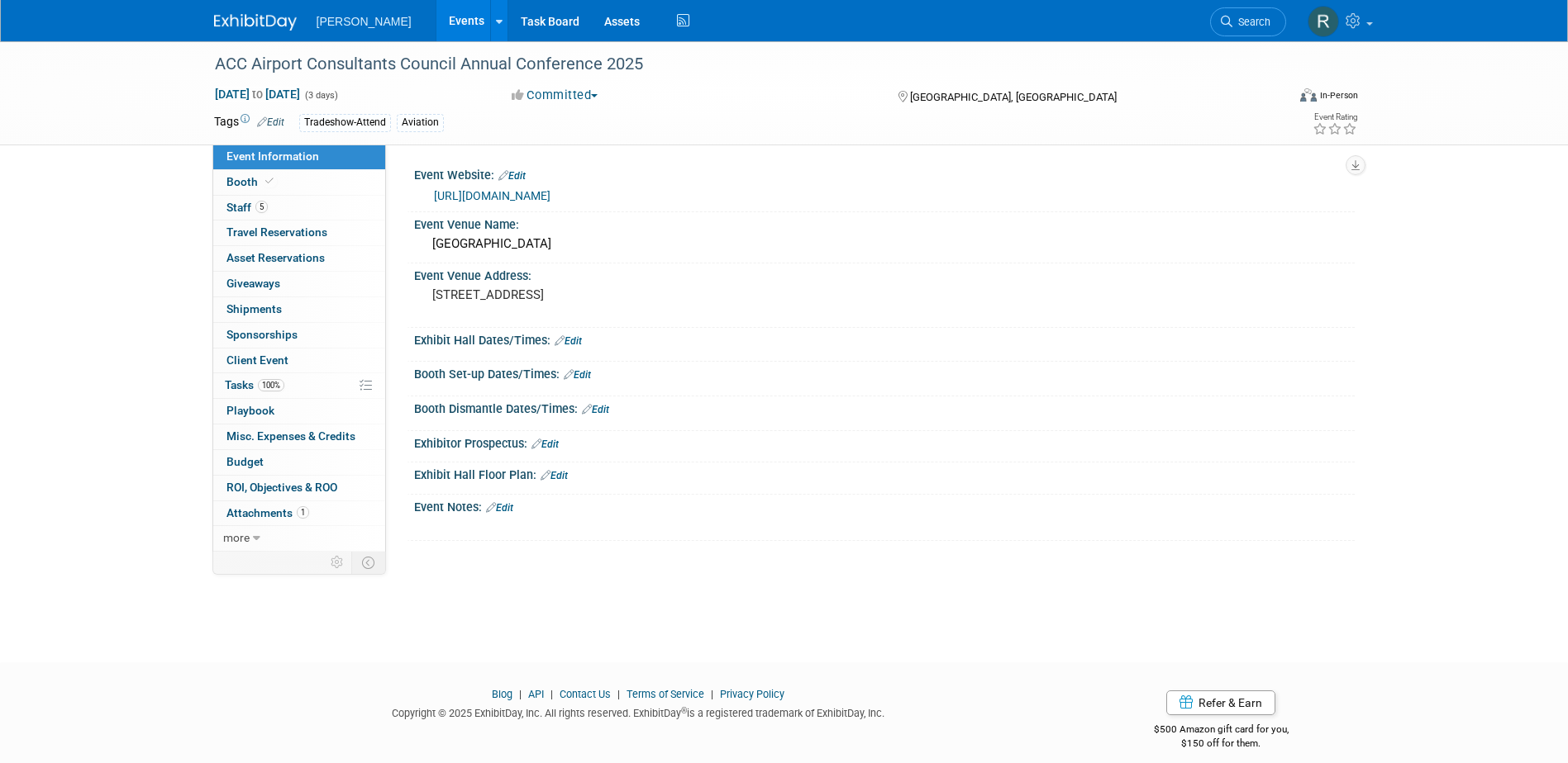
click at [1240, 22] on span "Search" at bounding box center [1251, 21] width 38 height 12
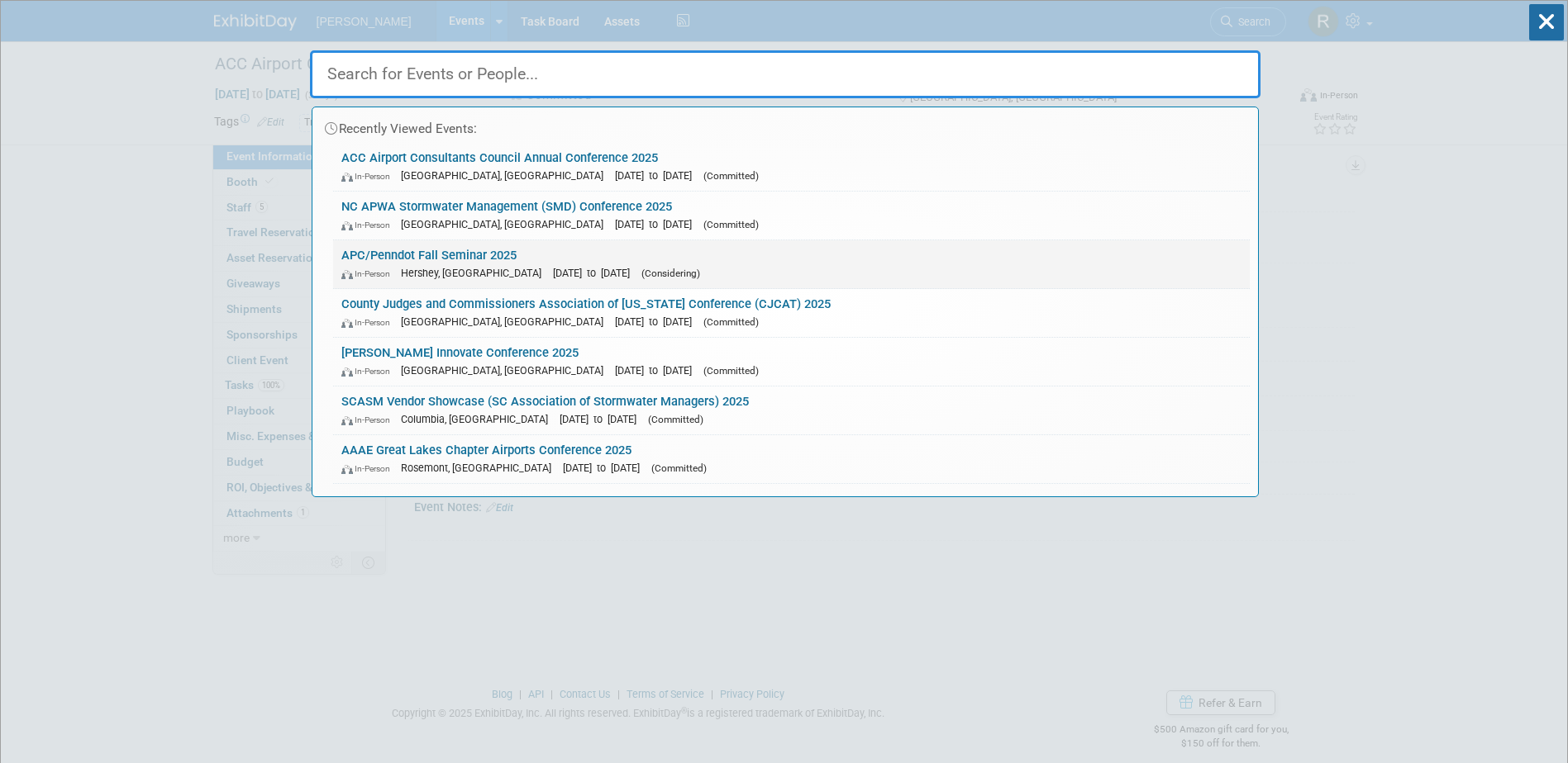
click at [459, 268] on span "Hershey, [GEOGRAPHIC_DATA]" at bounding box center [475, 273] width 149 height 12
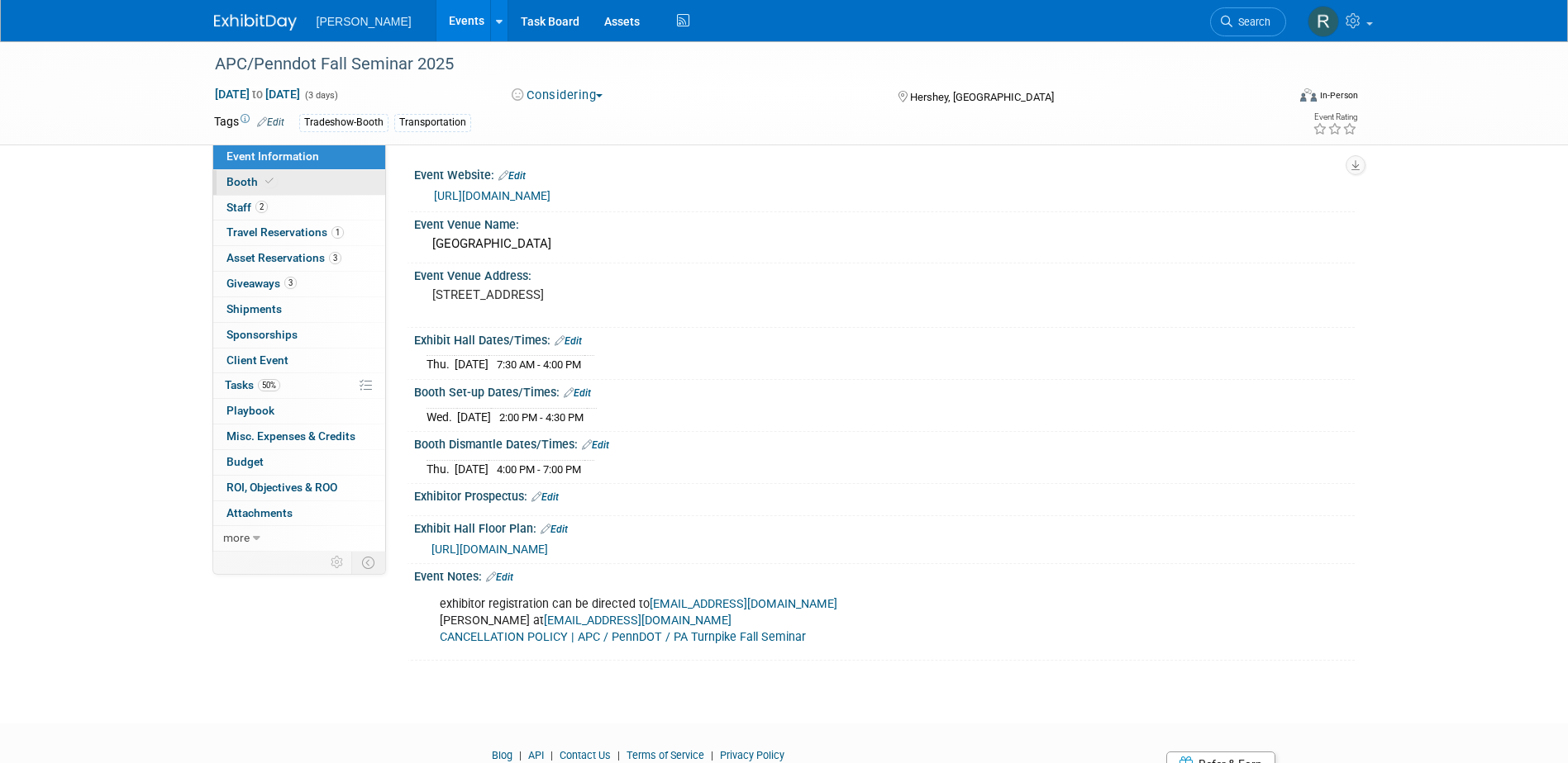
click at [257, 184] on span "Booth" at bounding box center [251, 182] width 50 height 13
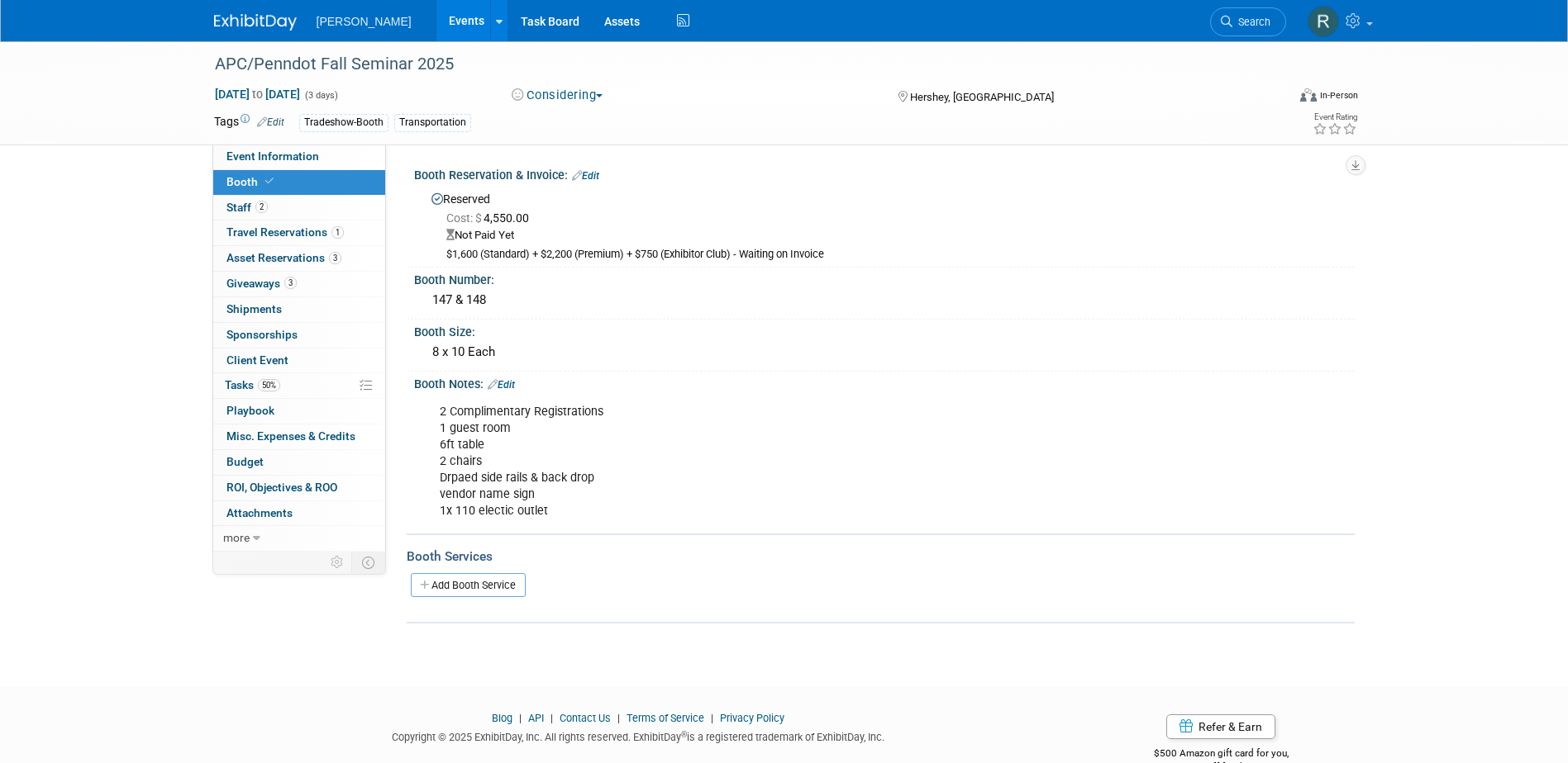
click at [593, 179] on link "Edit" at bounding box center [585, 176] width 27 height 11
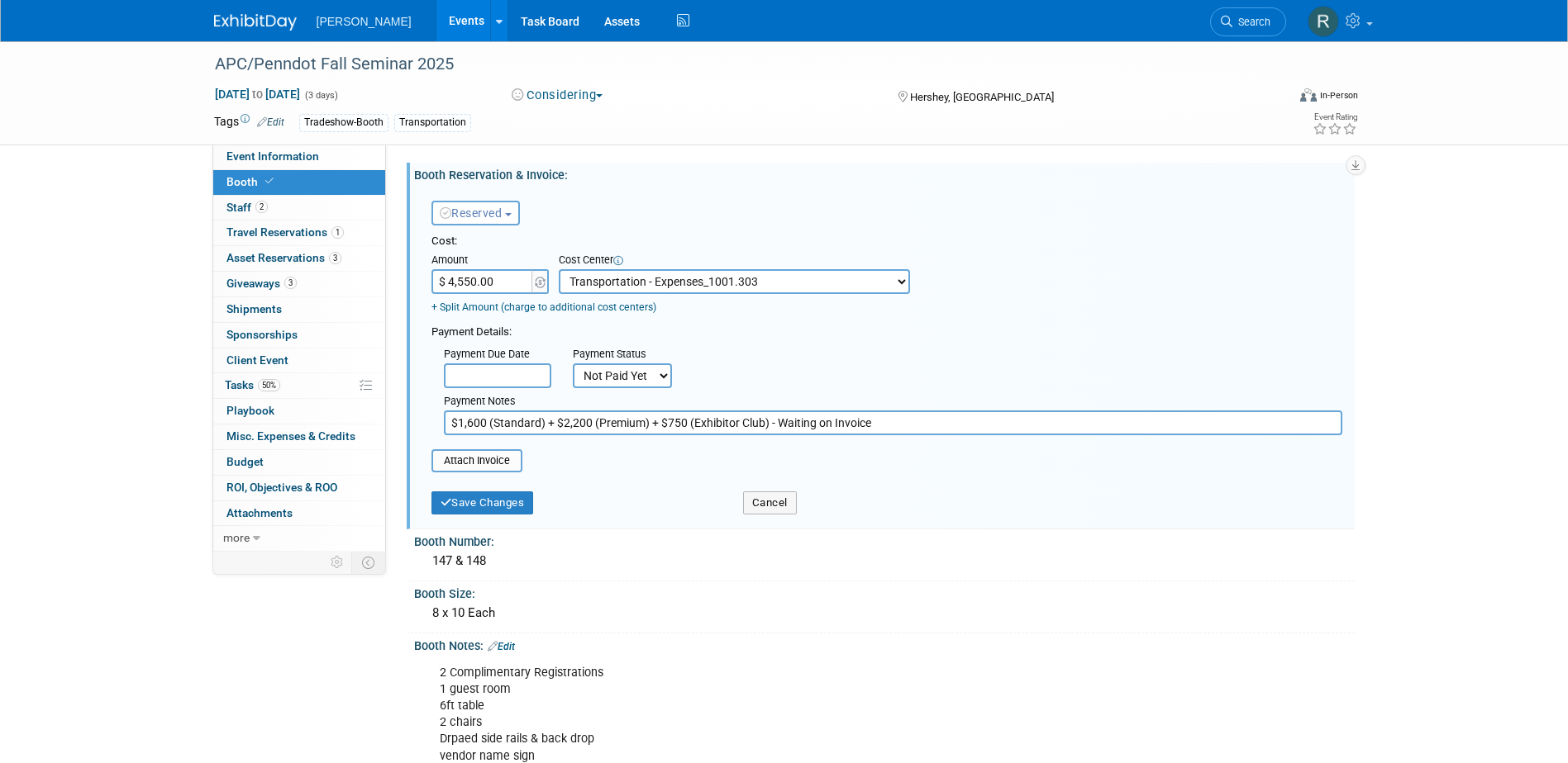
drag, startPoint x: 667, startPoint y: 426, endPoint x: 685, endPoint y: 428, distance: 18.1
click at [685, 428] on input "$1,600 (Standard) + $2,200 (Premium) + $750 (Exhibitor Club) - Waiting on Invoi…" at bounding box center [893, 423] width 899 height 25
click at [511, 281] on input "$ 4,550.00" at bounding box center [483, 281] width 104 height 25
type input "$ 1,500.00"
click at [667, 419] on input "$1,600 (Standard) + $2,200 (Premium) + $750 (Exhibitor Club) - Waiting on Invoi…" at bounding box center [893, 423] width 899 height 25
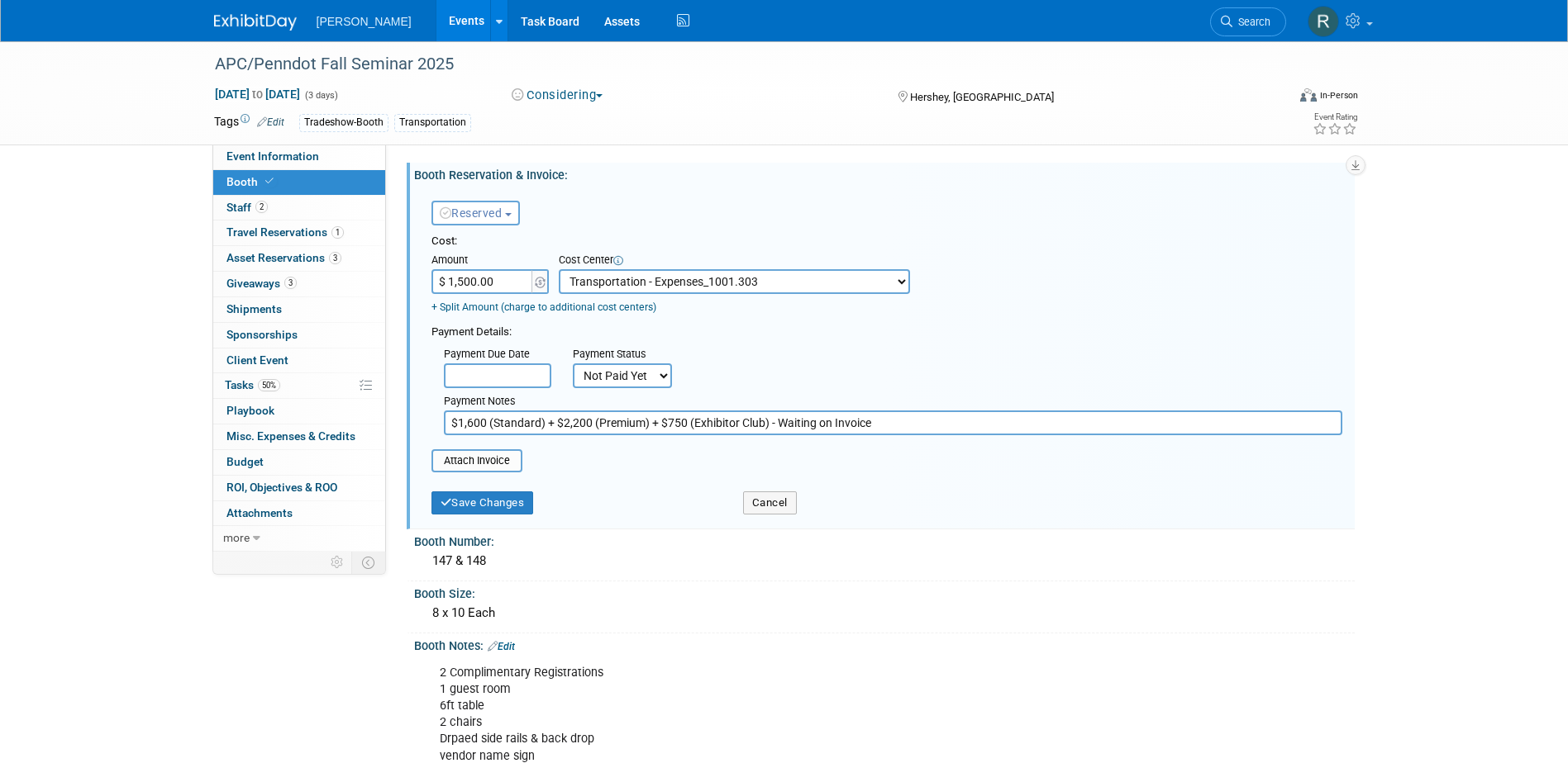
click at [674, 430] on input "$1,600 (Standard) + $2,200 (Premium) + $750 (Exhibitor Club) - Waiting on Invoi…" at bounding box center [893, 423] width 899 height 25
click at [674, 429] on input "$1,600 (Standard) + $2,200 (Premium) + $1500(Exhibitor Club) - Waiting on Invoi…" at bounding box center [893, 423] width 899 height 25
click at [696, 419] on input "$1,600 (Standard) + $2,200 (Premium) + $1,500(Exhibitor Club) - Waiting on Invo…" at bounding box center [893, 423] width 899 height 25
type input "$1,600 (Standard) + $2,200 (Premium) + $1,500 (Exhibitor Club) - Waiting on Inv…"
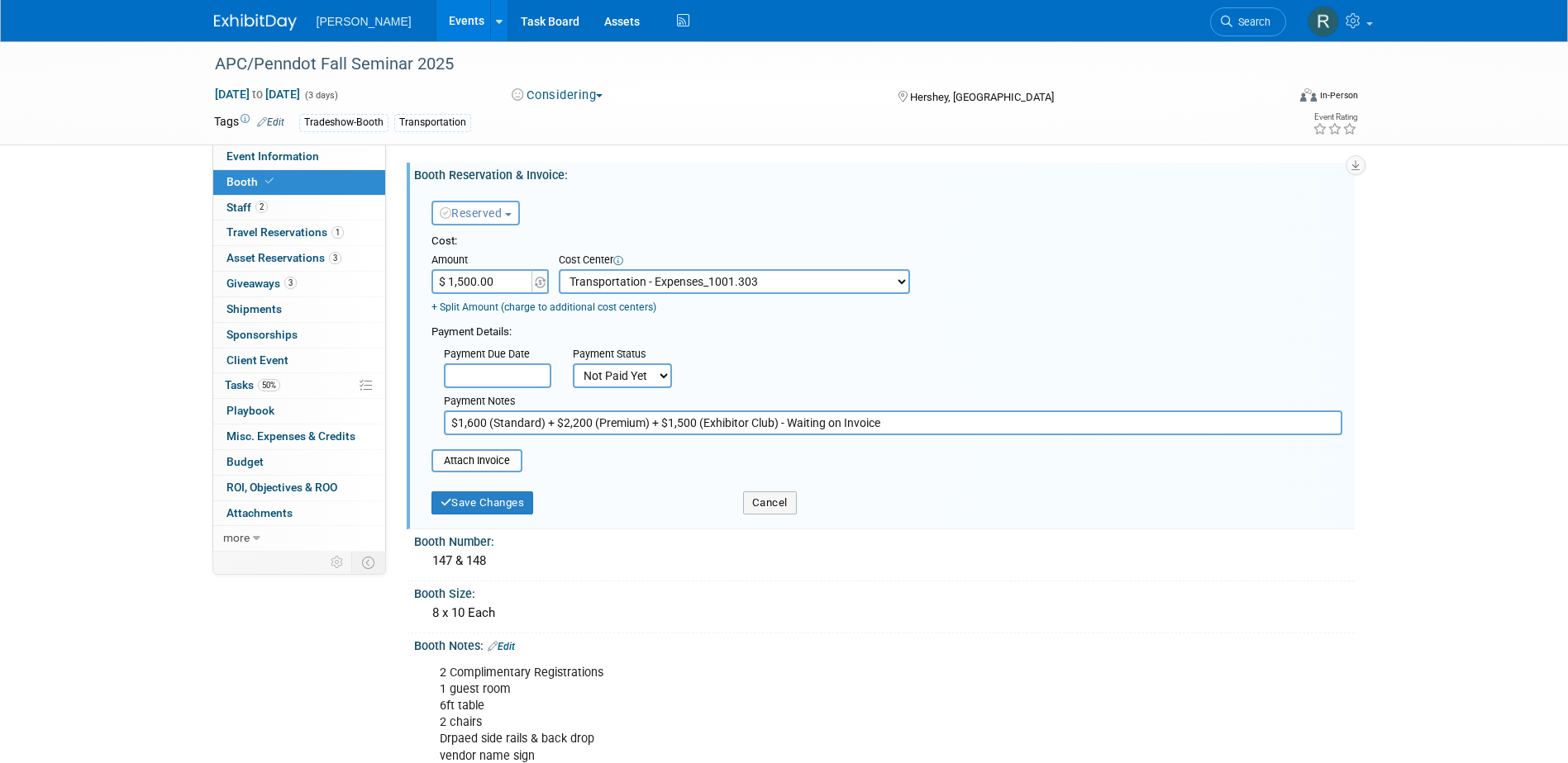
click at [480, 280] on input "$ 1,500.00" at bounding box center [483, 281] width 104 height 25
type input "$ 5,300.00"
click at [606, 377] on select "Not Paid Yet Partially Paid Paid in Full" at bounding box center [622, 375] width 99 height 25
select select "2"
click at [573, 363] on select "Not Paid Yet Partially Paid Paid in Full" at bounding box center [622, 375] width 99 height 25
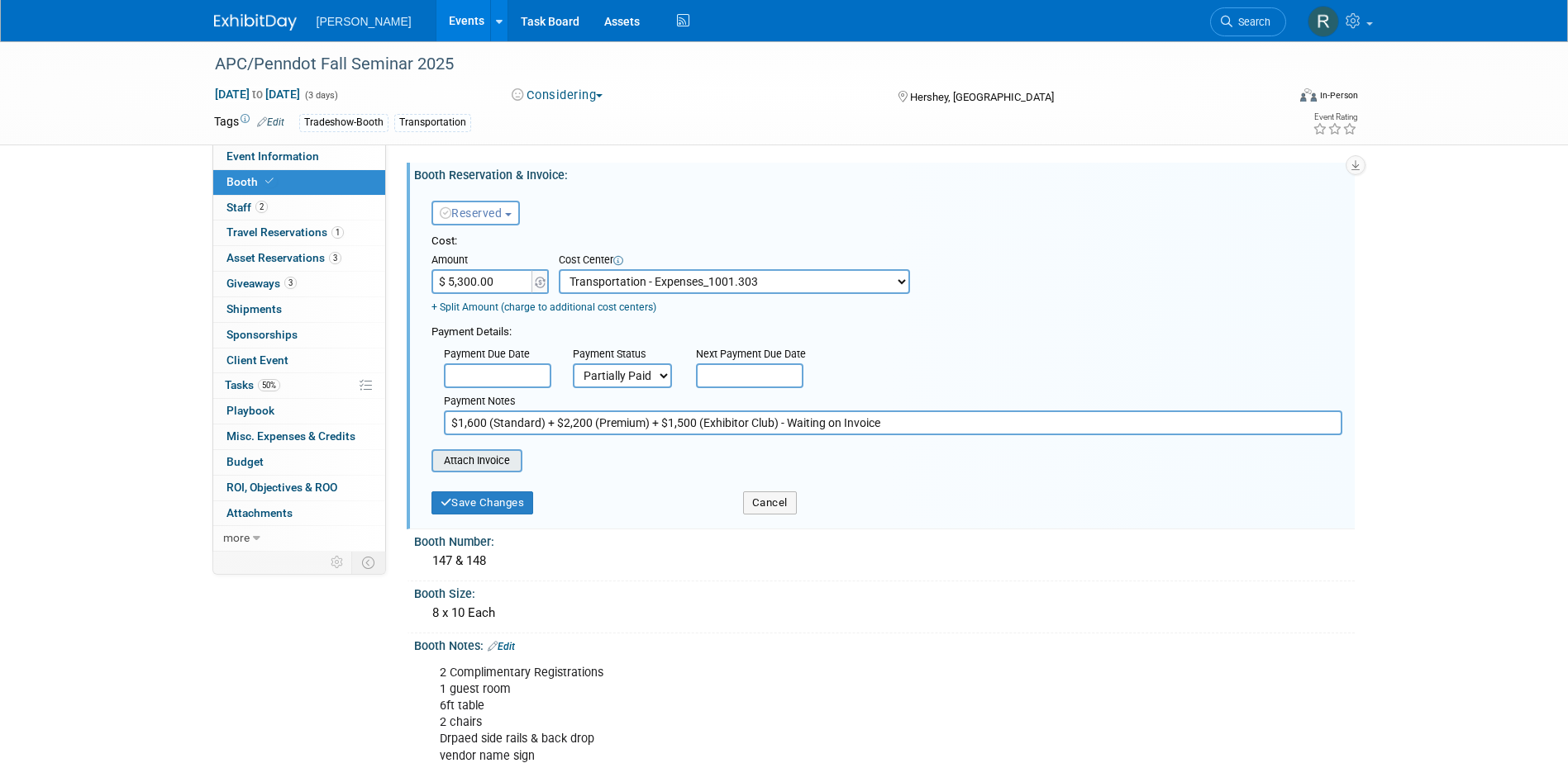
click at [506, 464] on input "file" at bounding box center [422, 460] width 197 height 20
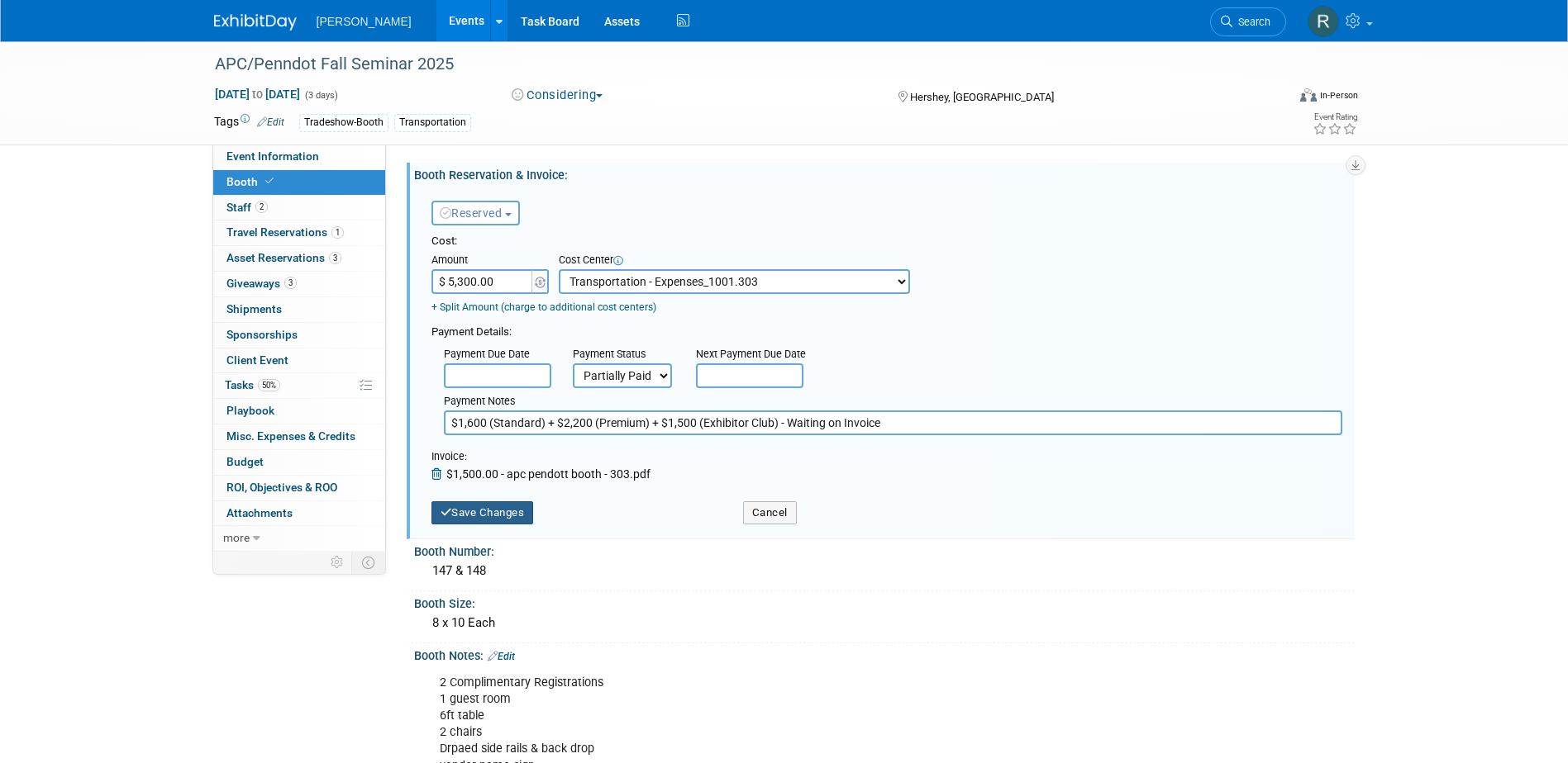
click at [519, 516] on button "Save Changes" at bounding box center [483, 513] width 103 height 23
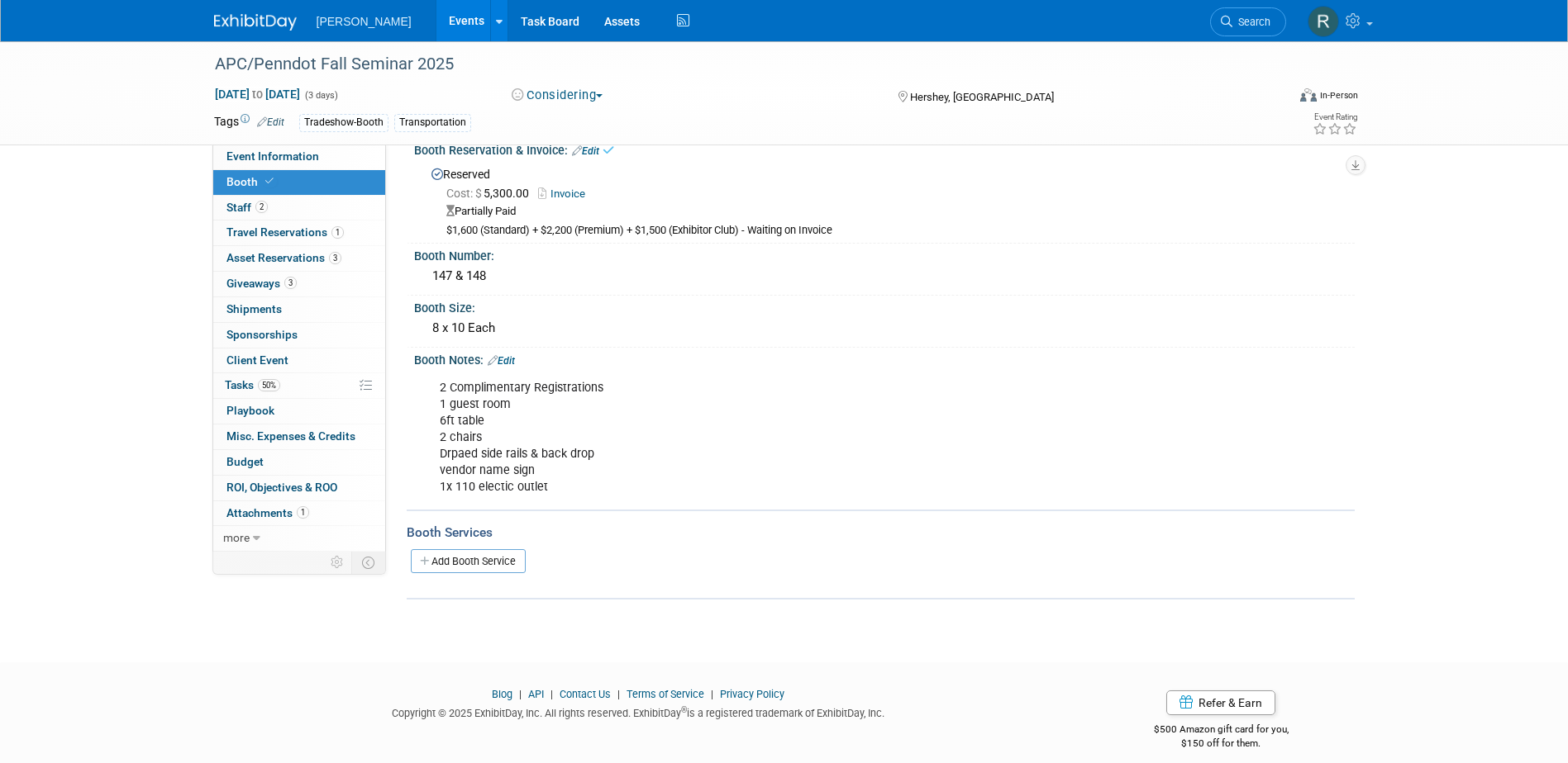
scroll to position [39, 0]
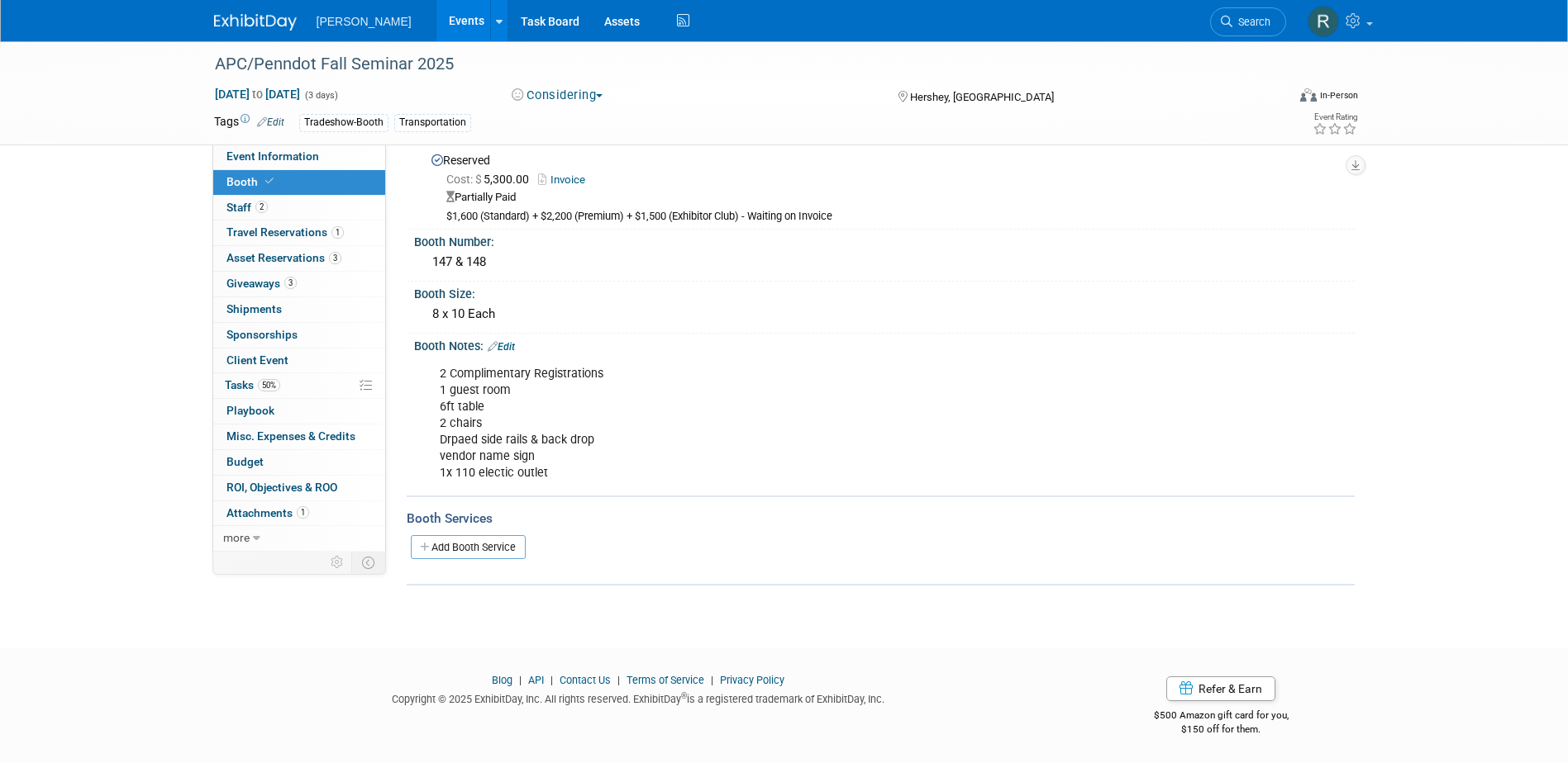
click at [511, 345] on link "Edit" at bounding box center [501, 346] width 27 height 11
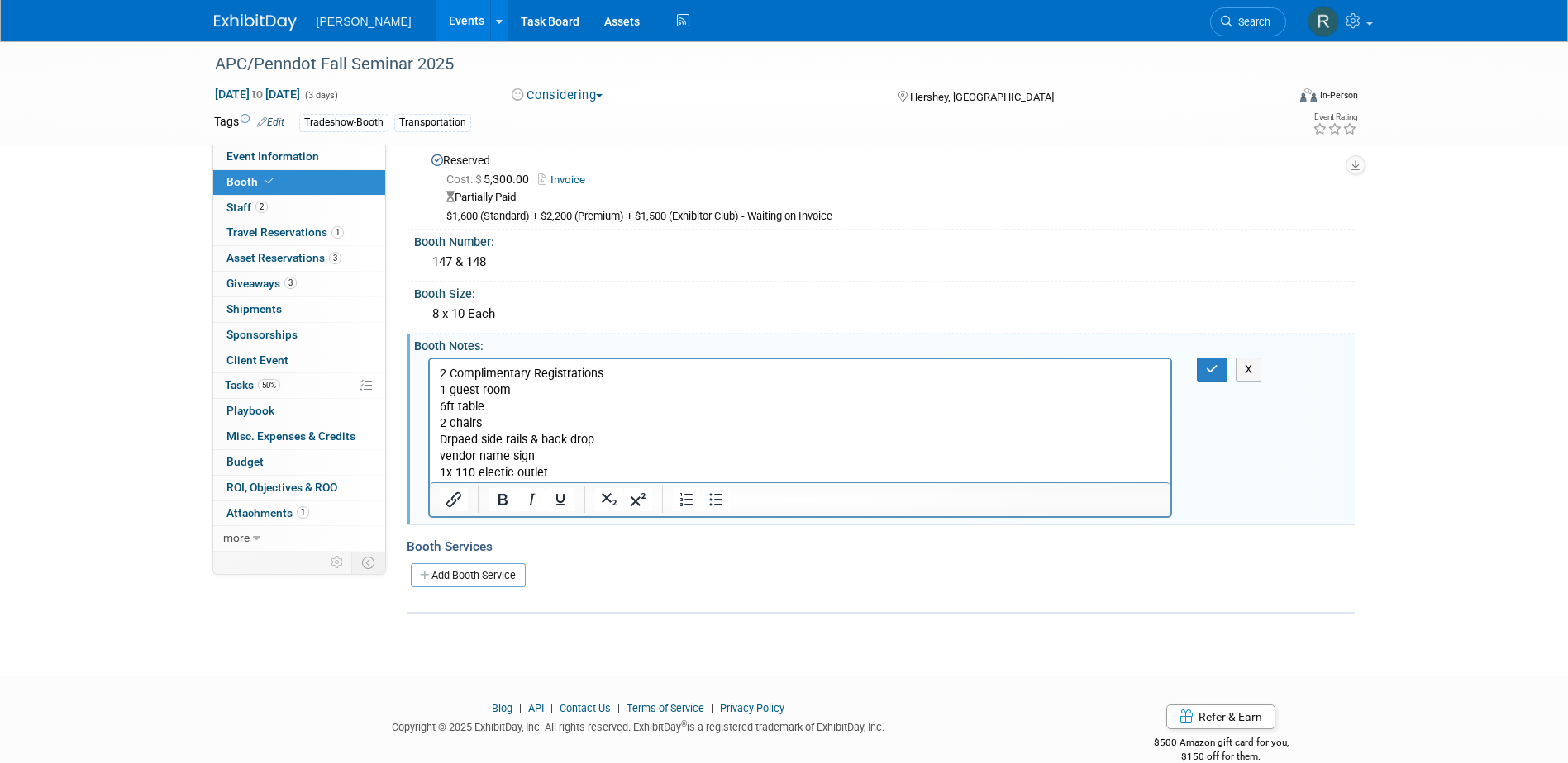
scroll to position [0, 0]
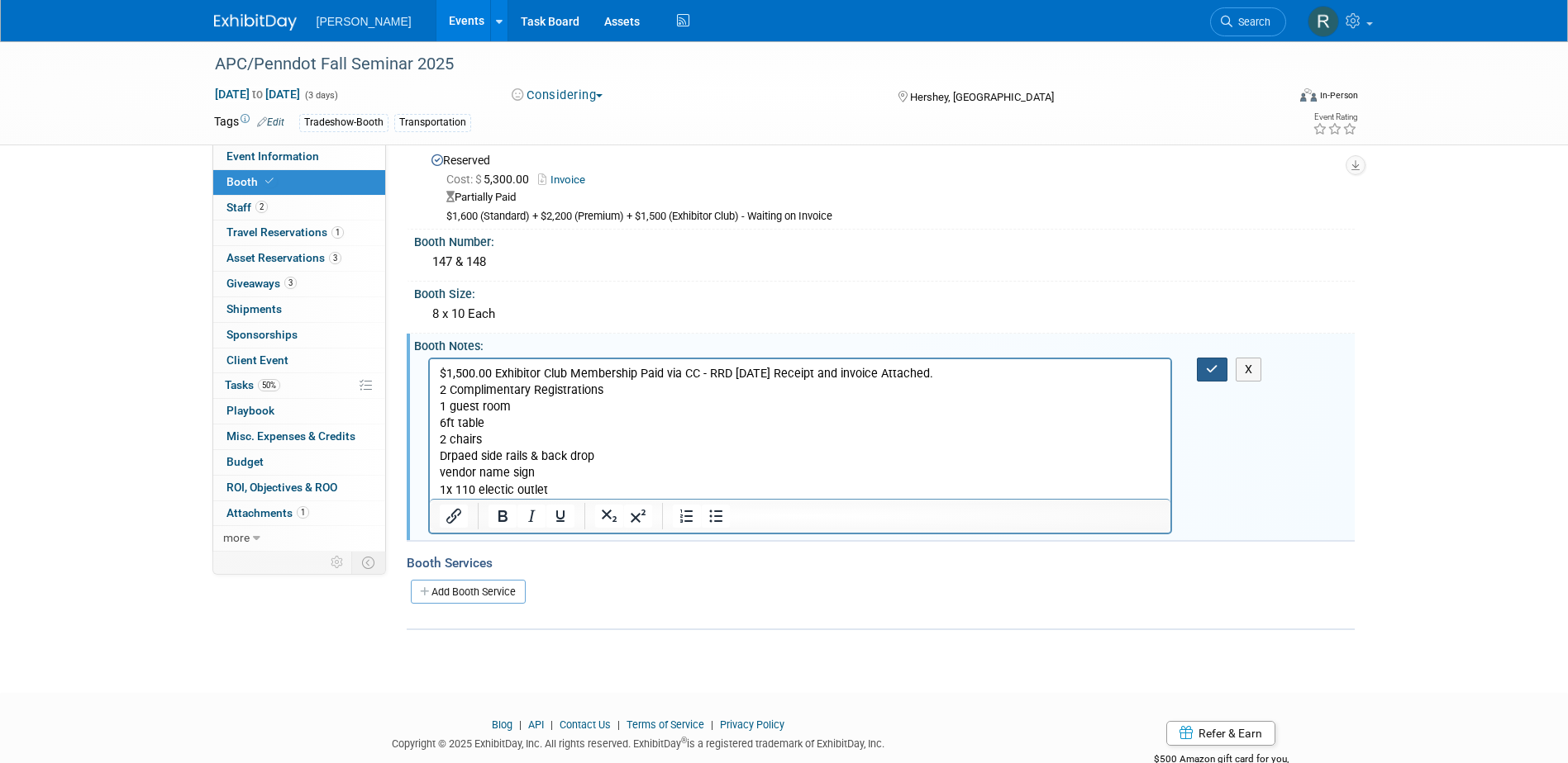
click at [1215, 374] on icon "button" at bounding box center [1212, 369] width 12 height 11
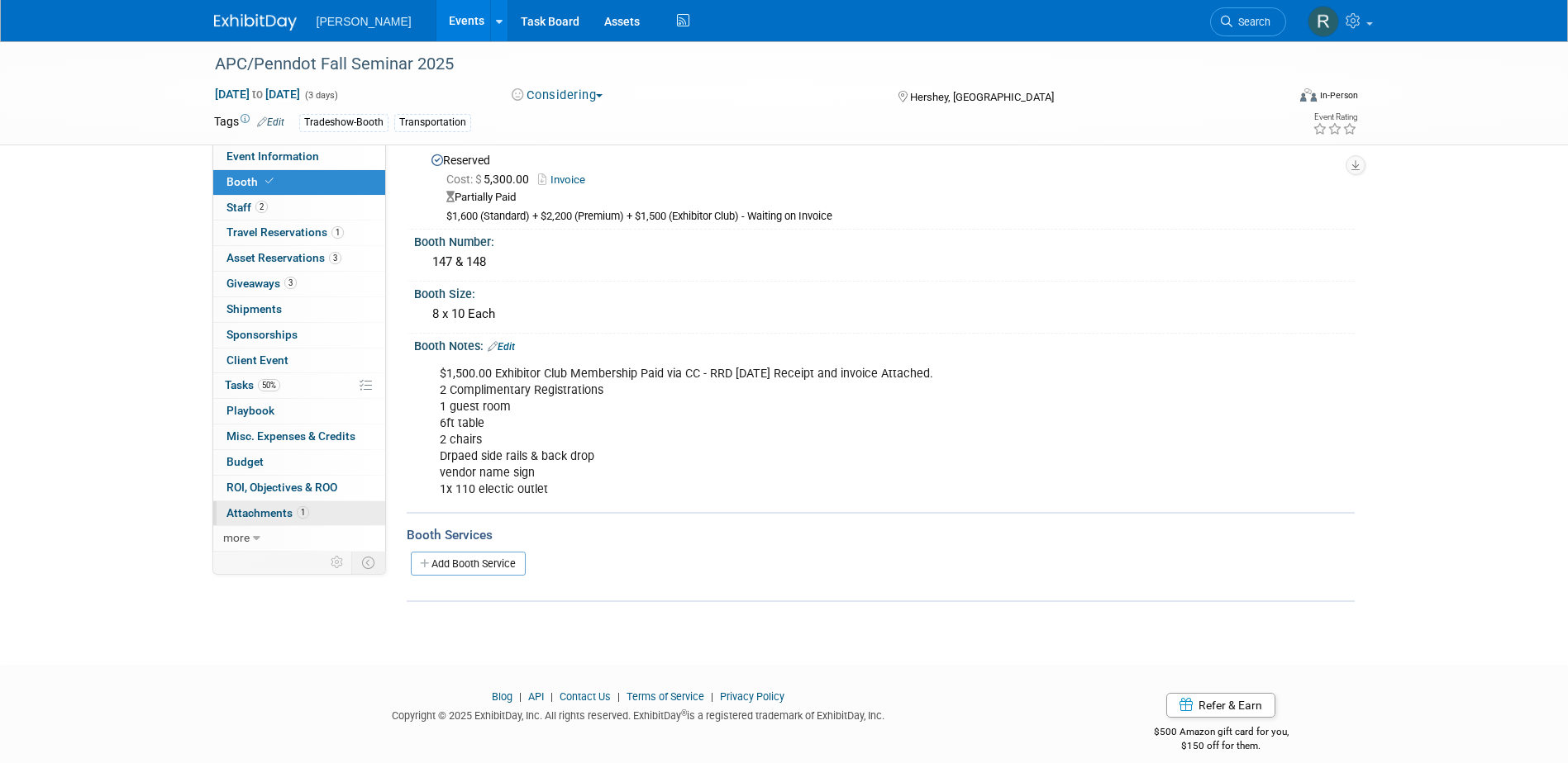
click at [297, 513] on span "1" at bounding box center [303, 512] width 12 height 12
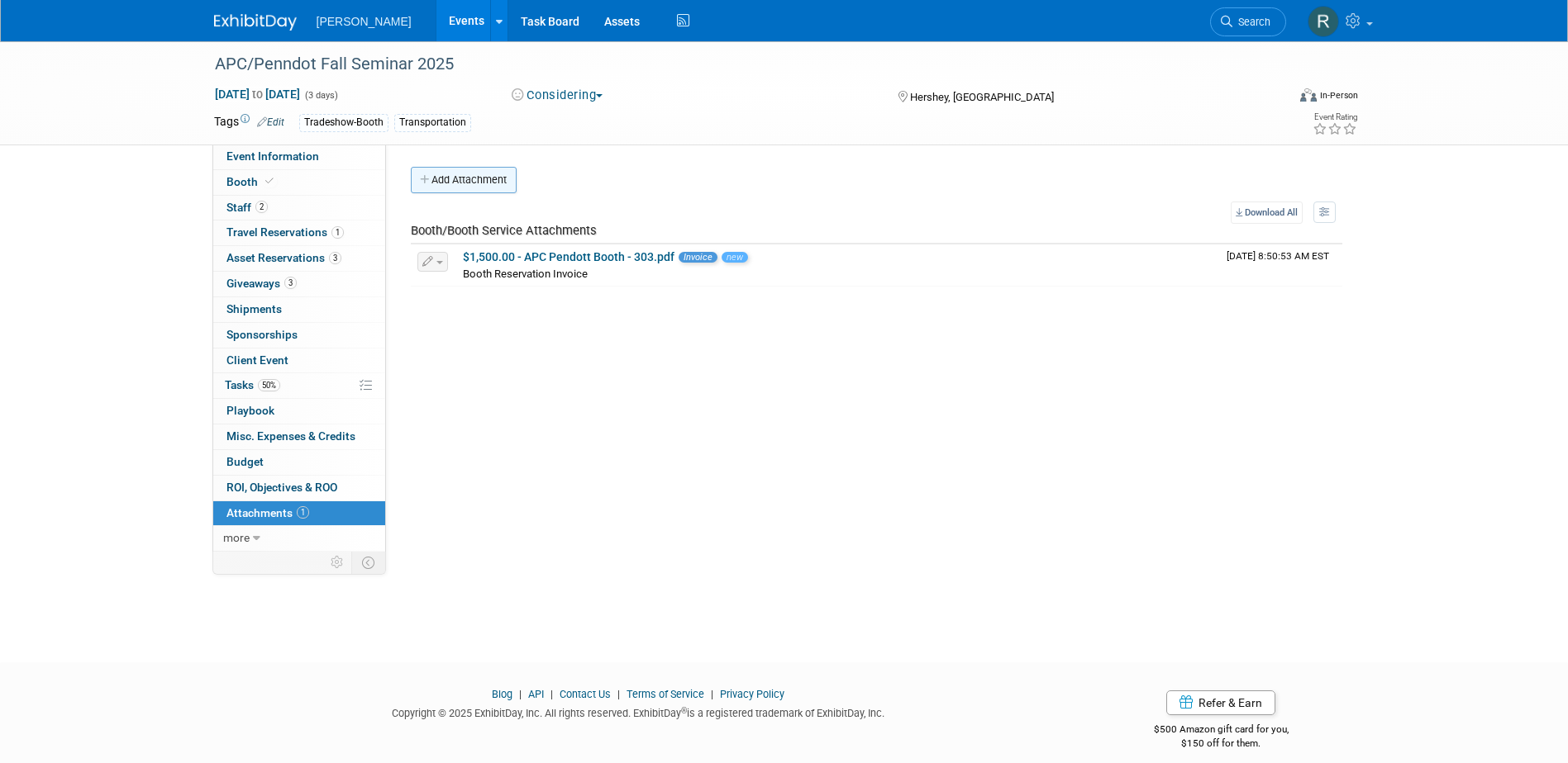
click at [473, 181] on button "Add Attachment" at bounding box center [463, 180] width 106 height 26
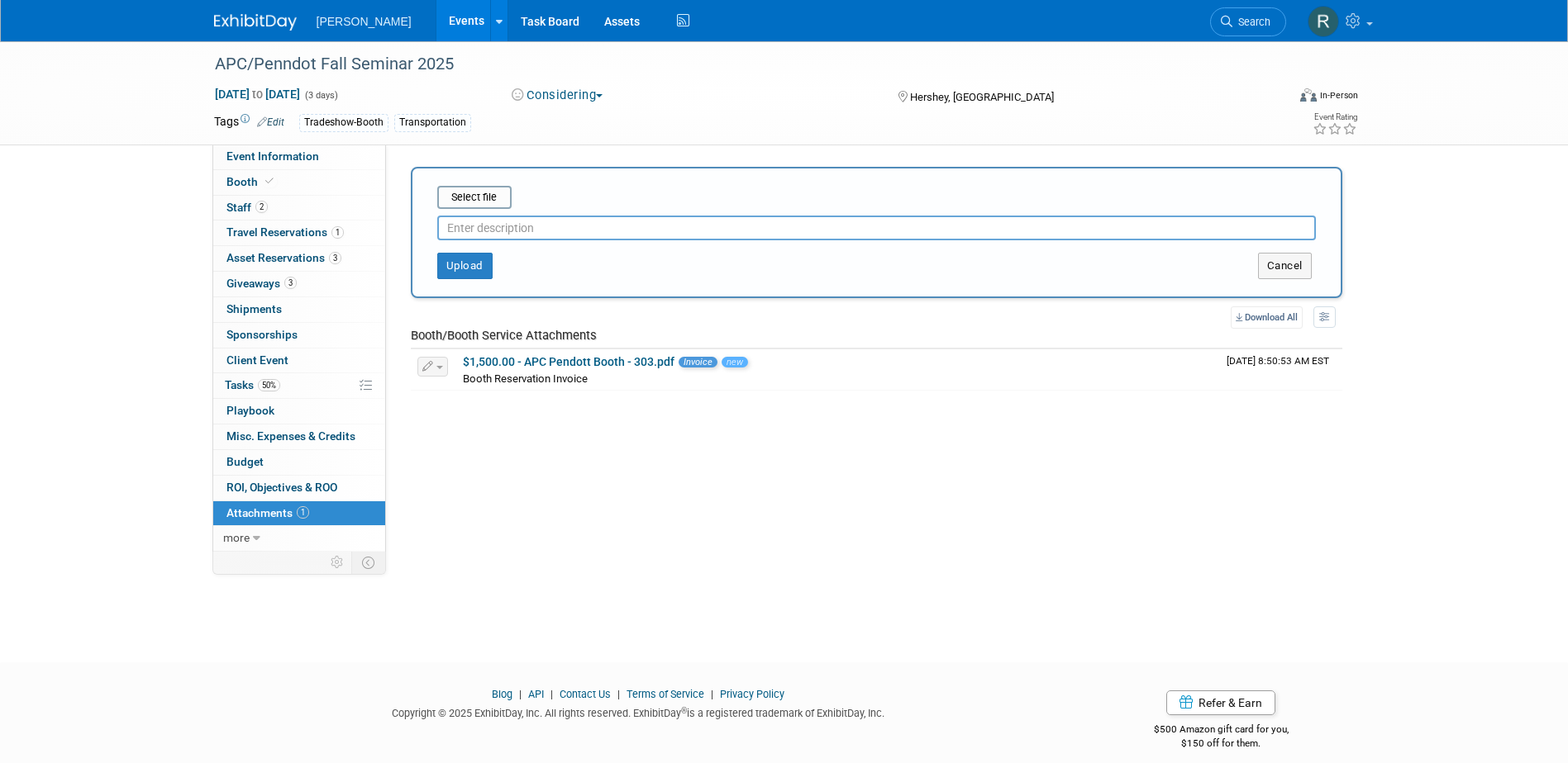
click at [477, 226] on input "text" at bounding box center [877, 228] width 878 height 25
type input "Exhibitor Club Payment Receipt"
click at [469, 202] on input "file" at bounding box center [411, 197] width 197 height 20
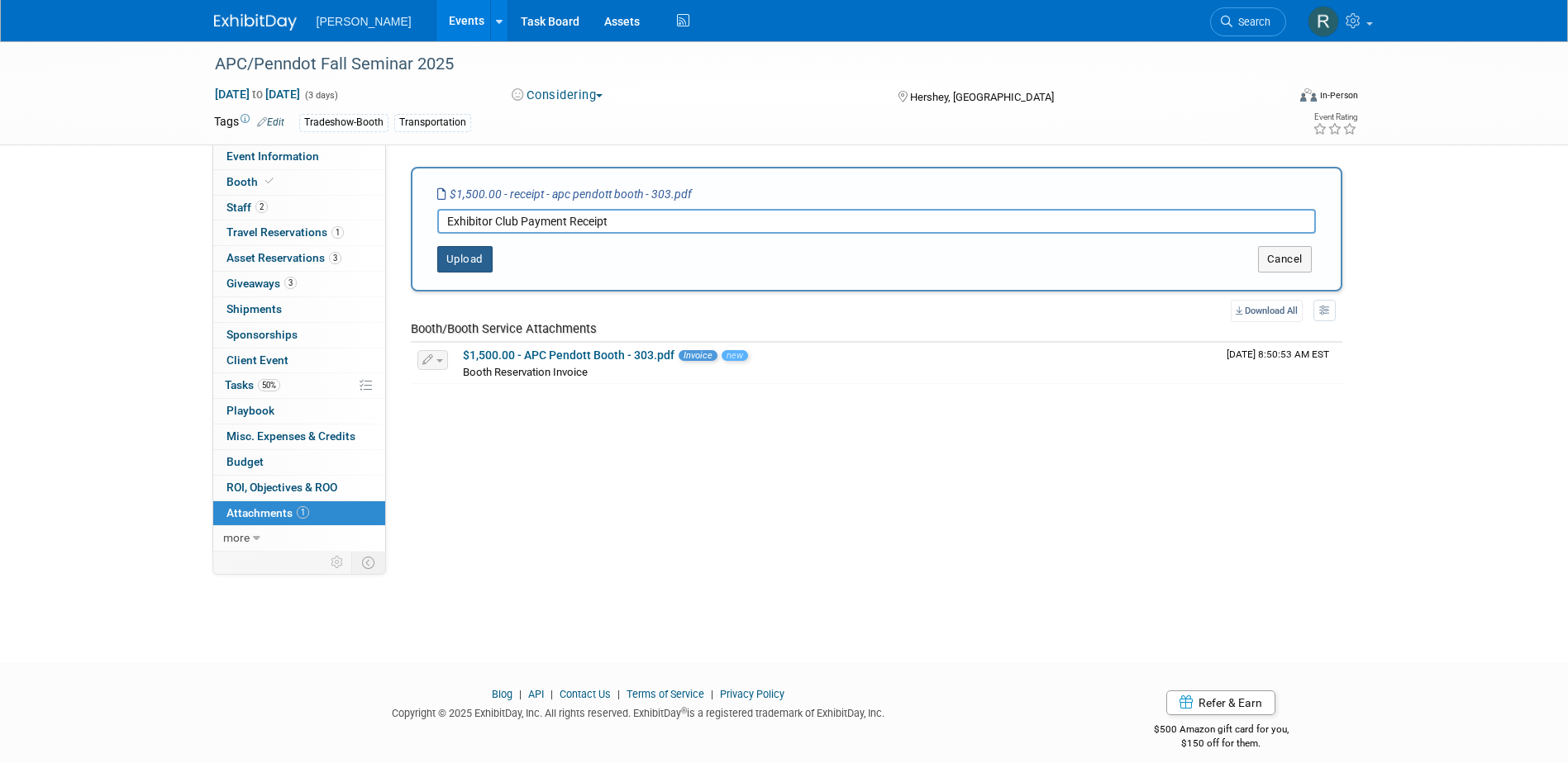
click at [470, 260] on button "Upload" at bounding box center [464, 260] width 55 height 26
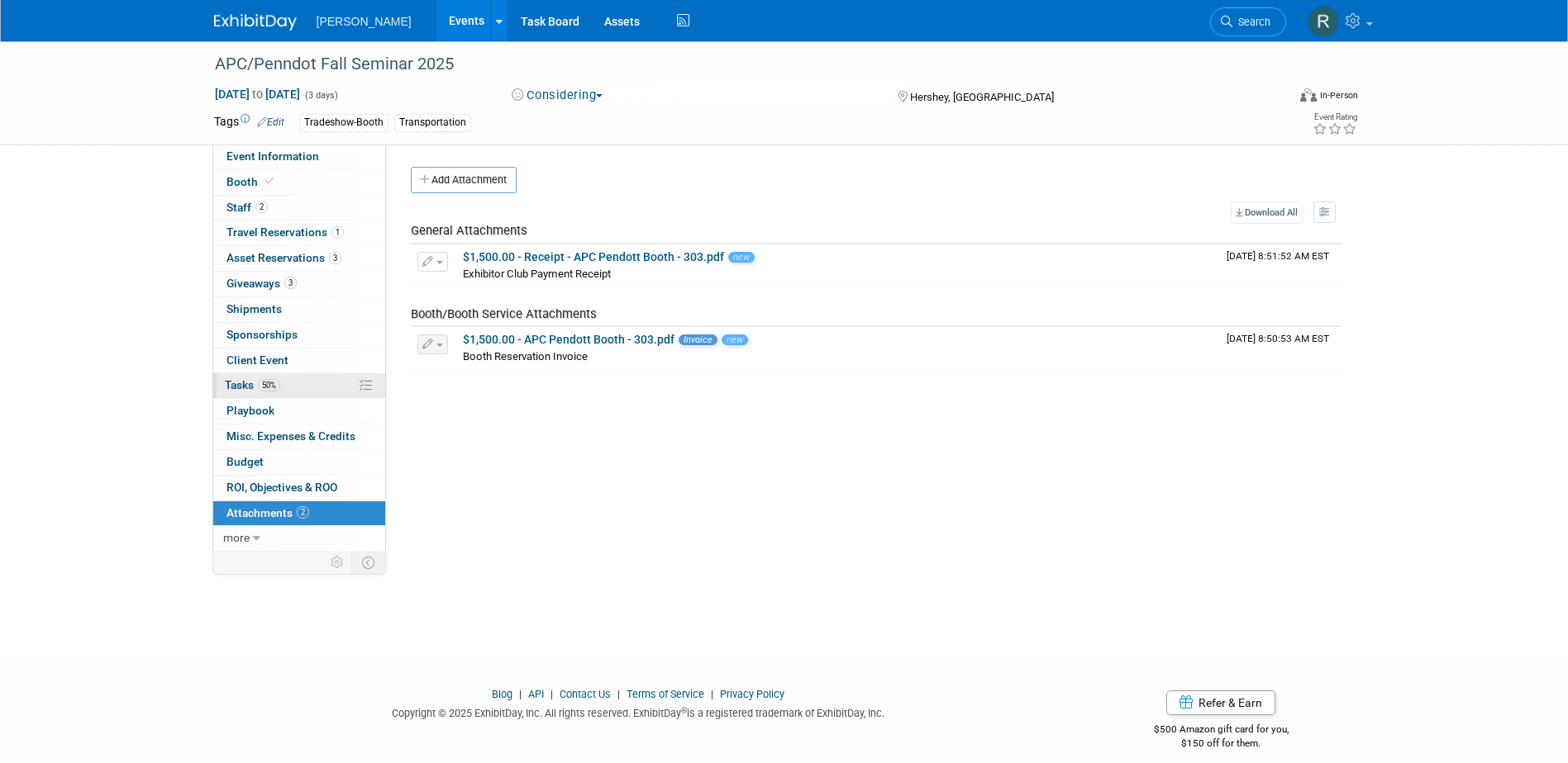
click at [248, 383] on span "Tasks 50%" at bounding box center [252, 385] width 55 height 13
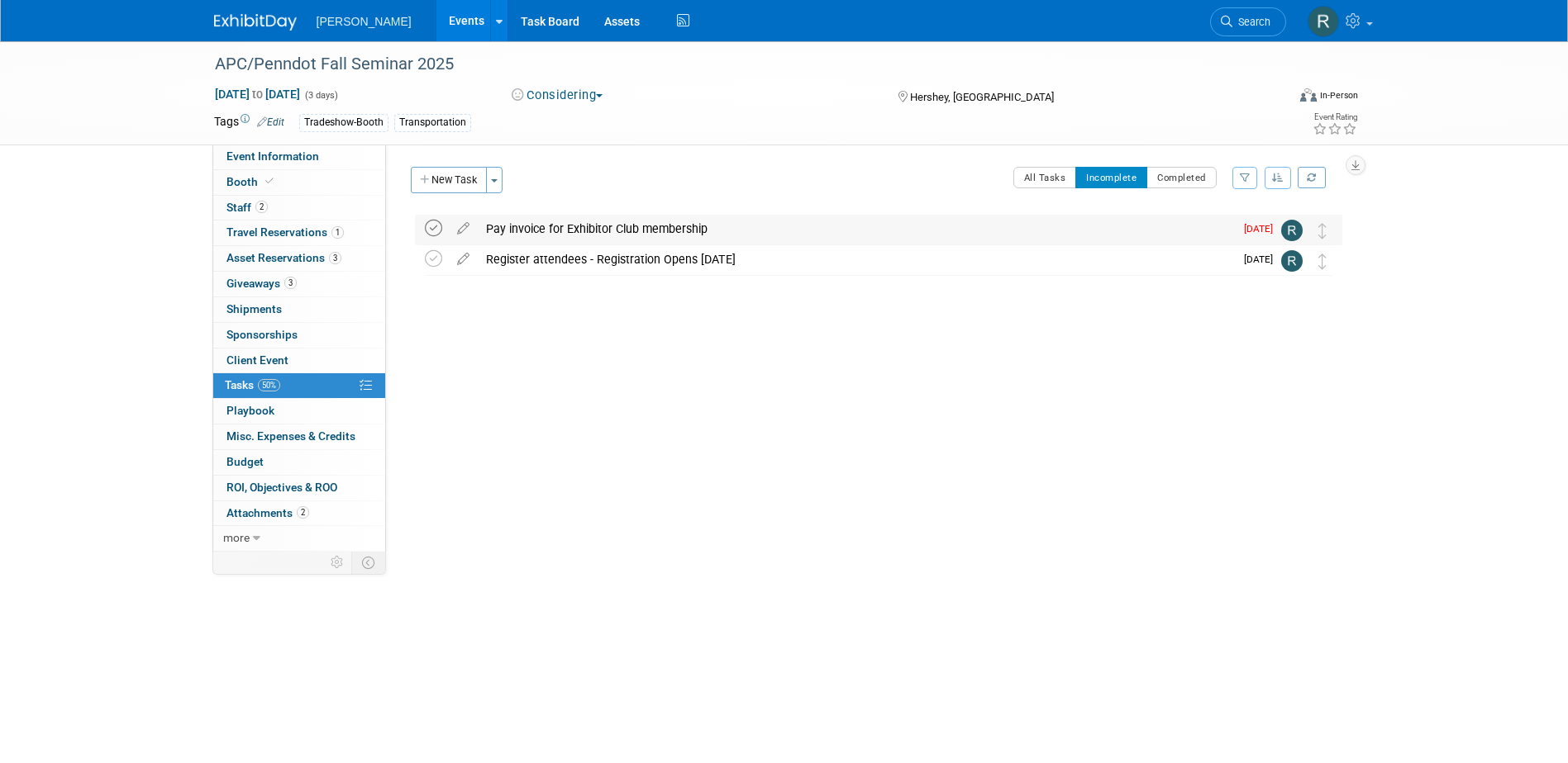
click at [435, 224] on icon at bounding box center [434, 228] width 18 height 18
click at [1243, 24] on span "Search" at bounding box center [1251, 21] width 38 height 12
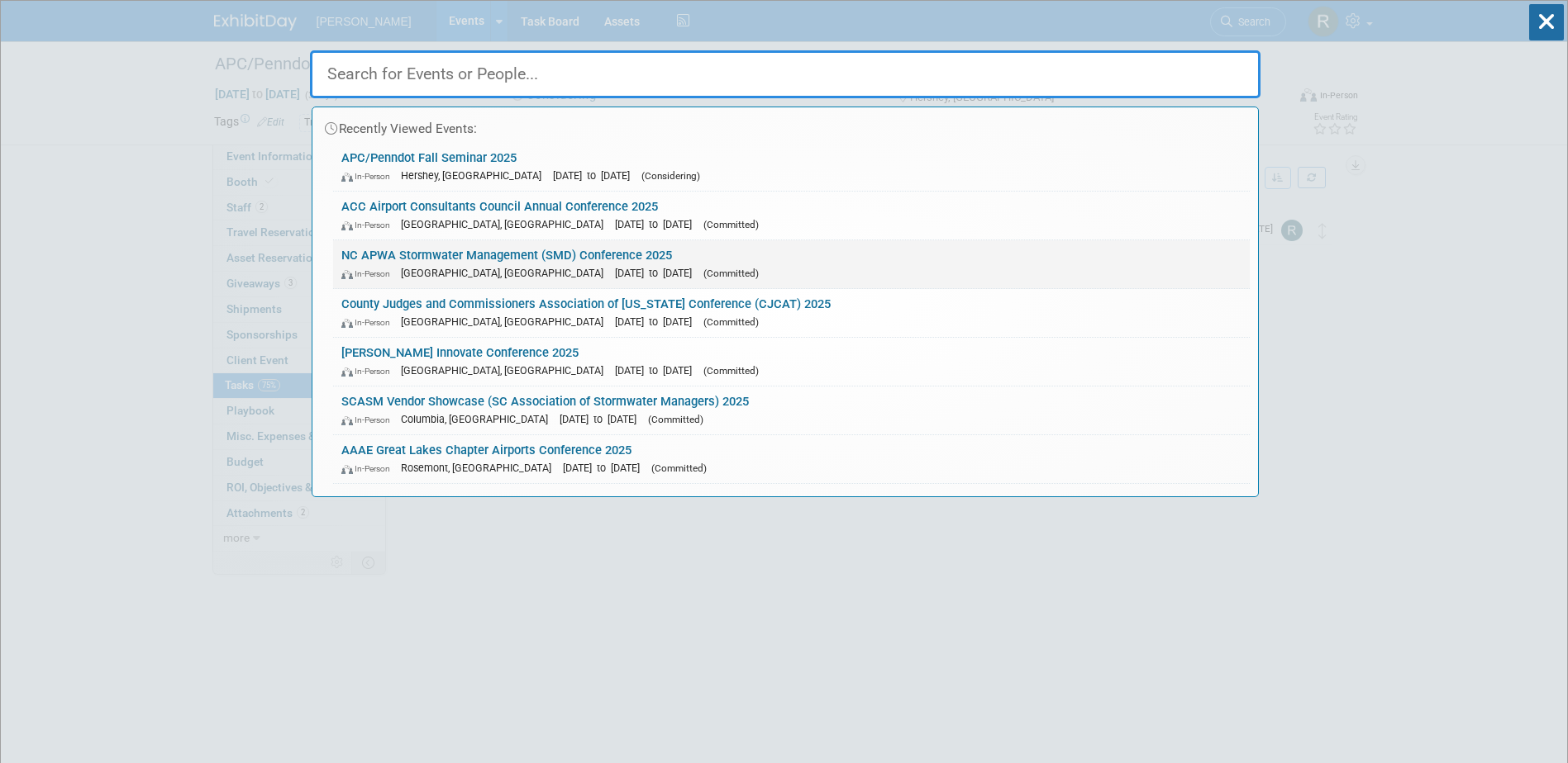
click at [474, 252] on link "NC APWA Stormwater Management (SMD) Conference 2025 In-Person Asheville, NC Sep…" at bounding box center [791, 263] width 917 height 48
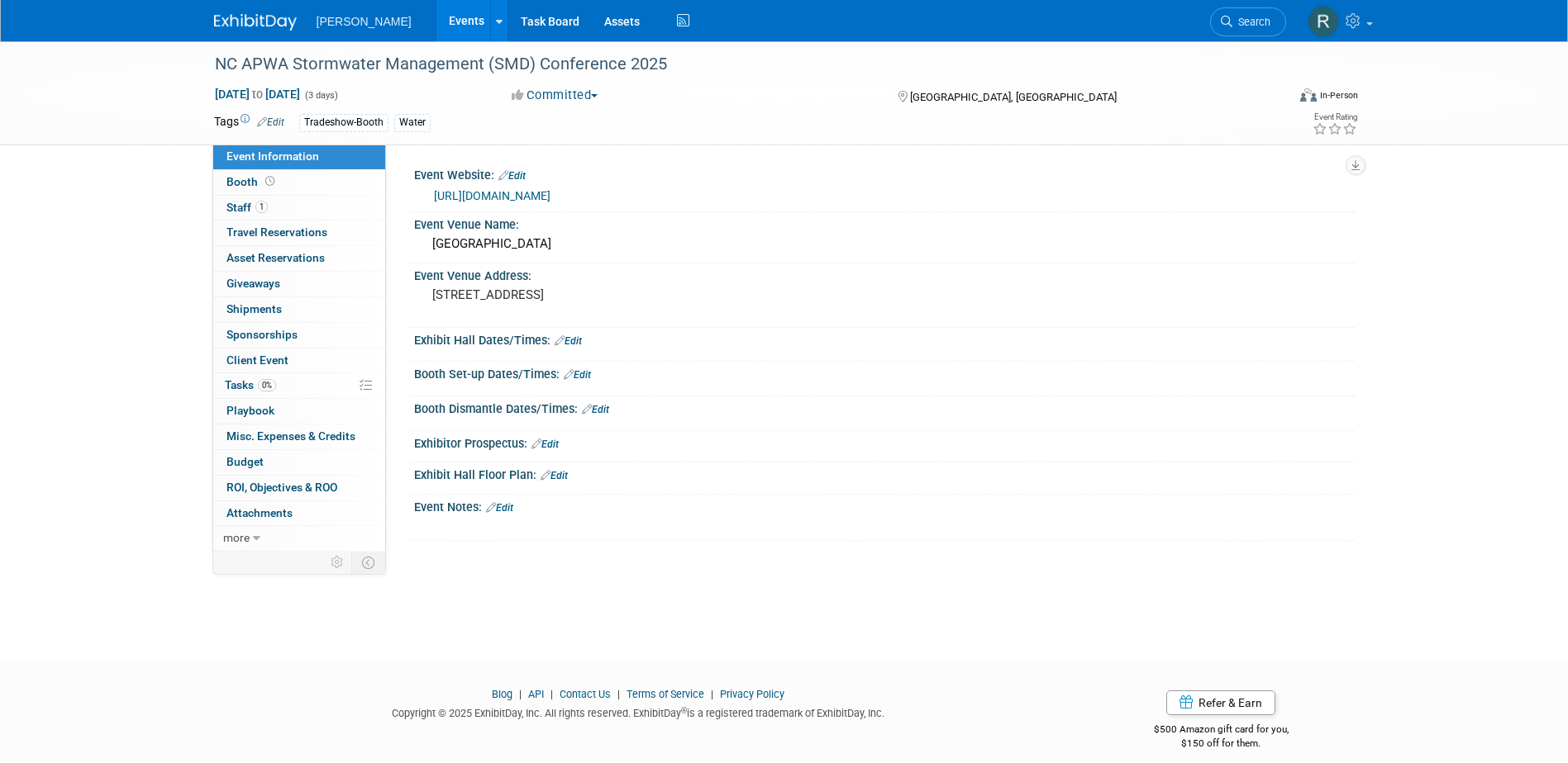
click at [541, 200] on link "[URL][DOMAIN_NAME]" at bounding box center [492, 196] width 117 height 13
click at [276, 211] on link "1 Staff 1" at bounding box center [299, 208] width 172 height 25
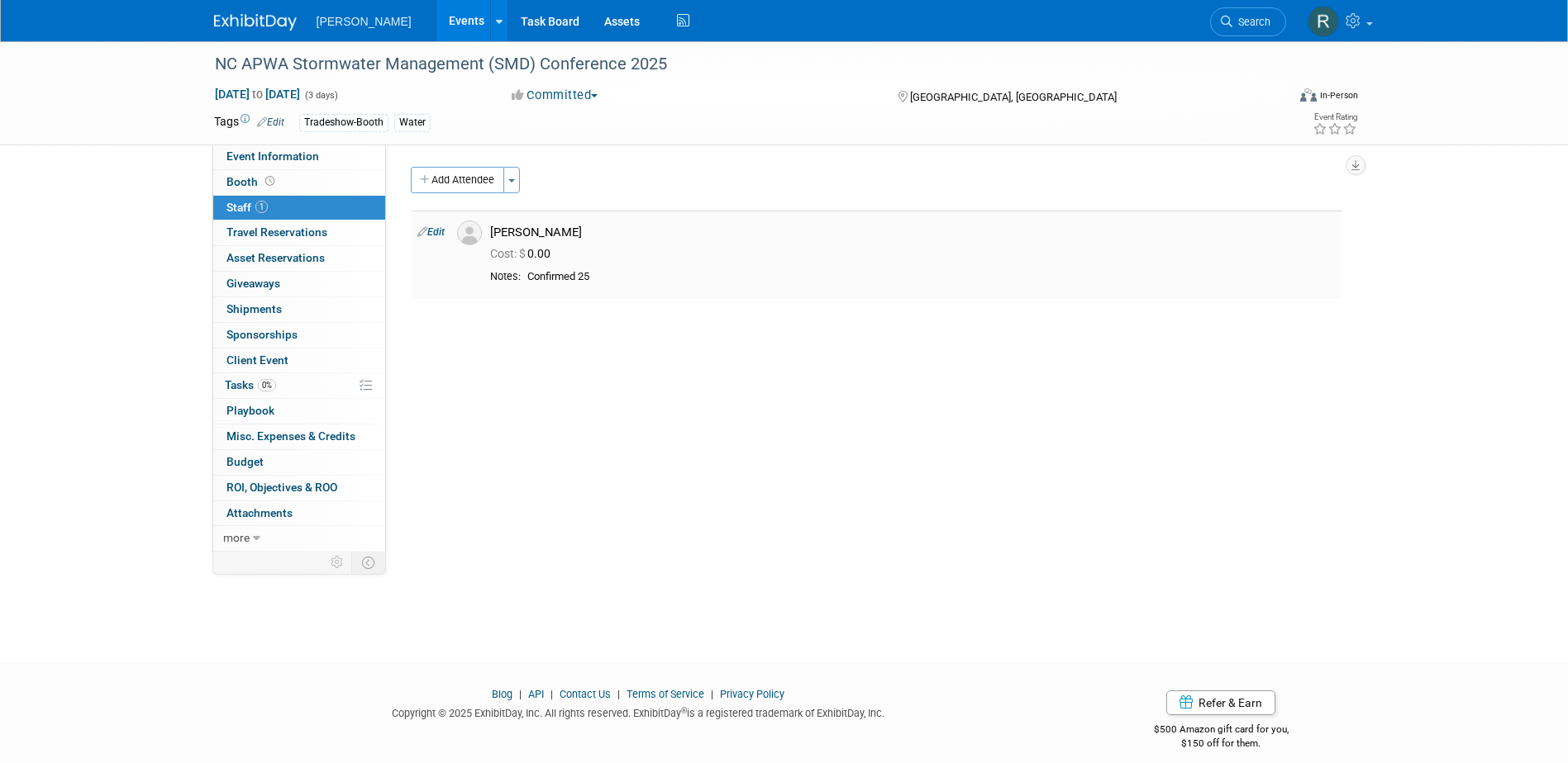
click at [441, 226] on td "Edit" at bounding box center [431, 255] width 39 height 89
click at [436, 233] on link "Edit" at bounding box center [431, 232] width 27 height 11
select select "9ba1a862-4581-4931-8e65-769f1b99db01"
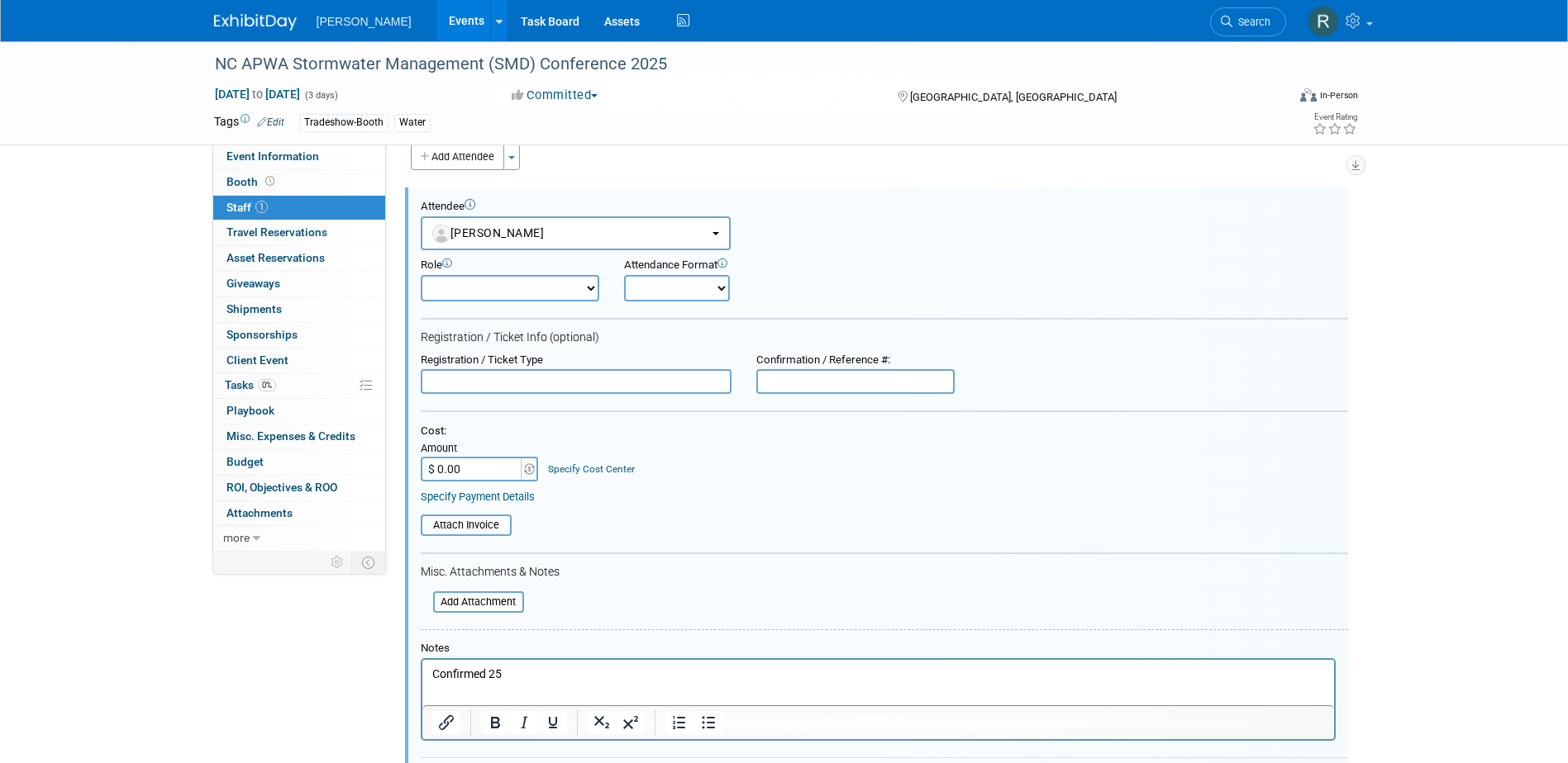
click at [498, 469] on input "$ 0.00" at bounding box center [472, 469] width 104 height 25
type input "$ 320.00"
click at [580, 474] on link "Specify Cost Center" at bounding box center [592, 469] width 87 height 11
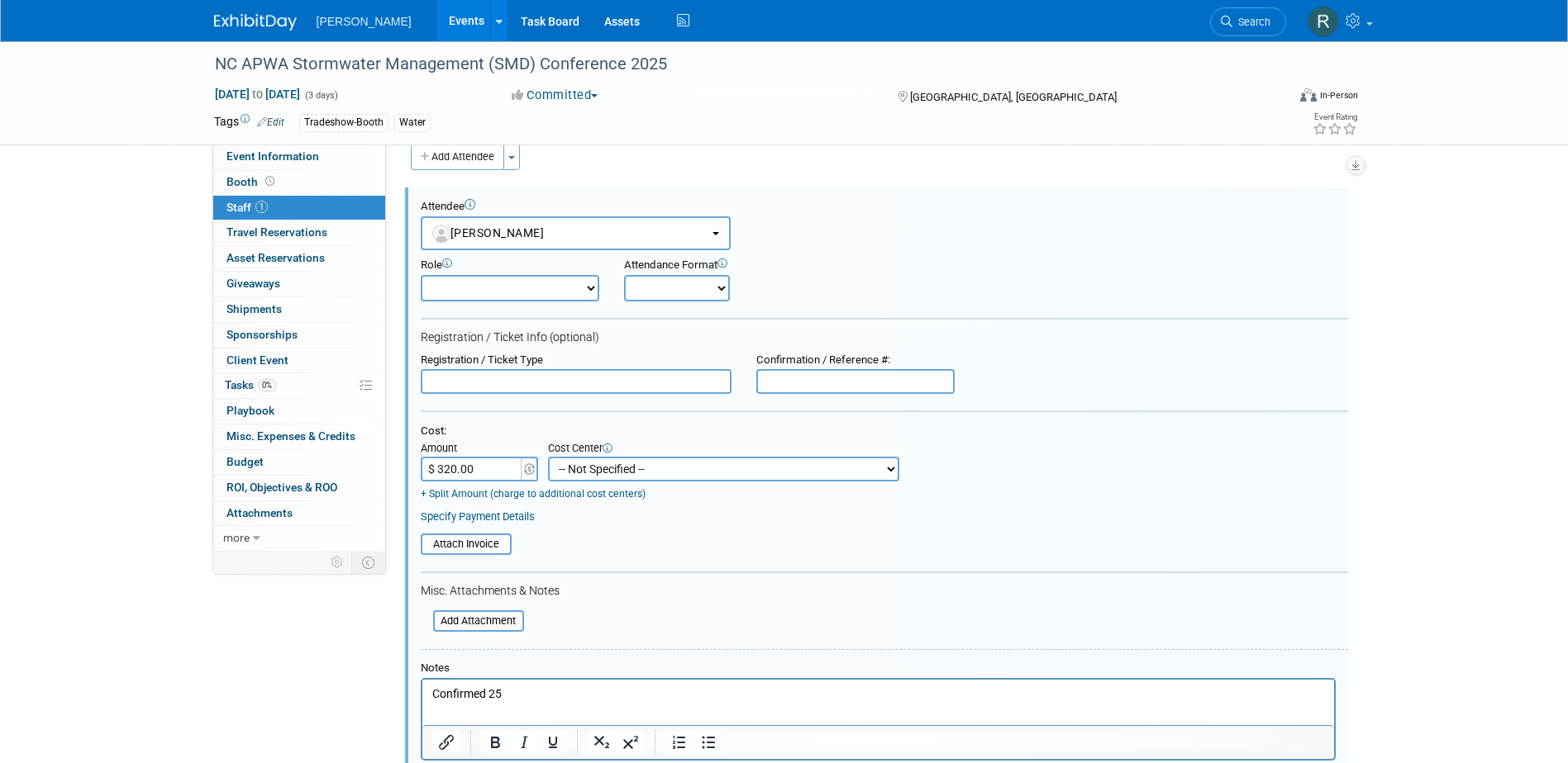
click at [581, 471] on select "-- Not Specified -- Advisory Services - Expenses_1001.502 Aerial Acquisition - …" at bounding box center [724, 469] width 351 height 25
select select "18966237"
click at [549, 458] on select "-- Not Specified -- Advisory Services - Expenses_1001.502 Aerial Acquisition - …" at bounding box center [724, 469] width 351 height 25
click at [561, 380] on input "text" at bounding box center [576, 381] width 311 height 25
type input "M"
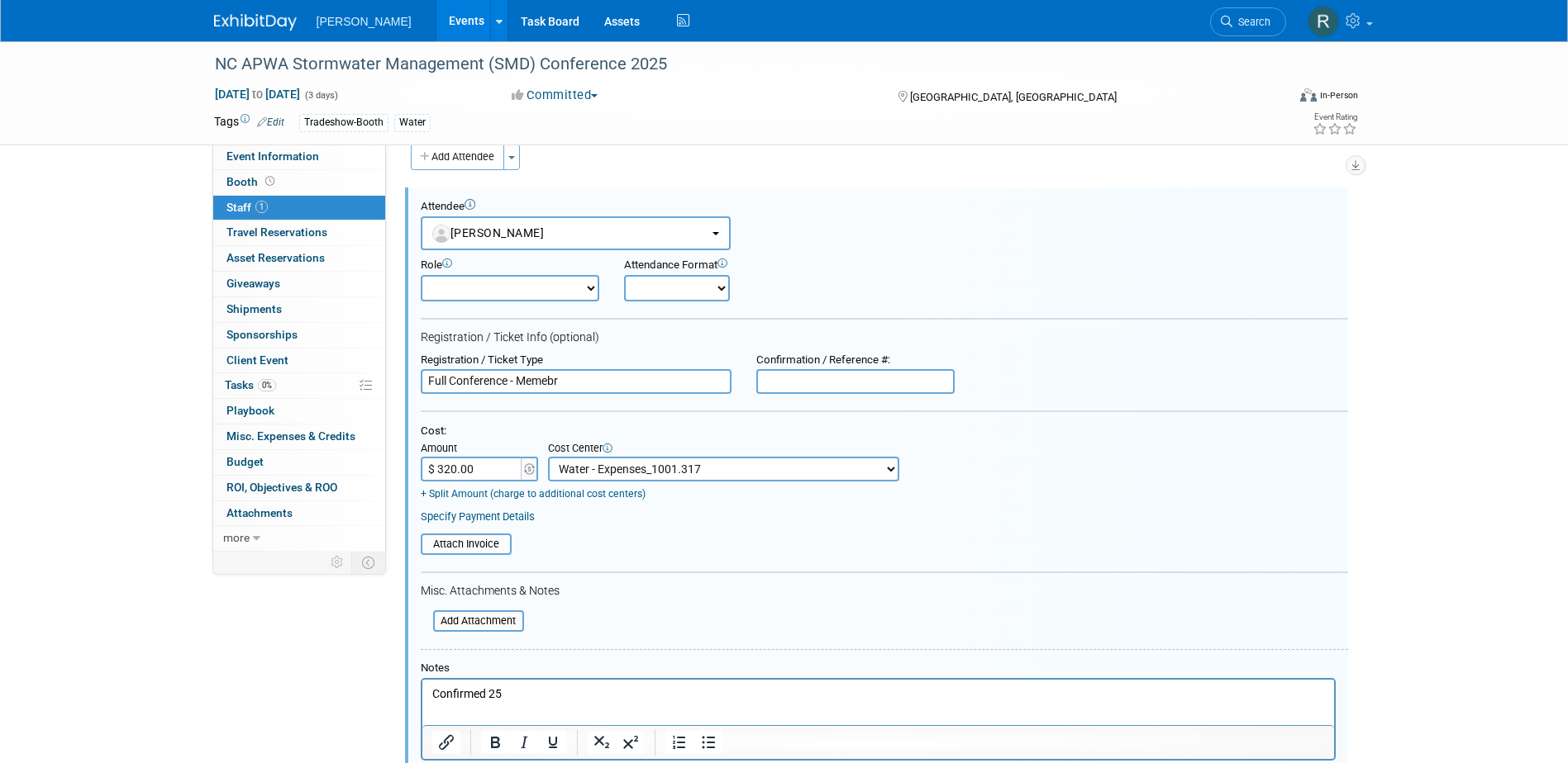
click at [546, 383] on input "Full Conference - Memebr" at bounding box center [576, 381] width 311 height 25
type input "Full Conference - Member"
click at [497, 518] on link "Specify Payment Details" at bounding box center [478, 516] width 114 height 12
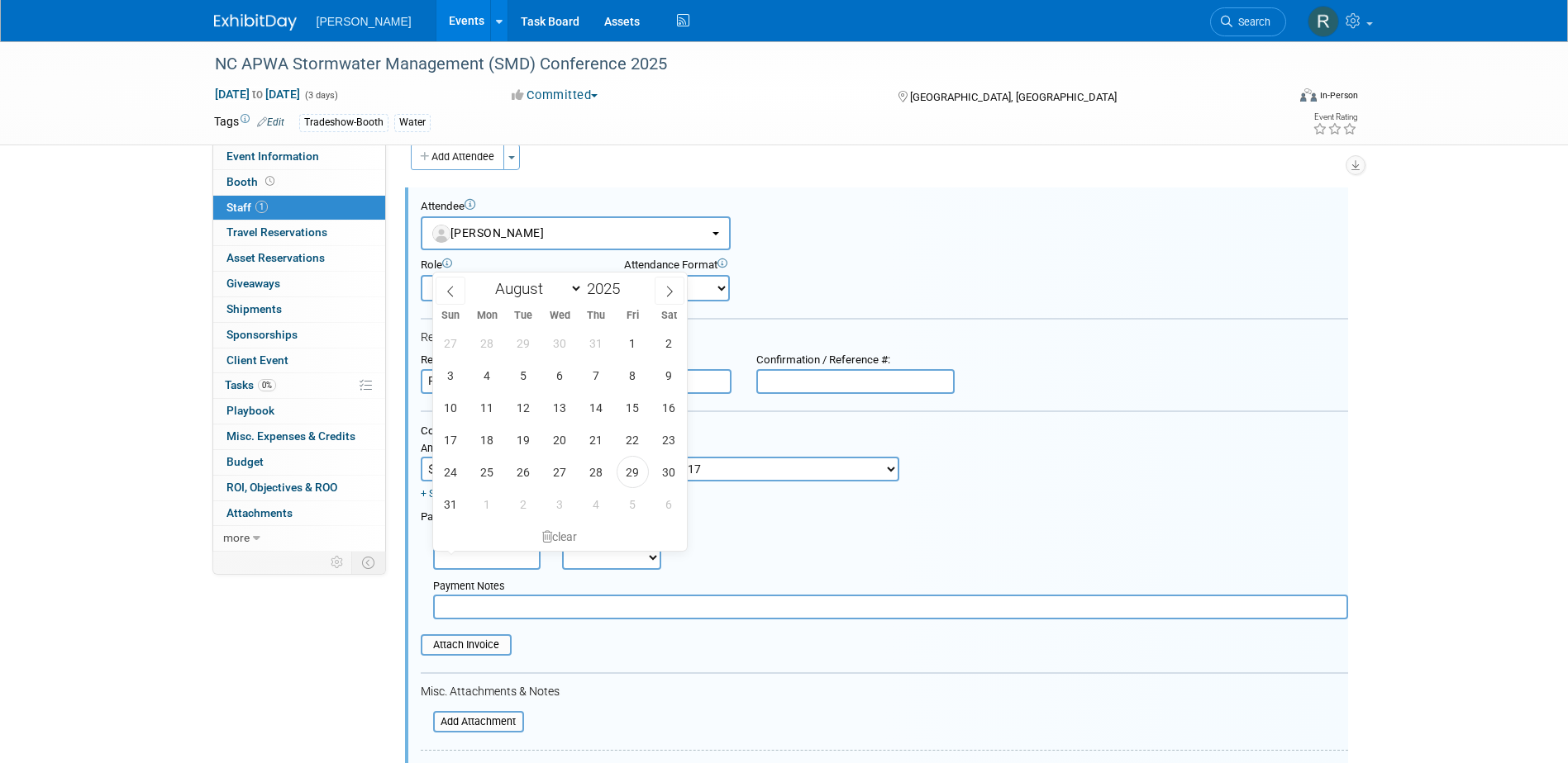
click at [498, 549] on input "text" at bounding box center [487, 558] width 107 height 25
click at [632, 472] on span "29" at bounding box center [633, 472] width 33 height 33
type input "[DATE]"
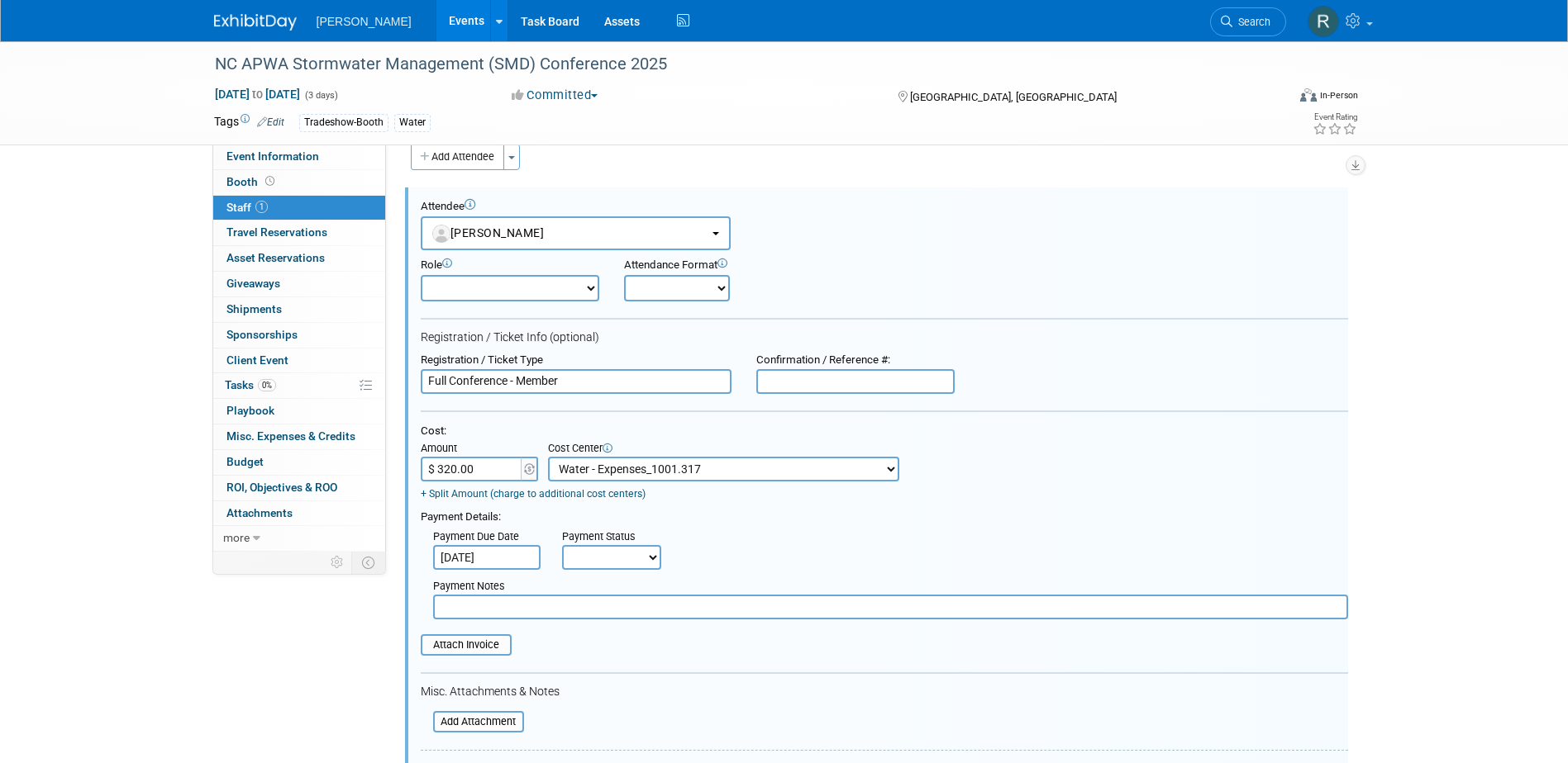
click at [618, 556] on select "Not Paid Yet Partially Paid Paid in Full" at bounding box center [612, 558] width 99 height 25
select select "1"
click at [563, 547] on select "Not Paid Yet Partially Paid Paid in Full" at bounding box center [612, 558] width 99 height 25
click at [627, 613] on input "text" at bounding box center [891, 607] width 915 height 25
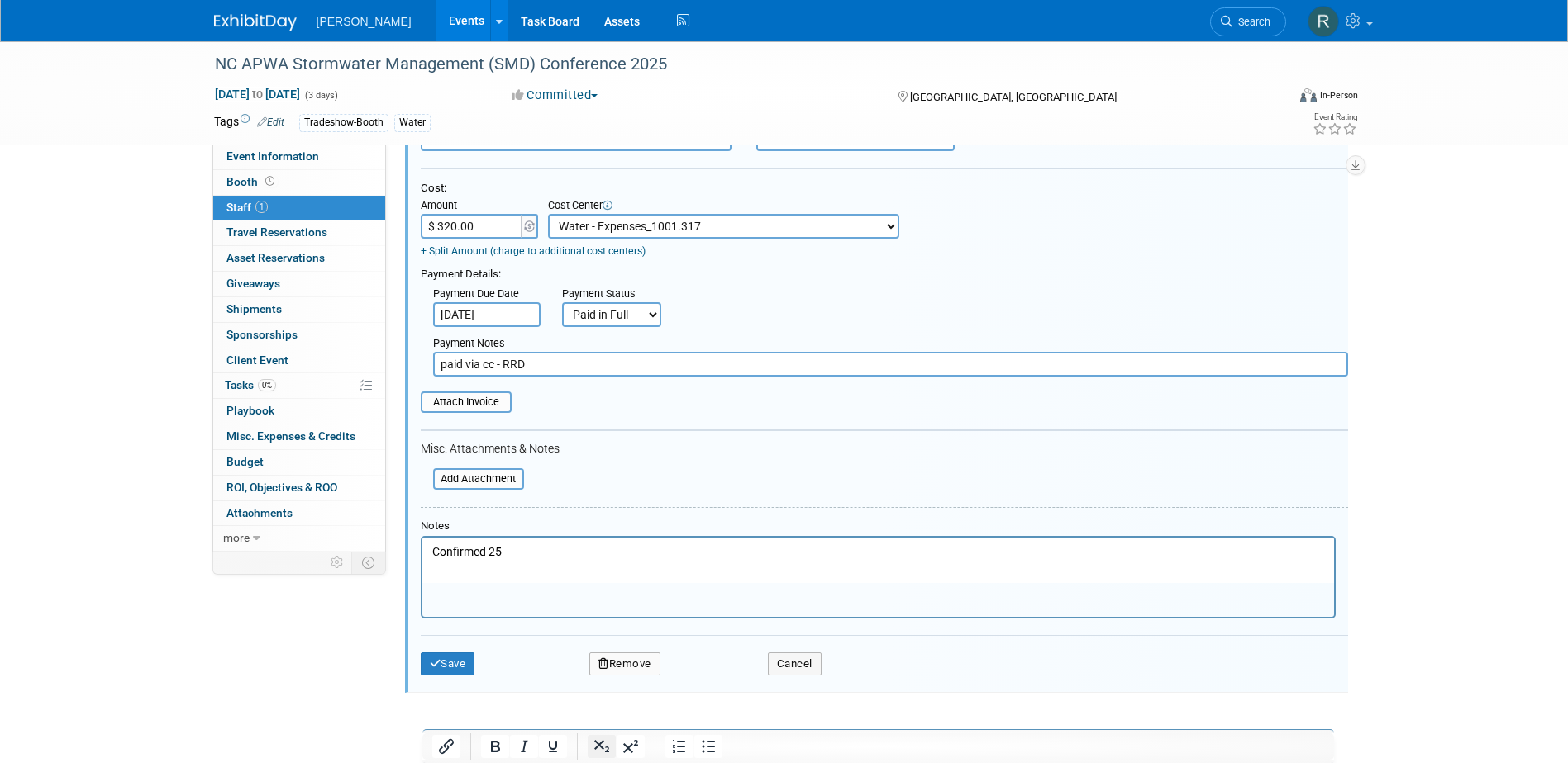
scroll to position [271, 0]
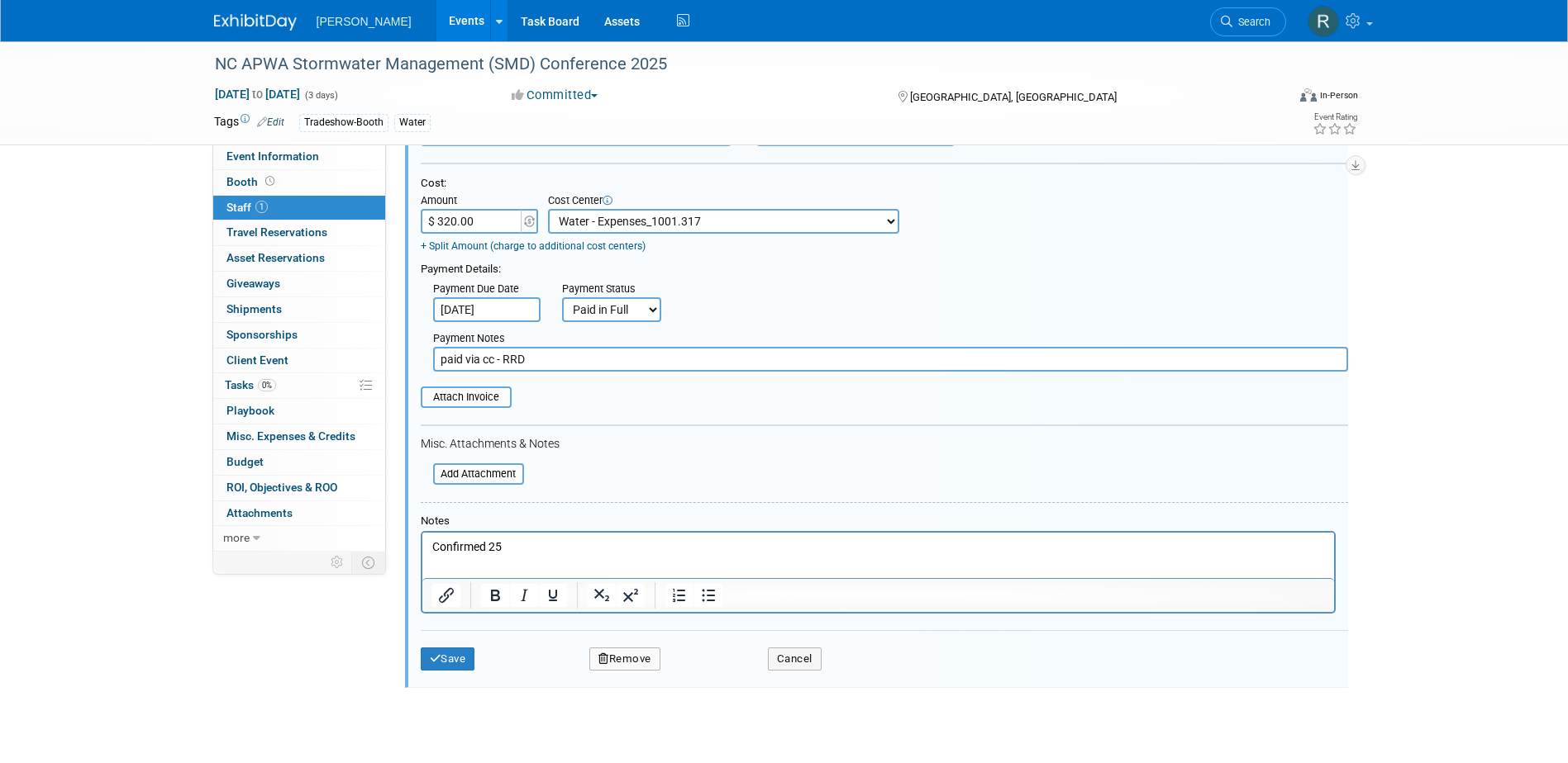
type input "paid via cc - RRD"
drag, startPoint x: 503, startPoint y: 544, endPoint x: 827, endPoint y: 1081, distance: 627.2
click at [421, 545] on html "Confirmed 25" at bounding box center [877, 544] width 912 height 23
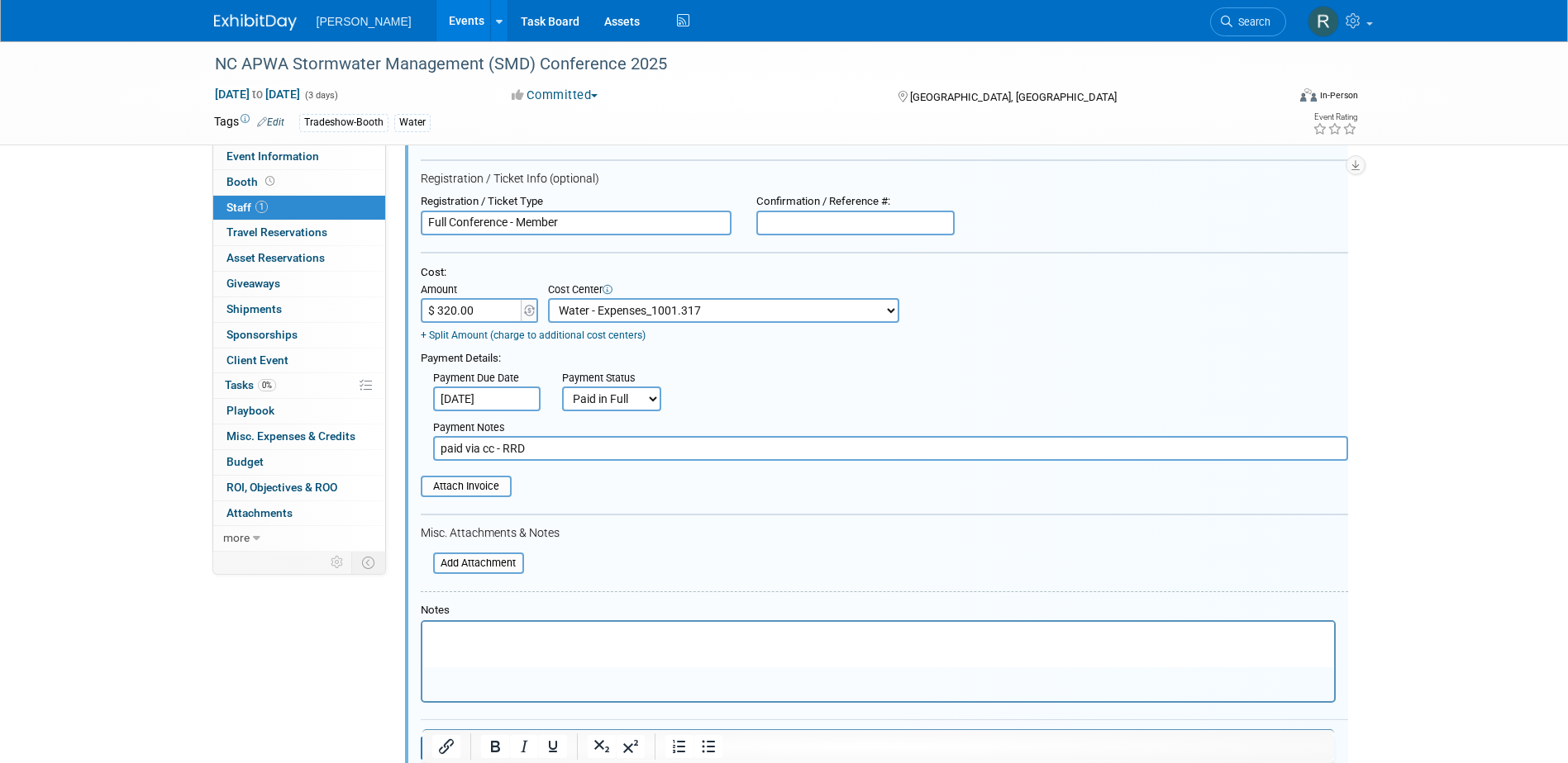
scroll to position [106, 0]
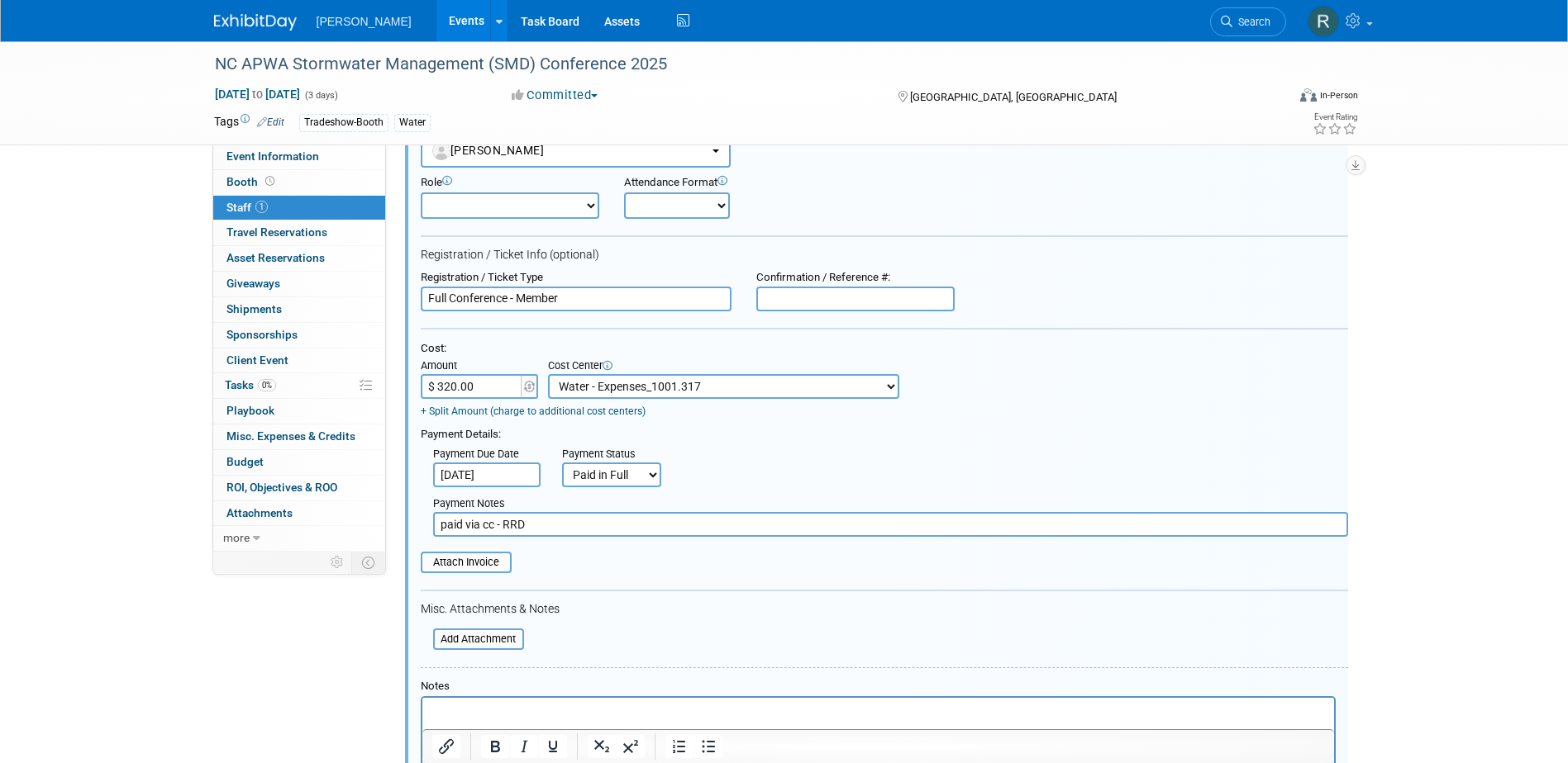
click at [838, 301] on input "text" at bounding box center [855, 299] width 198 height 25
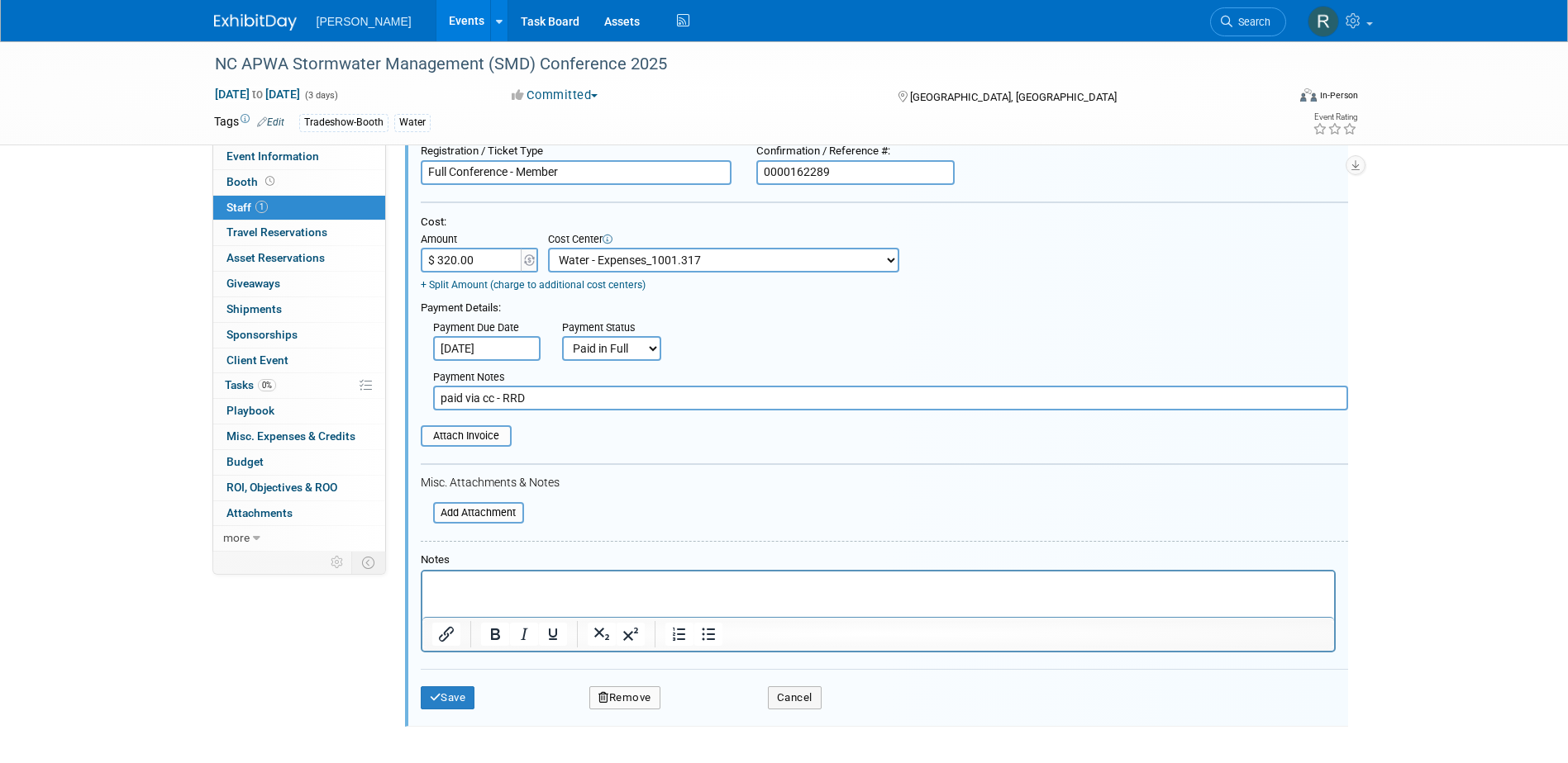
scroll to position [271, 0]
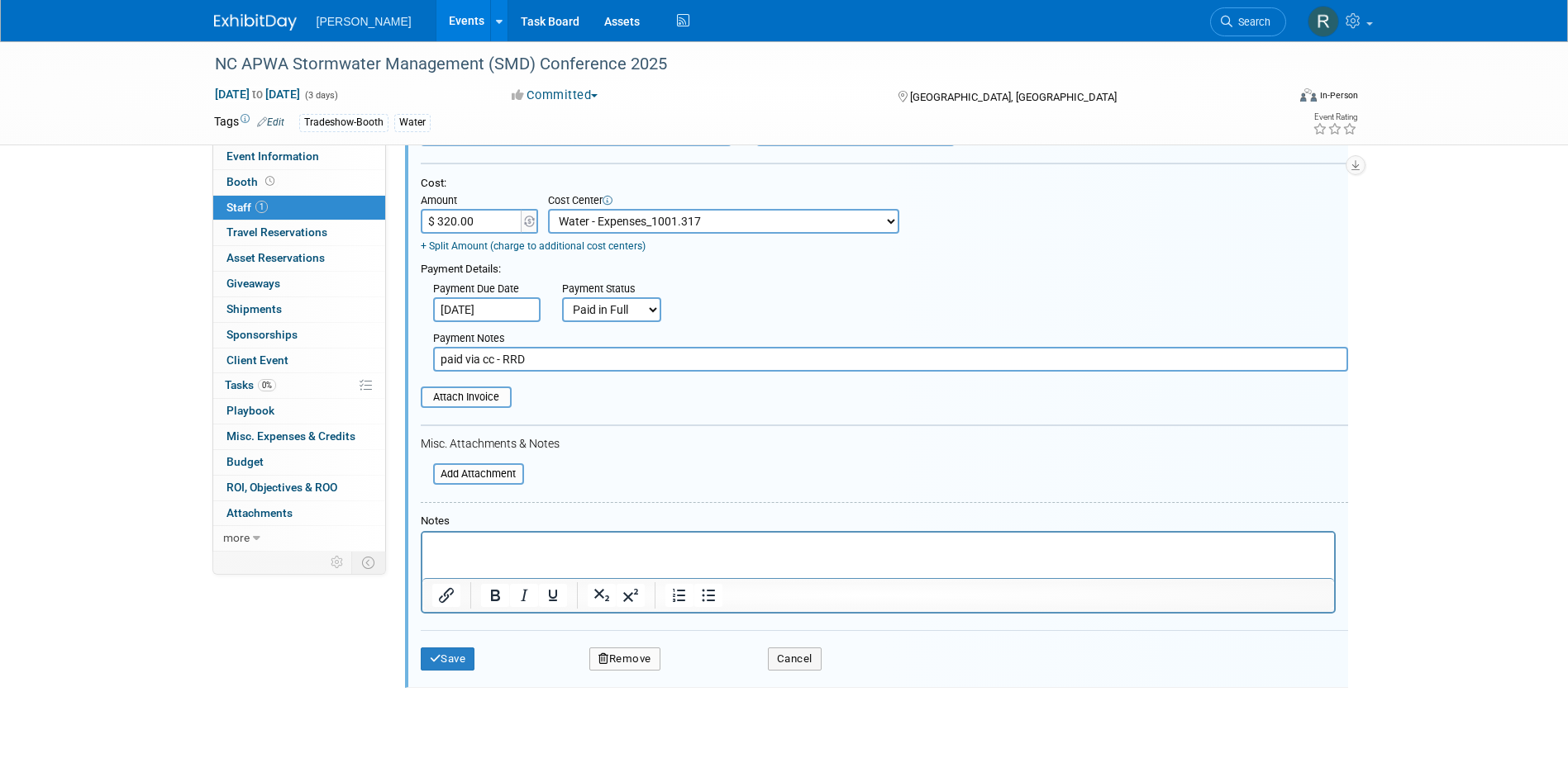
type input "0000162289"
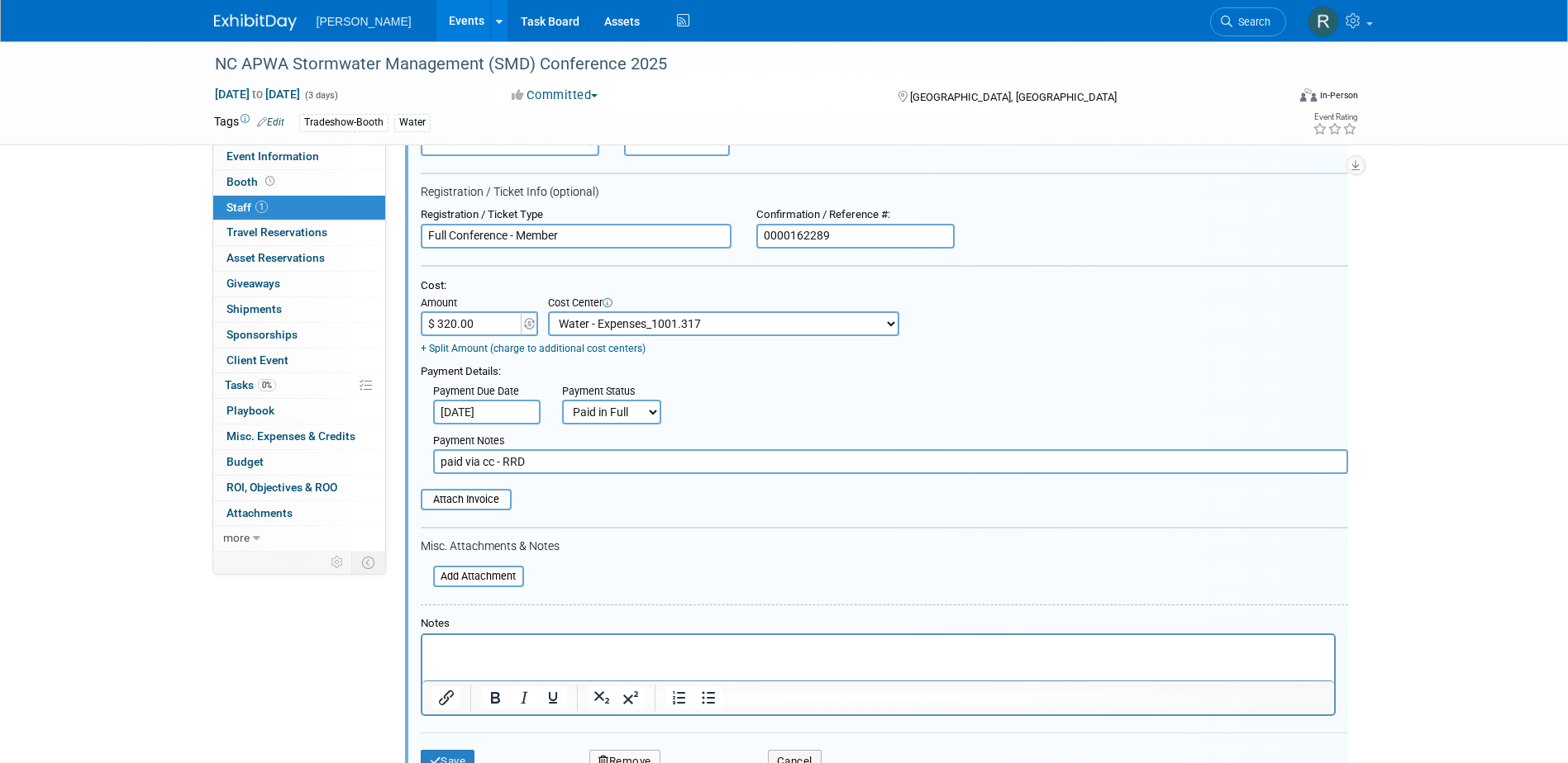
scroll to position [0, 0]
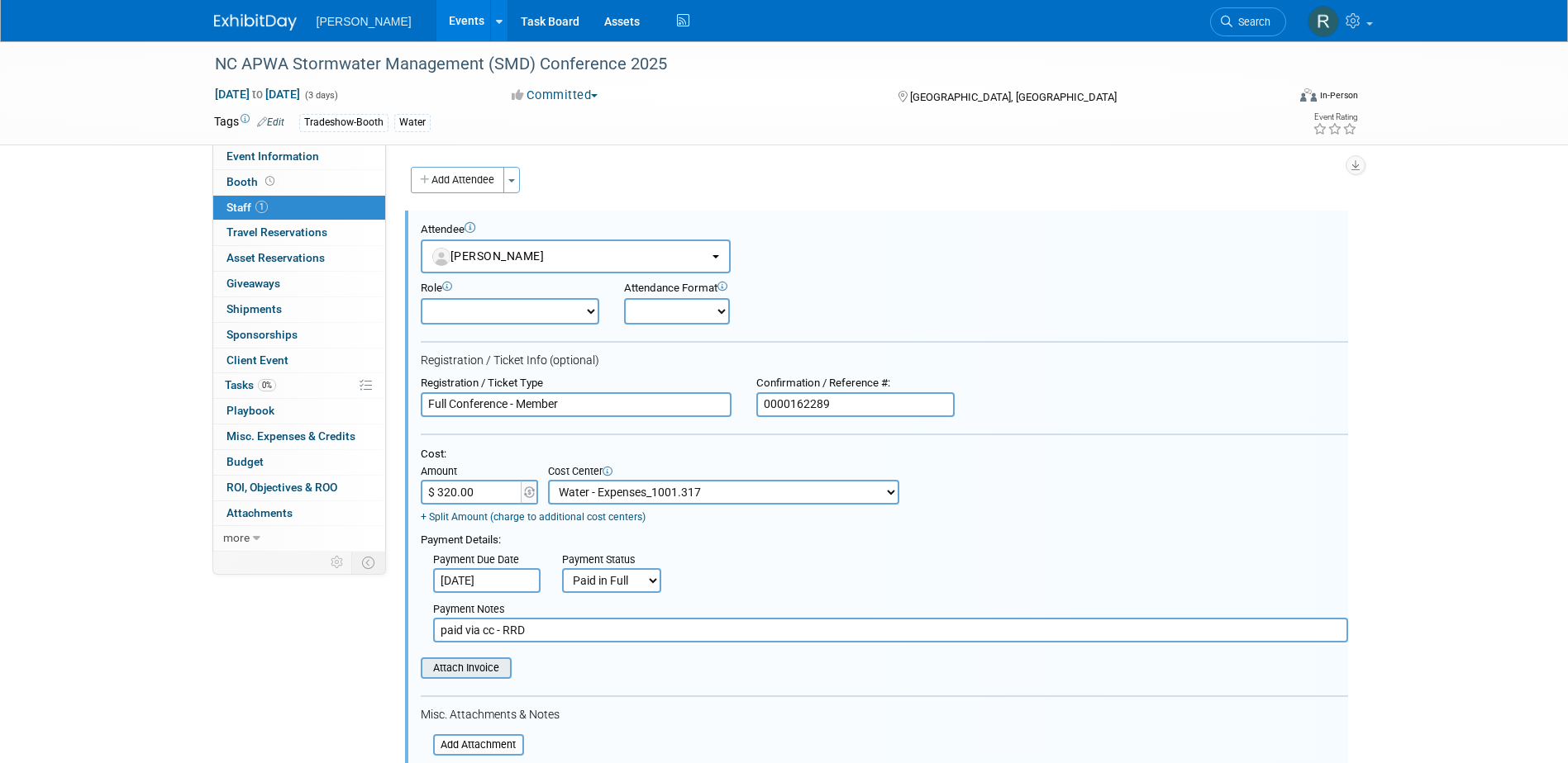
click at [479, 673] on input "file" at bounding box center [411, 668] width 197 height 18
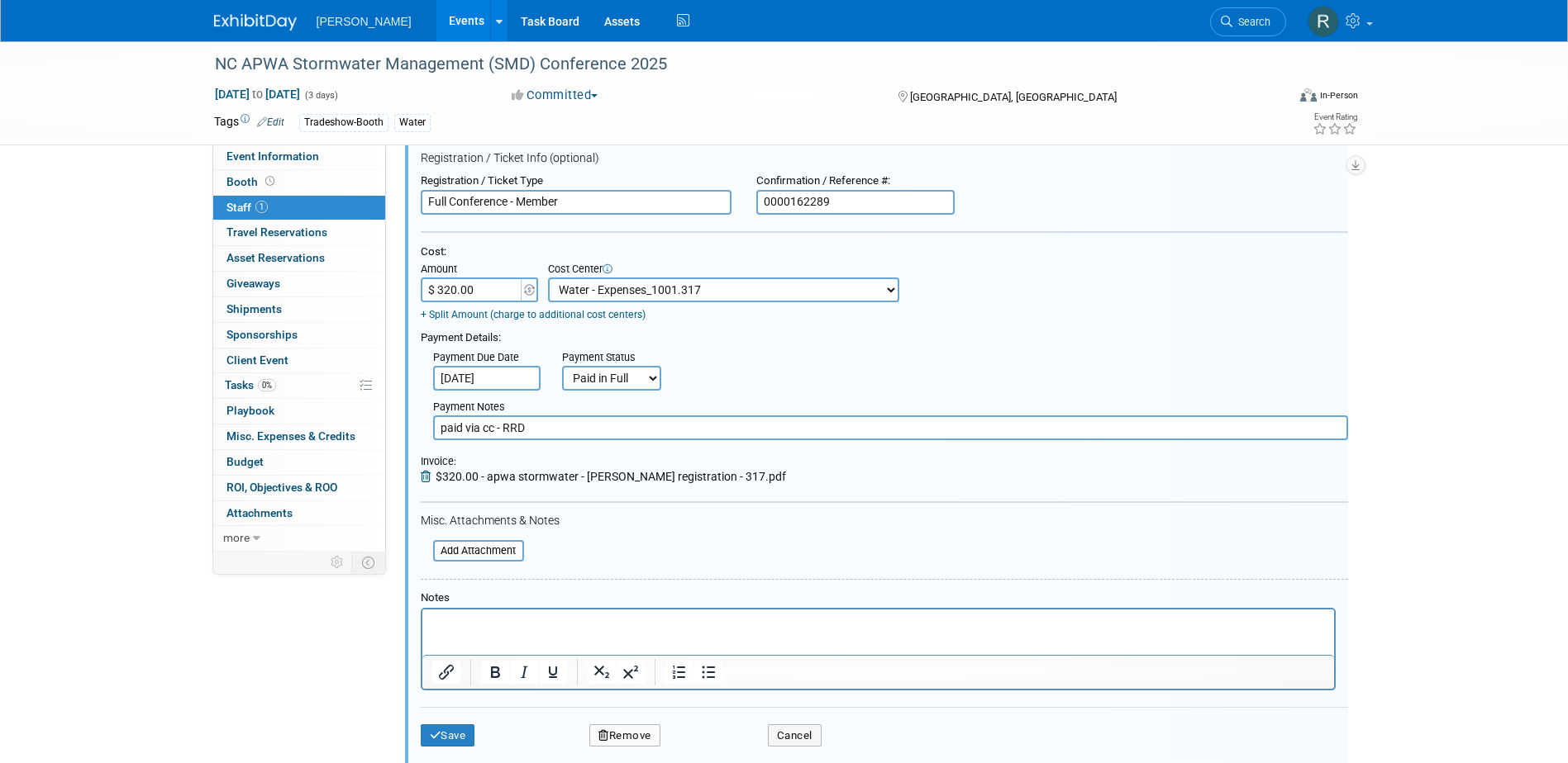
scroll to position [247, 0]
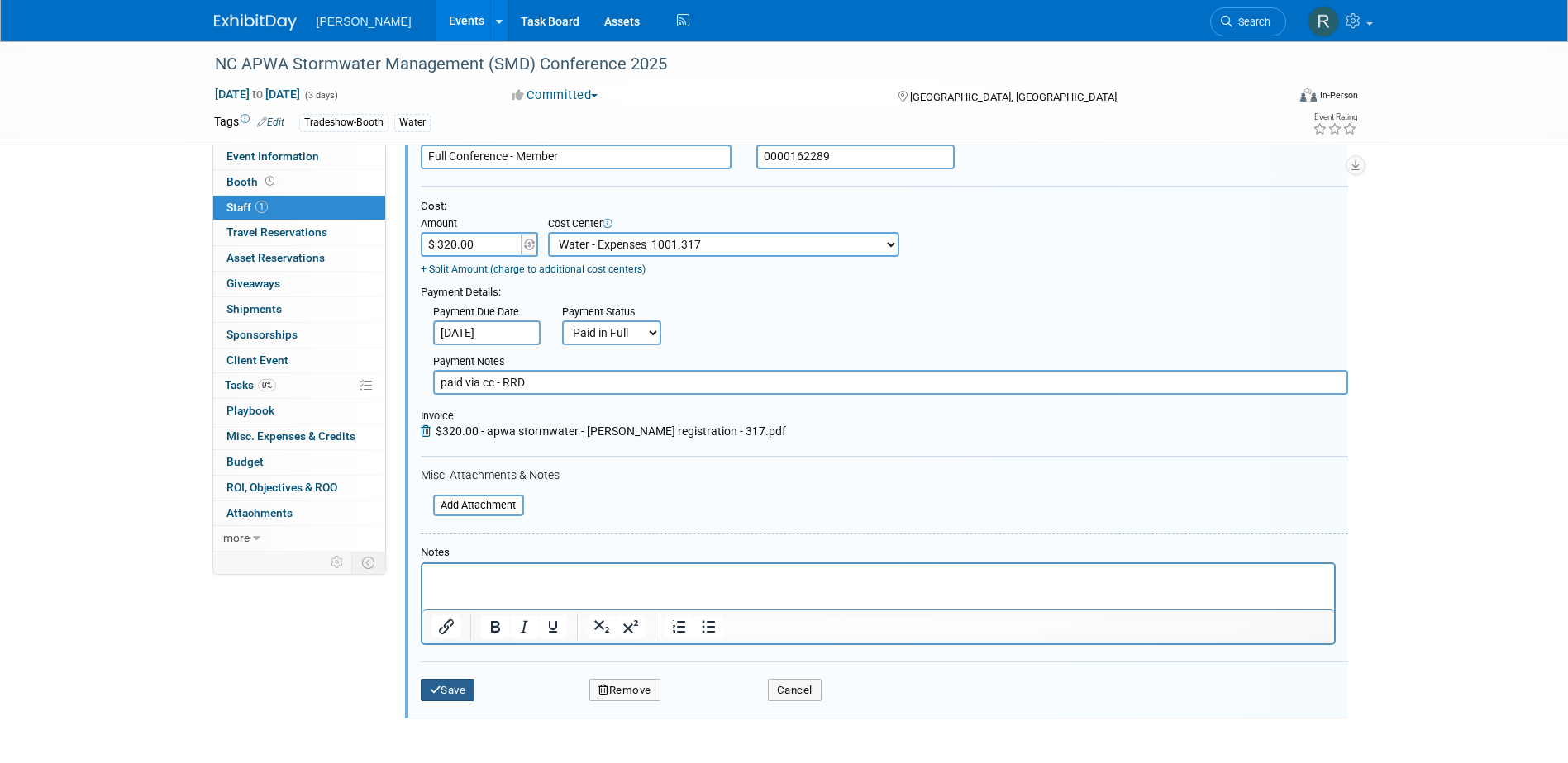
click at [451, 692] on button "Save" at bounding box center [448, 690] width 54 height 23
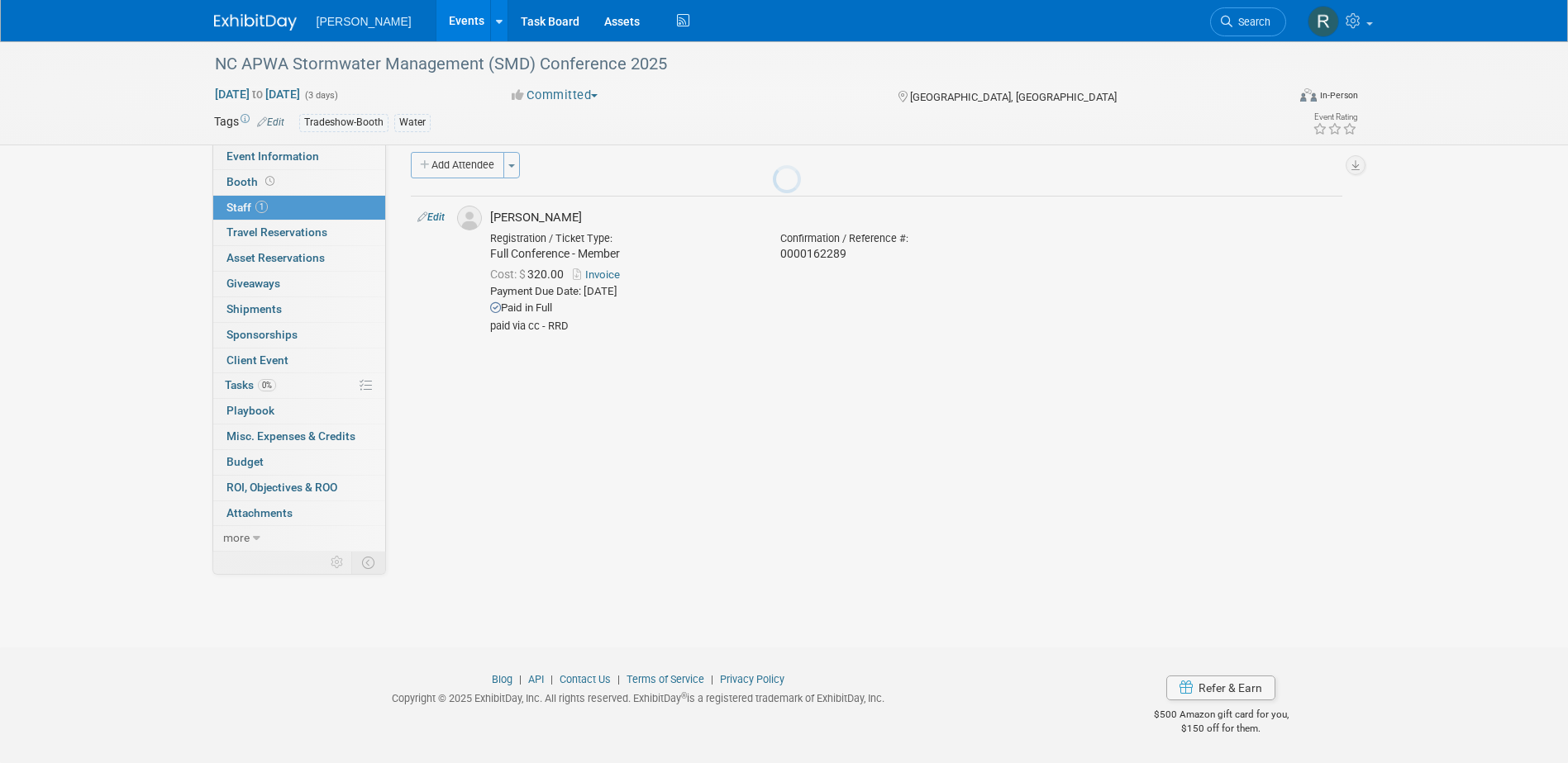
scroll to position [15, 0]
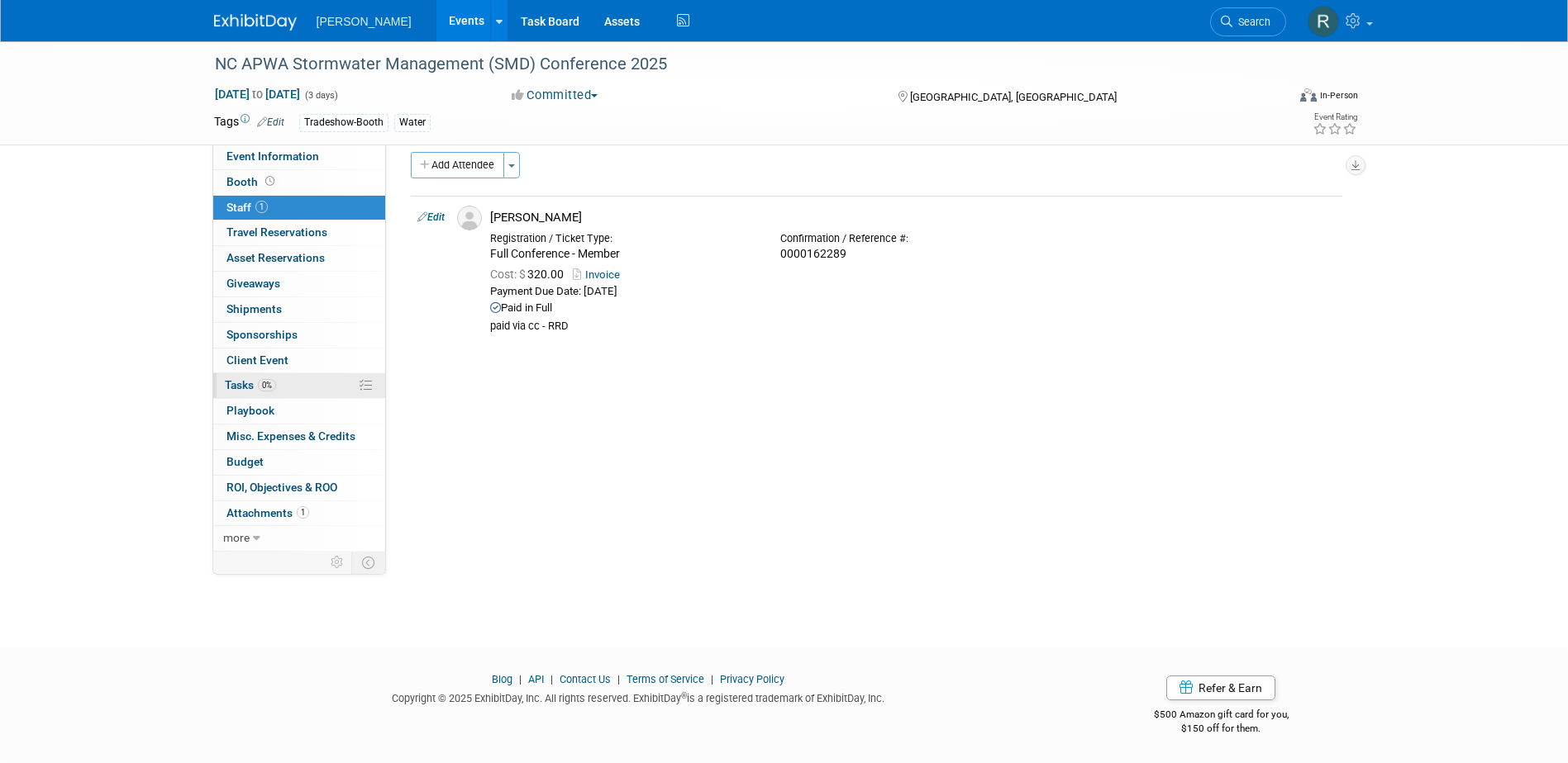
click at [278, 382] on link "0% Tasks 0%" at bounding box center [299, 386] width 172 height 25
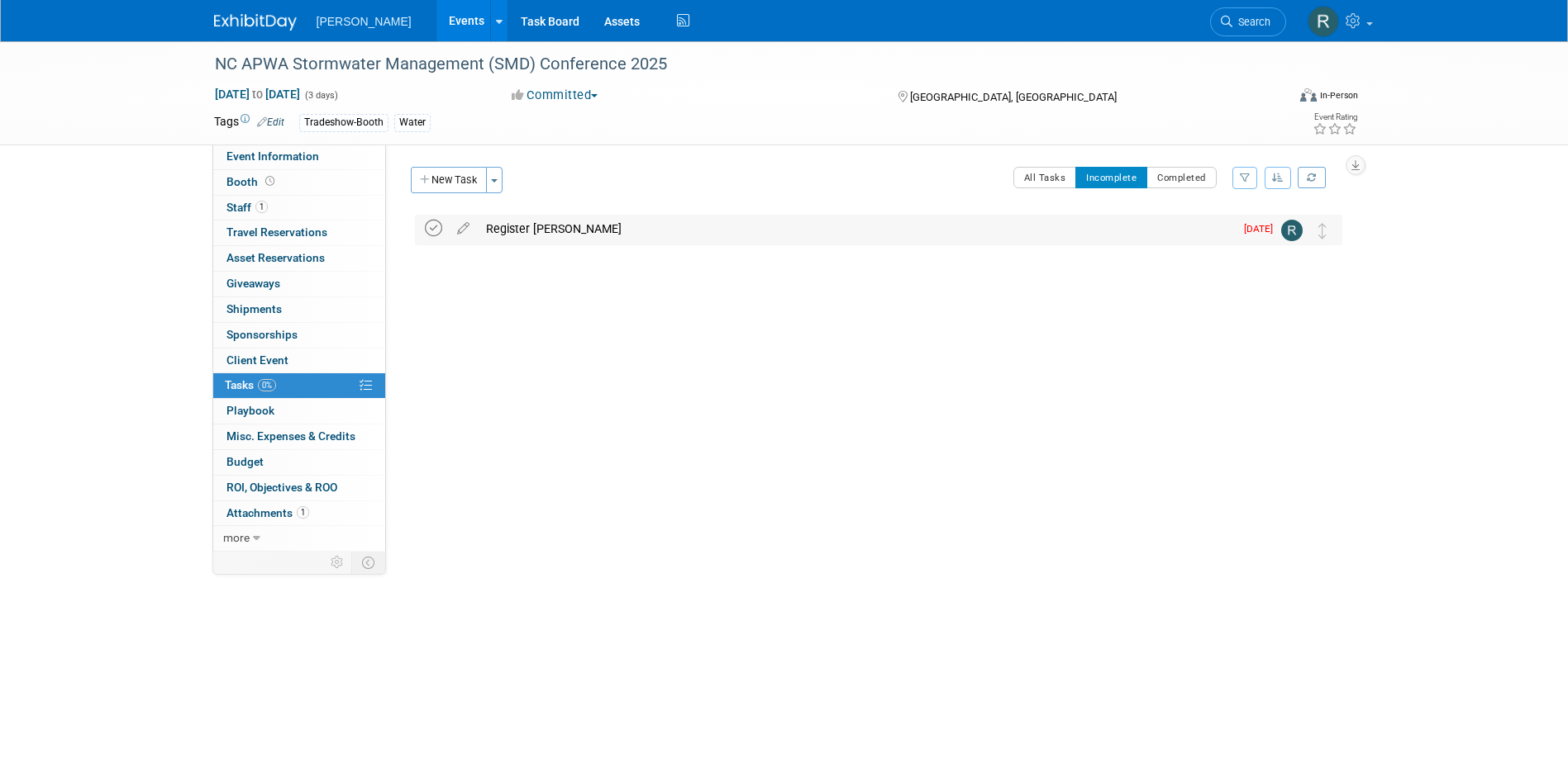
click at [435, 226] on icon at bounding box center [434, 228] width 18 height 18
click at [291, 157] on span "Event Information" at bounding box center [272, 156] width 93 height 13
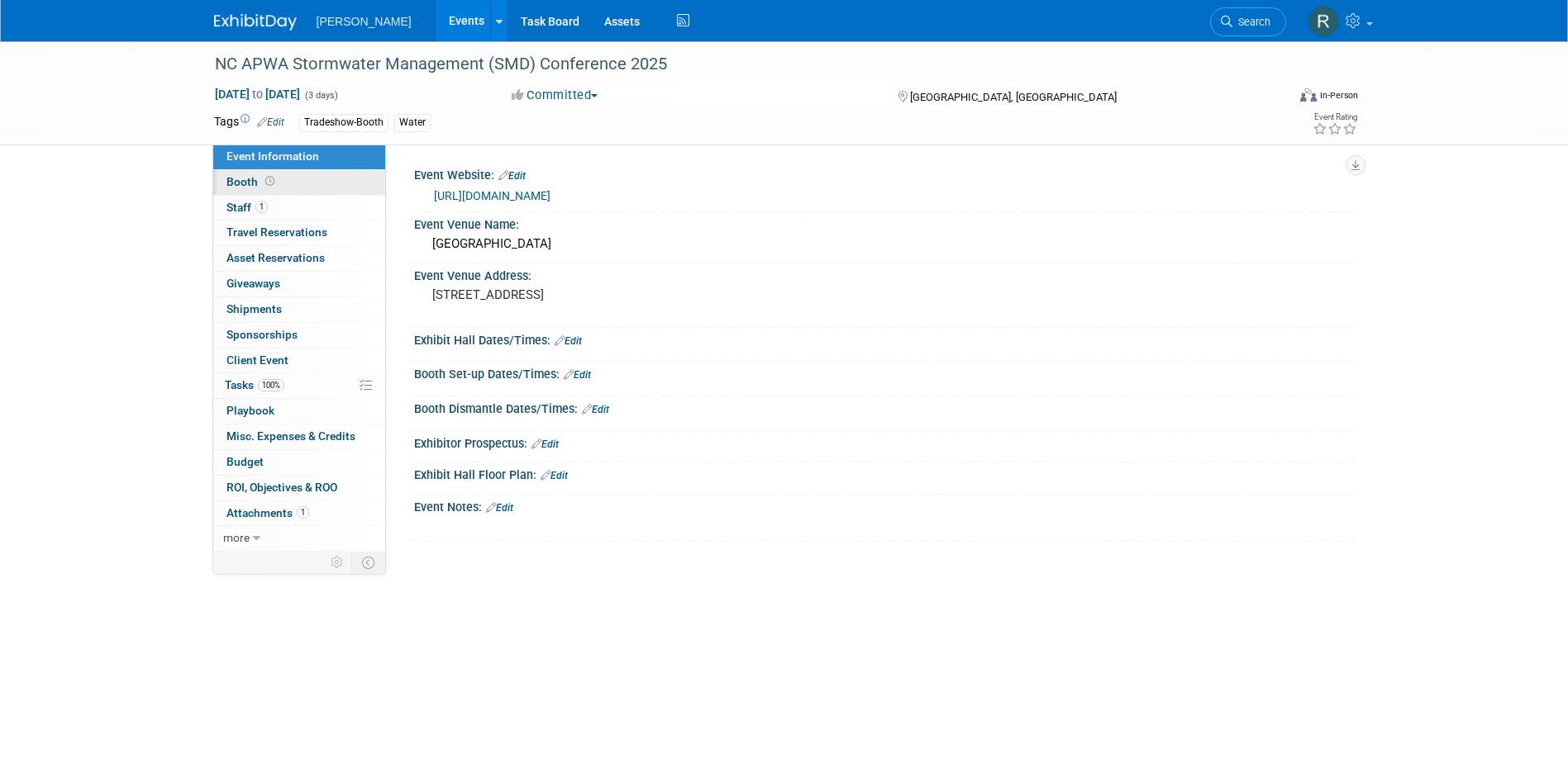
click at [305, 183] on link "Booth" at bounding box center [299, 182] width 172 height 25
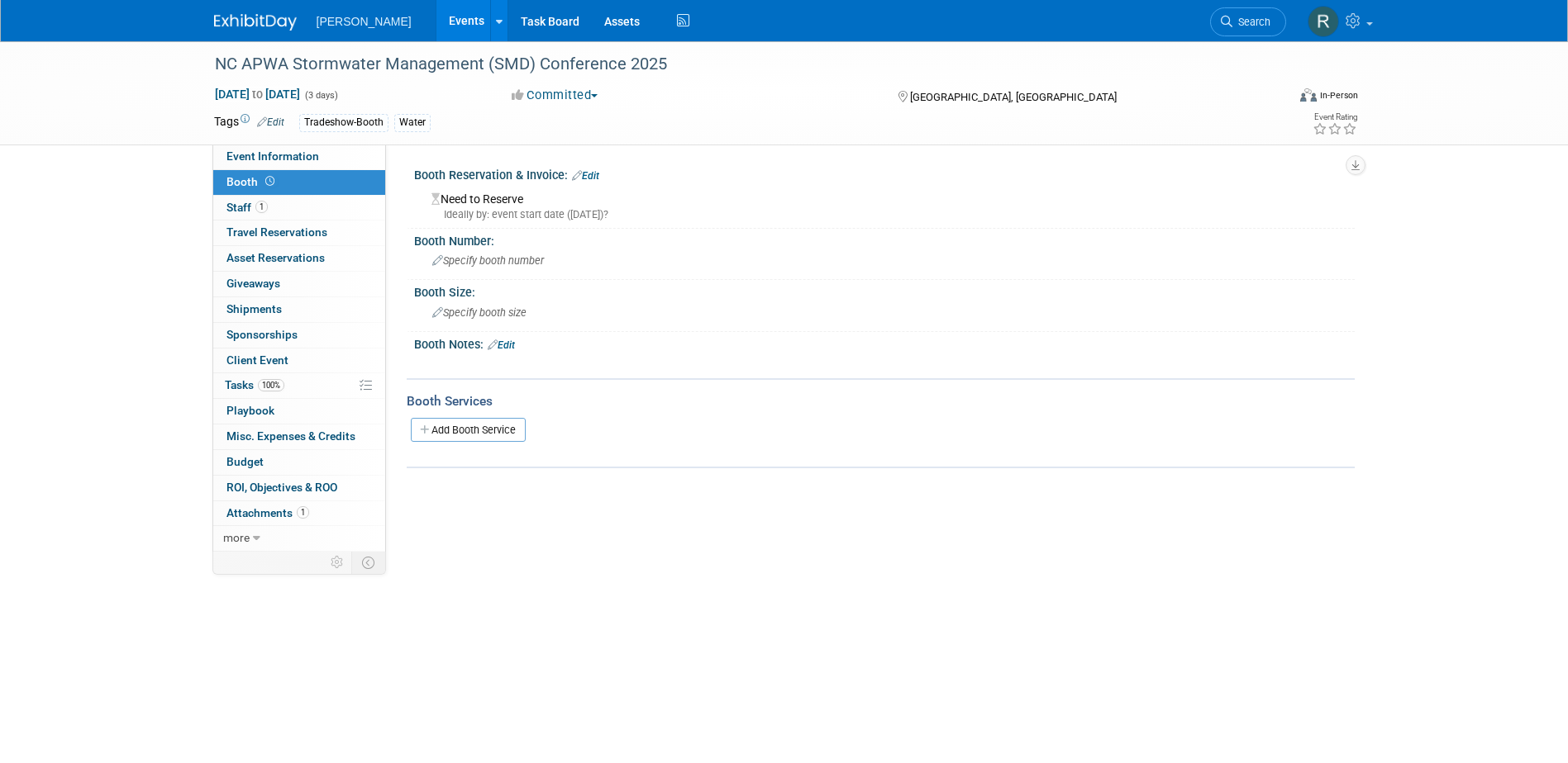
click at [595, 174] on link "Edit" at bounding box center [585, 176] width 27 height 11
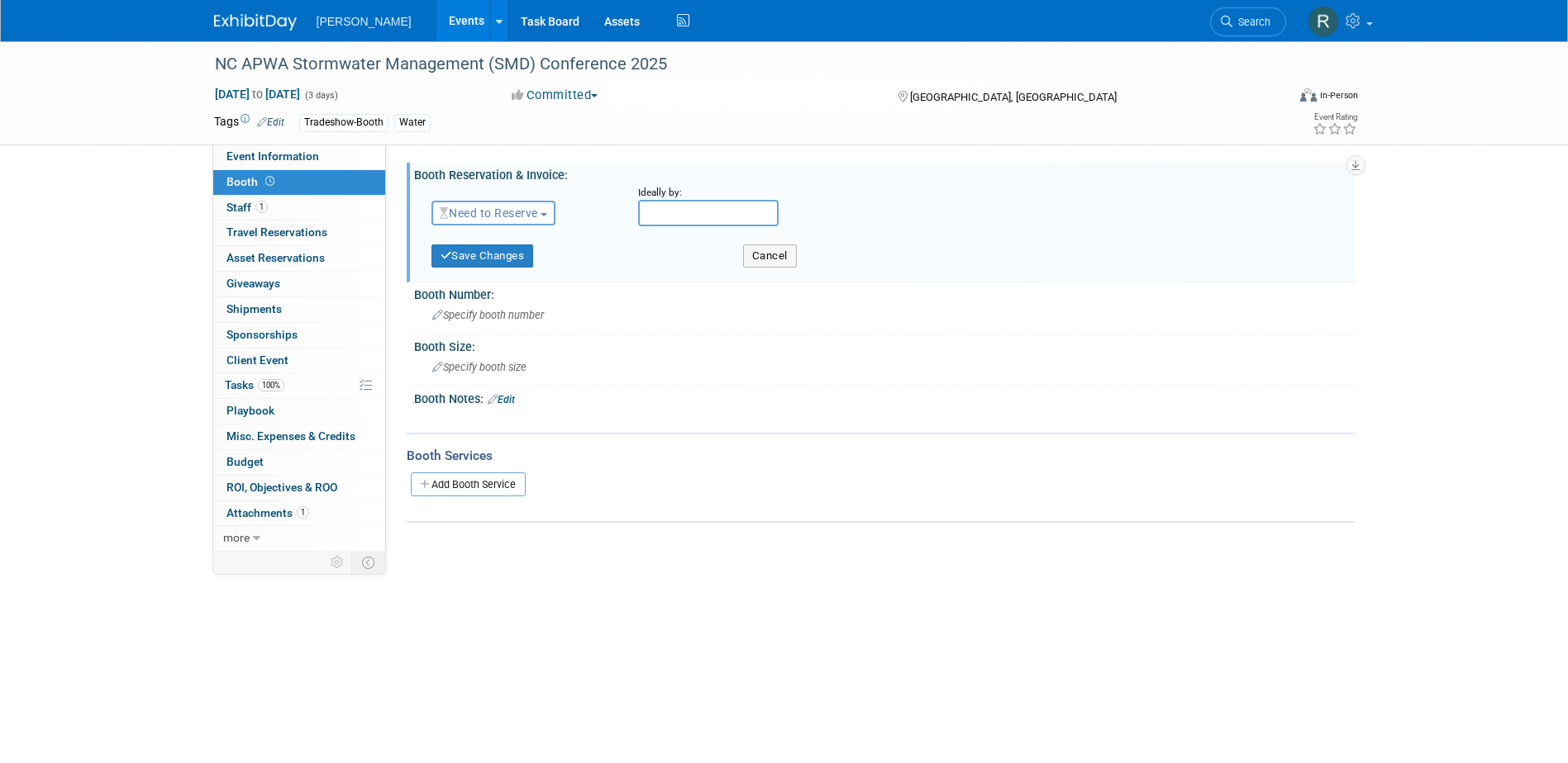
click at [465, 133] on div "Tags Edit Tradeshow-Booth Water" at bounding box center [689, 123] width 950 height 25
click at [298, 162] on span "Event Information" at bounding box center [272, 156] width 93 height 13
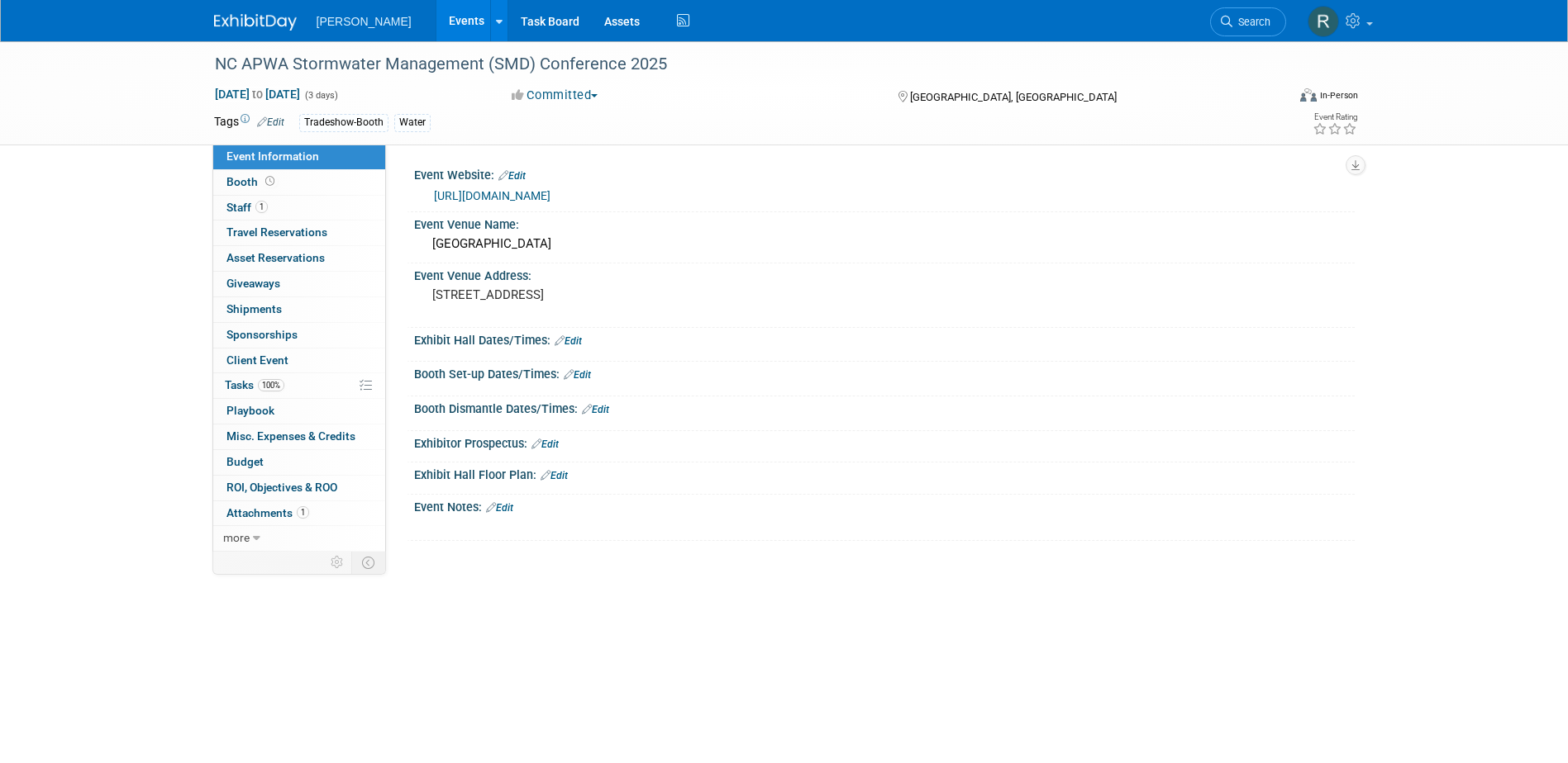
click at [1238, 23] on span "Search" at bounding box center [1251, 21] width 38 height 12
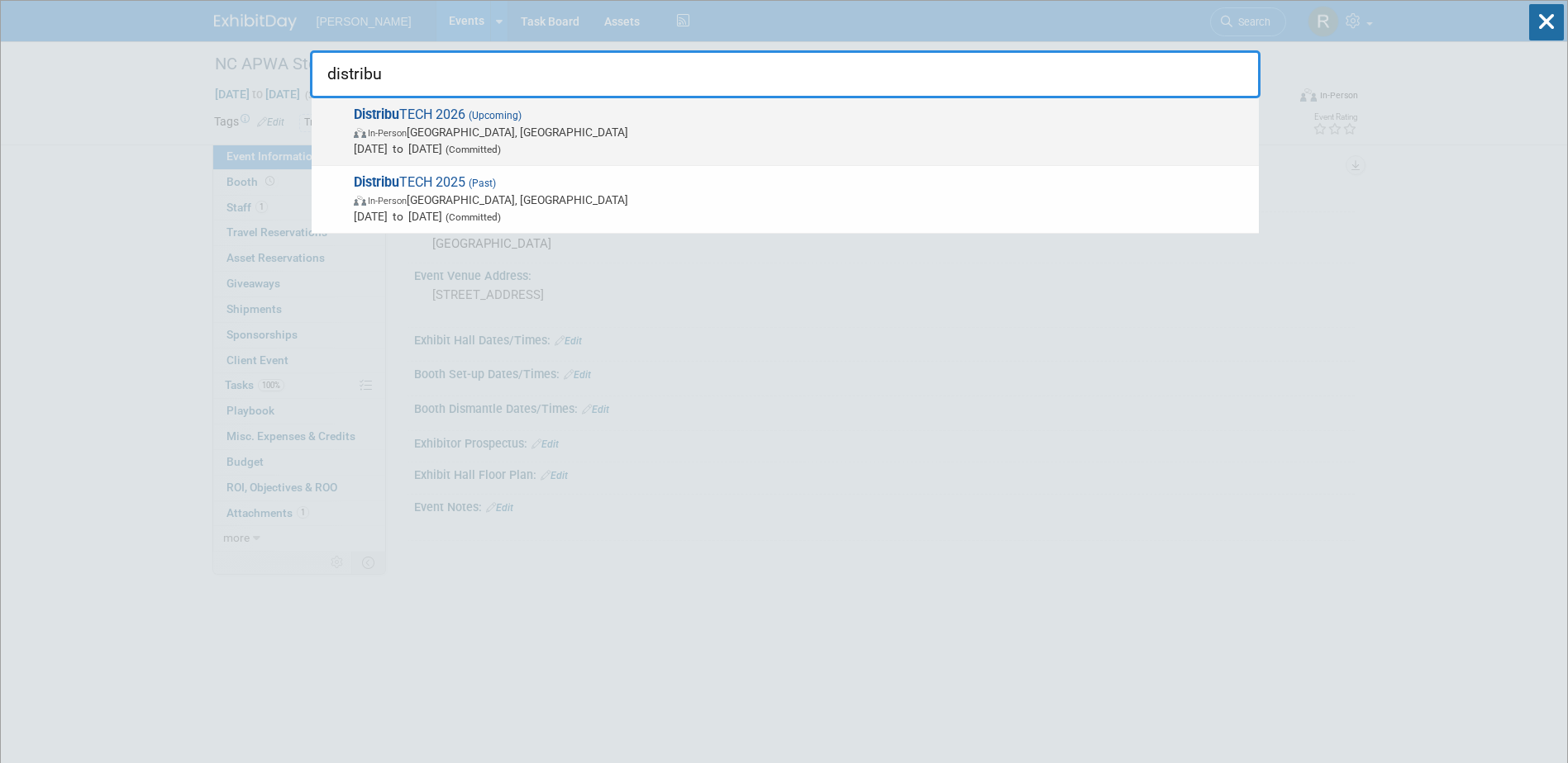
type input "distribu"
click at [728, 132] on span "In-Person San Diego, CA" at bounding box center [803, 133] width 897 height 17
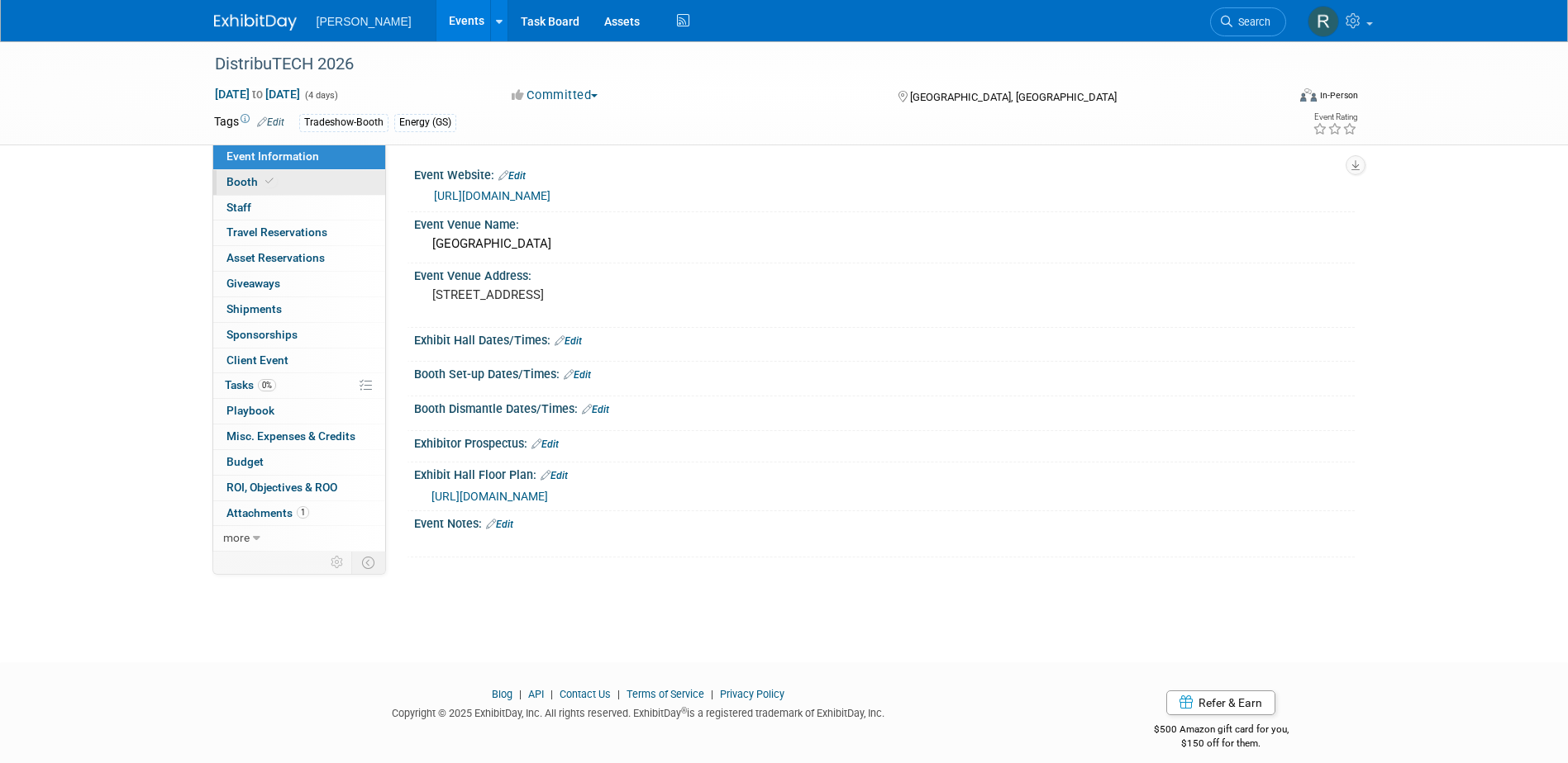
click at [276, 178] on link "Booth" at bounding box center [299, 182] width 172 height 25
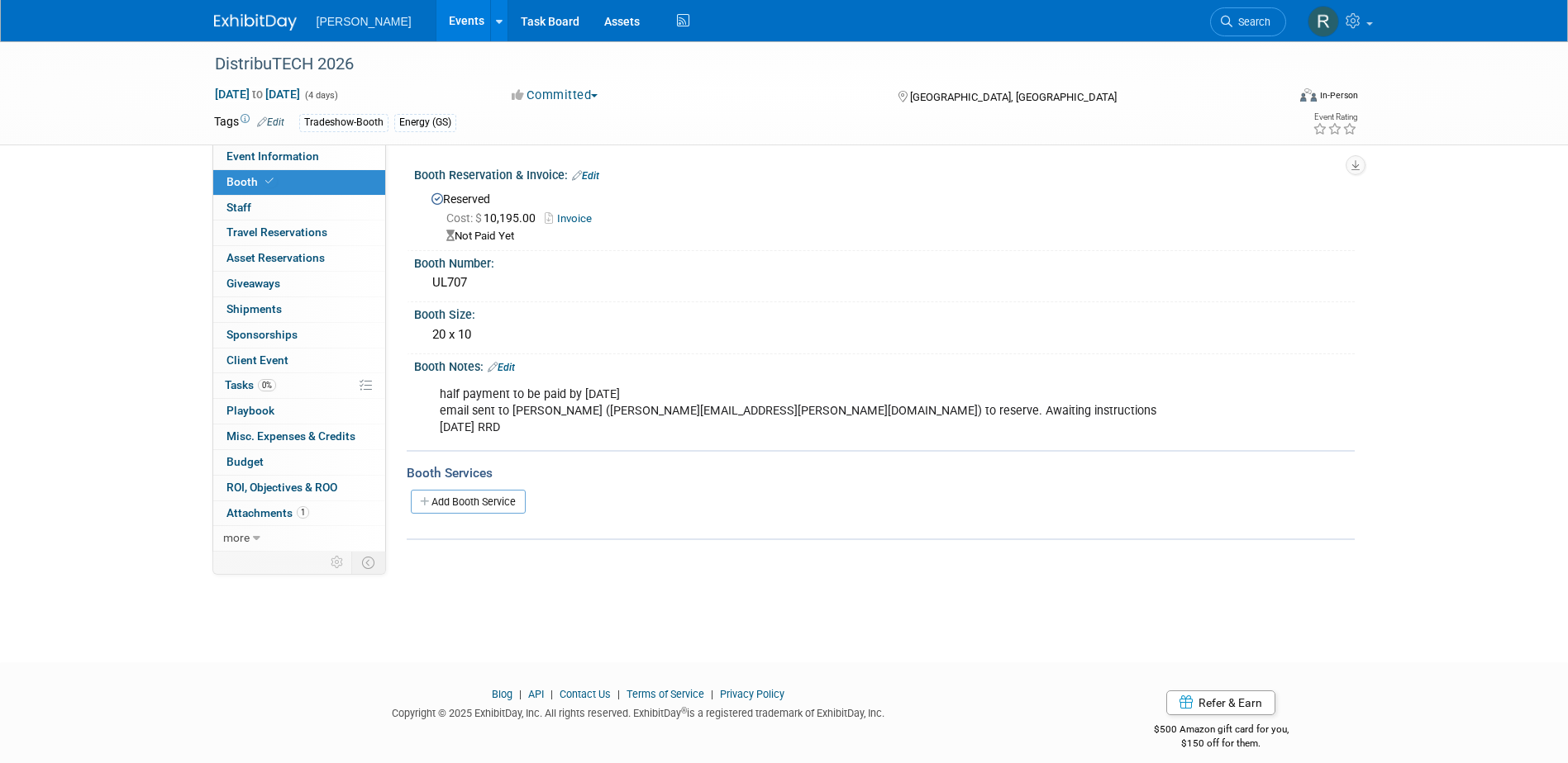
click at [597, 173] on link "Edit" at bounding box center [585, 176] width 27 height 11
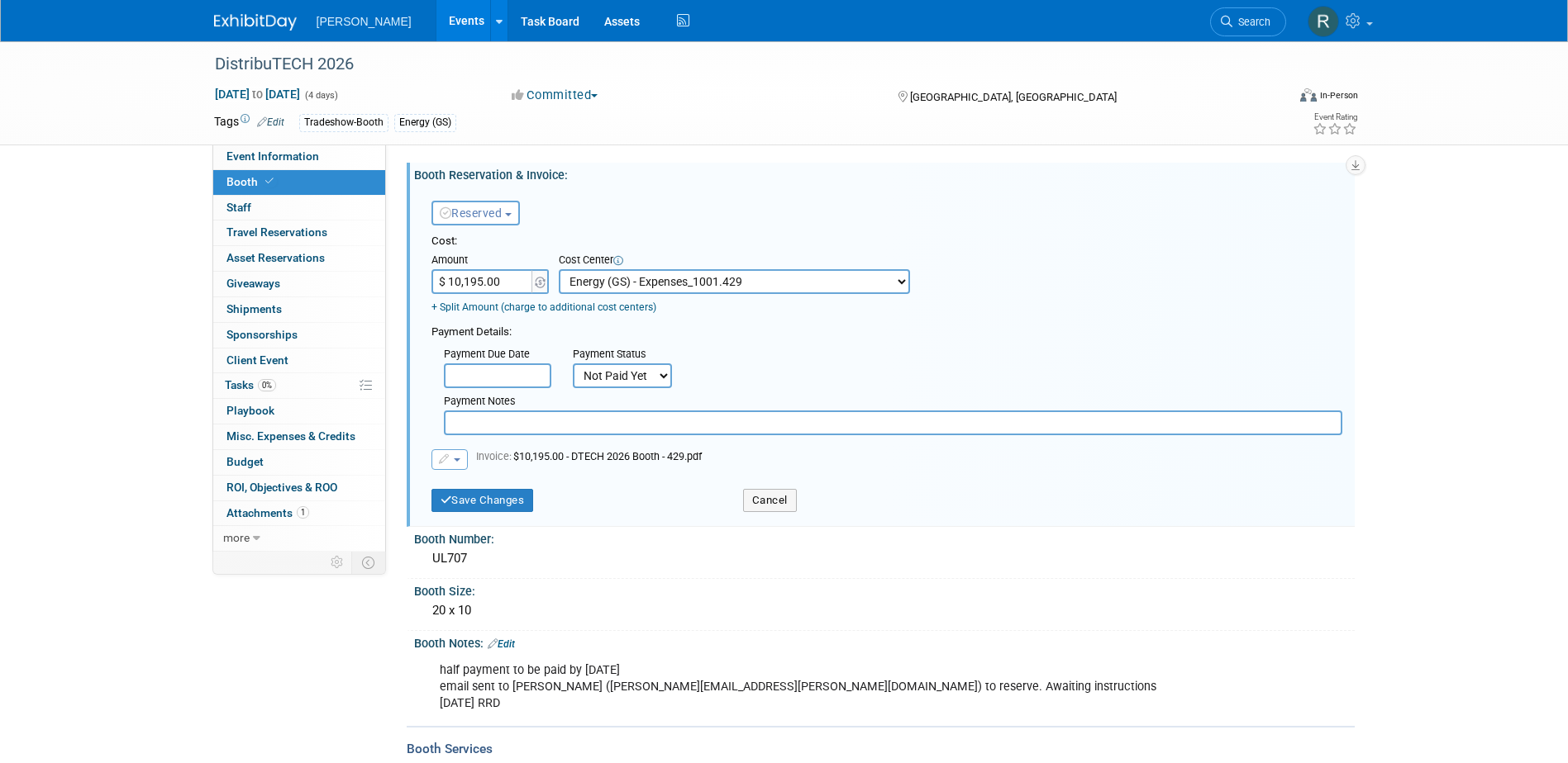
click at [505, 375] on input "text" at bounding box center [497, 375] width 107 height 25
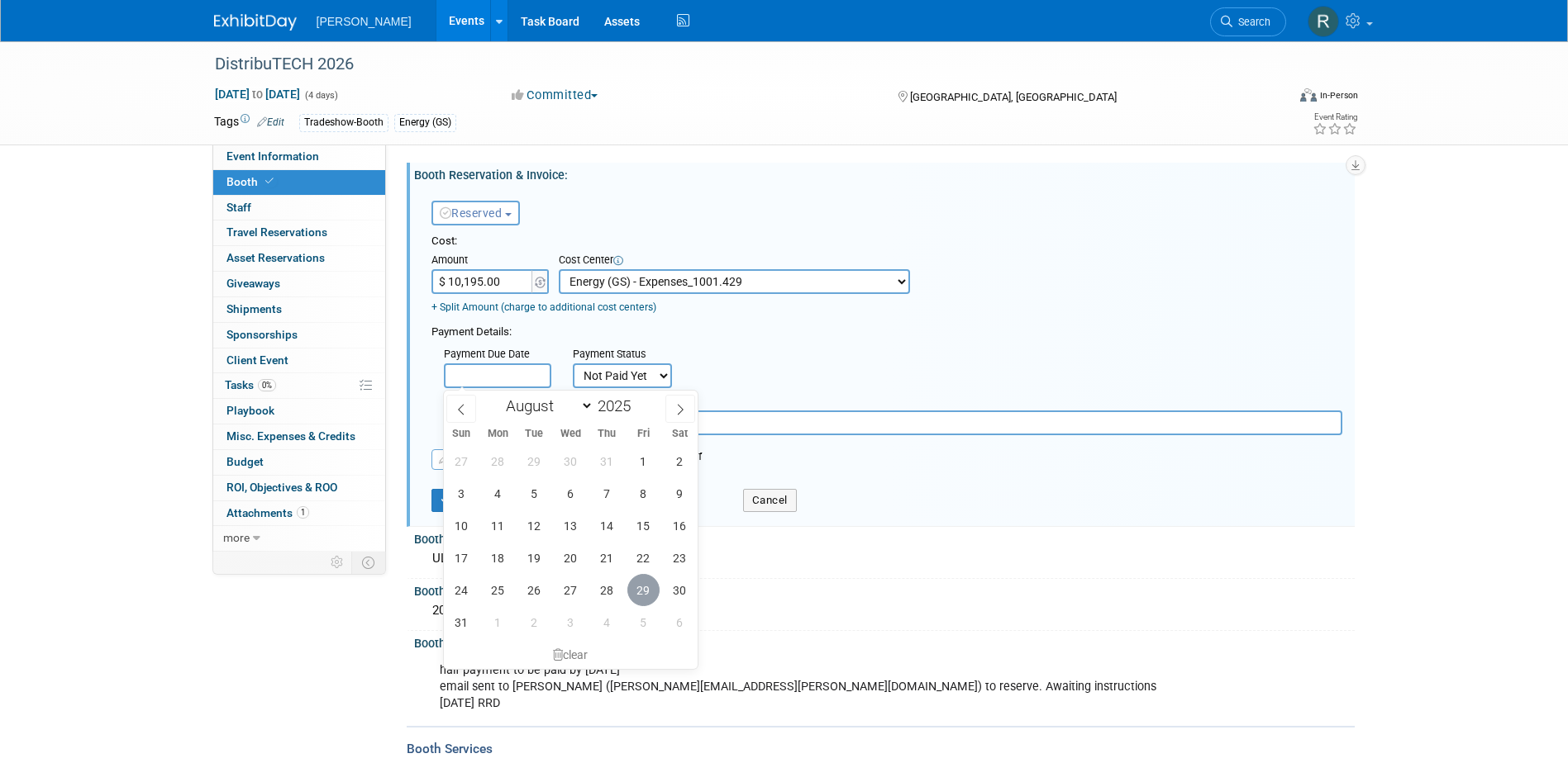
click at [643, 591] on span "29" at bounding box center [643, 590] width 33 height 33
type input "[DATE]"
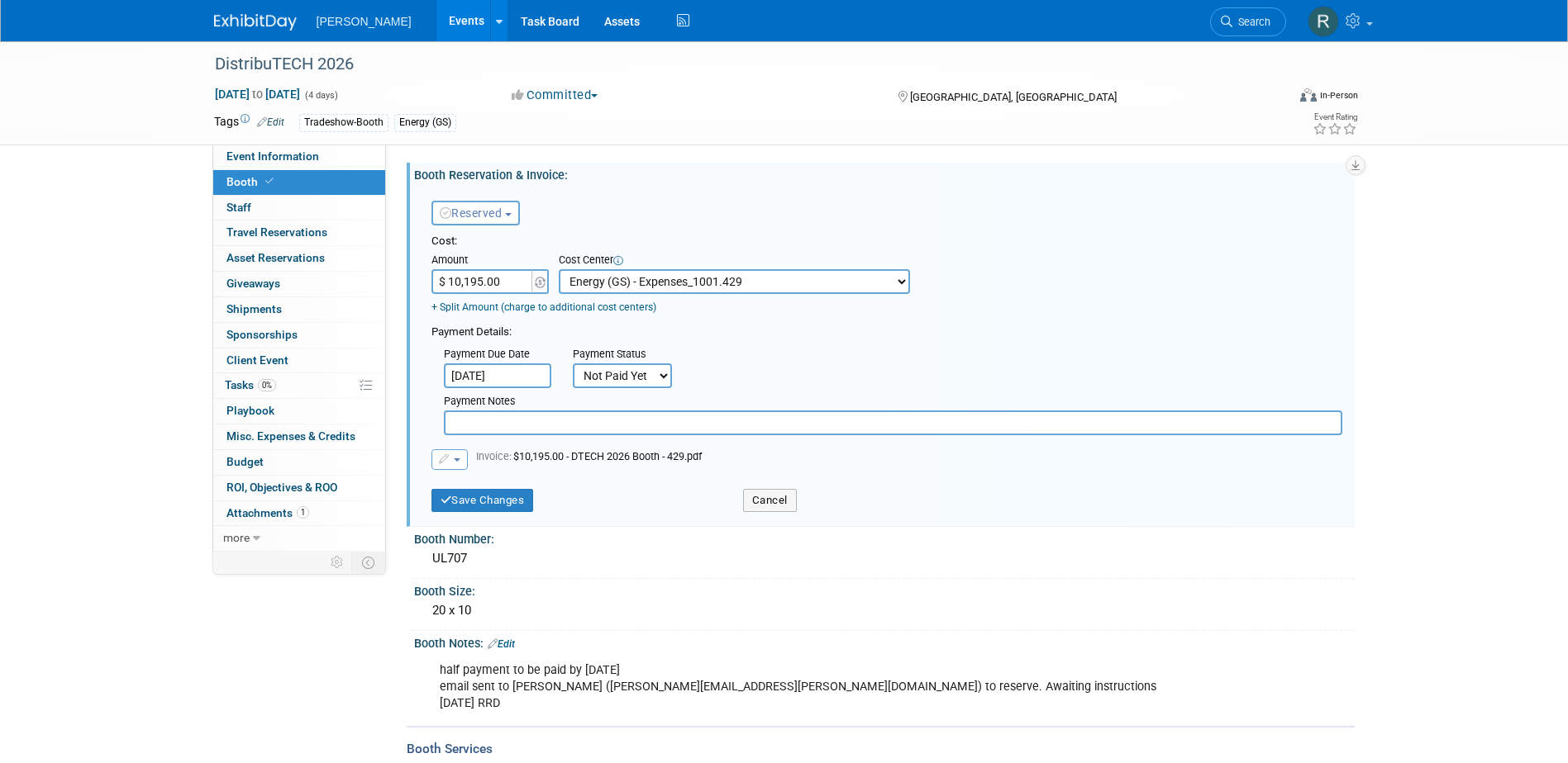
drag, startPoint x: 614, startPoint y: 374, endPoint x: 620, endPoint y: 389, distance: 16.2
click at [614, 374] on select "Not Paid Yet Partially Paid Paid in Full" at bounding box center [622, 375] width 99 height 25
select select "2"
click at [573, 363] on select "Not Paid Yet Partially Paid Paid in Full" at bounding box center [622, 375] width 99 height 25
click at [624, 433] on input "text" at bounding box center [893, 423] width 899 height 25
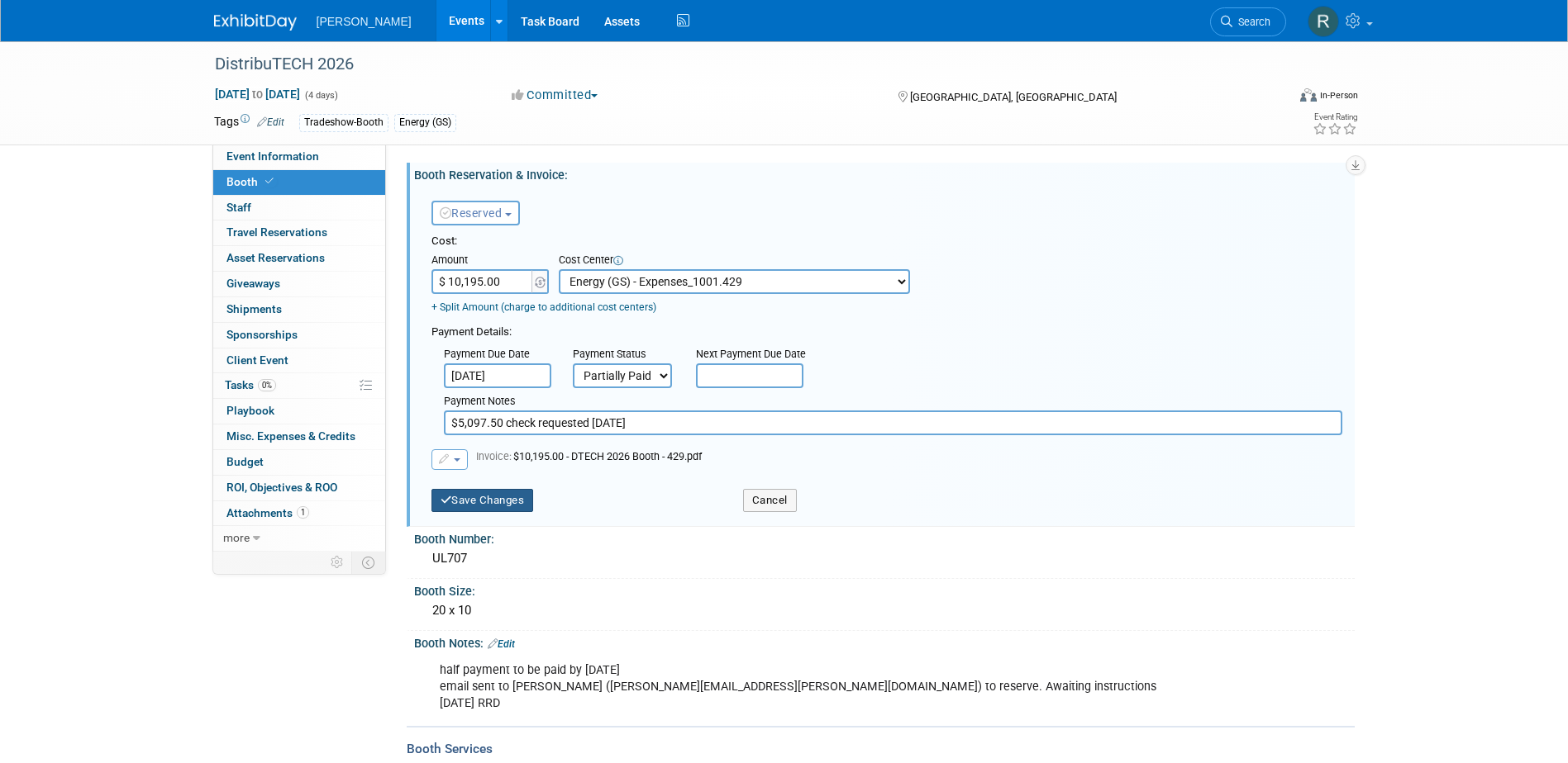
type input "$5,097.50 check requested [DATE]"
click at [513, 502] on button "Save Changes" at bounding box center [483, 501] width 103 height 23
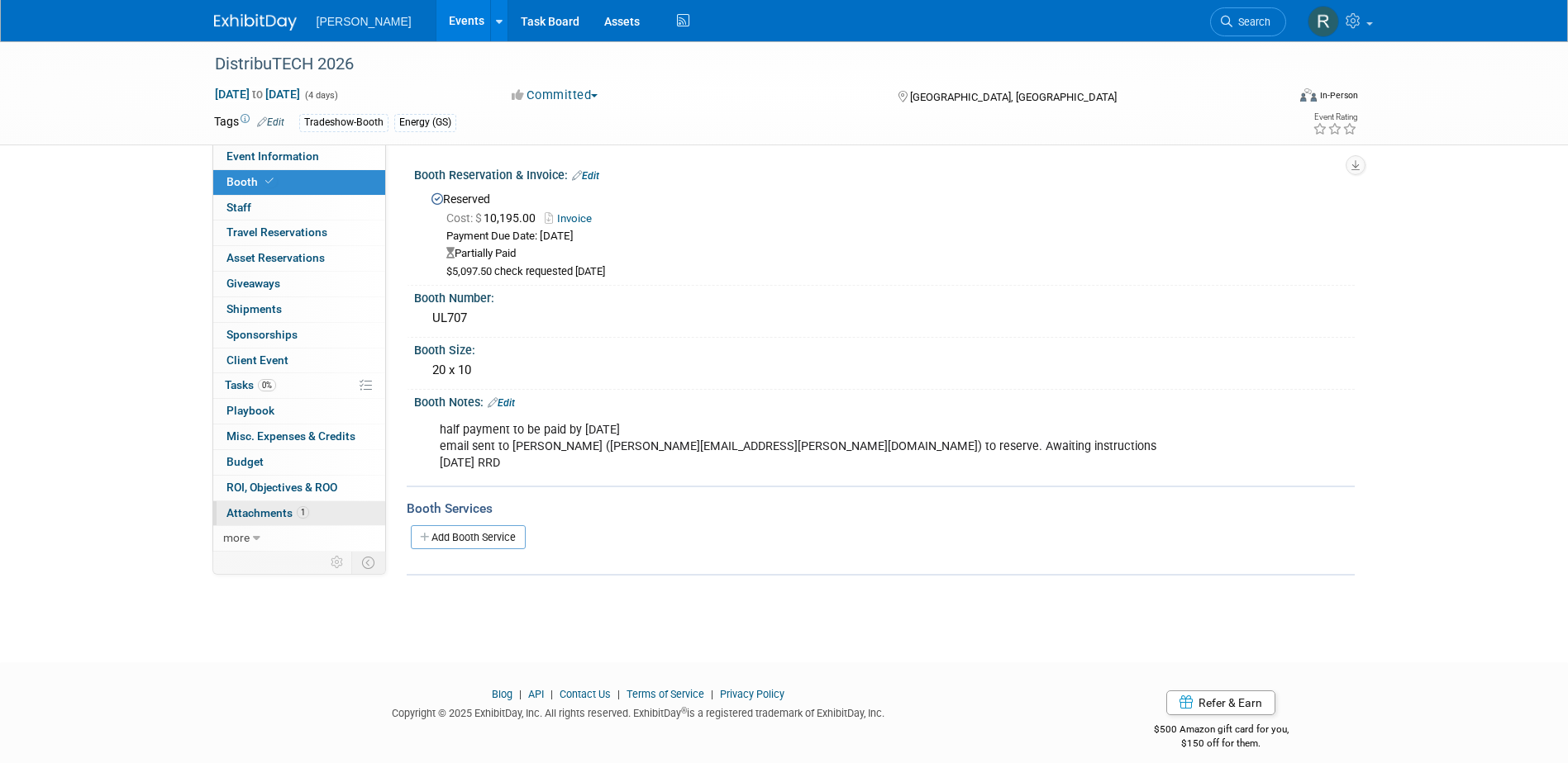
click at [271, 514] on span "Attachments 1" at bounding box center [267, 513] width 82 height 13
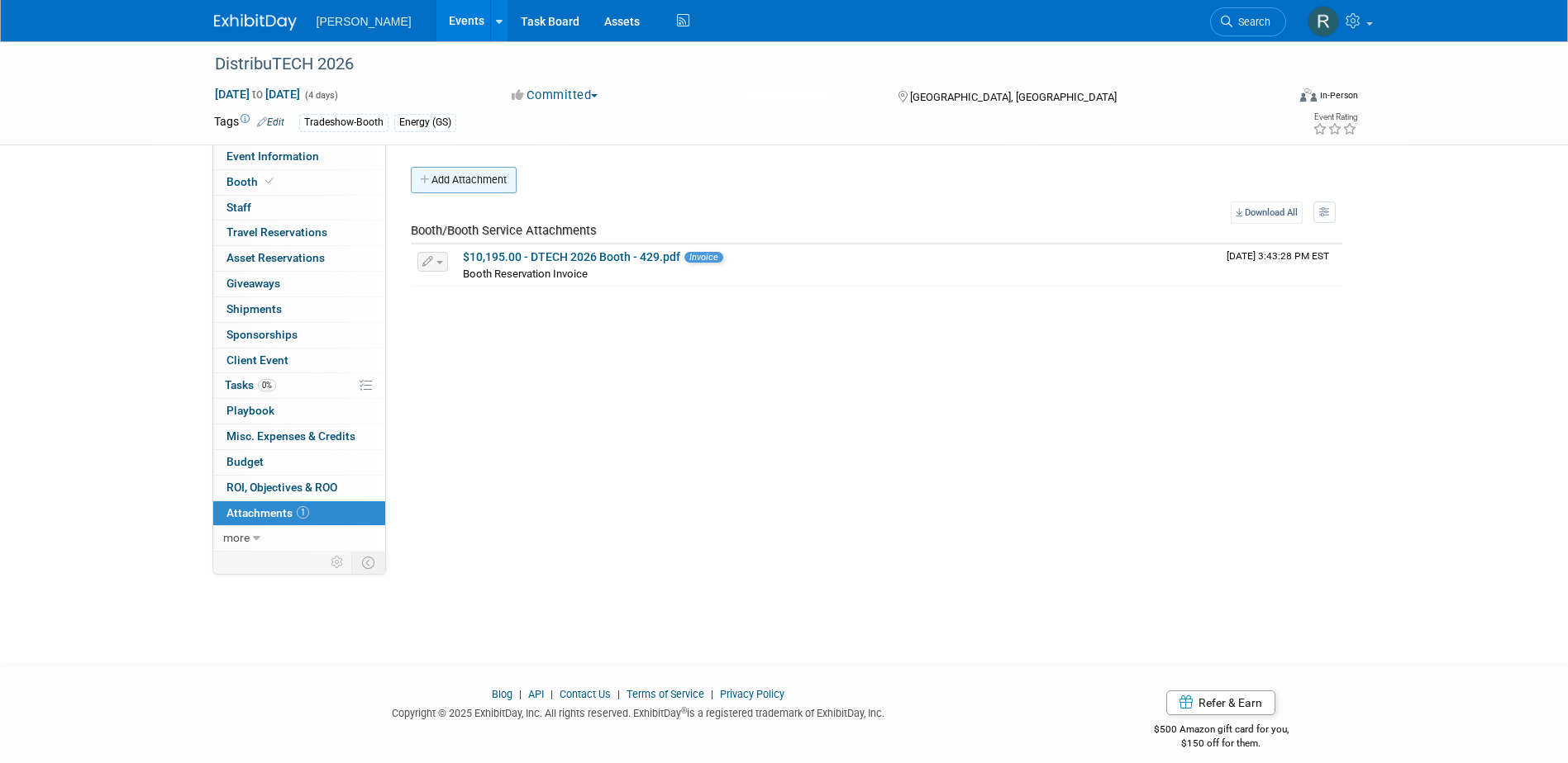
click at [478, 188] on button "Add Attachment" at bounding box center [463, 180] width 106 height 26
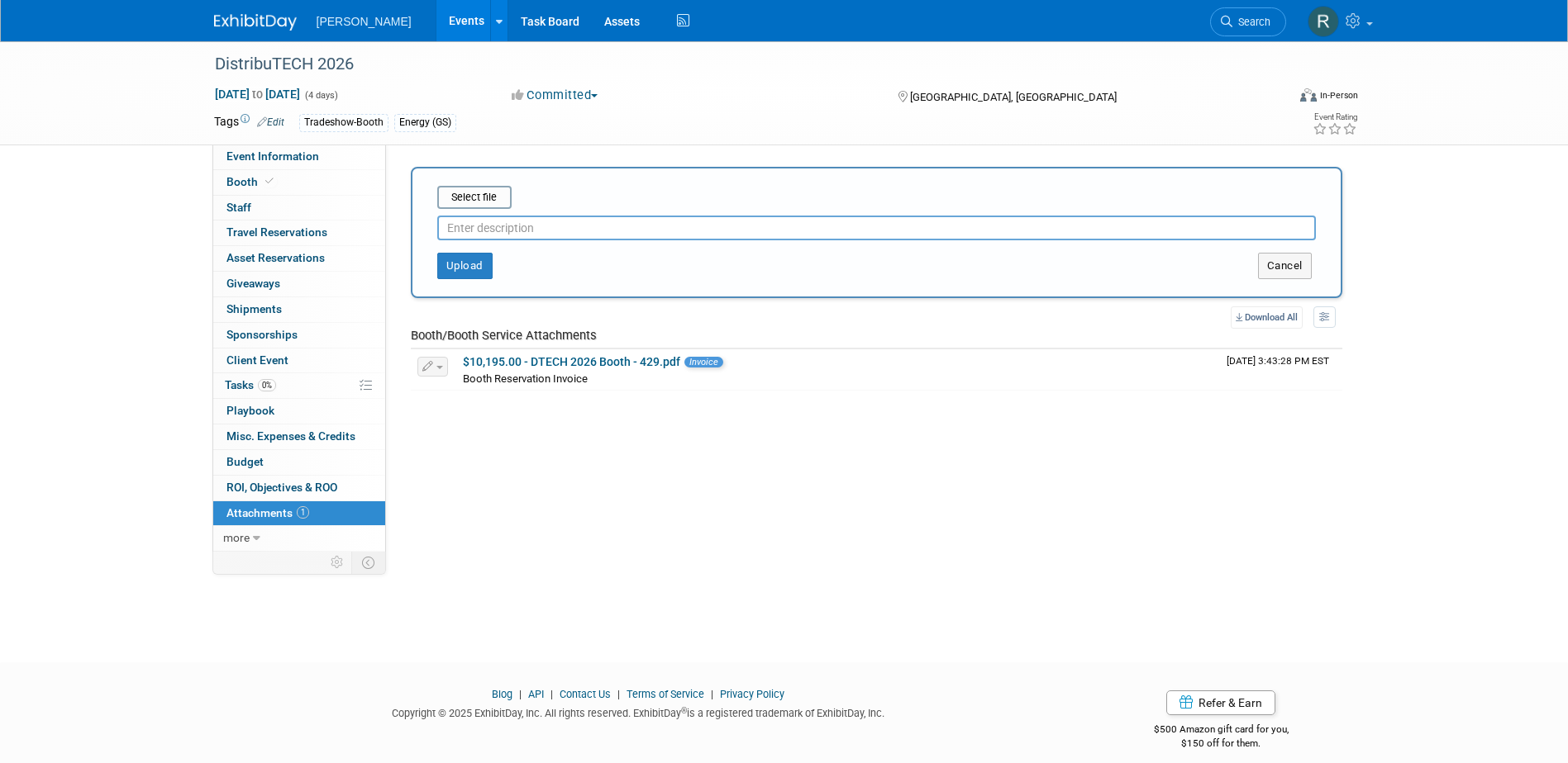
click at [484, 223] on input "text" at bounding box center [877, 228] width 878 height 25
type input "Down payment invoice"
click at [498, 192] on input "file" at bounding box center [411, 197] width 197 height 20
type input "C:\fakepath\$5,097.50 - DTECH 2026 Booth Down Payment - 0429.pdf"
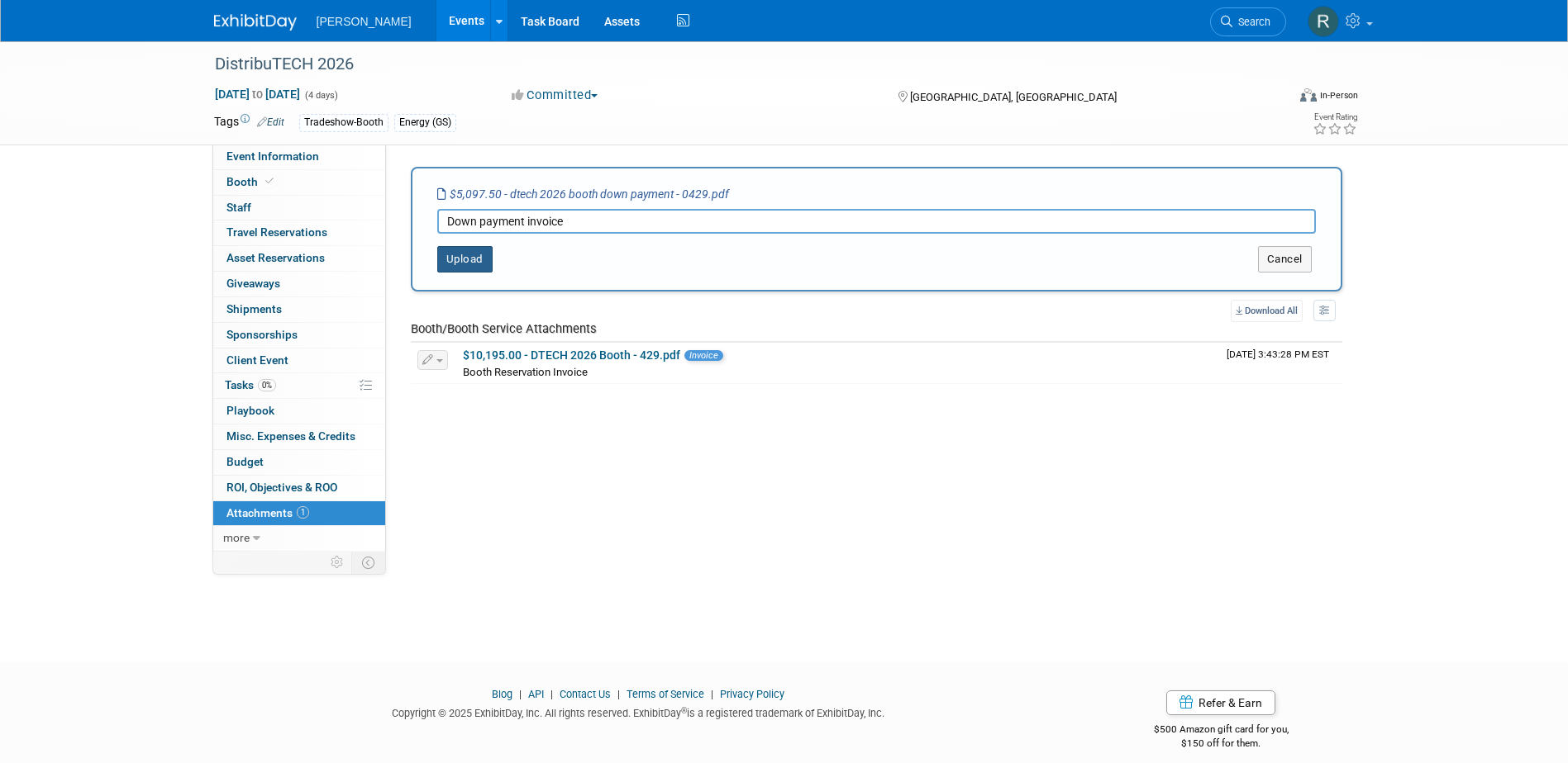
click at [477, 263] on button "Upload" at bounding box center [464, 260] width 55 height 26
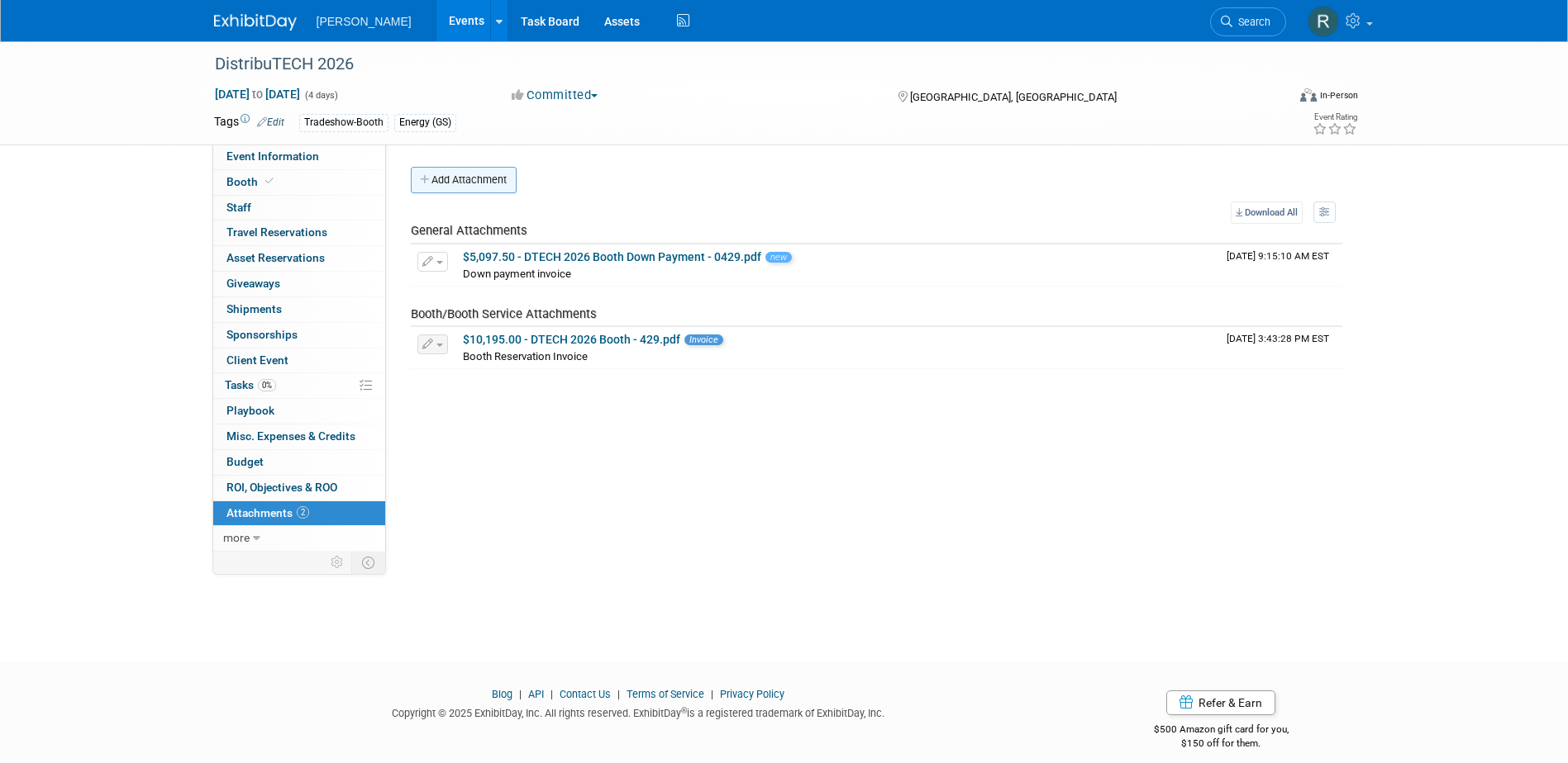
click at [464, 183] on button "Add Attachment" at bounding box center [463, 180] width 106 height 26
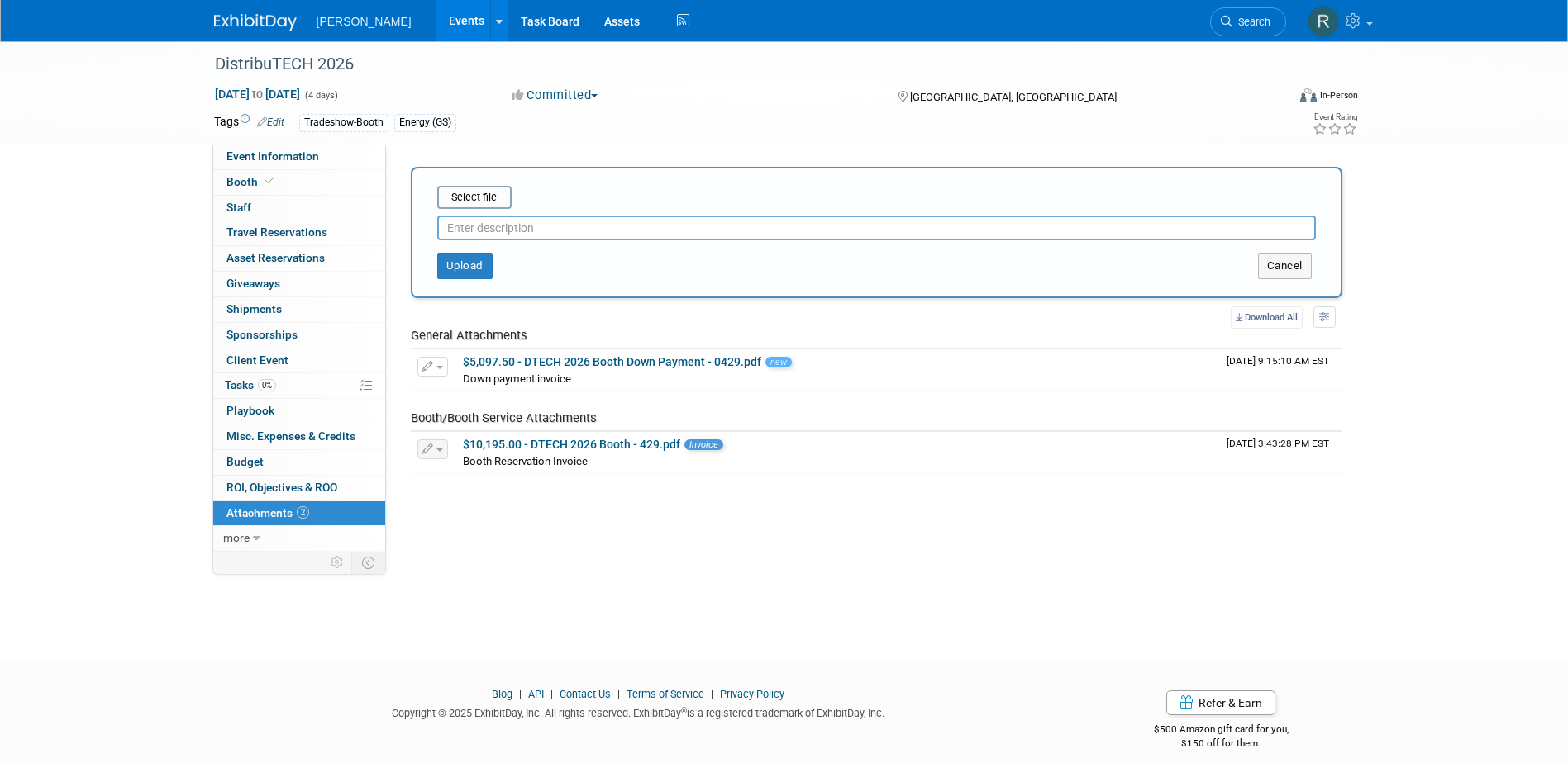
click at [469, 228] on input "text" at bounding box center [877, 228] width 878 height 25
type input "Down payment check request"
click at [463, 199] on input "file" at bounding box center [411, 197] width 197 height 20
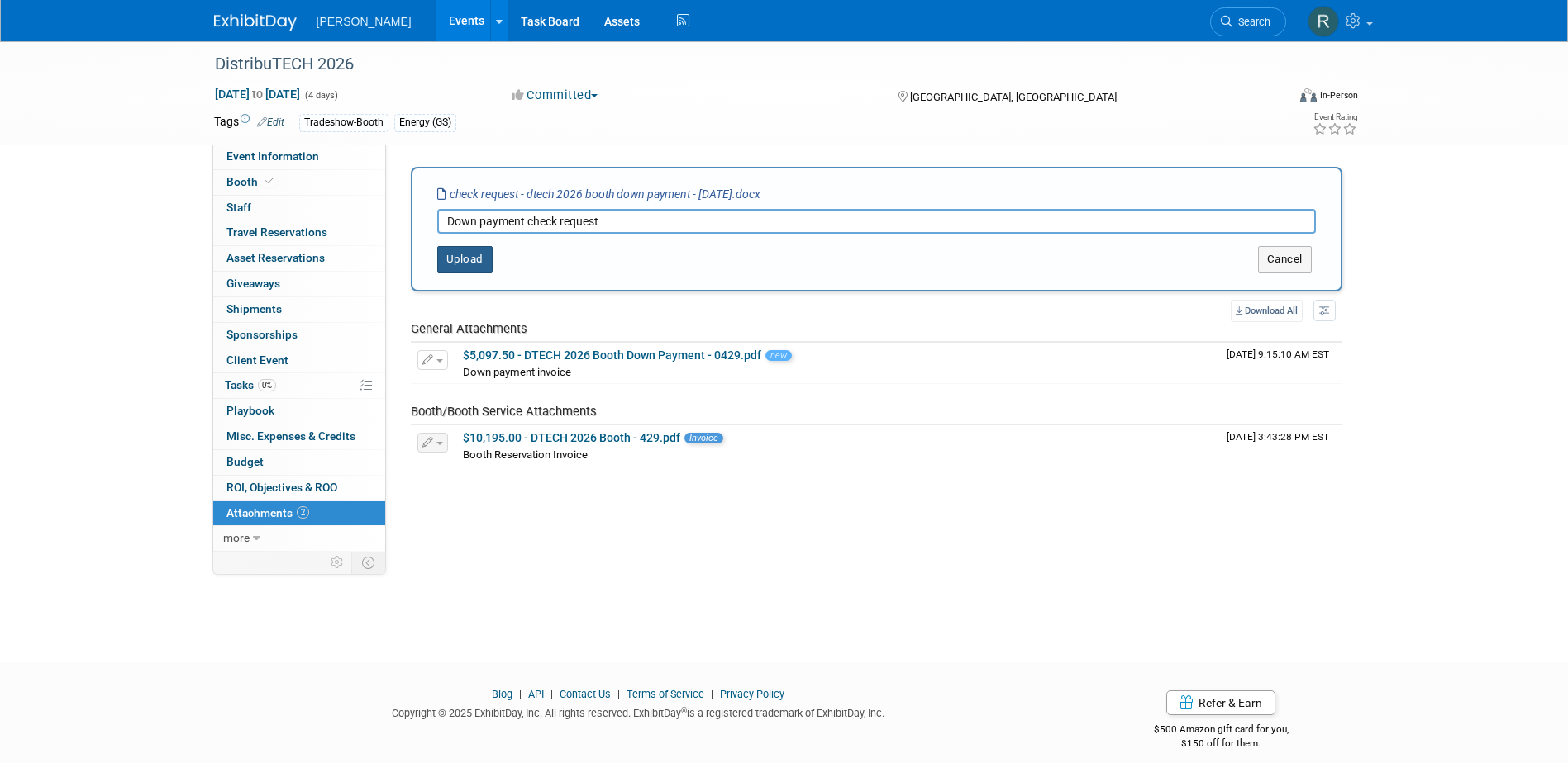
click at [465, 257] on button "Upload" at bounding box center [464, 260] width 55 height 26
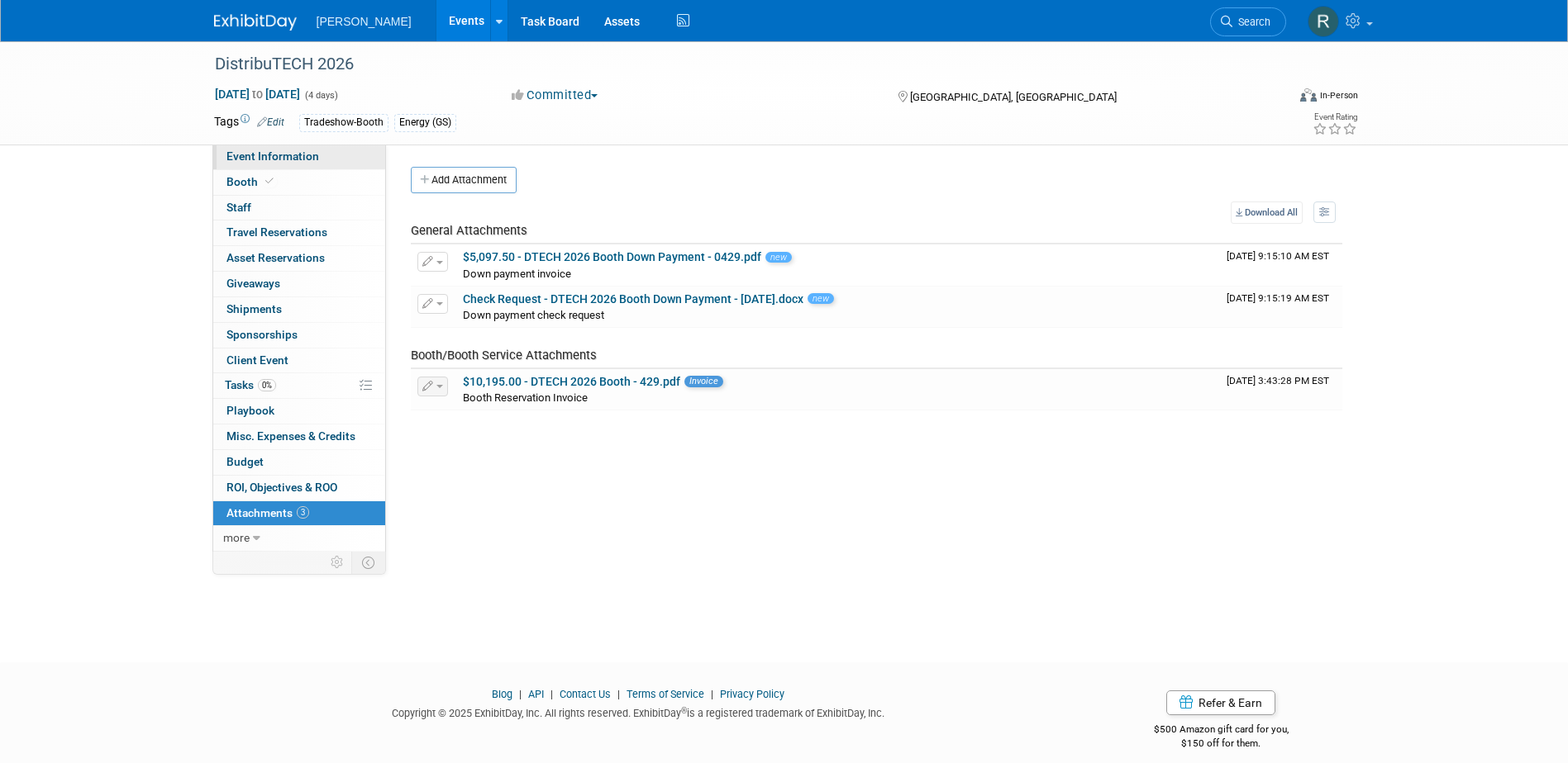
click at [262, 153] on span "Event Information" at bounding box center [272, 156] width 93 height 13
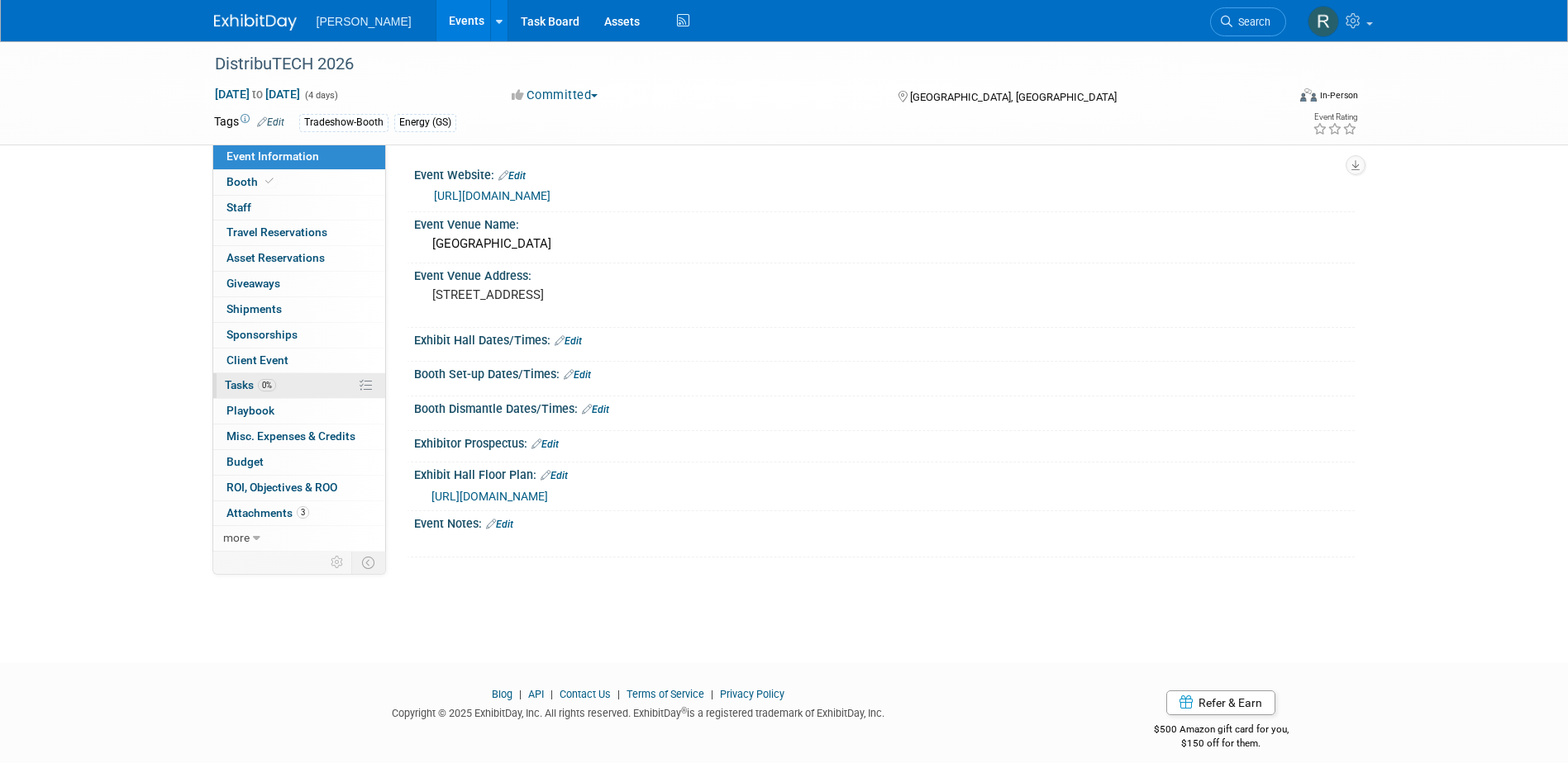
click at [272, 383] on span "0%" at bounding box center [266, 385] width 18 height 12
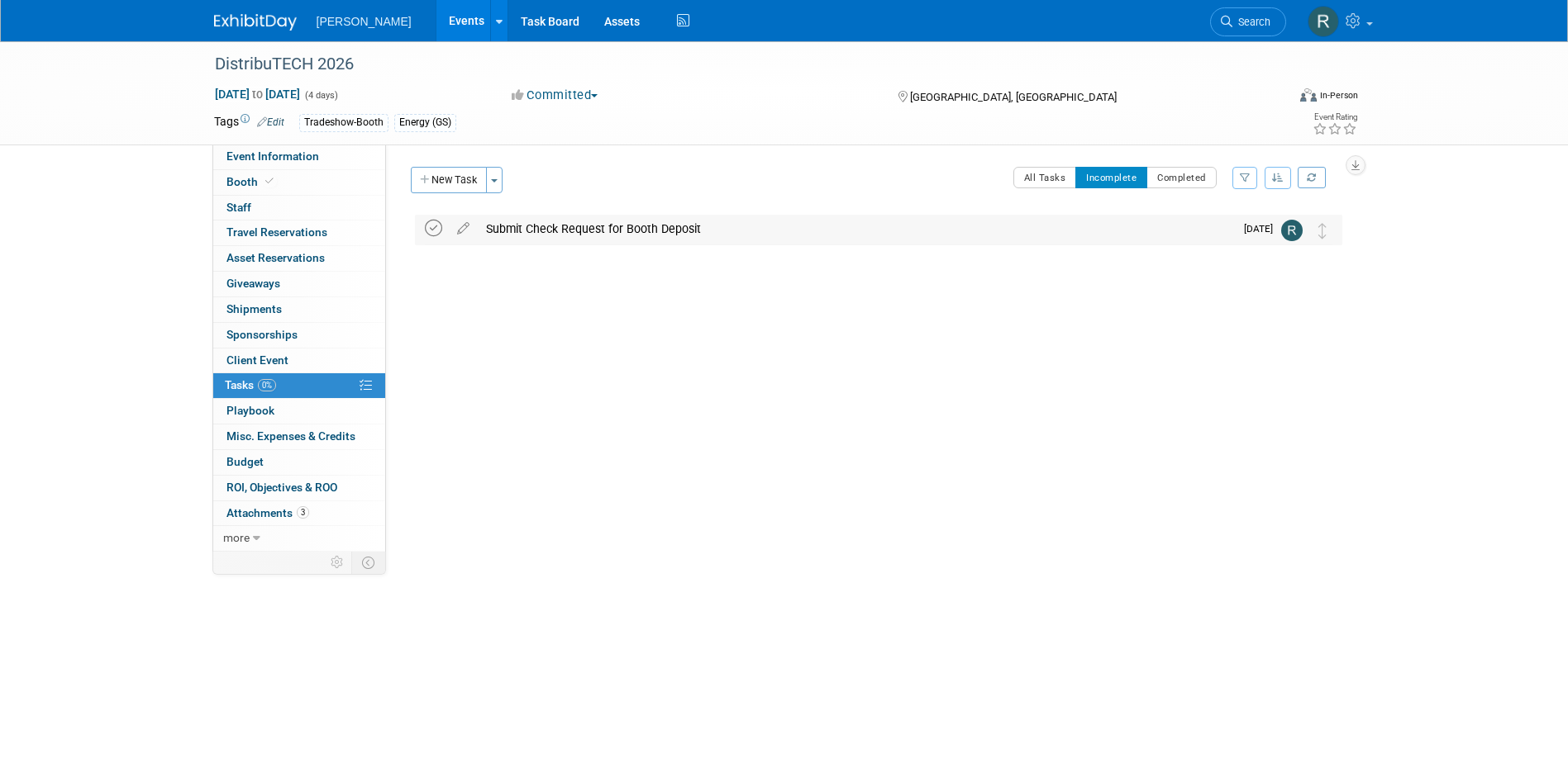
click at [430, 226] on icon at bounding box center [434, 228] width 18 height 18
click at [1234, 19] on span "Search" at bounding box center [1251, 21] width 38 height 12
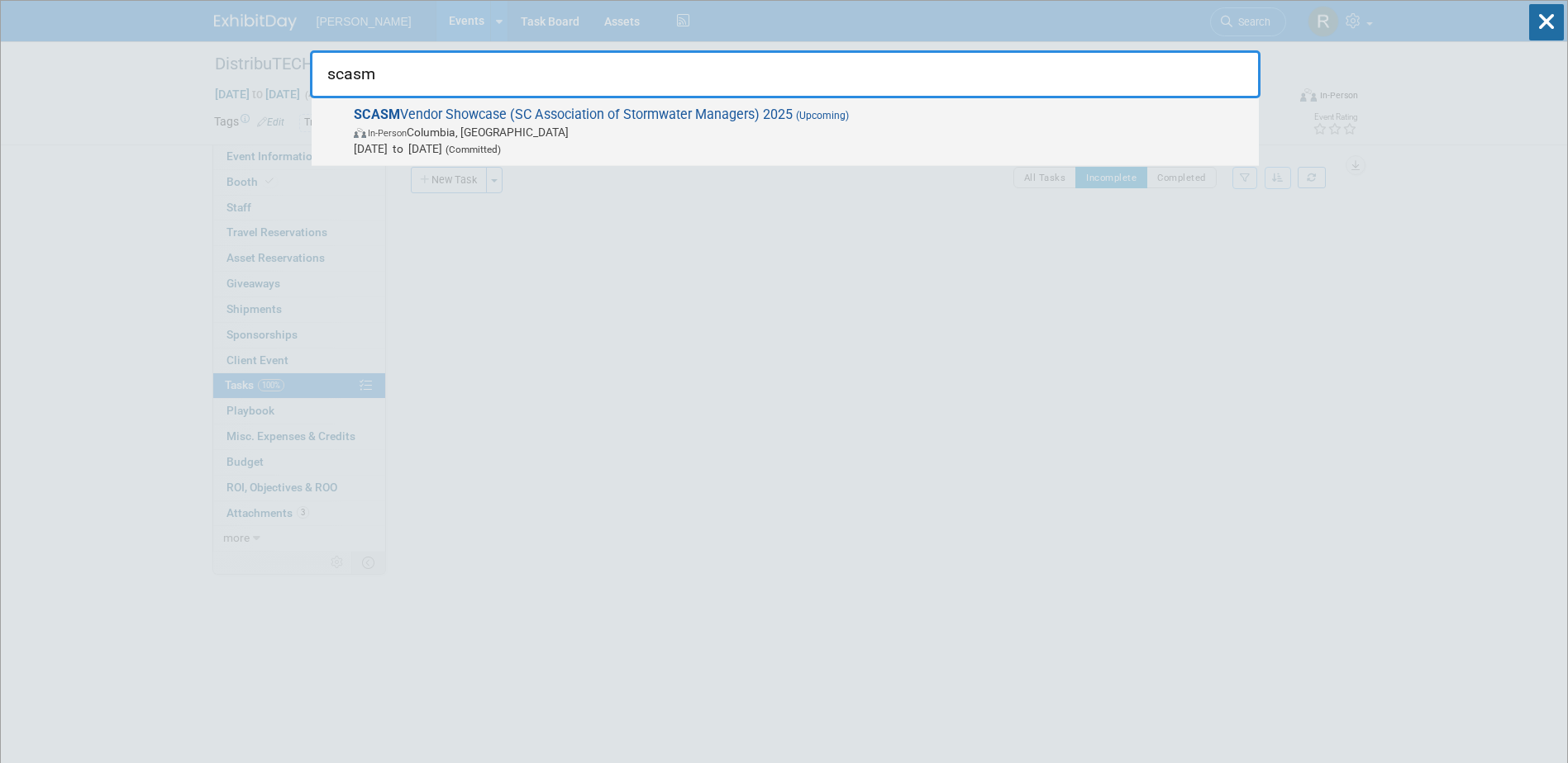
type input "scasm"
click at [683, 127] on span "In-Person Columbia, SC" at bounding box center [803, 133] width 897 height 17
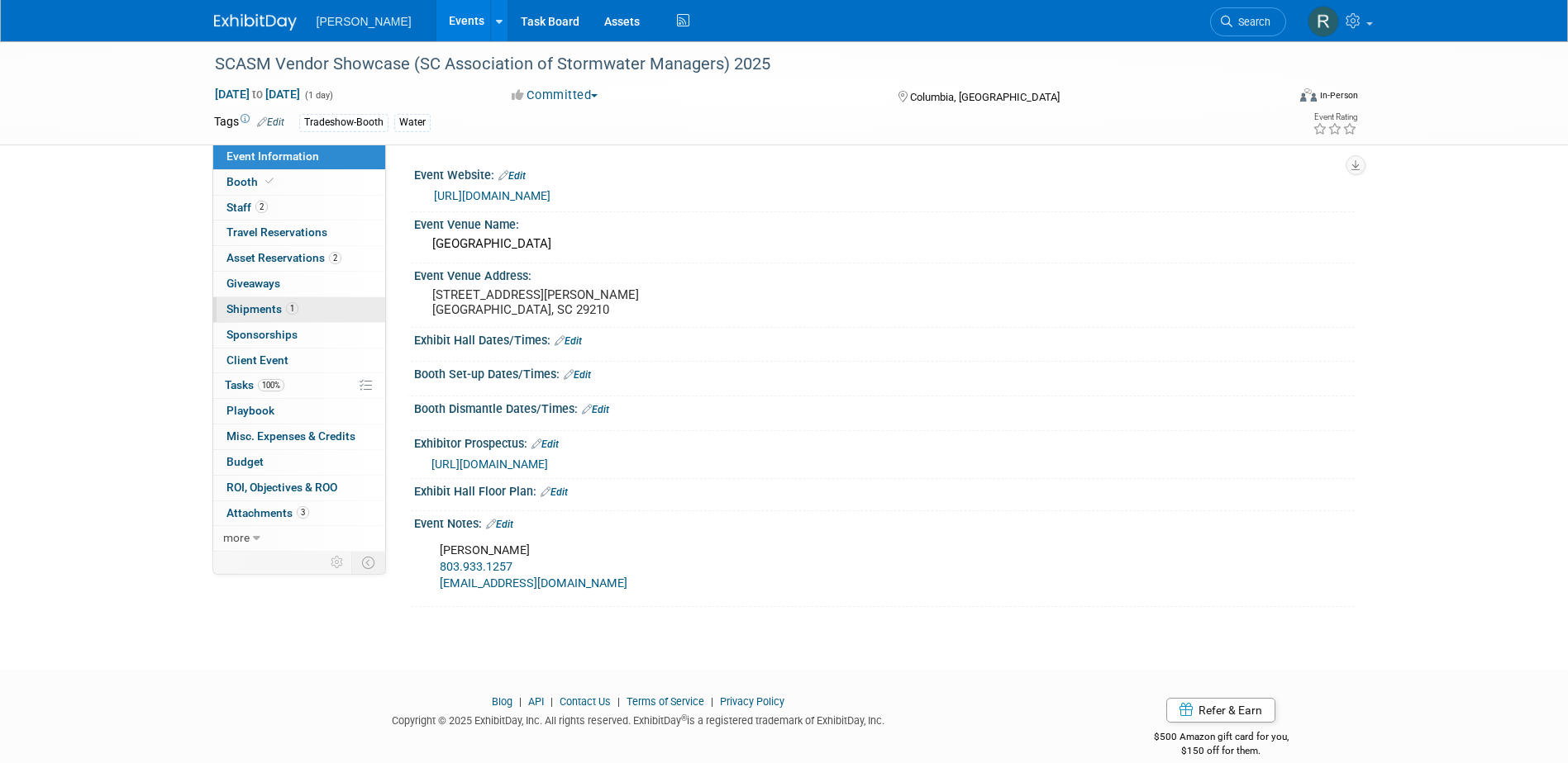
click at [271, 304] on span "Shipments 1" at bounding box center [262, 309] width 72 height 13
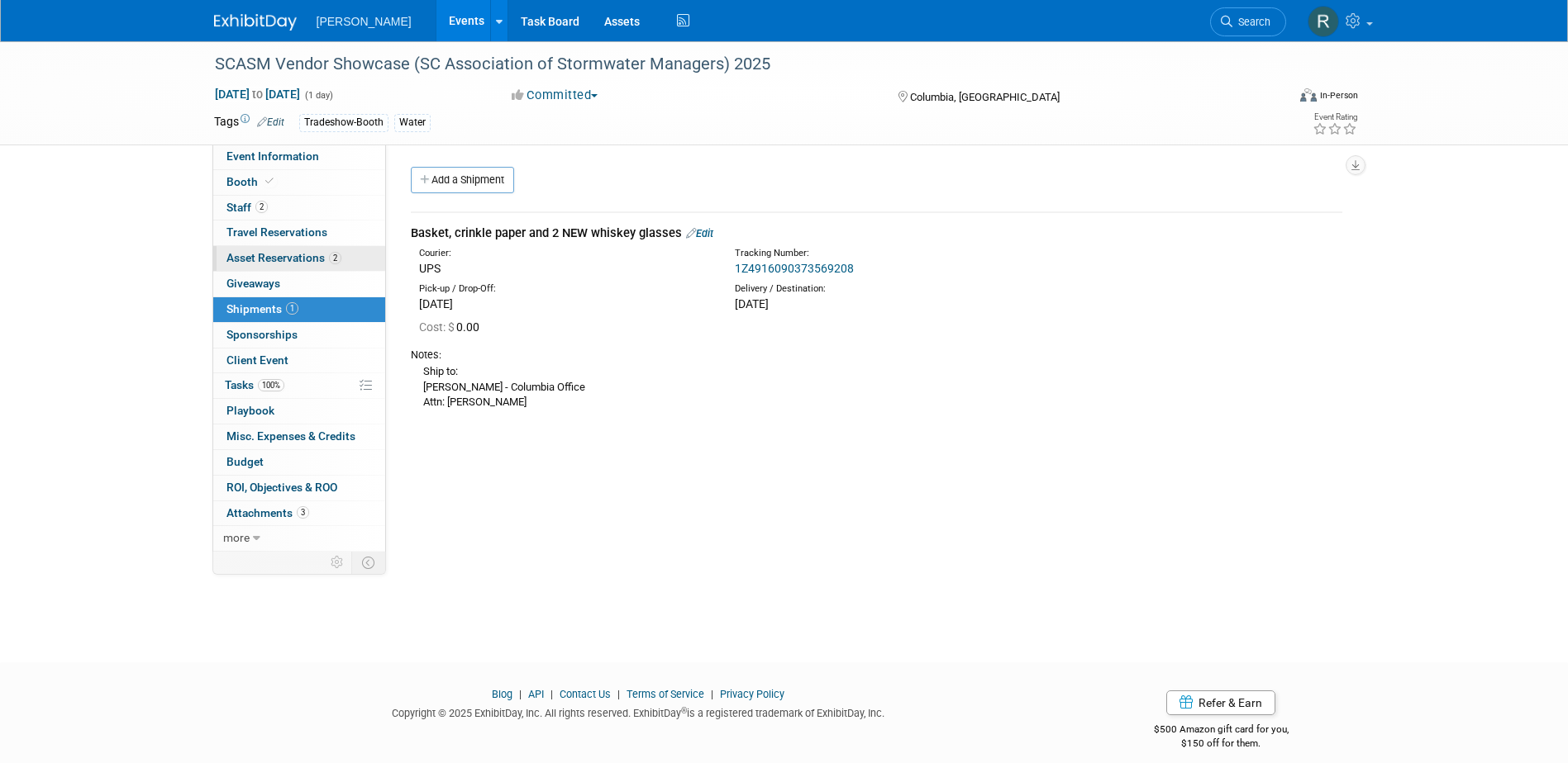
click at [299, 261] on span "Asset Reservations 2" at bounding box center [283, 258] width 115 height 13
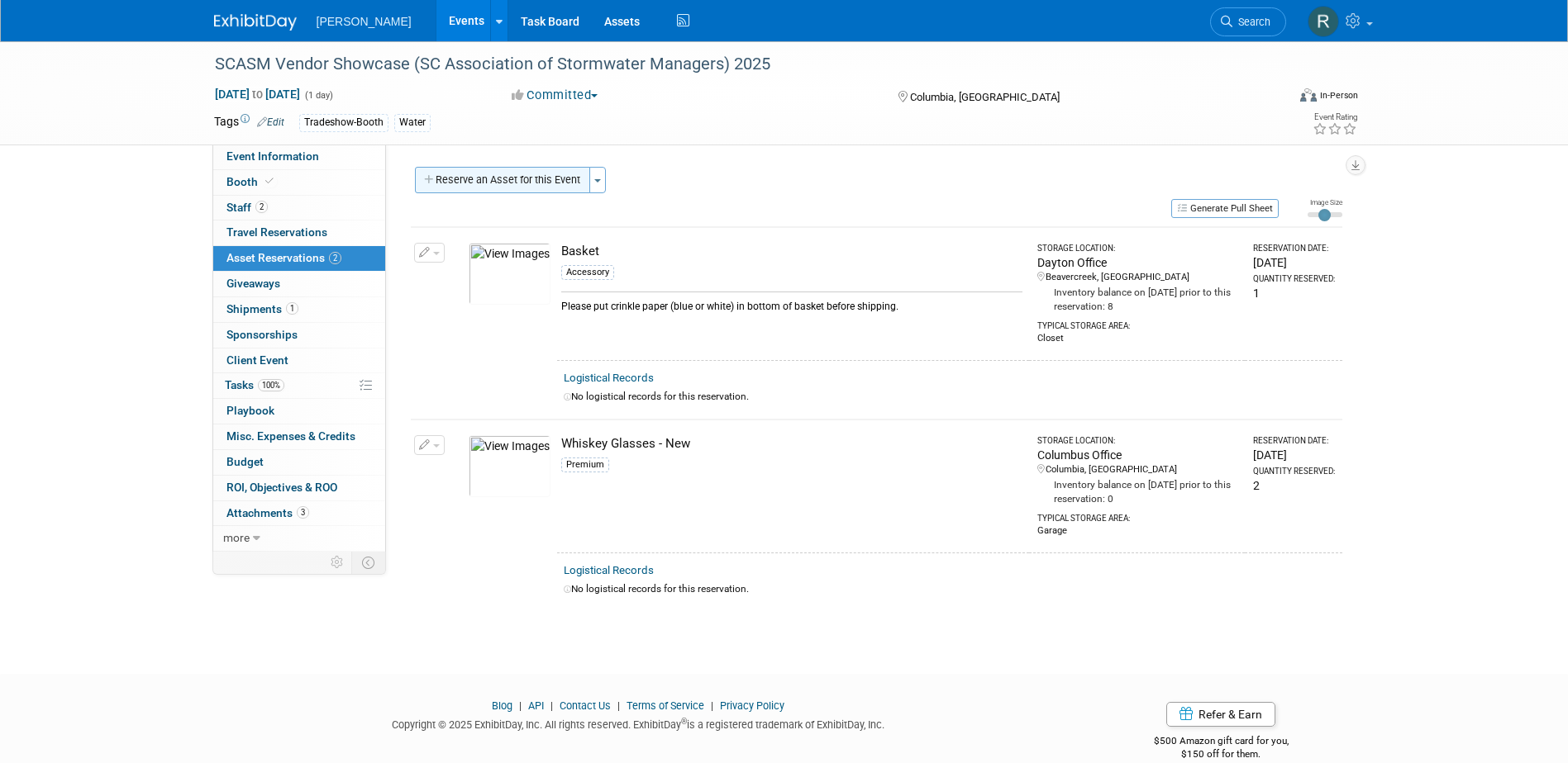
click at [559, 184] on button "Reserve an Asset for this Event" at bounding box center [503, 180] width 176 height 26
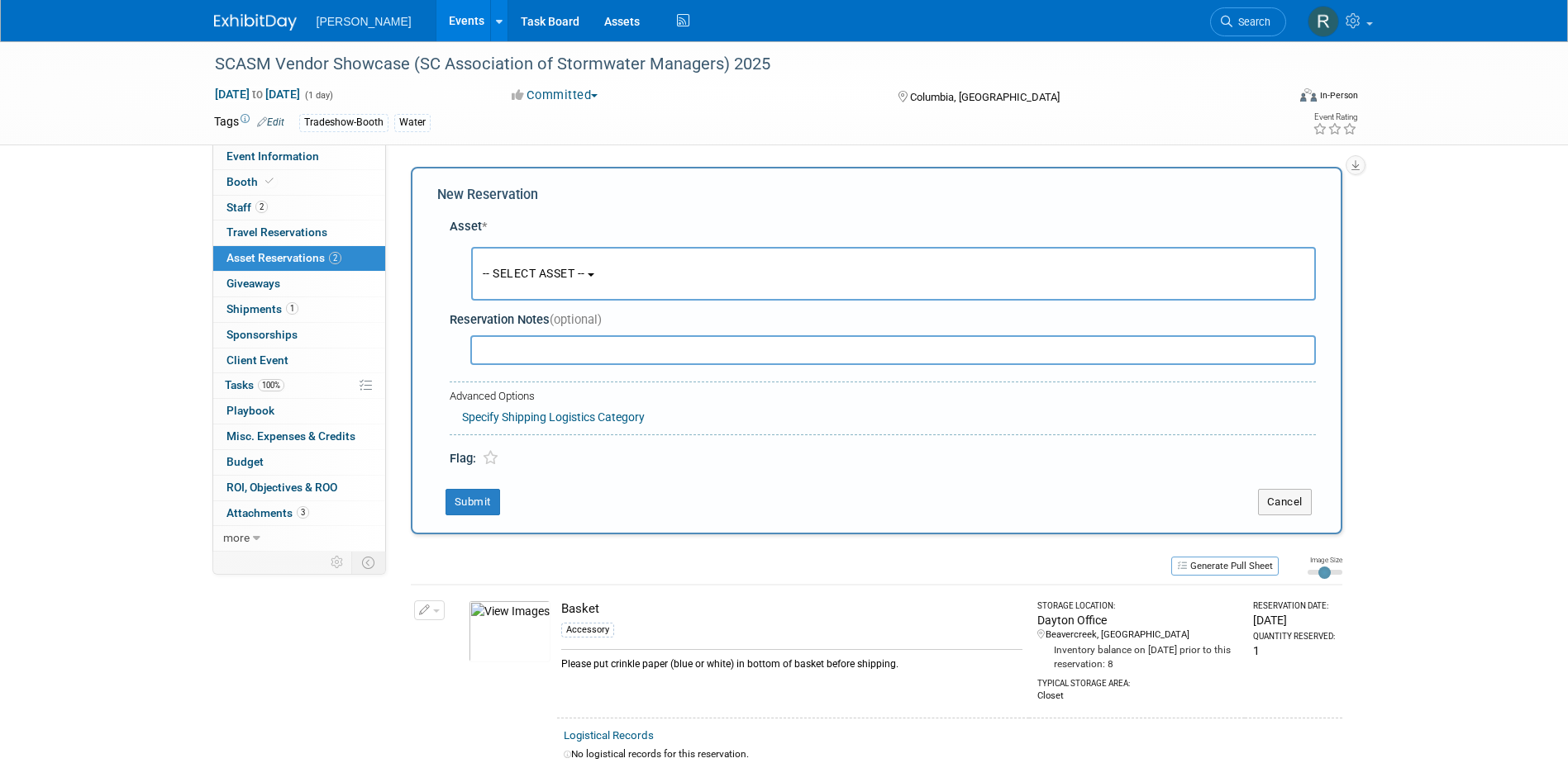
scroll to position [16, 0]
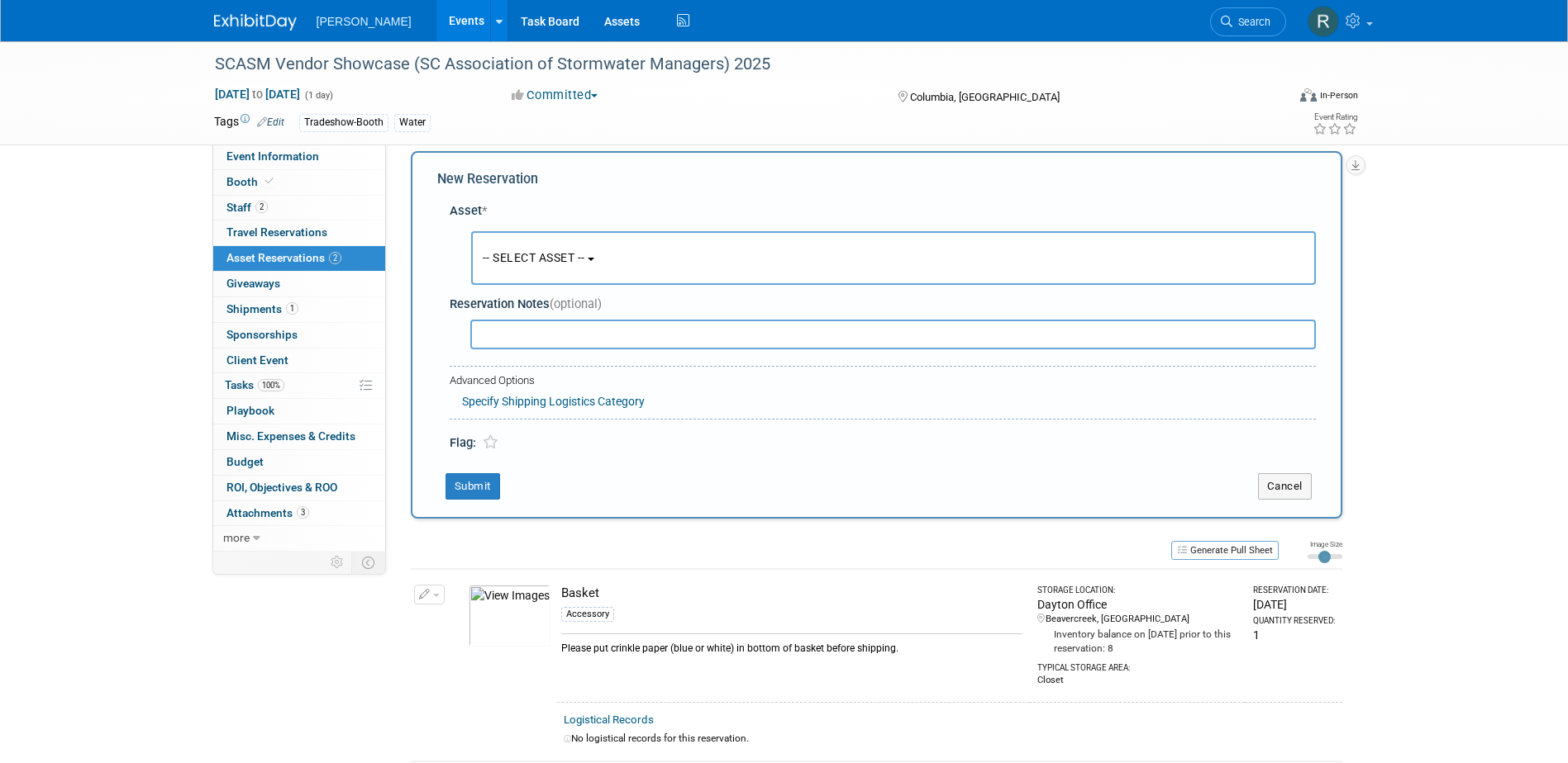
click at [538, 253] on span "-- SELECT ASSET --" at bounding box center [535, 258] width 103 height 13
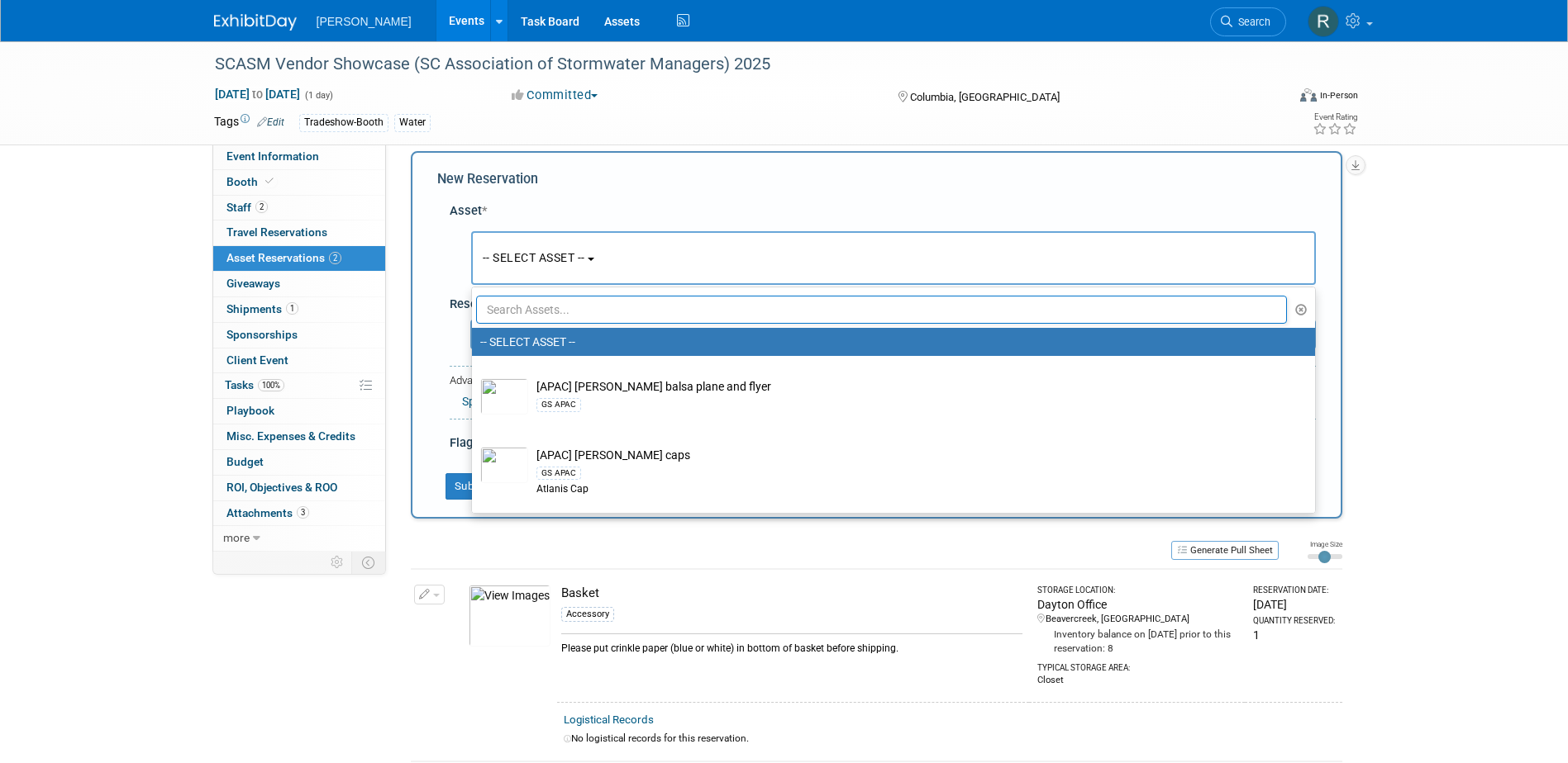
click at [531, 317] on input "text" at bounding box center [882, 310] width 812 height 28
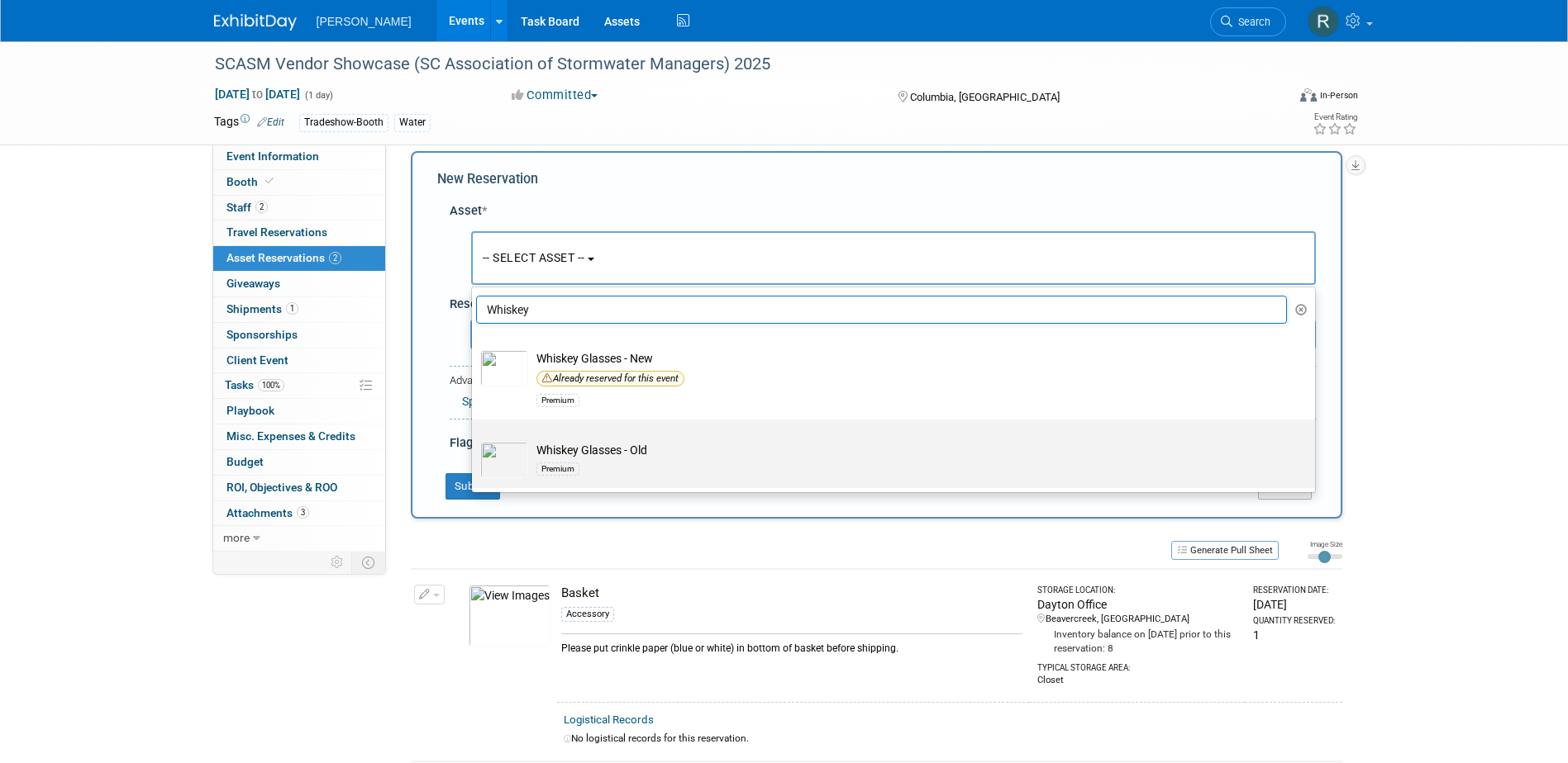
type input "Whiskey"
click at [573, 454] on td "Whiskey Glasses - Old Premium" at bounding box center [905, 459] width 754 height 36
click at [475, 440] on input "Whiskey Glasses - Old Premium" at bounding box center [469, 434] width 11 height 11
select select "10726619"
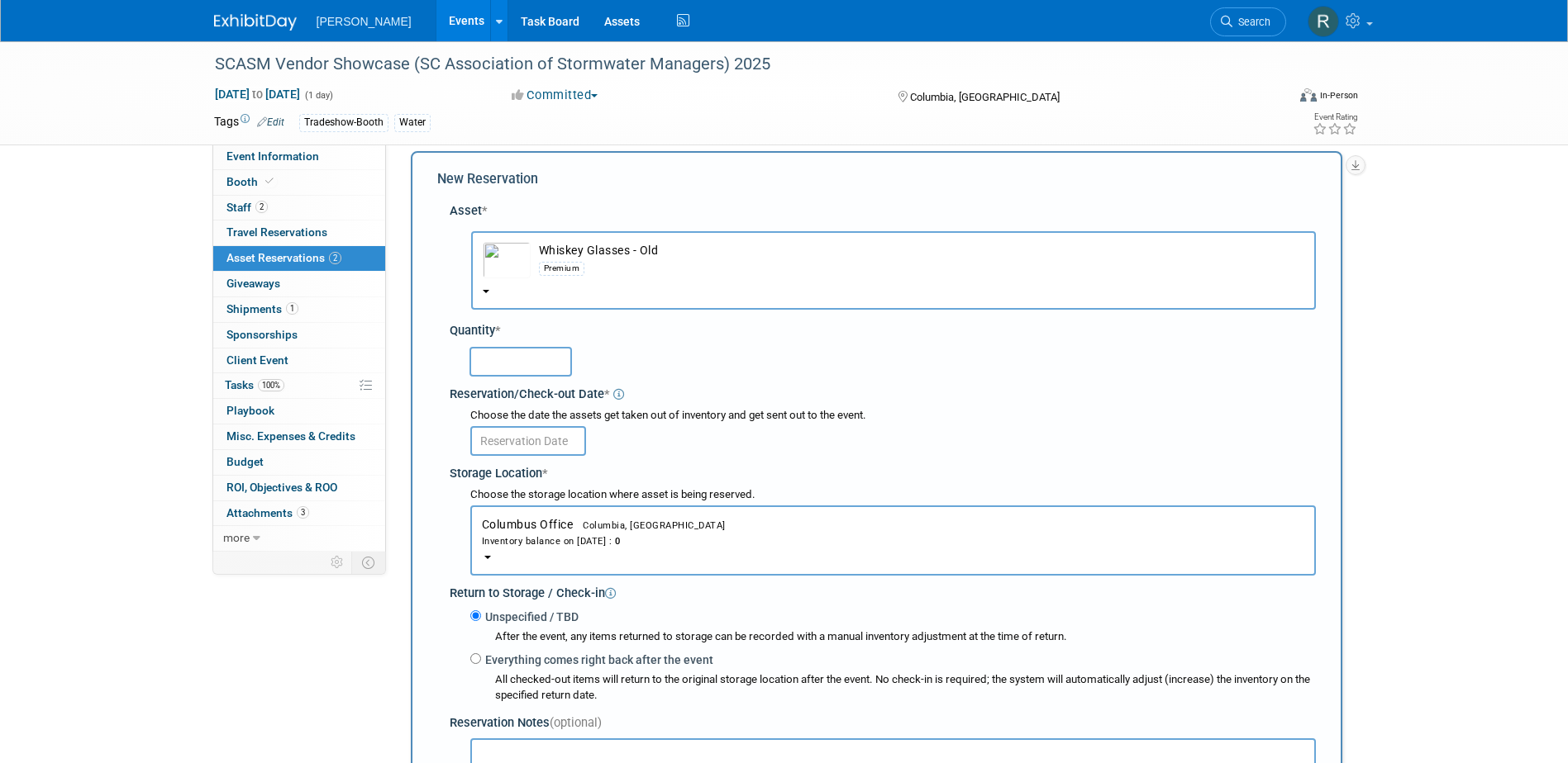
click at [526, 366] on input "text" at bounding box center [520, 362] width 103 height 30
type input "2"
click at [521, 525] on span "Columbus Office Columbia, [GEOGRAPHIC_DATA] Inventory balance on [DATE] : 0" at bounding box center [893, 533] width 822 height 31
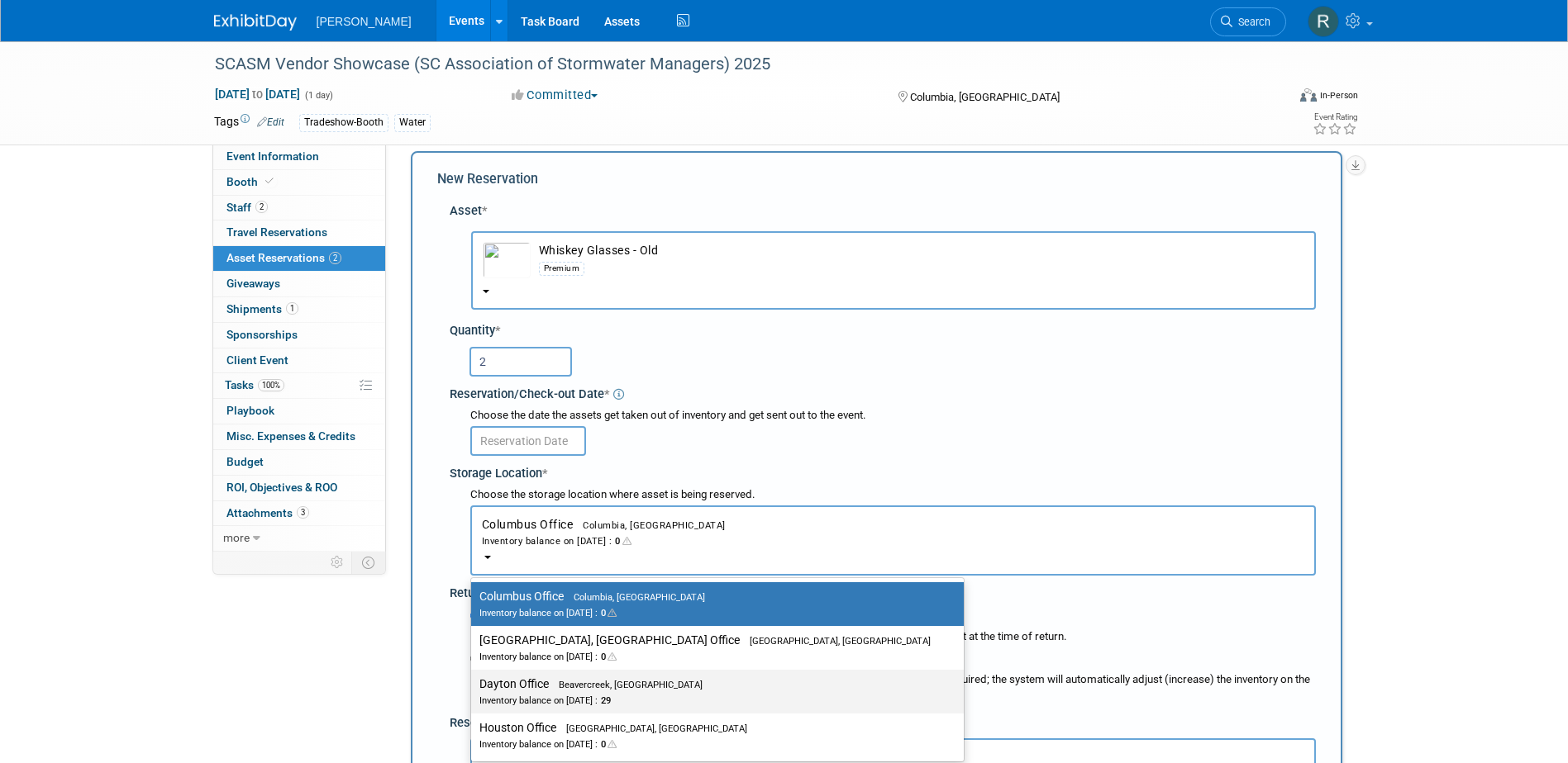
click at [535, 690] on label "Dayton Office Beavercreek, [GEOGRAPHIC_DATA] Inventory balance on [DATE] : 29" at bounding box center [713, 692] width 468 height 37
click at [474, 690] on input "Dayton Office Beavercreek, [GEOGRAPHIC_DATA] Inventory balance on [DATE] : 29" at bounding box center [468, 685] width 11 height 11
select select "11223930"
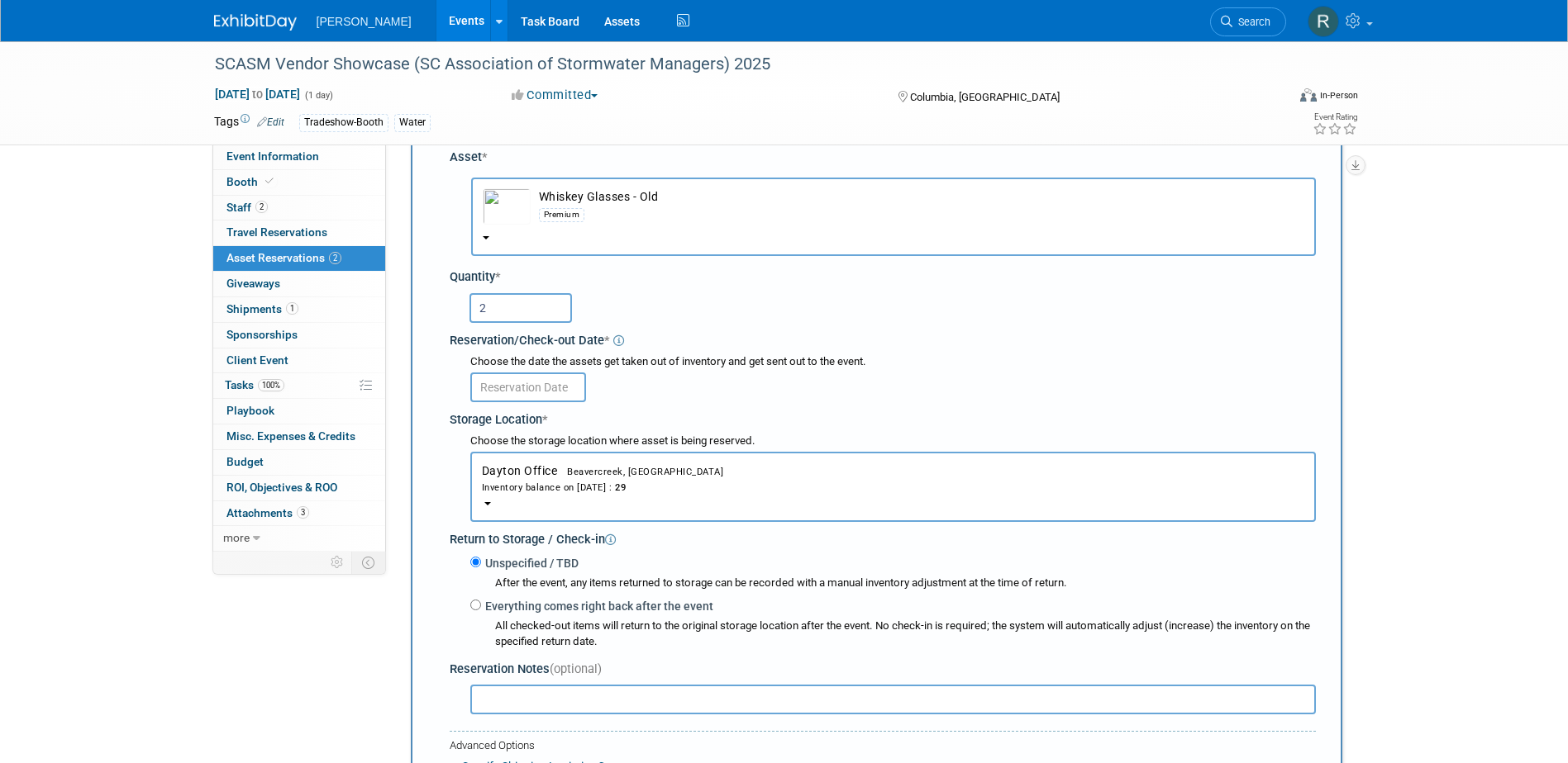
scroll to position [263, 0]
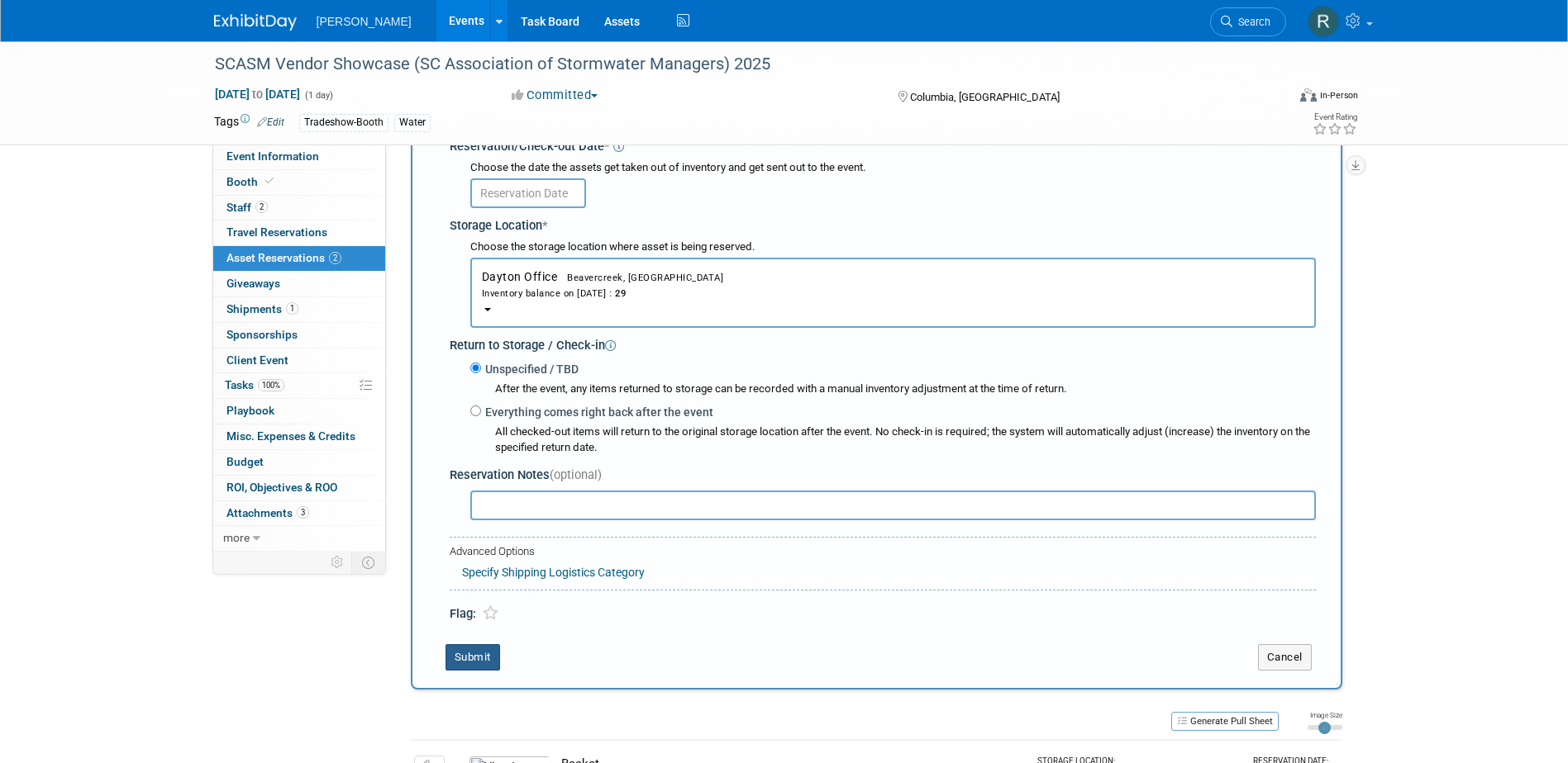
click at [490, 659] on button "Submit" at bounding box center [473, 657] width 54 height 26
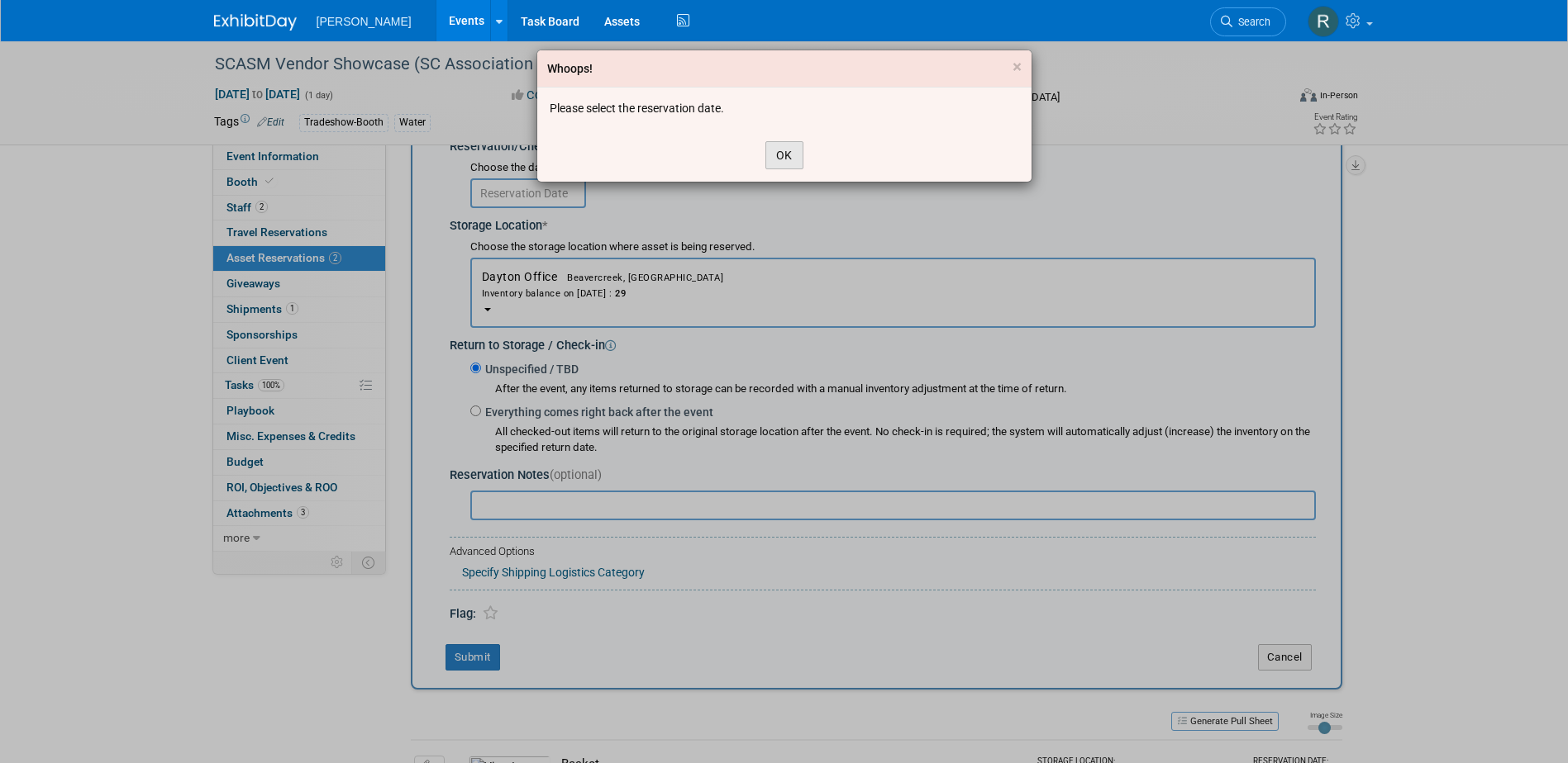
click at [788, 156] on button "OK" at bounding box center [784, 155] width 38 height 28
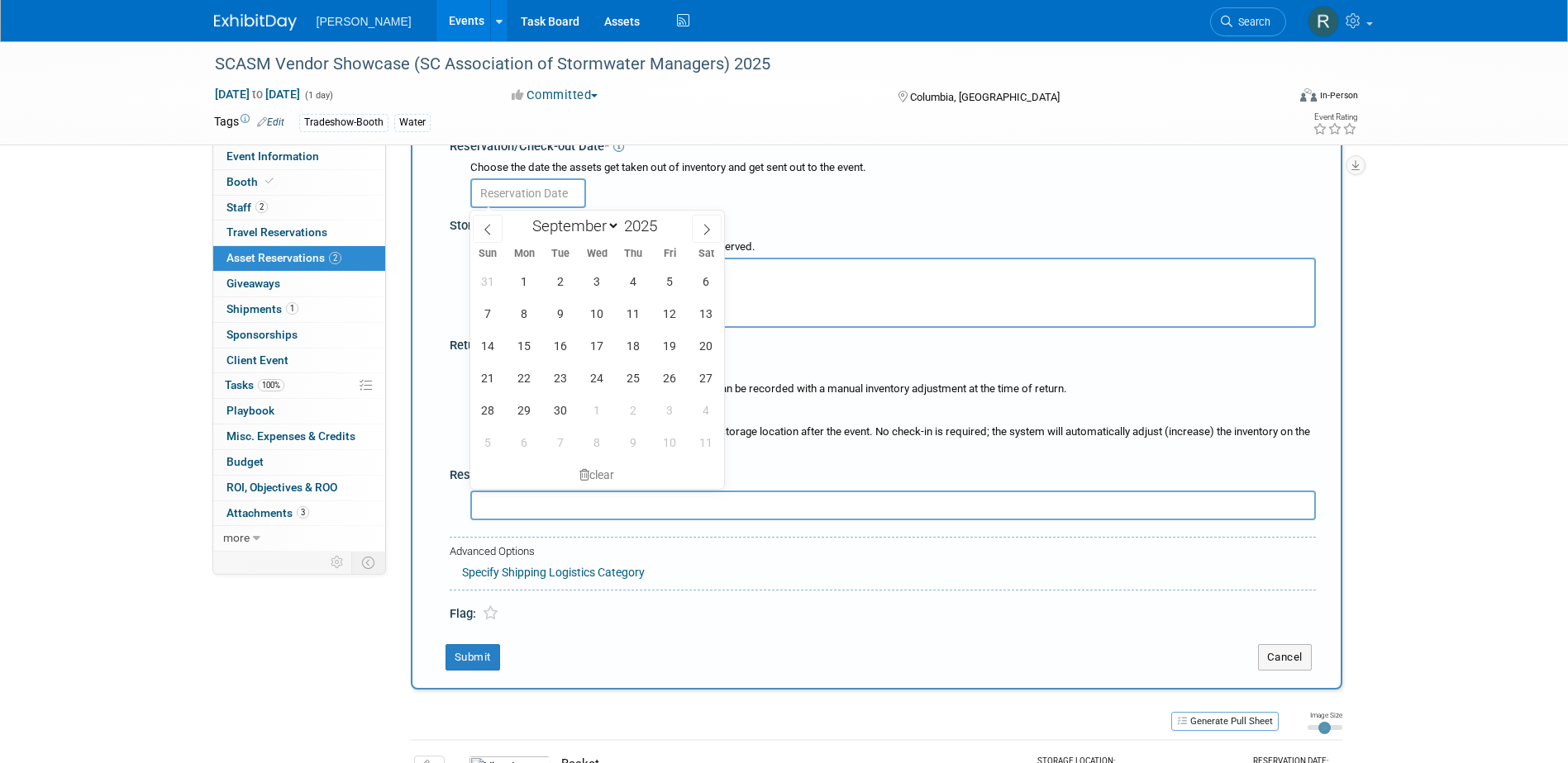
click at [552, 191] on input "text" at bounding box center [528, 193] width 116 height 30
click at [626, 285] on span "4" at bounding box center [634, 281] width 33 height 33
type input "[DATE]"
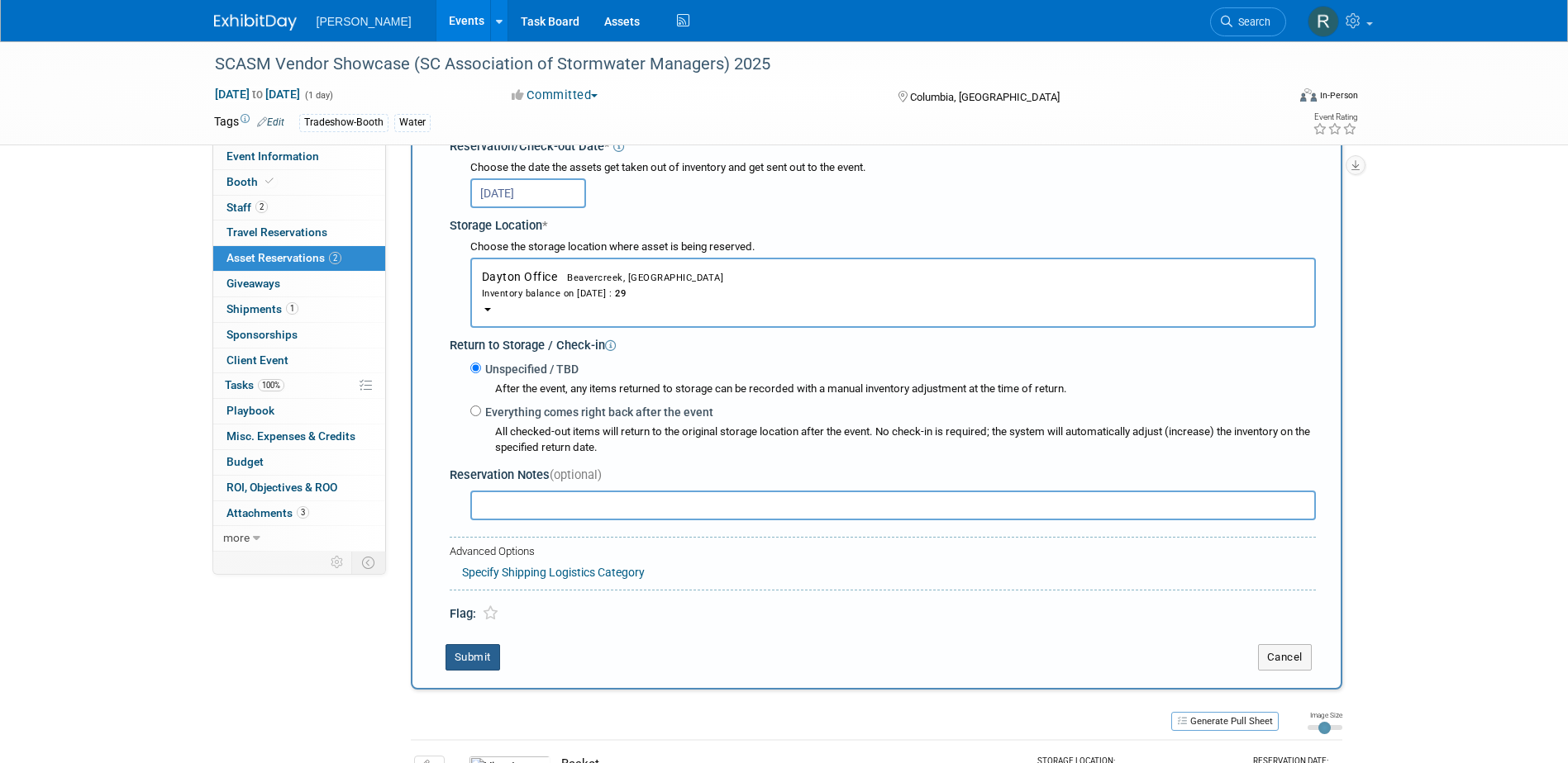
click at [469, 659] on button "Submit" at bounding box center [473, 657] width 54 height 26
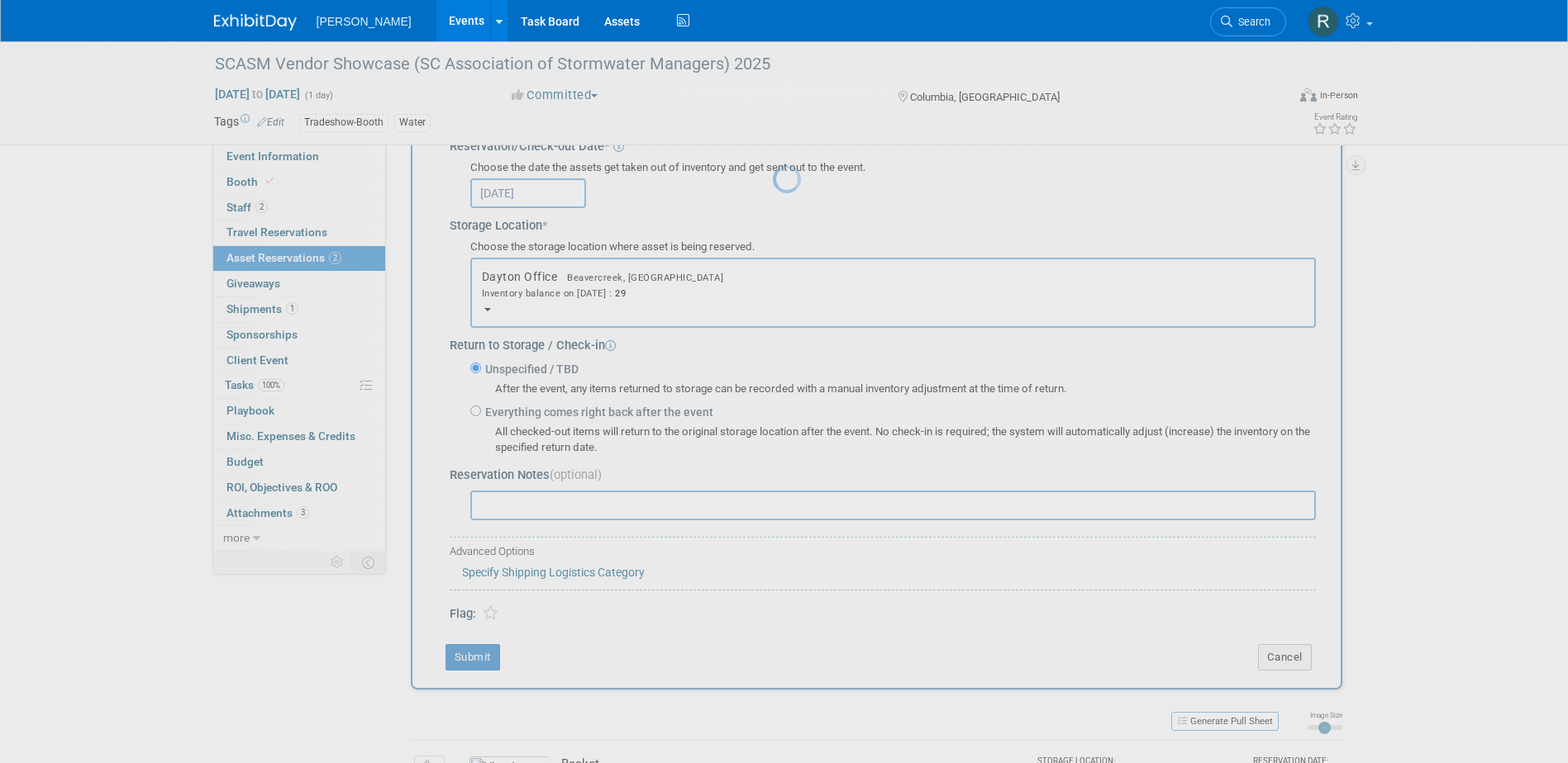
scroll to position [217, 0]
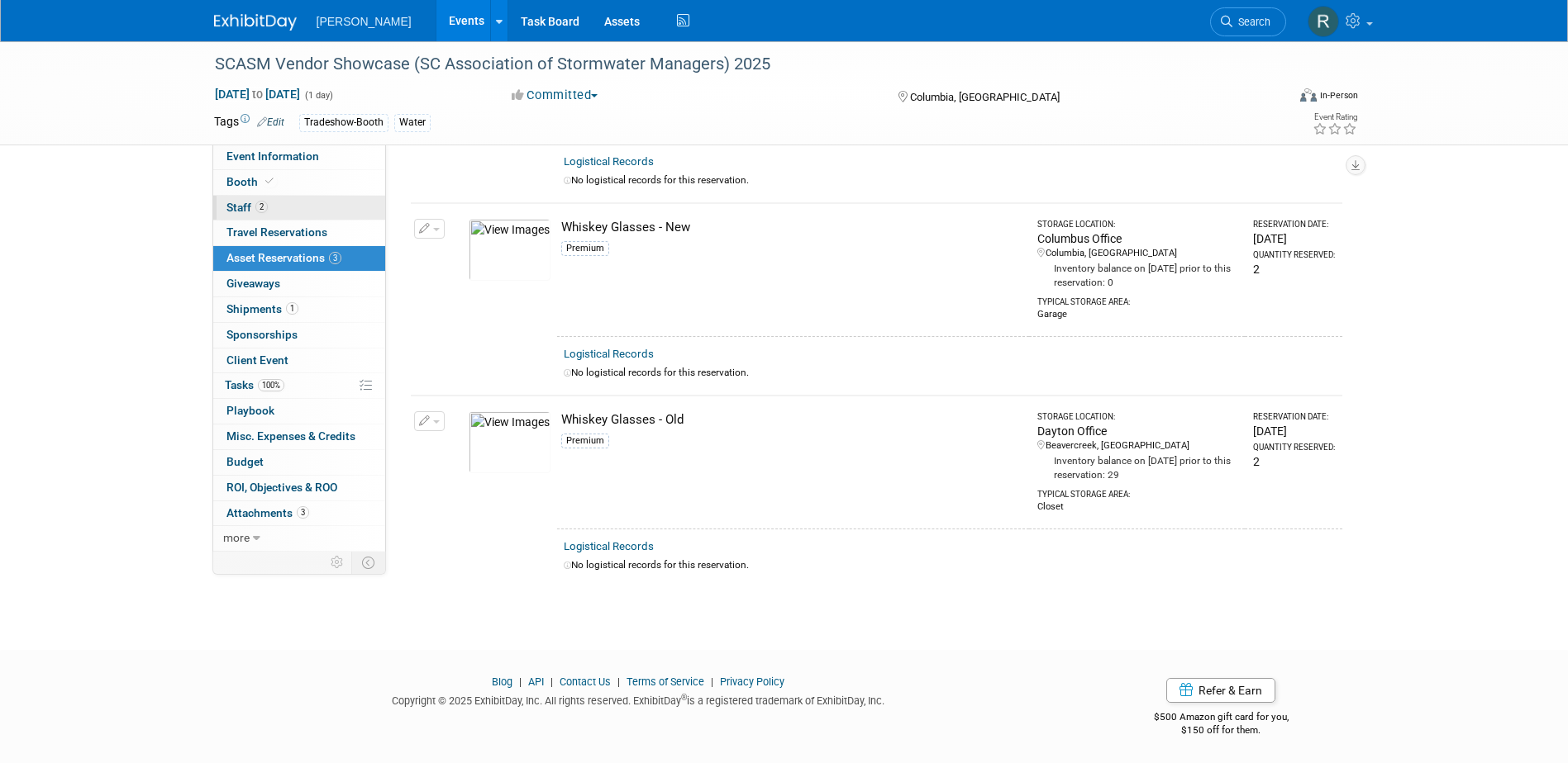
click at [265, 211] on span "2" at bounding box center [261, 206] width 12 height 12
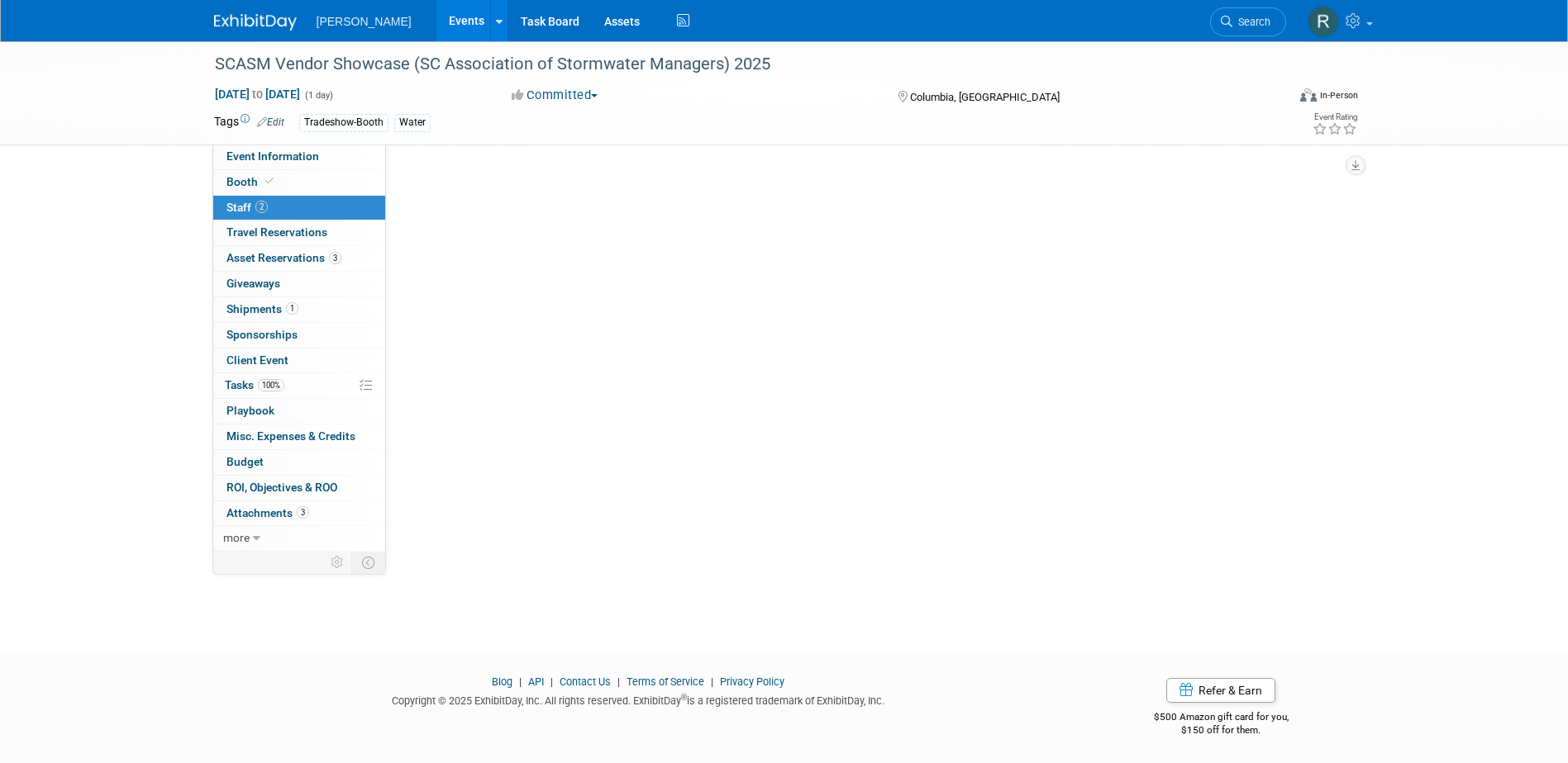
scroll to position [0, 0]
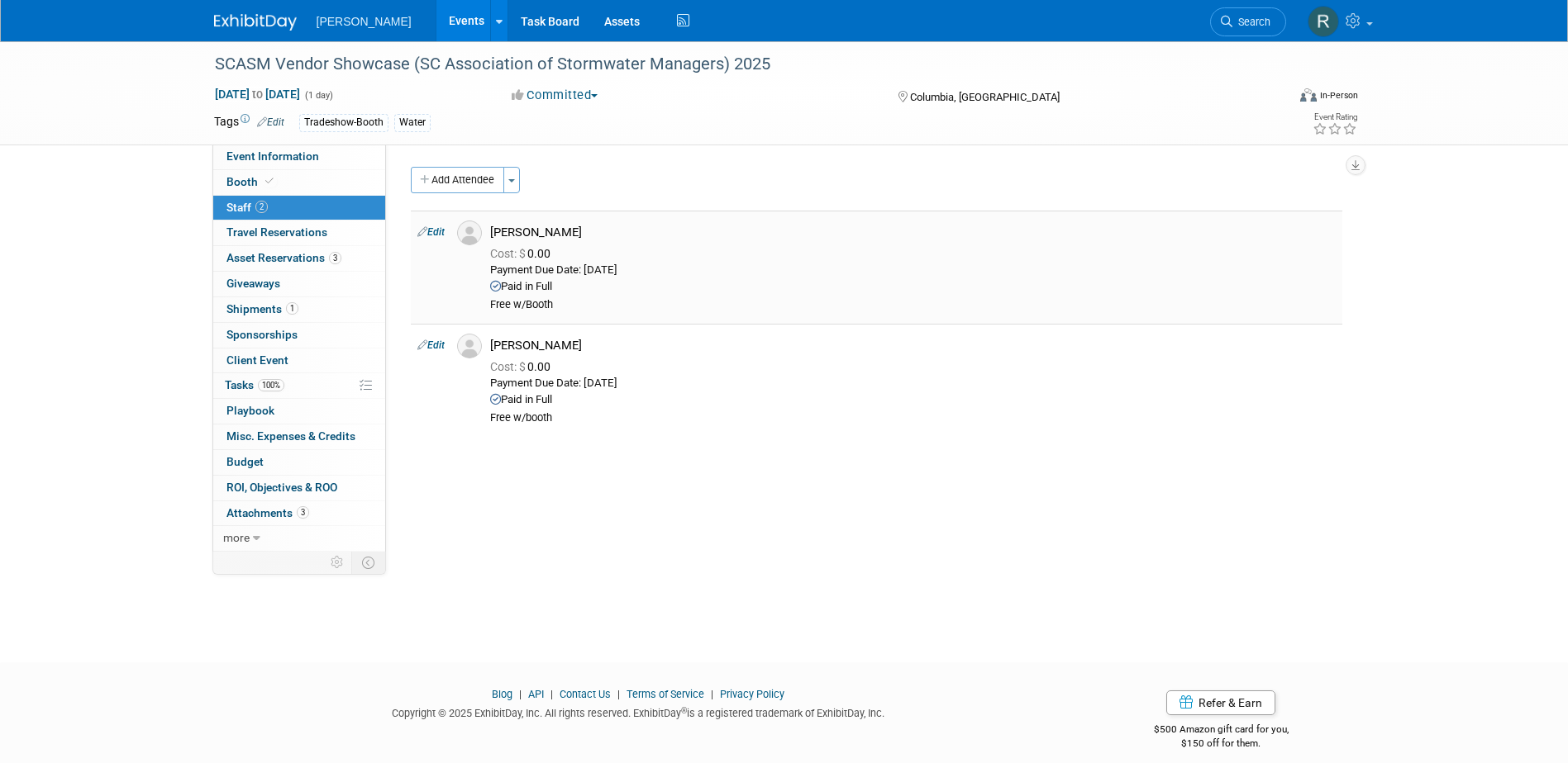
click at [438, 234] on link "Edit" at bounding box center [431, 232] width 27 height 11
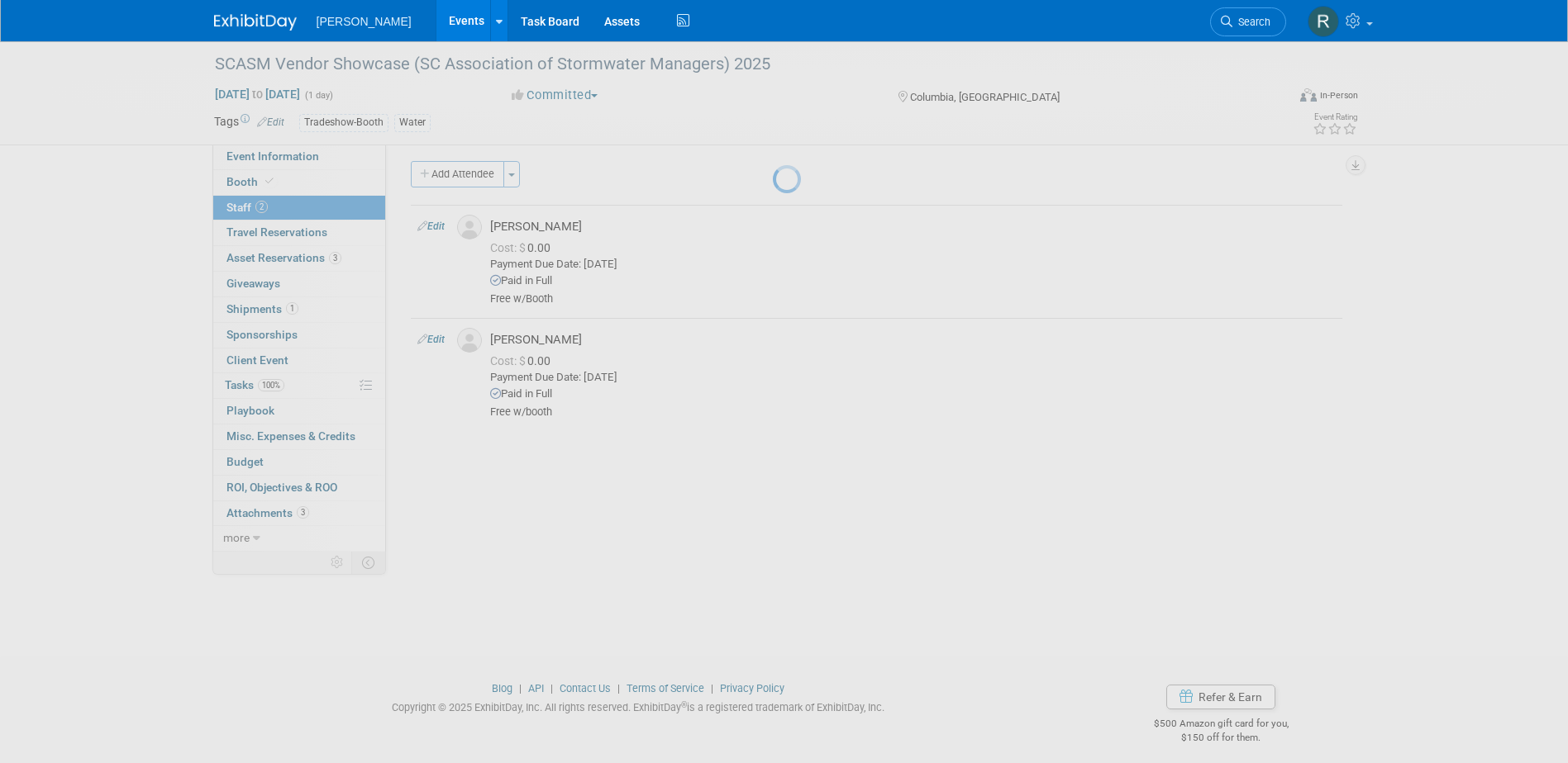
select select "68f5de79-13f0-4aad-90bd-4fc5a8c6a126"
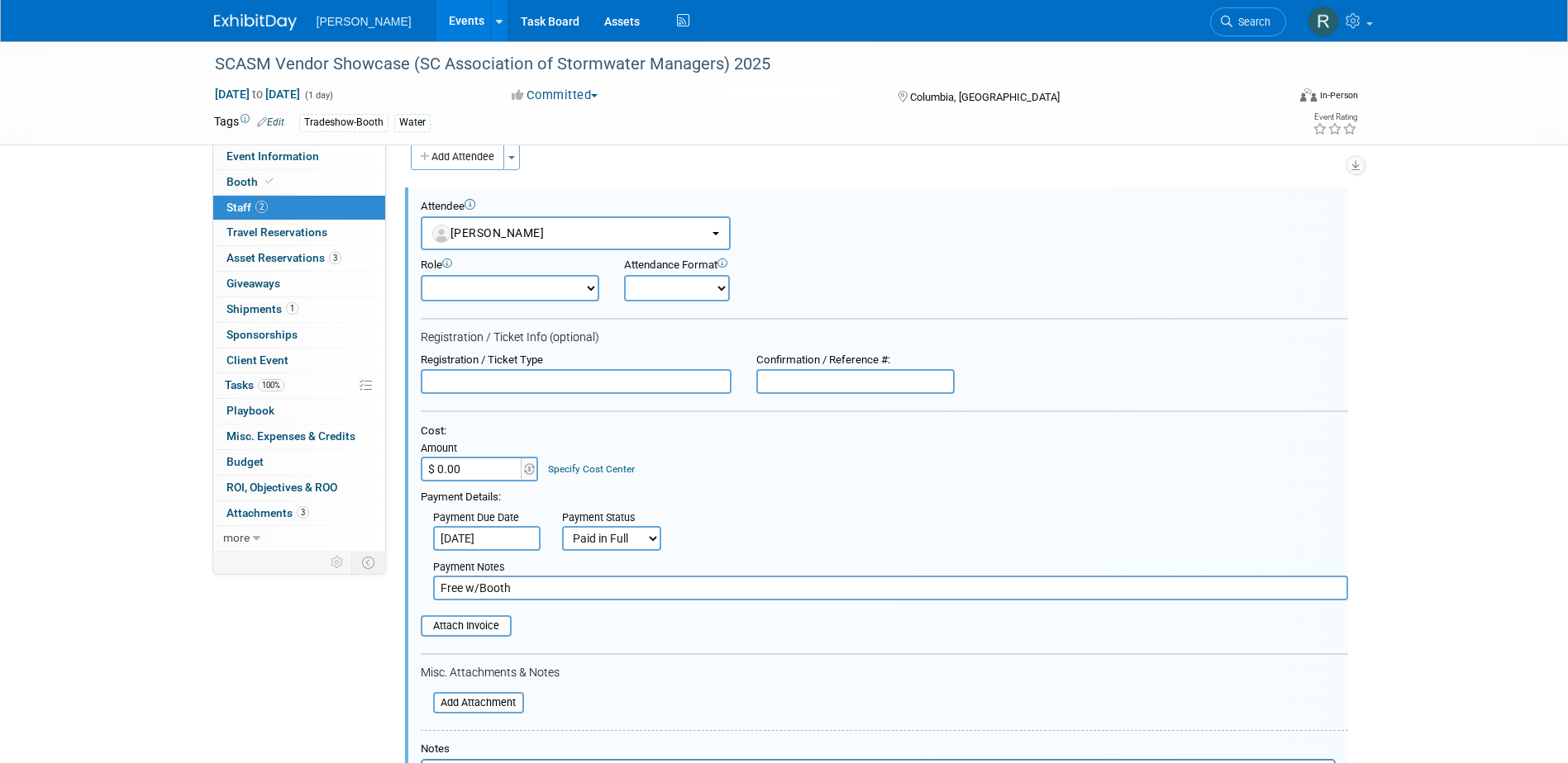
click at [596, 470] on link "Specify Cost Center" at bounding box center [592, 469] width 87 height 11
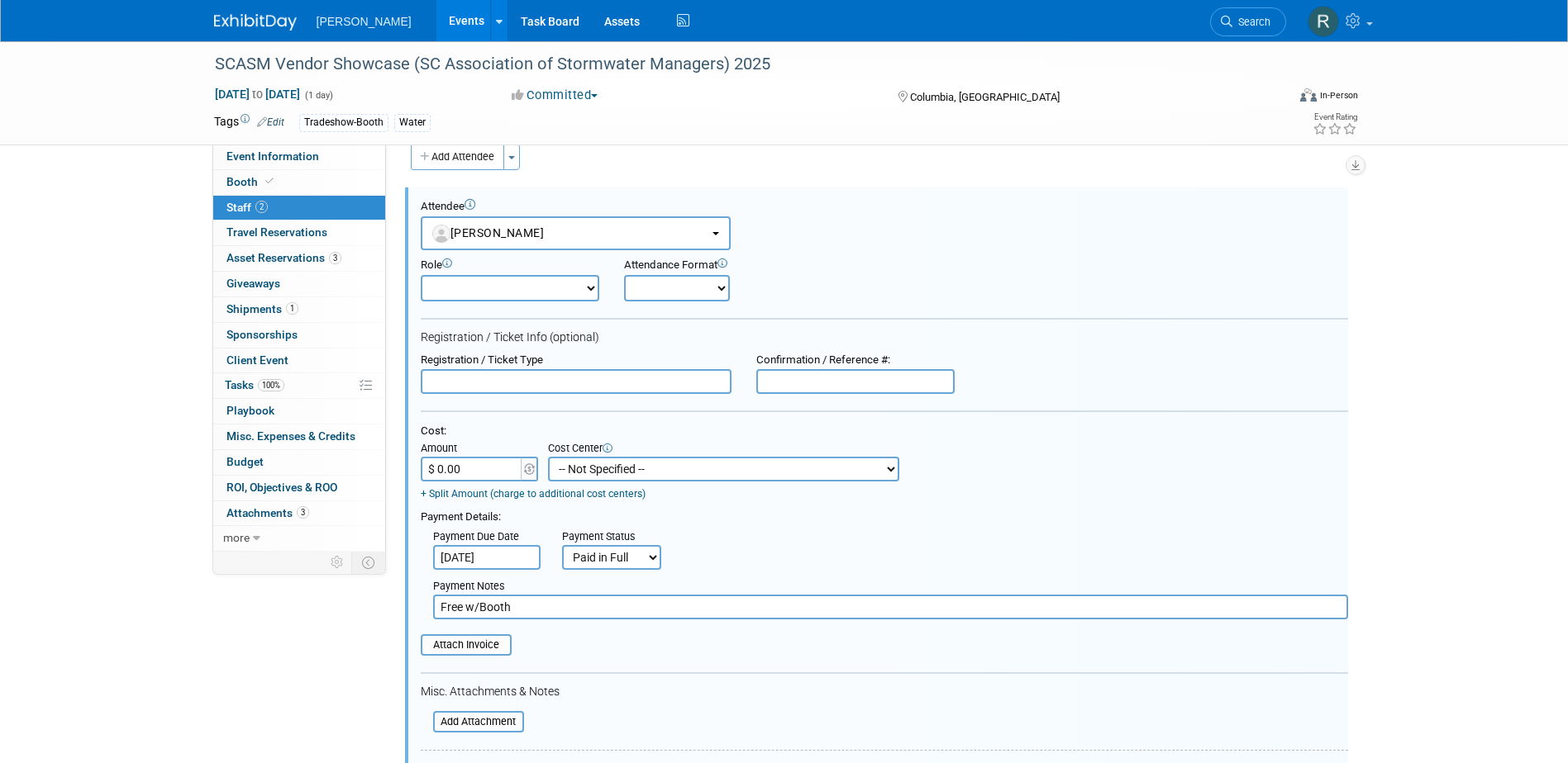
click at [596, 470] on select "-- Not Specified -- Advisory Services - Expenses_1001.502 Aerial Acquisition - …" at bounding box center [724, 469] width 351 height 25
click at [1152, 463] on div "Cost: Amount $ 0.00 Specify Cost Center Cost Center -- Not Specified -- Advisor…" at bounding box center [884, 462] width 928 height 76
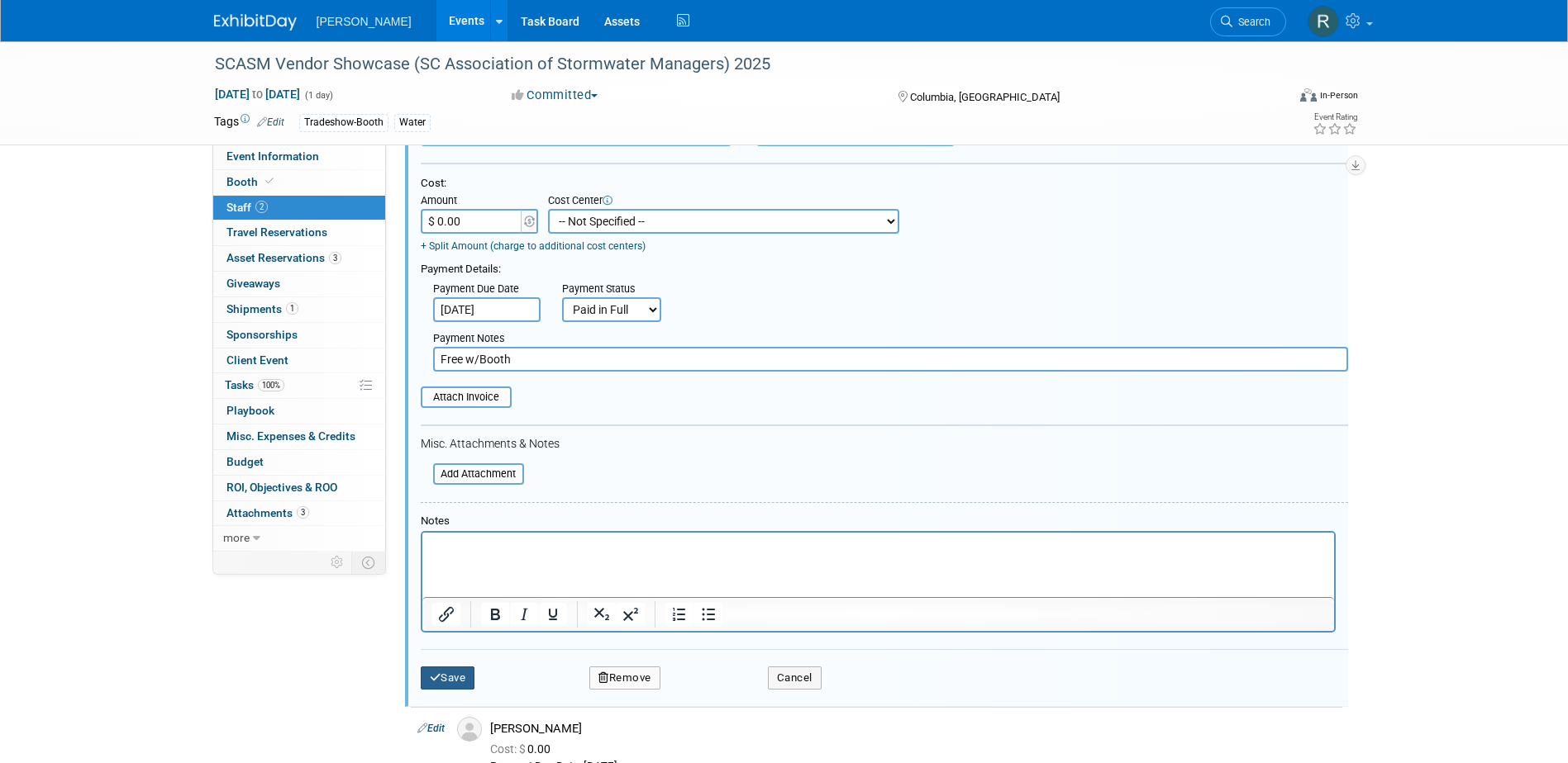
drag, startPoint x: 449, startPoint y: 678, endPoint x: 1216, endPoint y: 645, distance: 767.7
click at [451, 677] on button "Save" at bounding box center [448, 678] width 54 height 23
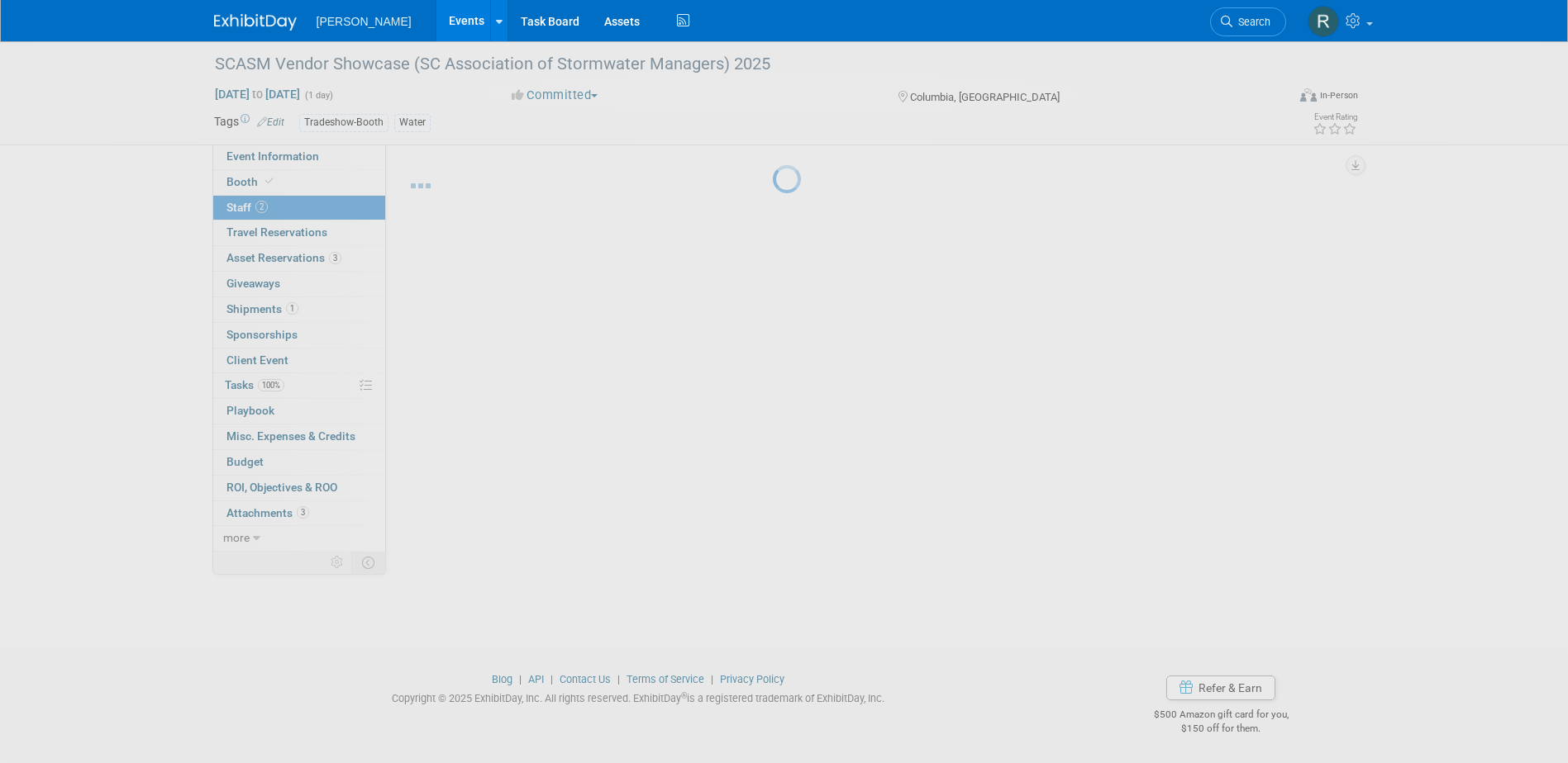
scroll to position [15, 0]
